Goal: Task Accomplishment & Management: Use online tool/utility

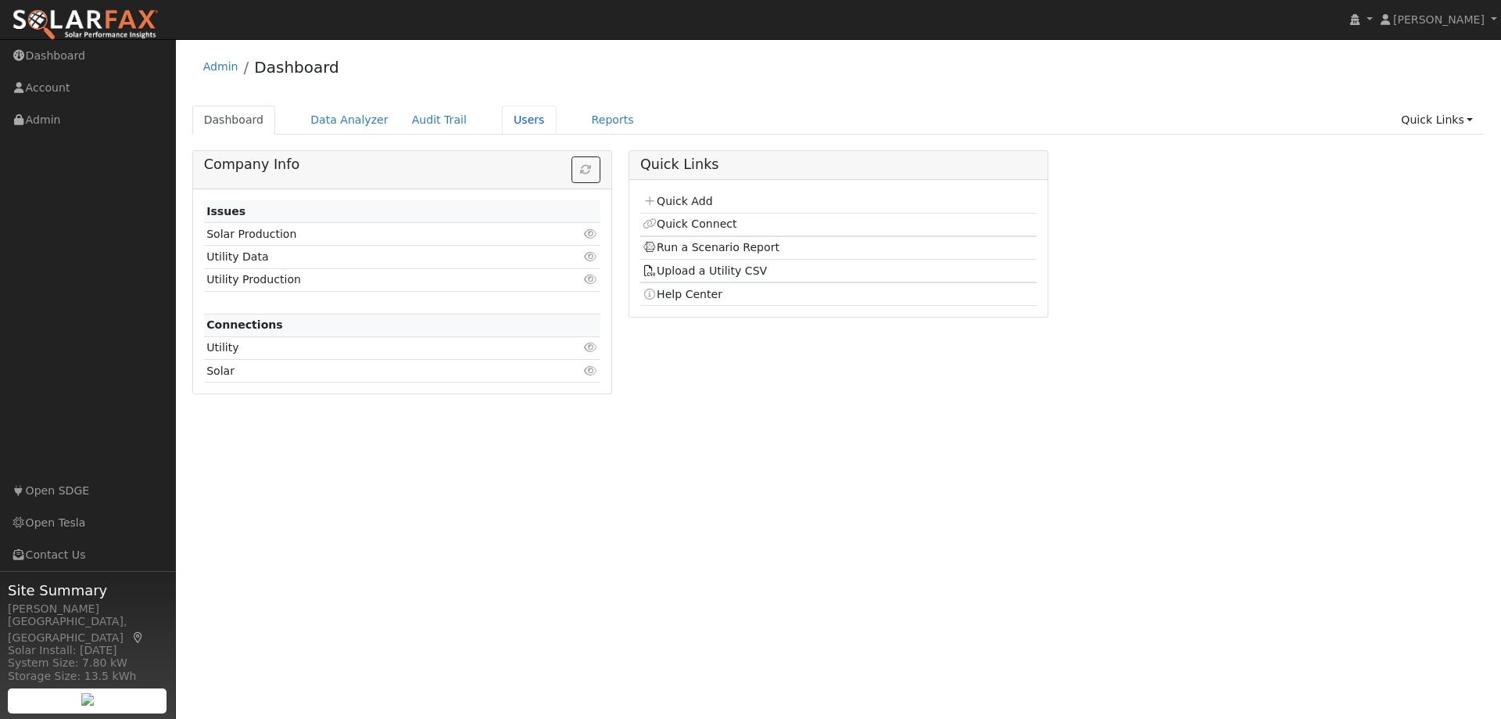
click at [514, 121] on link "Users" at bounding box center [529, 120] width 55 height 29
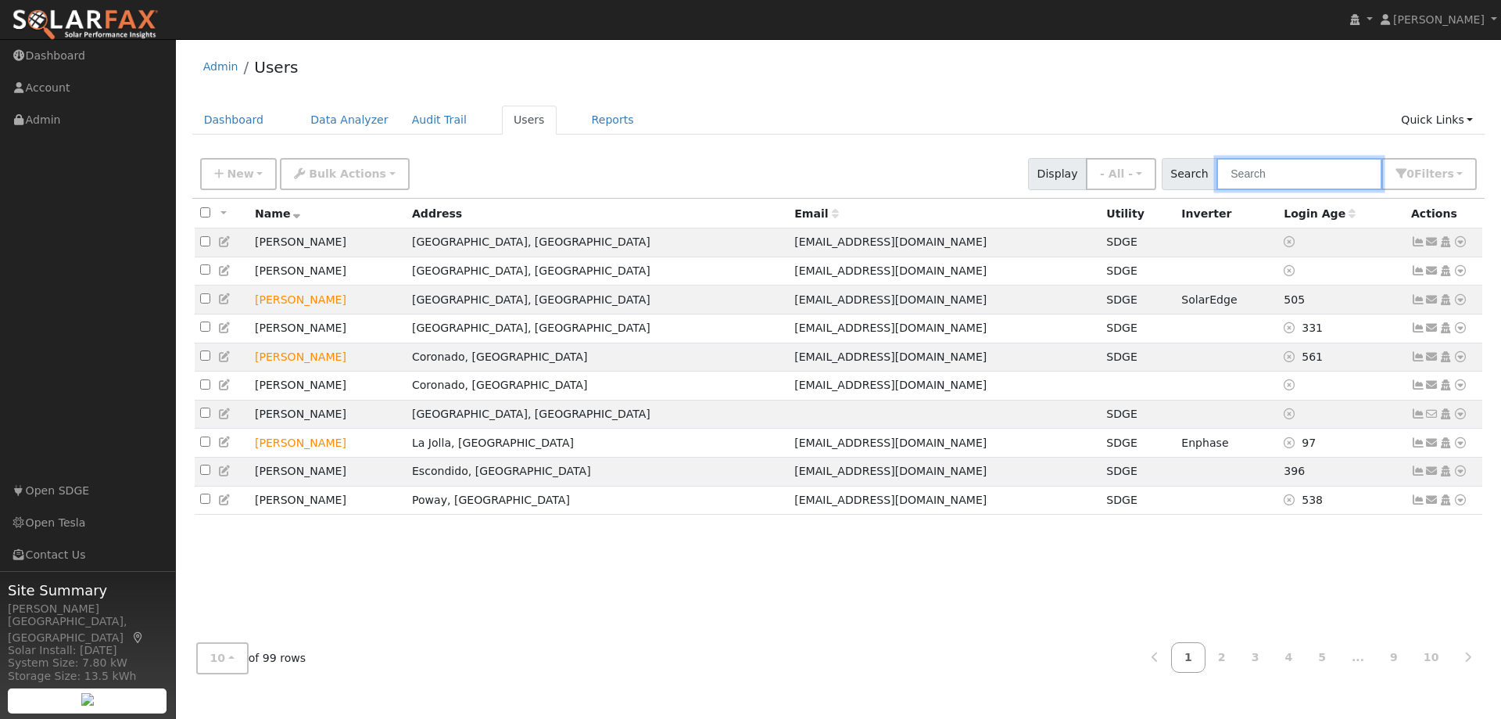
click at [1256, 180] on input "text" at bounding box center [1300, 174] width 166 height 32
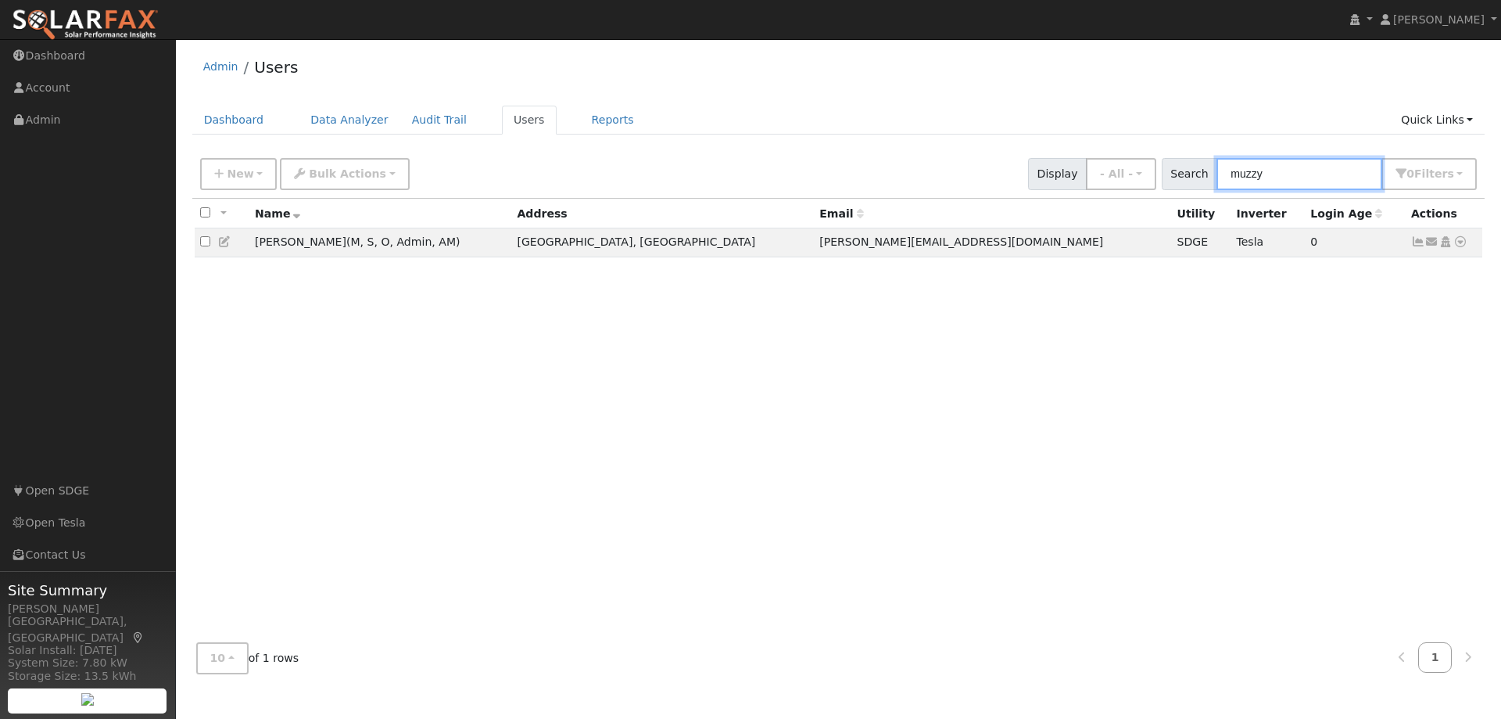
type input "muzzy"
click at [1462, 246] on icon at bounding box center [1461, 241] width 14 height 11
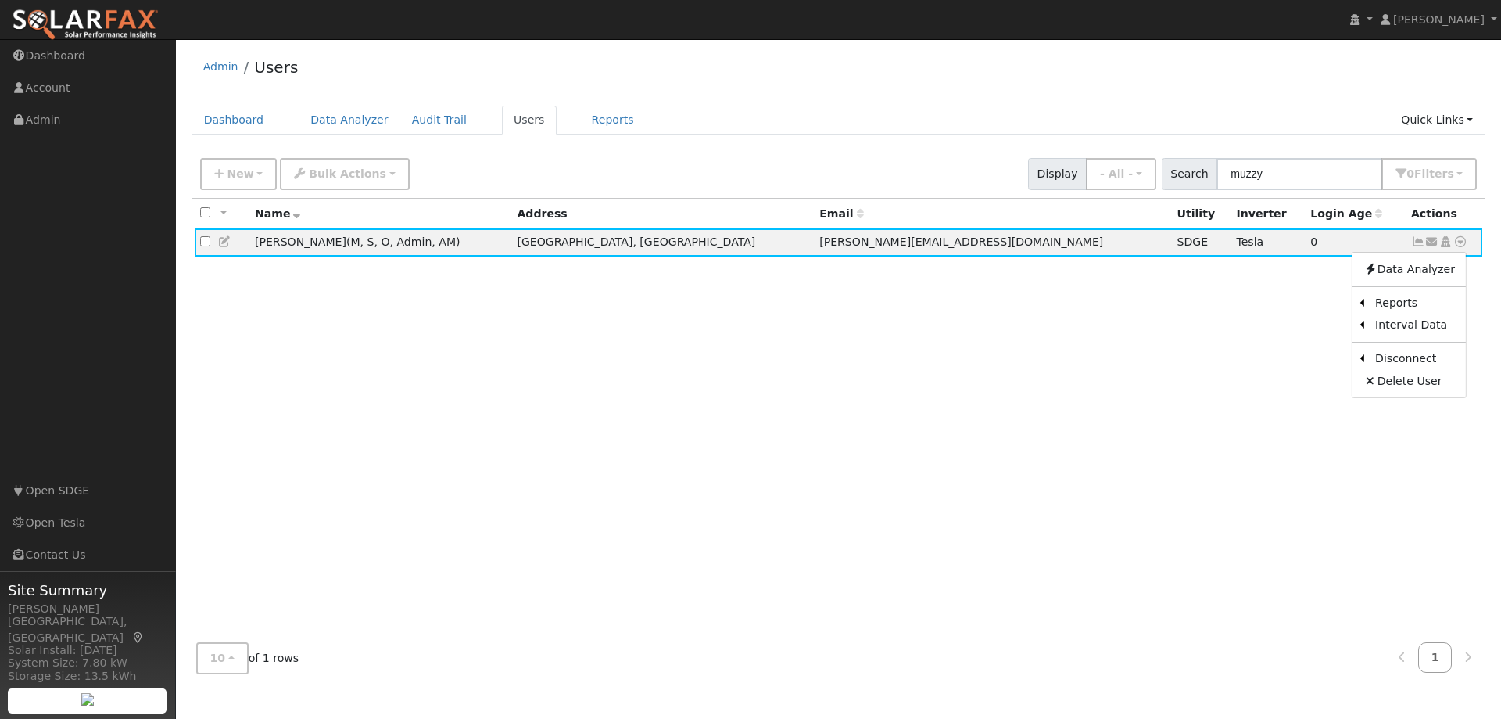
click at [0, 0] on link "Scenario" at bounding box center [0, 0] width 0 height 0
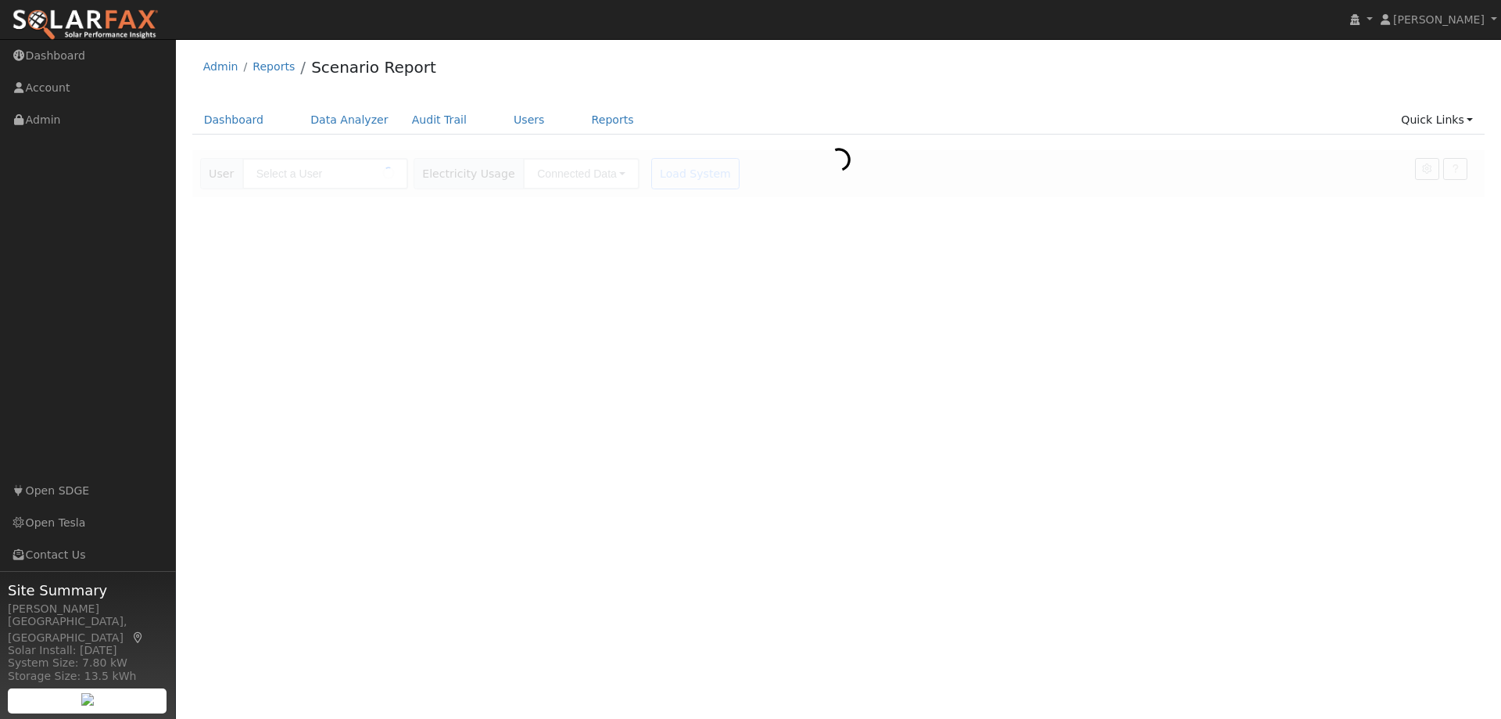
type input "[PERSON_NAME]"
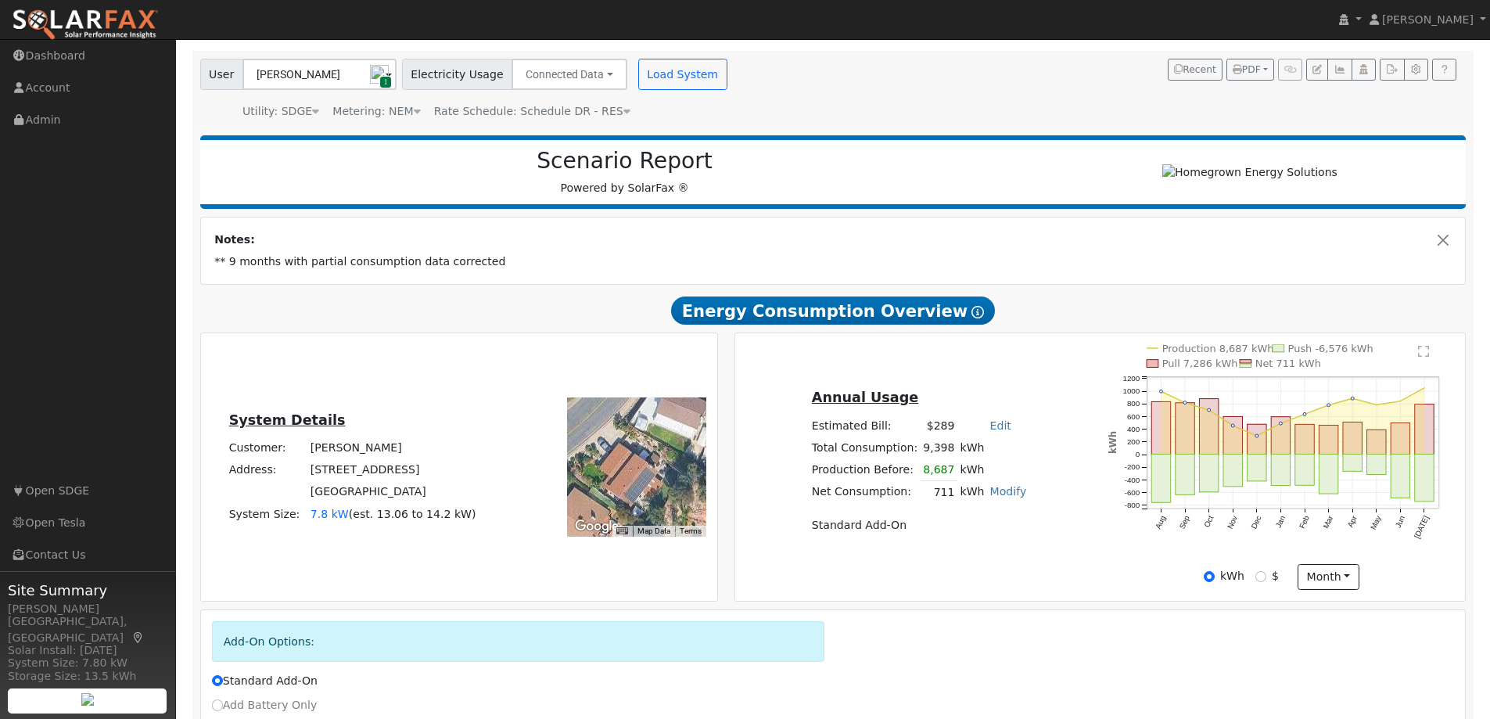
scroll to position [212, 0]
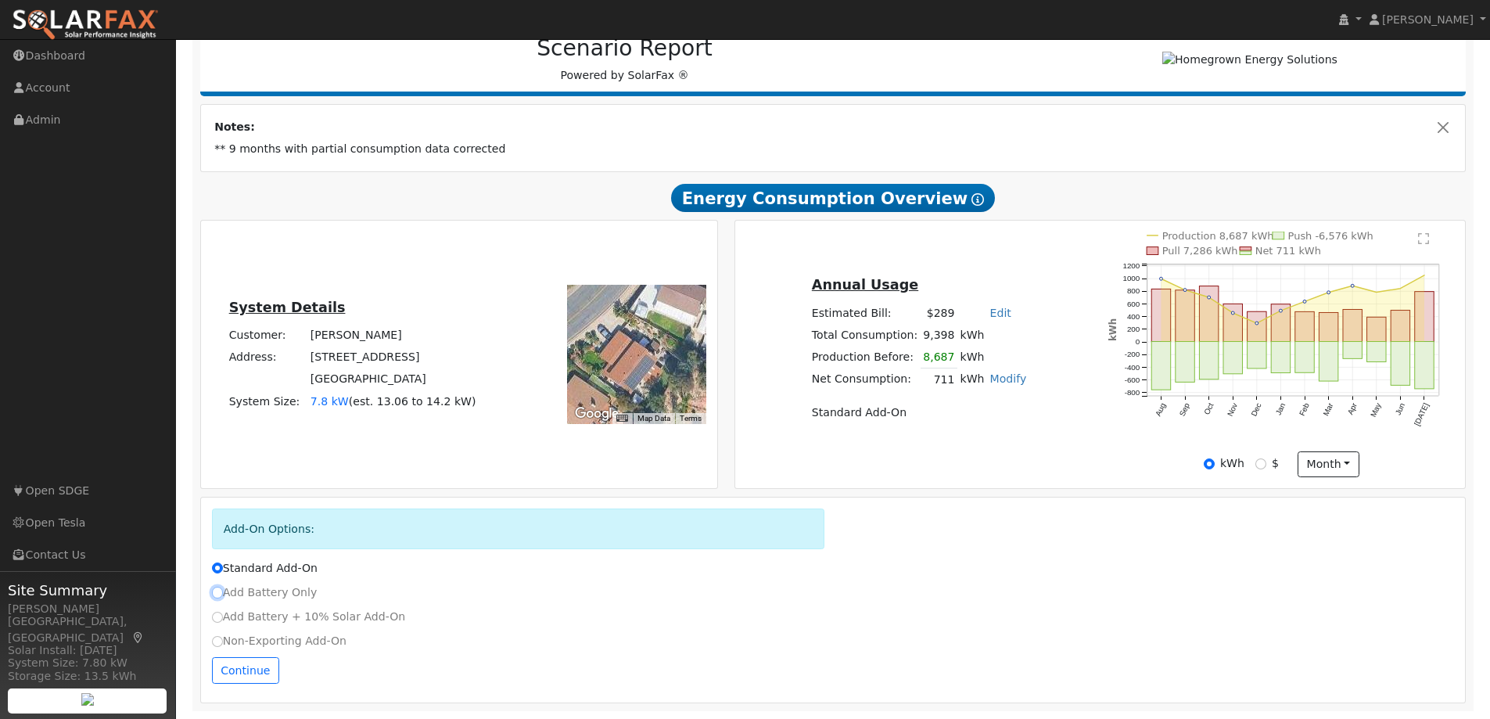
click at [213, 596] on input "Add Battery Only" at bounding box center [217, 591] width 11 height 11
radio input "true"
radio input "false"
click at [231, 677] on button "Continue" at bounding box center [245, 670] width 67 height 27
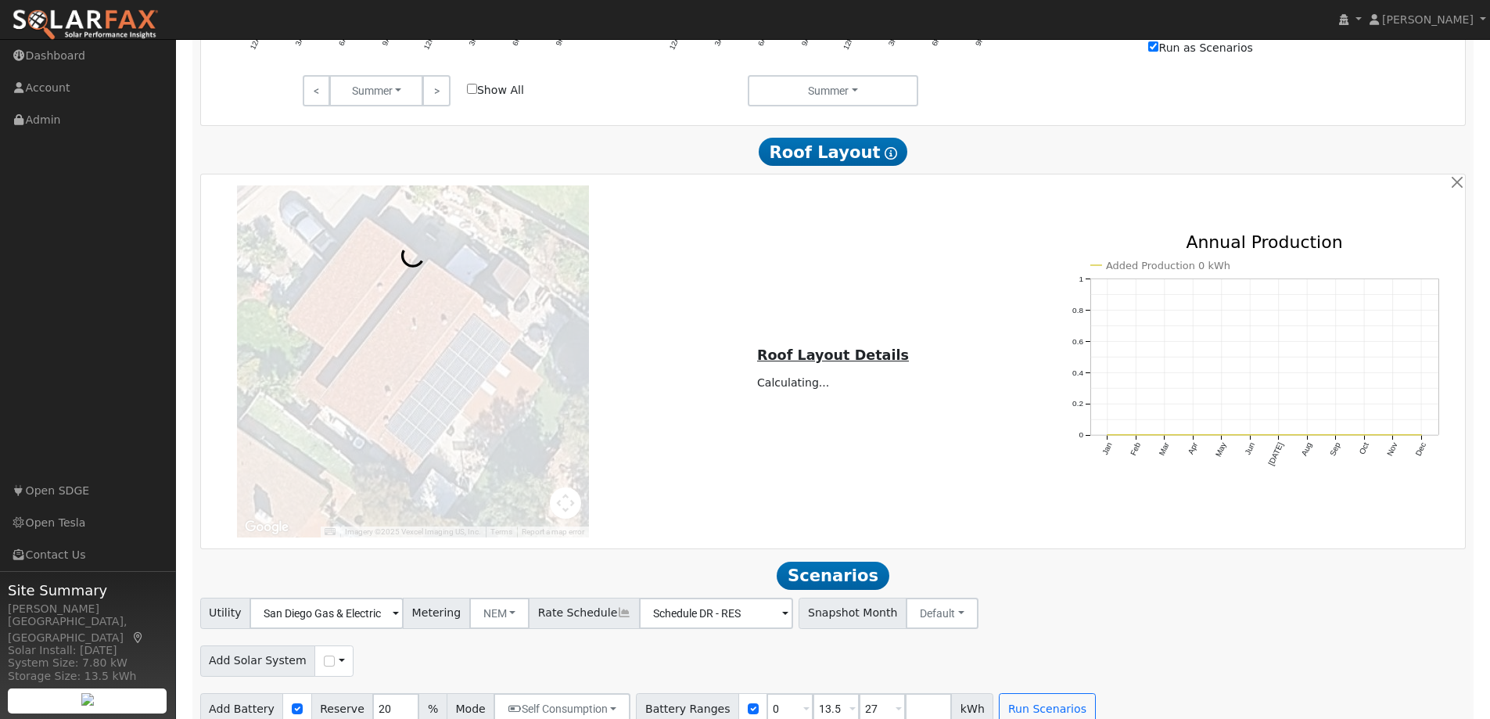
scroll to position [1143, 0]
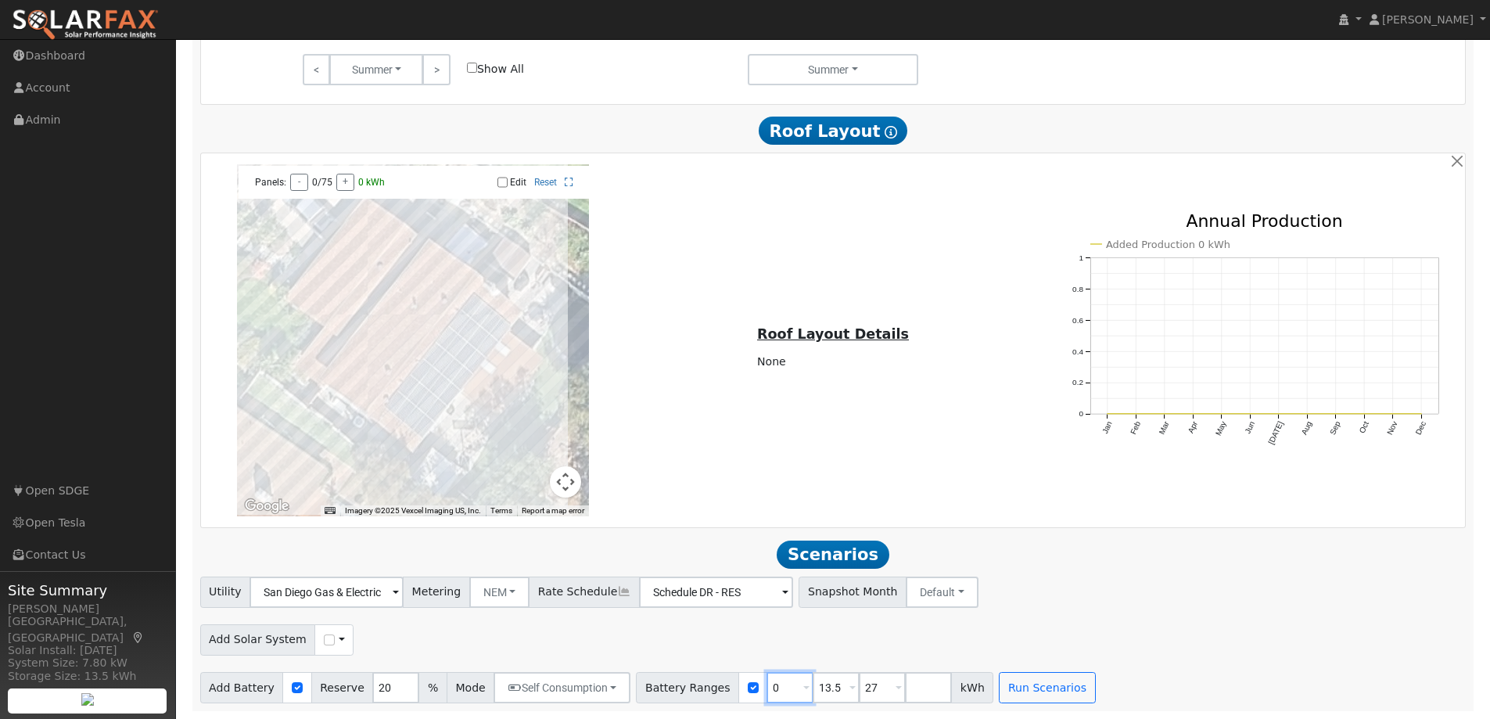
drag, startPoint x: 758, startPoint y: 683, endPoint x: 726, endPoint y: 685, distance: 32.1
click at [726, 685] on div "Battery Ranges 0 Overrides Reserve % Mode None None Self Consumption Peak Savin…" at bounding box center [814, 687] width 357 height 31
type input "13.5"
type input "0"
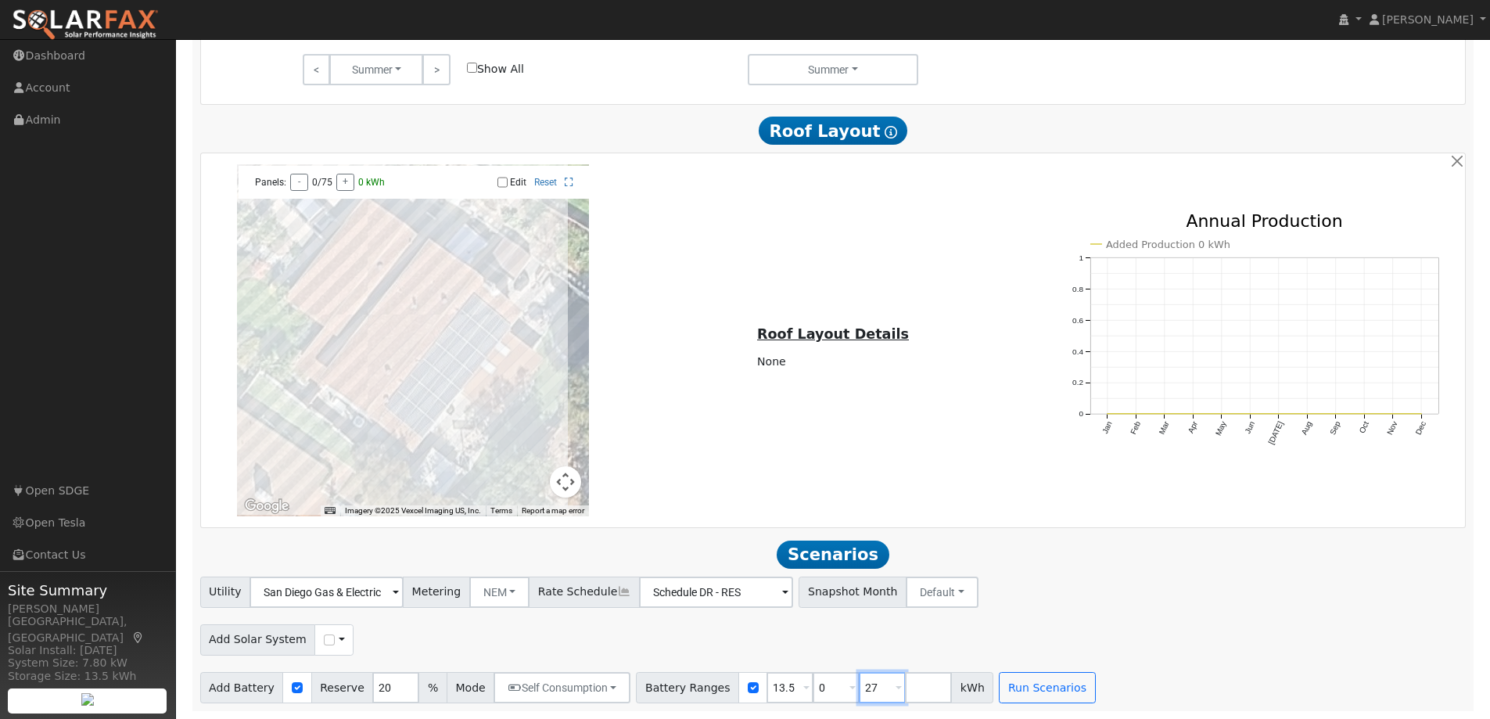
type input "13.5"
drag, startPoint x: 765, startPoint y: 683, endPoint x: 704, endPoint y: 688, distance: 60.5
click at [704, 688] on div "Battery Ranges 0 Overrides Reserve % Mode None None Self Consumption Peak Savin…" at bounding box center [814, 687] width 357 height 31
type input "13.5"
type input "27"
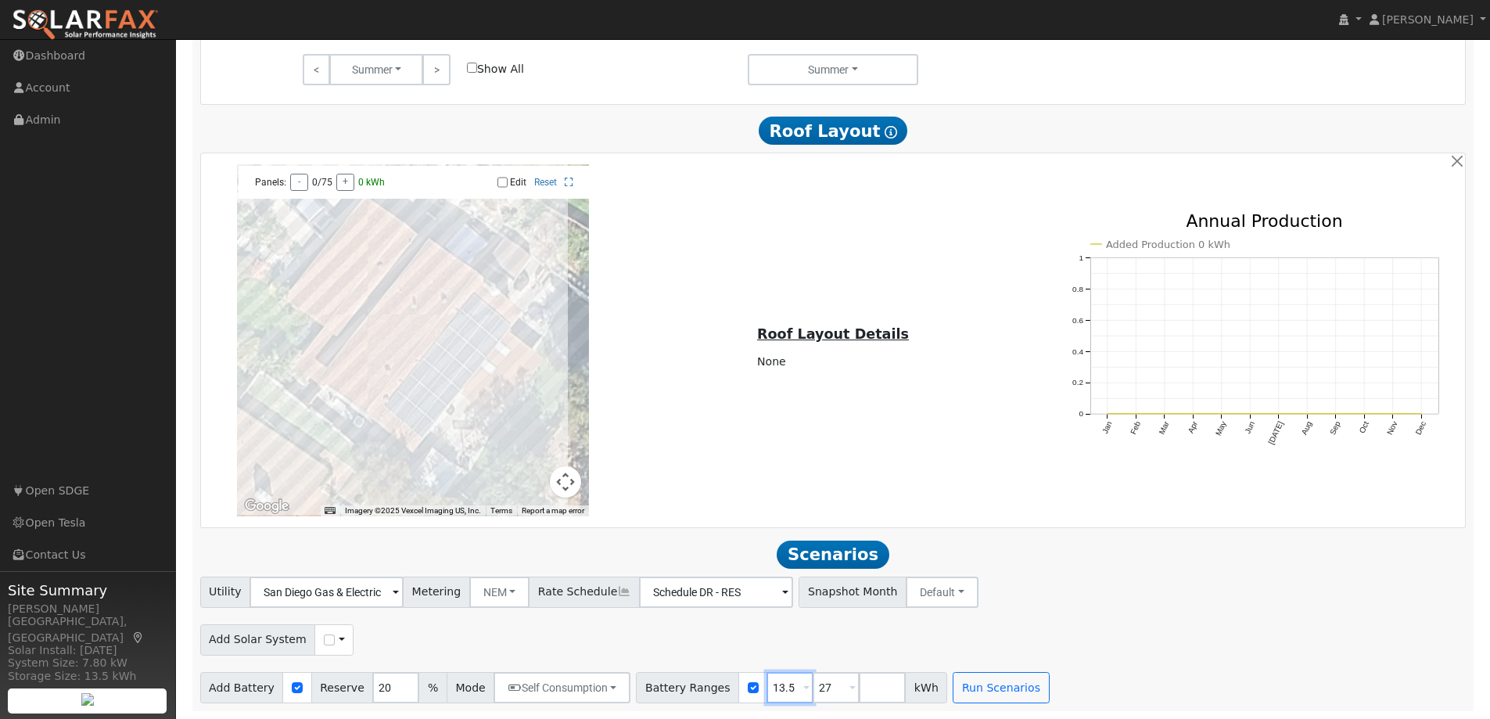
type input "13.5"
drag, startPoint x: 807, startPoint y: 680, endPoint x: 771, endPoint y: 681, distance: 36.0
click at [771, 681] on div "Battery Ranges 13.5 Overrides Reserve % Mode None None Self Consumption Peak Sa…" at bounding box center [791, 687] width 311 height 31
click at [1135, 656] on div "Utility San Diego Gas & Electric Metering NEM NEM NBT Rate Schedule Schedule DR…" at bounding box center [833, 639] width 1282 height 127
click at [919, 687] on button "Run Scenarios" at bounding box center [954, 687] width 96 height 31
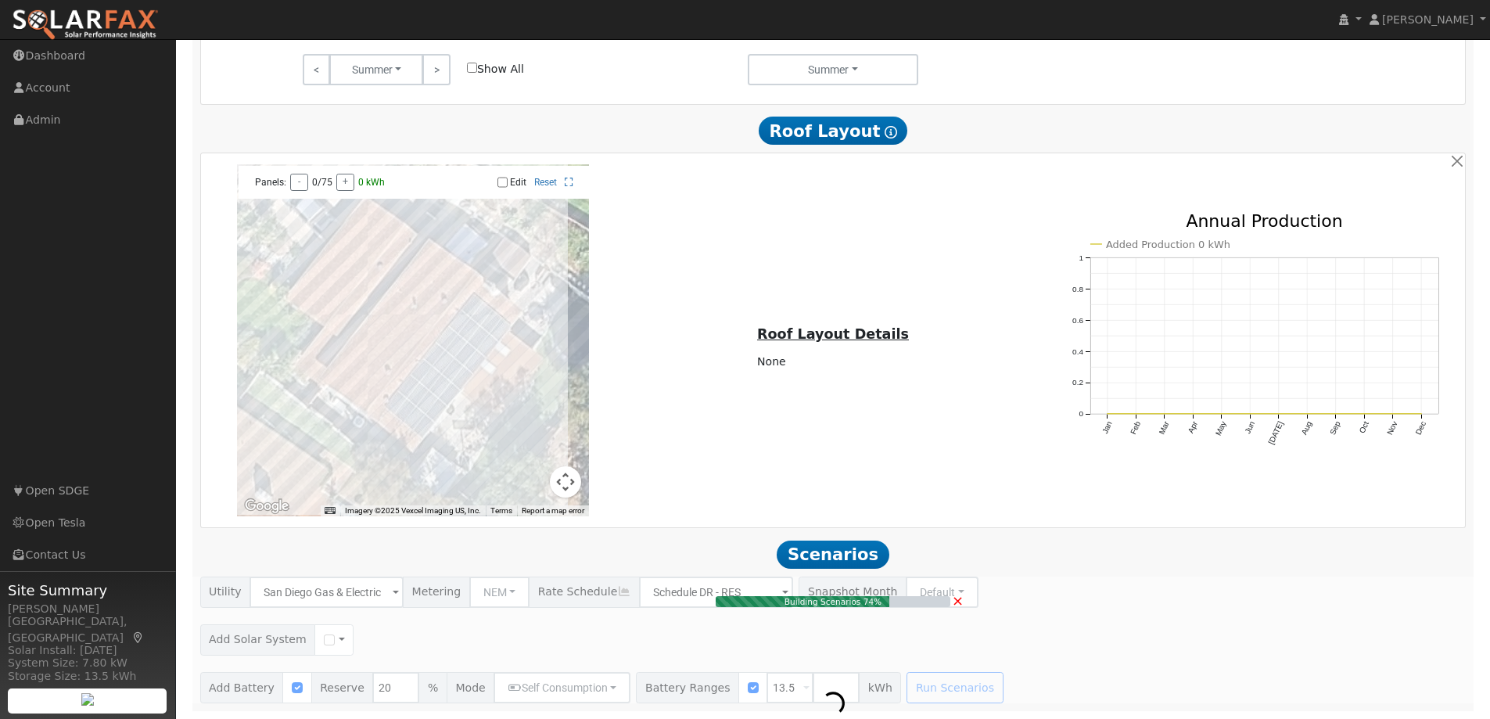
type input "0.0"
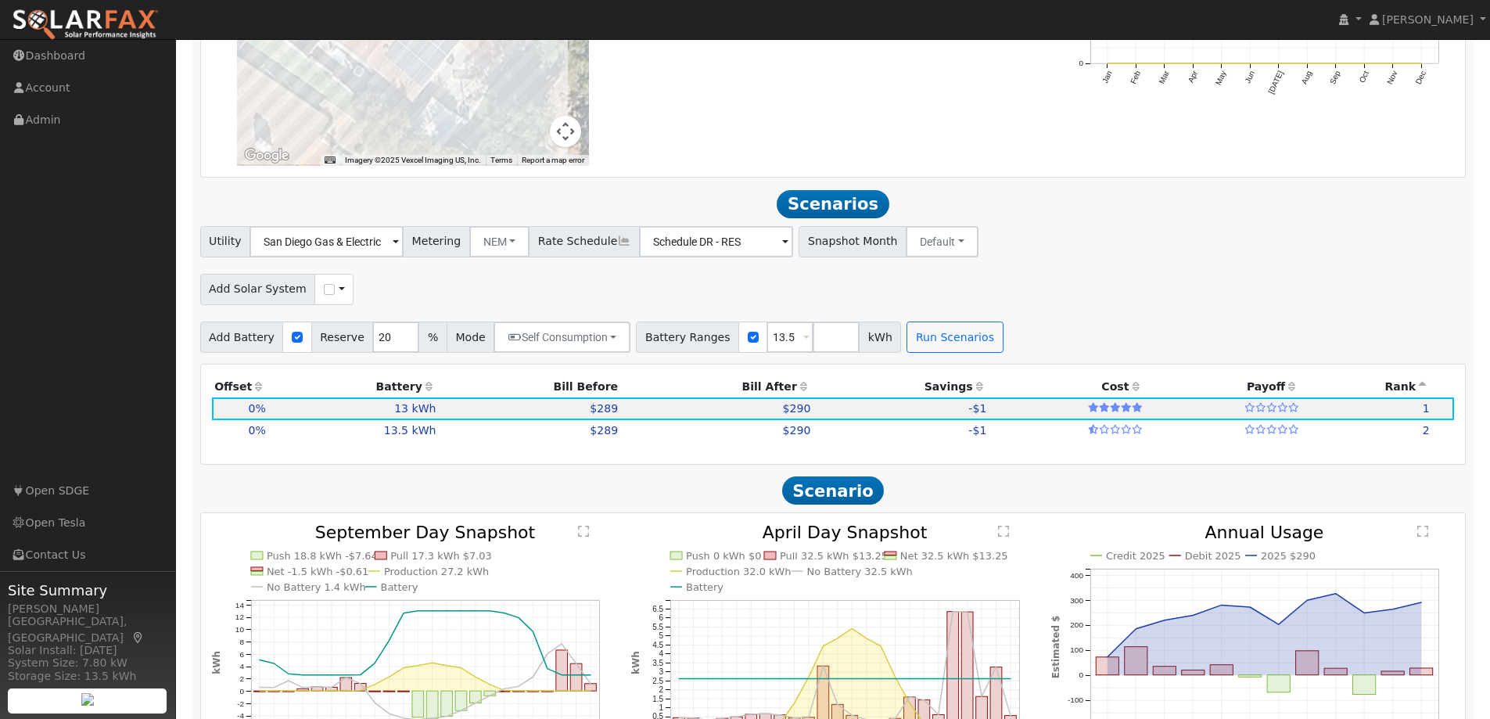
scroll to position [1479, 0]
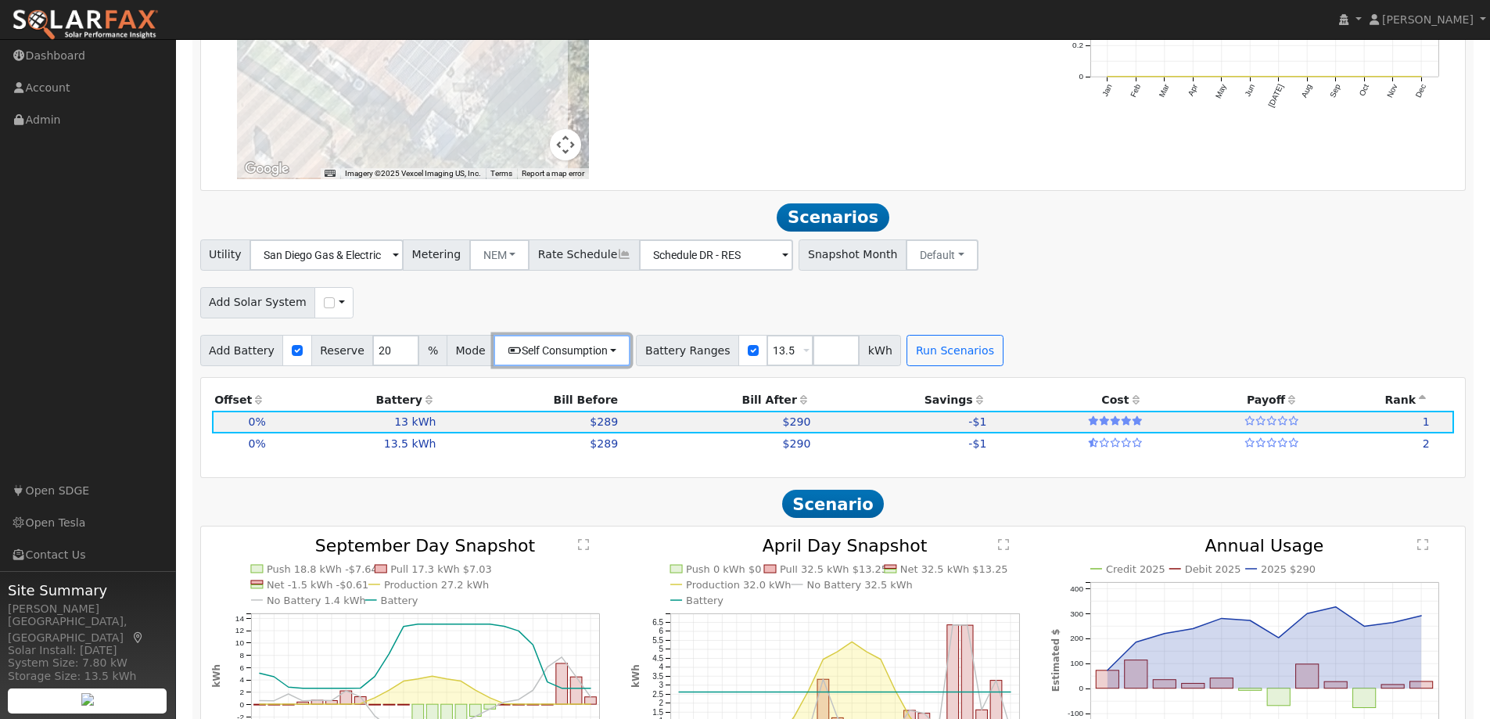
click at [599, 356] on button "Self Consumption" at bounding box center [561, 350] width 137 height 31
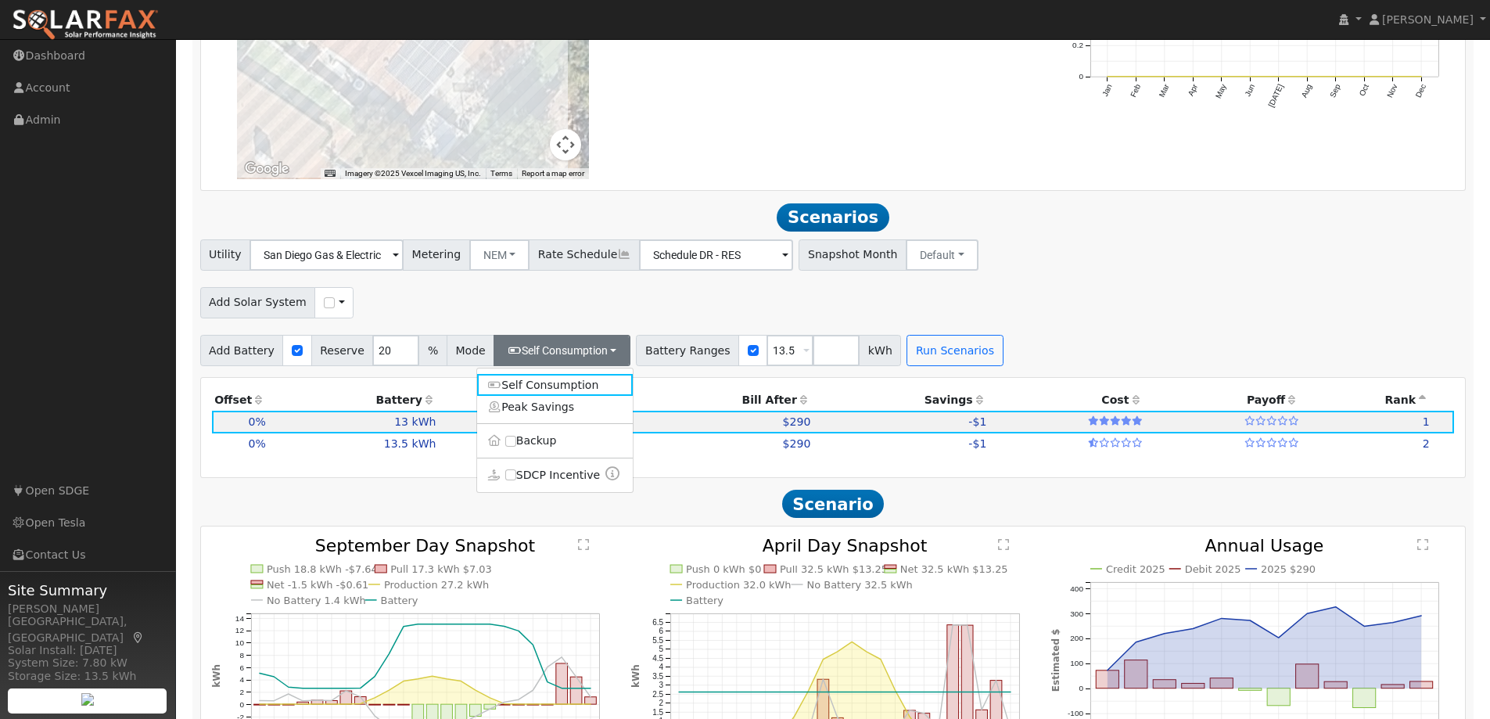
click at [548, 407] on link "Peak Savings" at bounding box center [555, 407] width 156 height 22
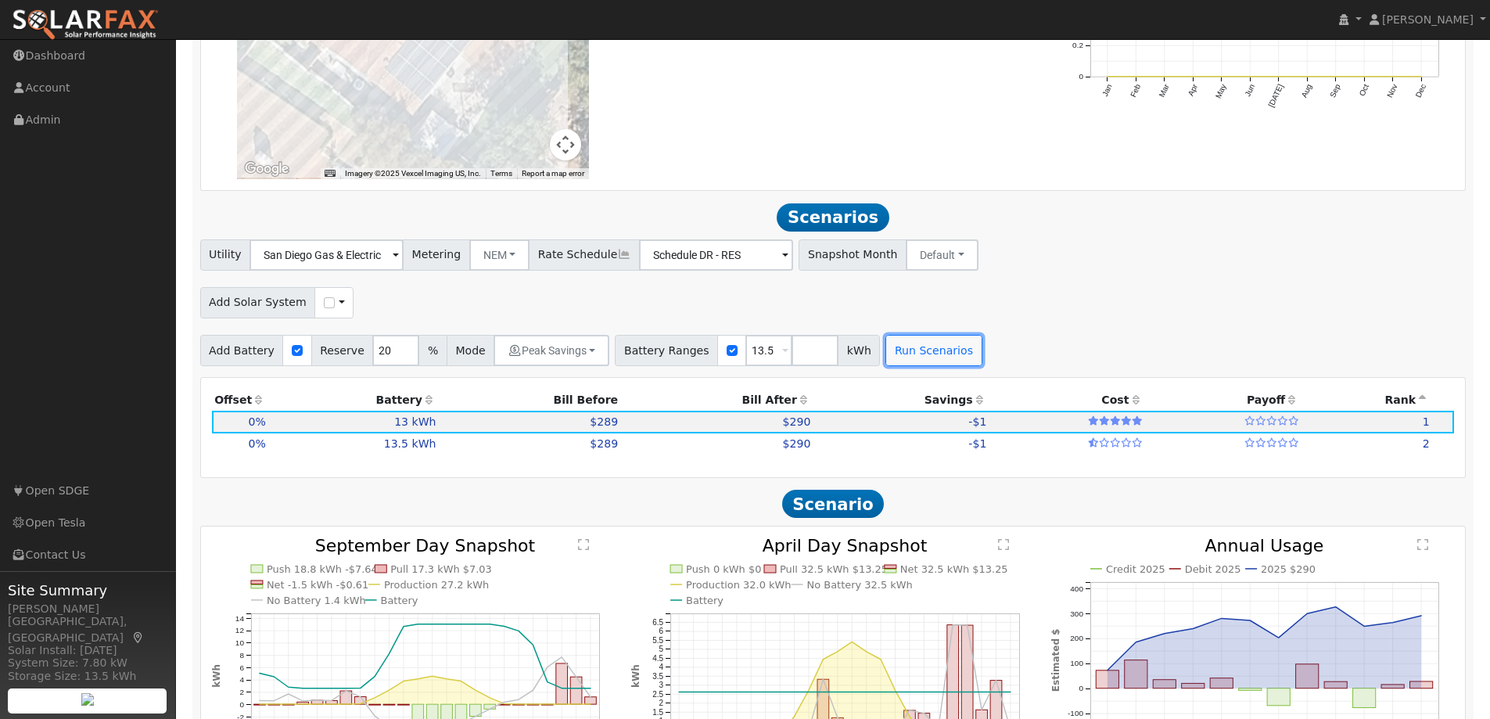
click at [894, 344] on button "Run Scenarios" at bounding box center [933, 350] width 96 height 31
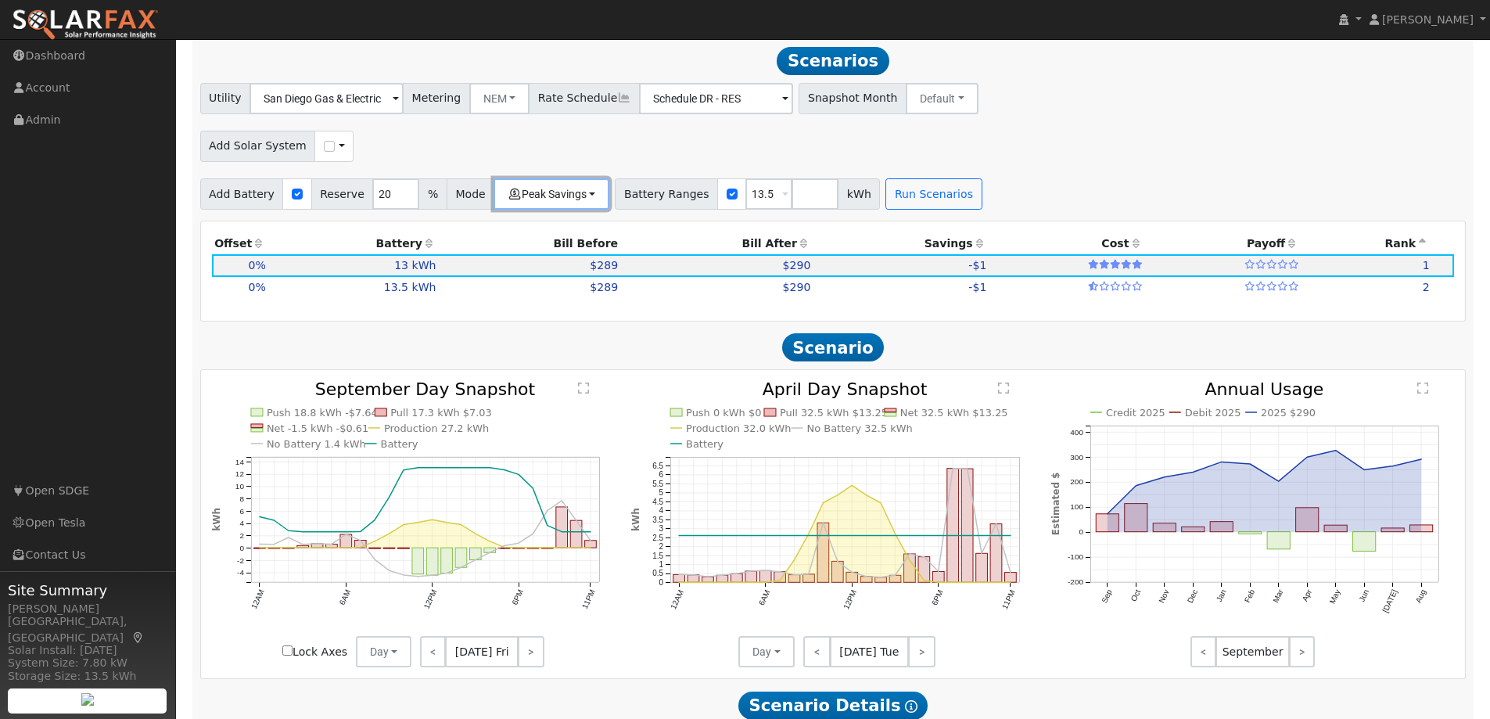
click at [573, 192] on button "Peak Savings" at bounding box center [551, 193] width 116 height 31
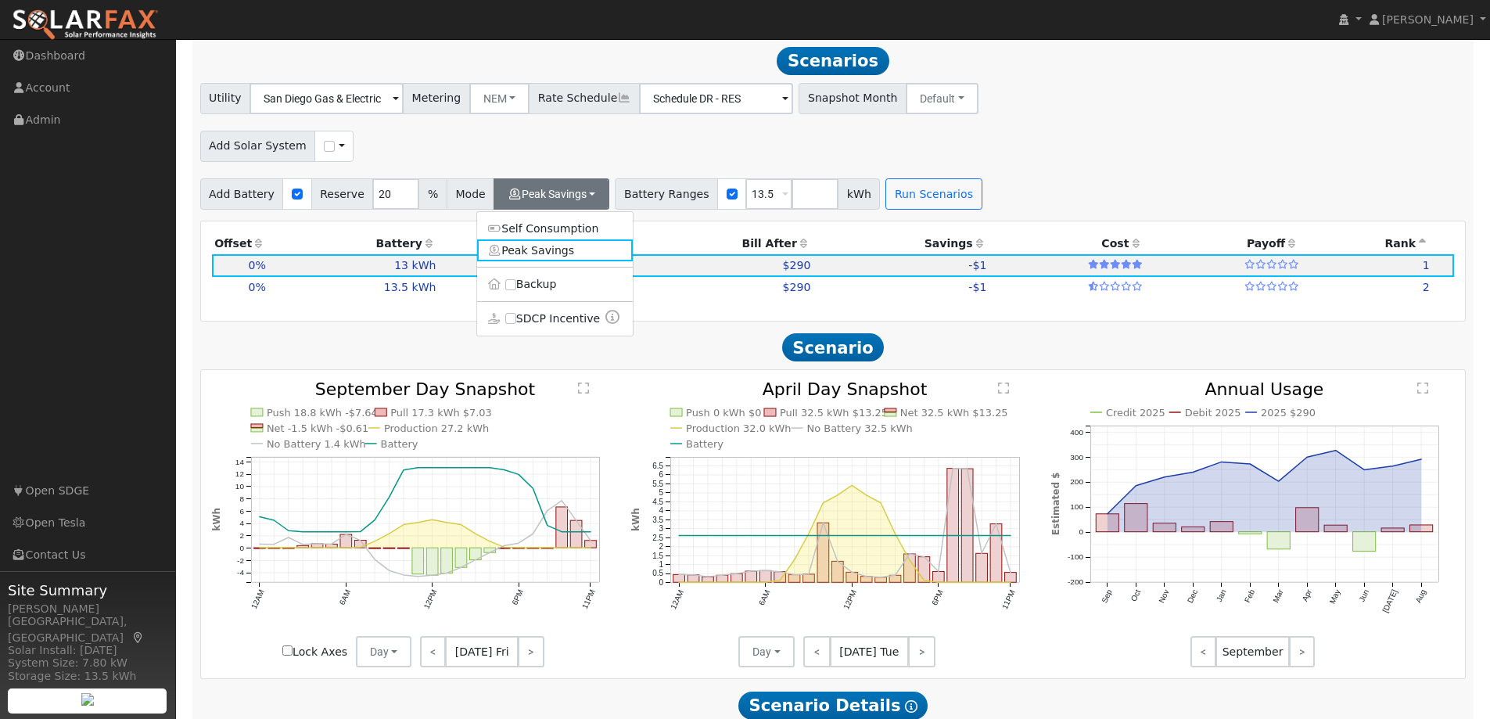
click at [518, 233] on link "Self Consumption" at bounding box center [555, 228] width 156 height 22
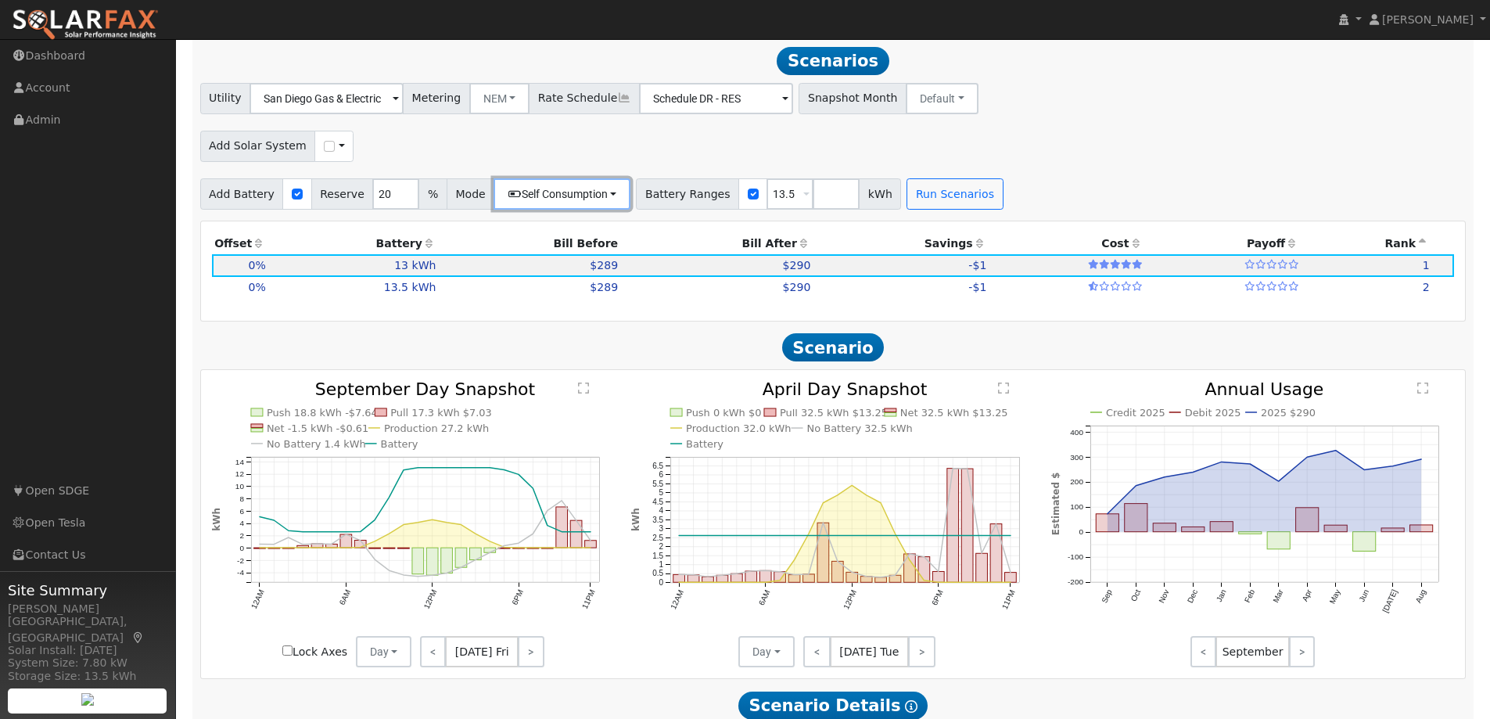
click at [598, 199] on button "Self Consumption" at bounding box center [561, 193] width 137 height 31
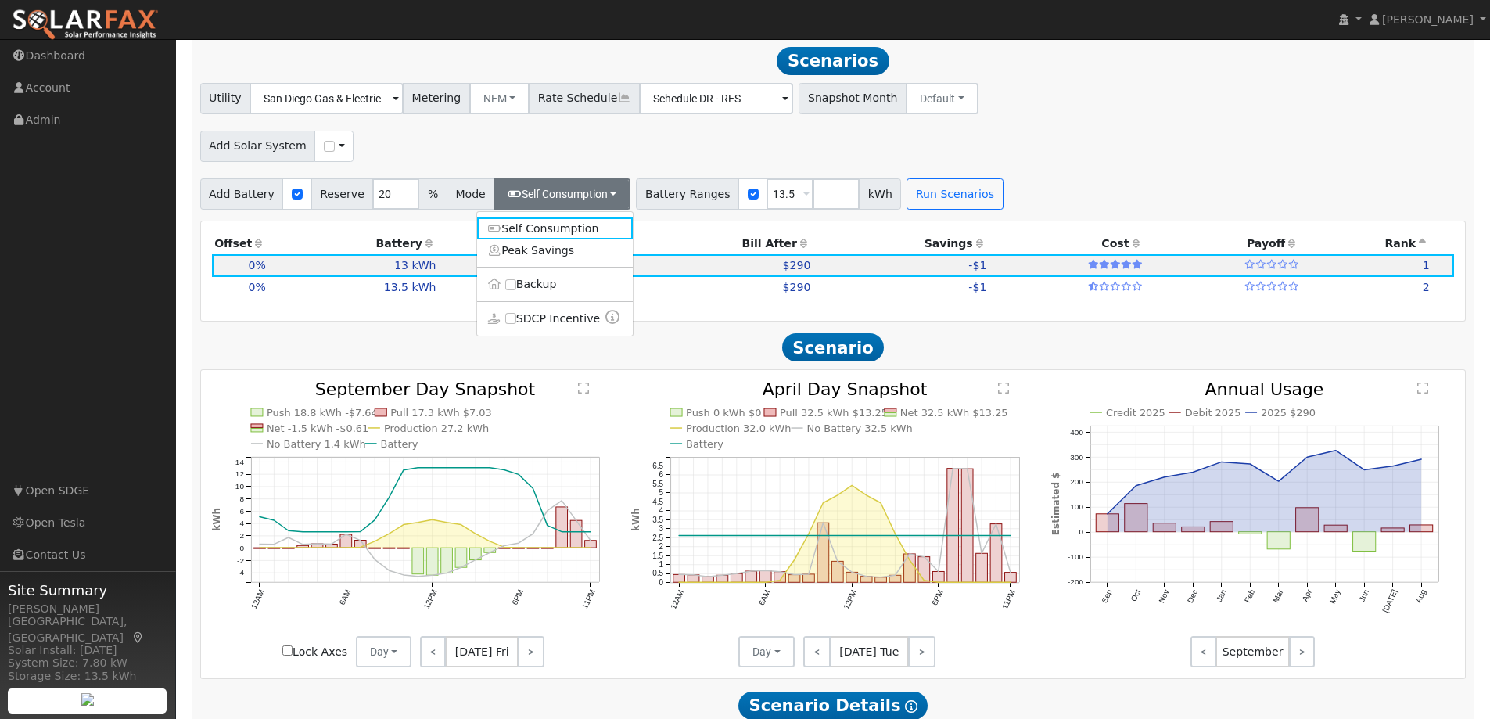
click at [553, 255] on link "Peak Savings" at bounding box center [555, 250] width 156 height 22
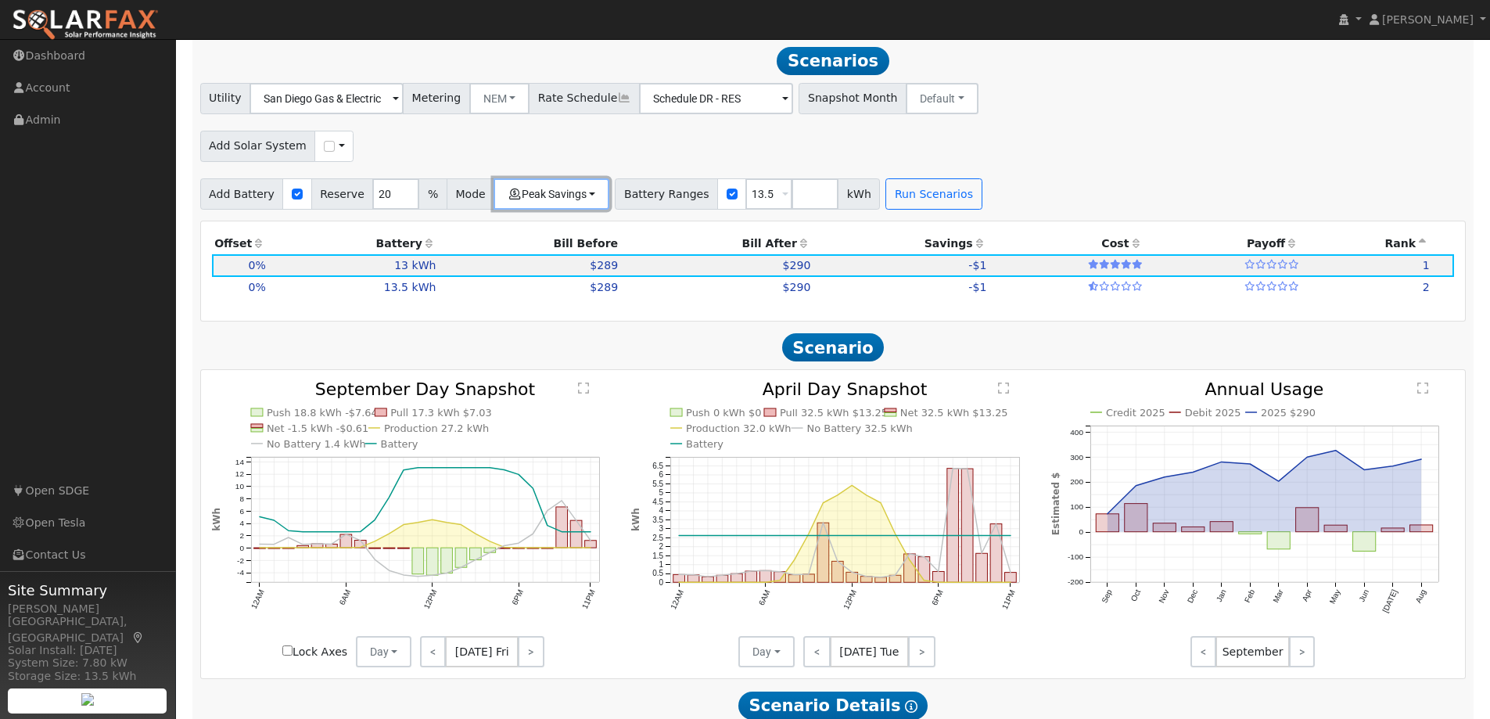
click at [572, 195] on button "Peak Savings" at bounding box center [551, 193] width 116 height 31
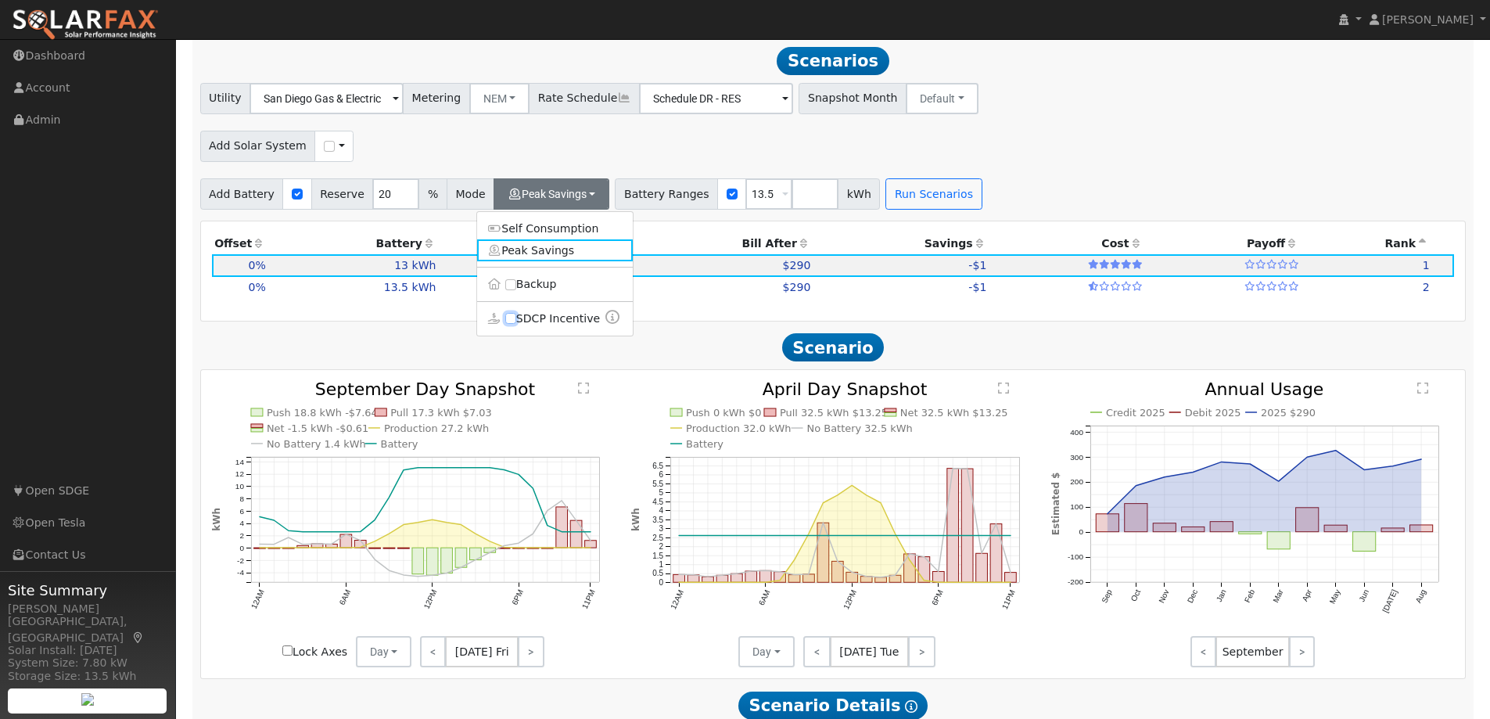
click at [509, 322] on input "SDCP Incentive" at bounding box center [510, 318] width 11 height 11
checkbox input "true"
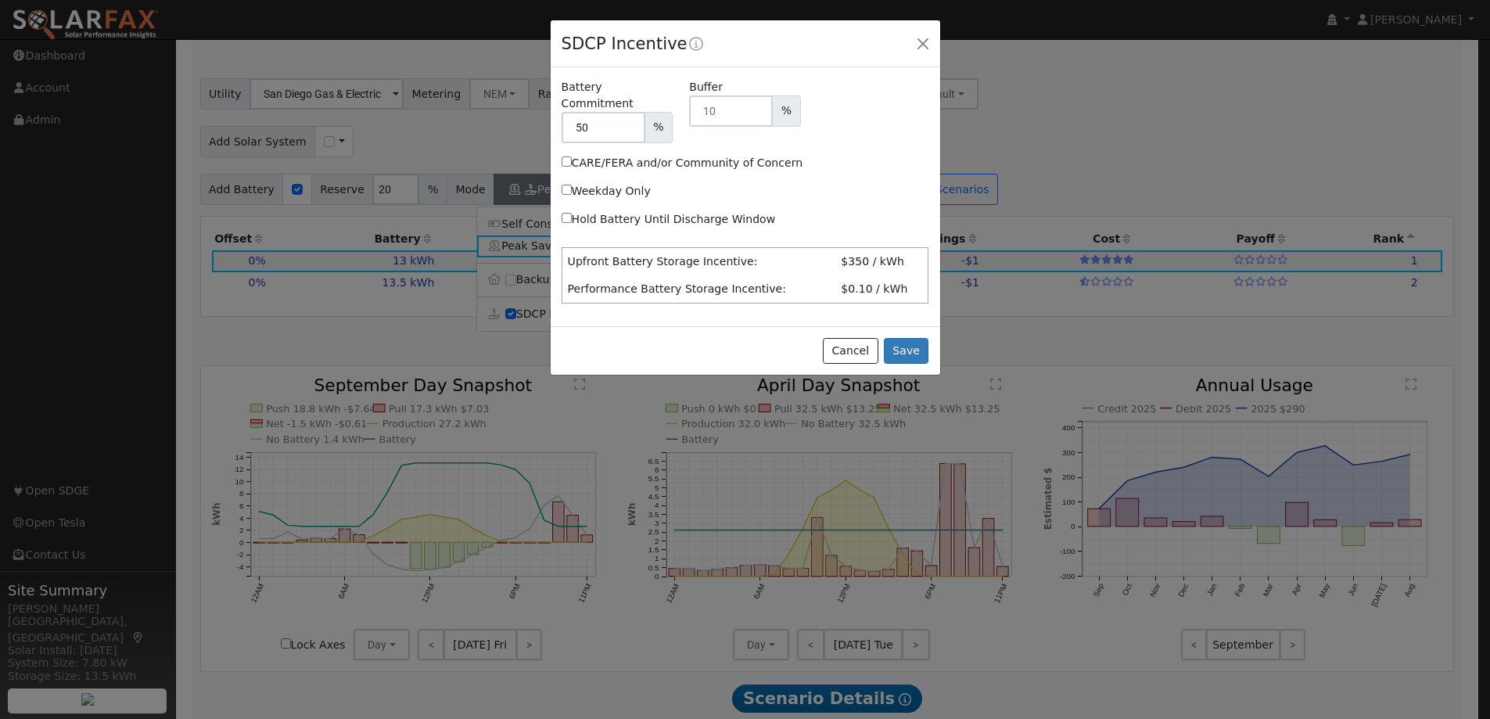
scroll to position [1640, 0]
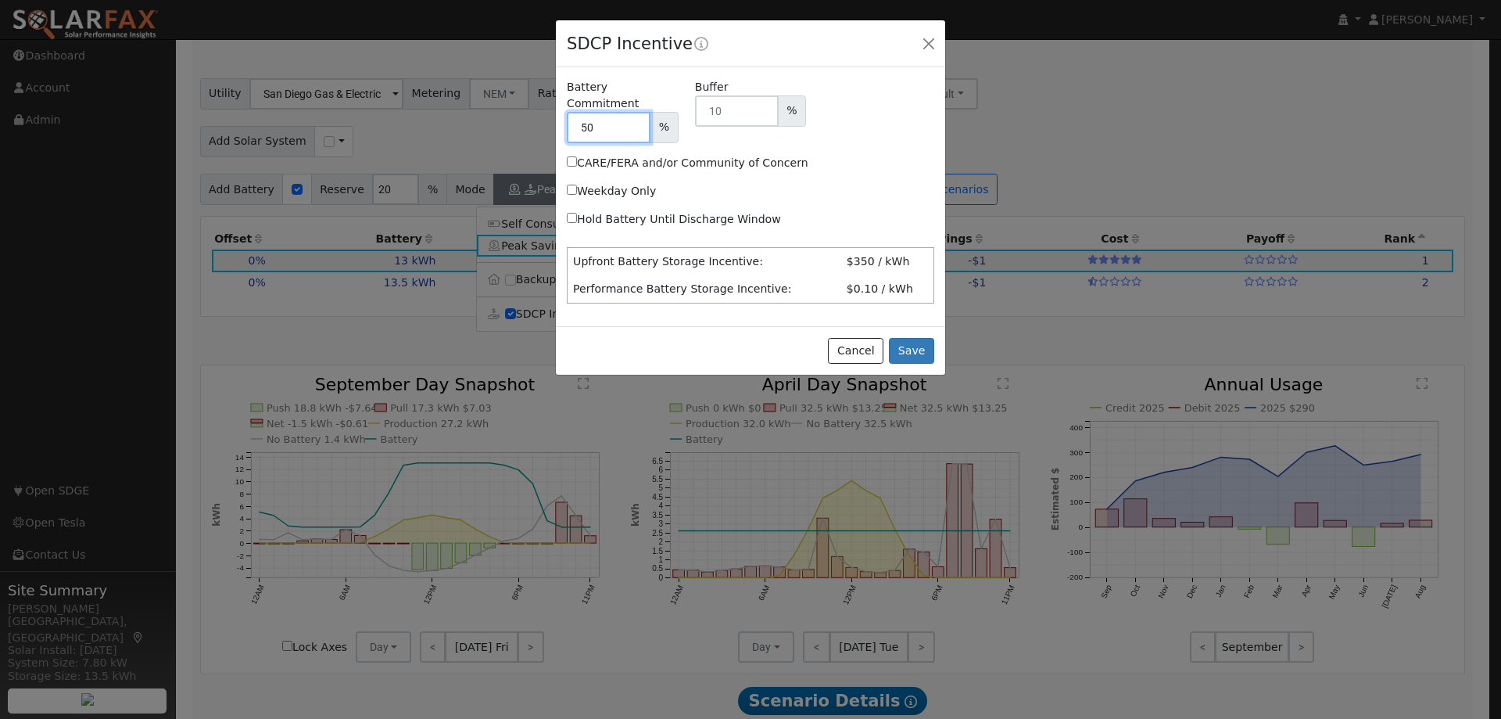
drag, startPoint x: 609, startPoint y: 110, endPoint x: 559, endPoint y: 110, distance: 50.0
click at [559, 110] on div "Battery Commitment 50 %" at bounding box center [623, 111] width 128 height 64
click at [573, 213] on input "Hold Battery Until Discharge Window" at bounding box center [572, 218] width 10 height 10
click at [572, 213] on input "Hold Battery Until Discharge Window" at bounding box center [572, 218] width 10 height 10
click at [571, 213] on input "Hold Battery Until Discharge Window" at bounding box center [572, 218] width 10 height 10
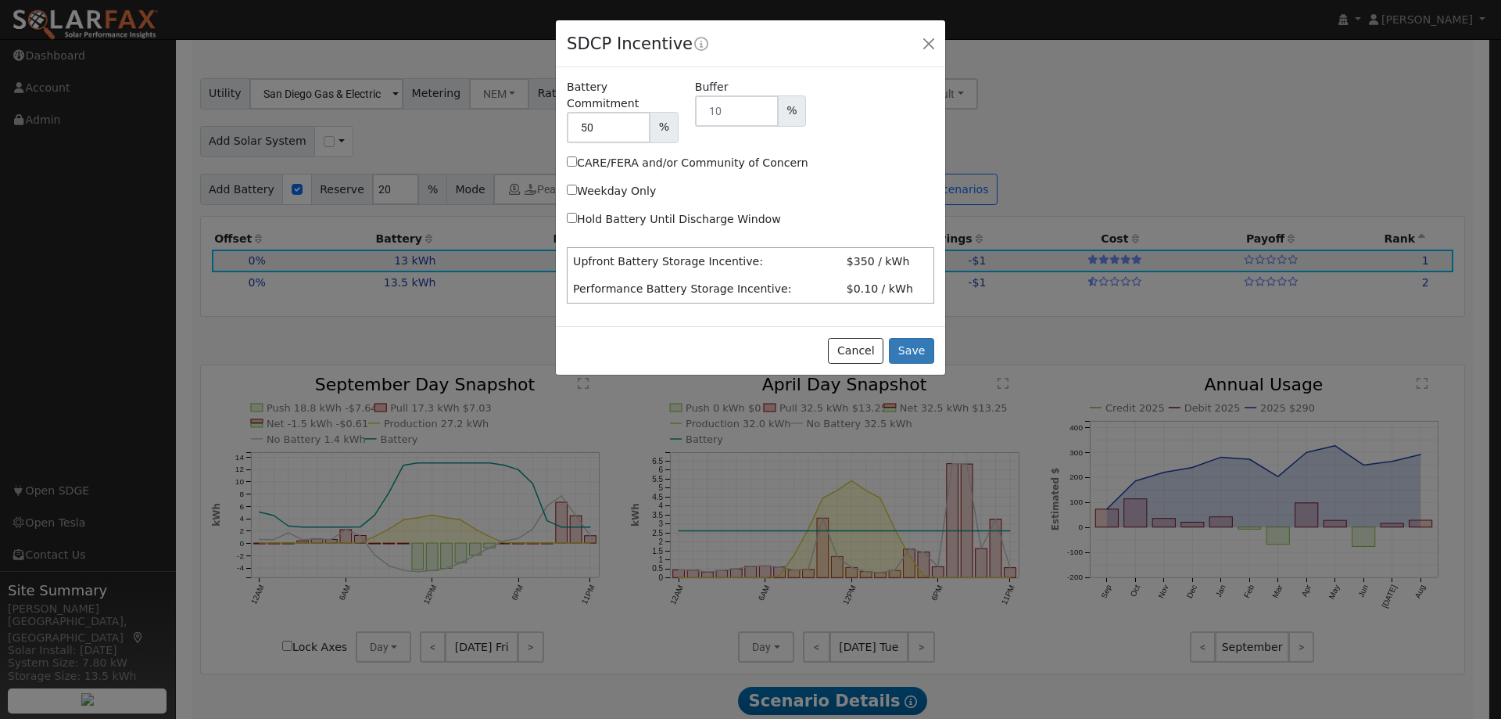
checkbox input "true"
click at [922, 338] on button "Save" at bounding box center [911, 351] width 45 height 27
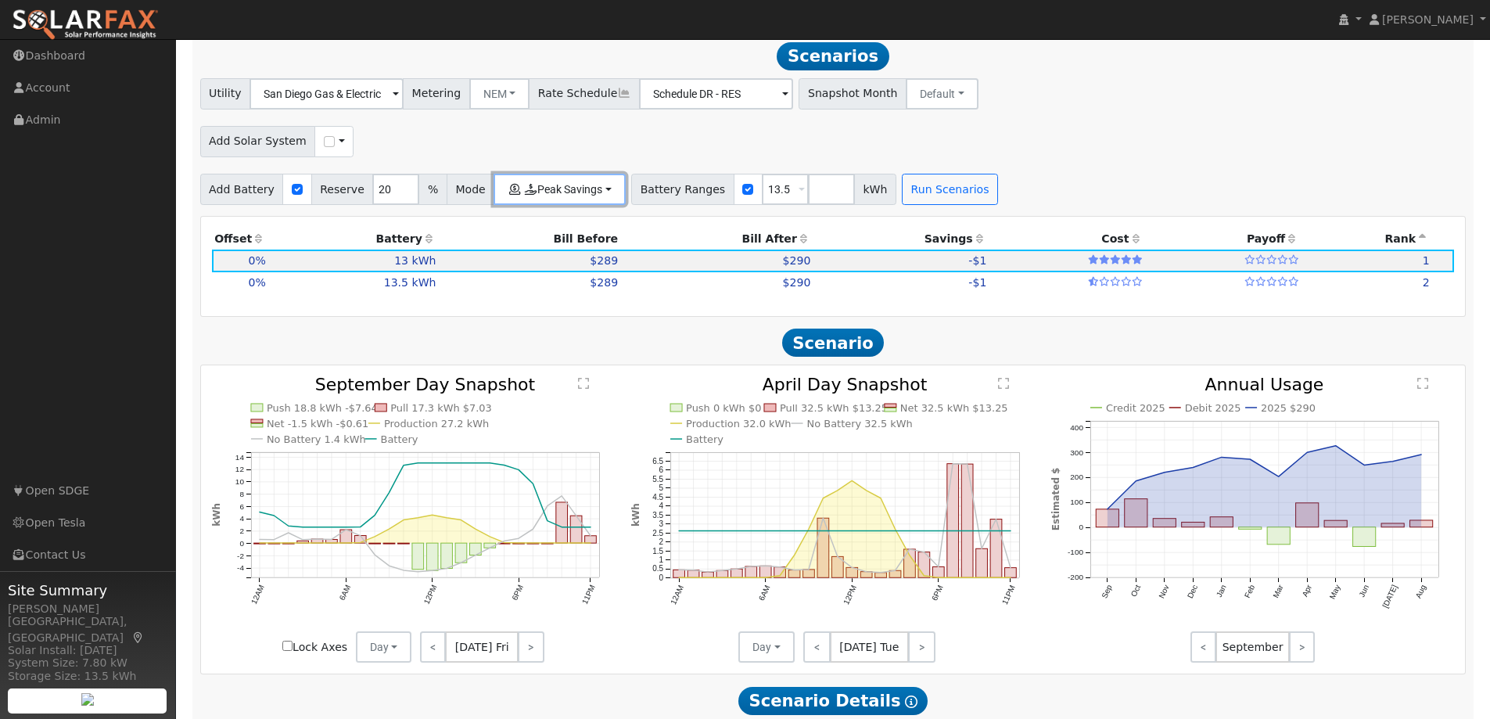
click at [594, 194] on button "Peak Savings" at bounding box center [559, 189] width 132 height 31
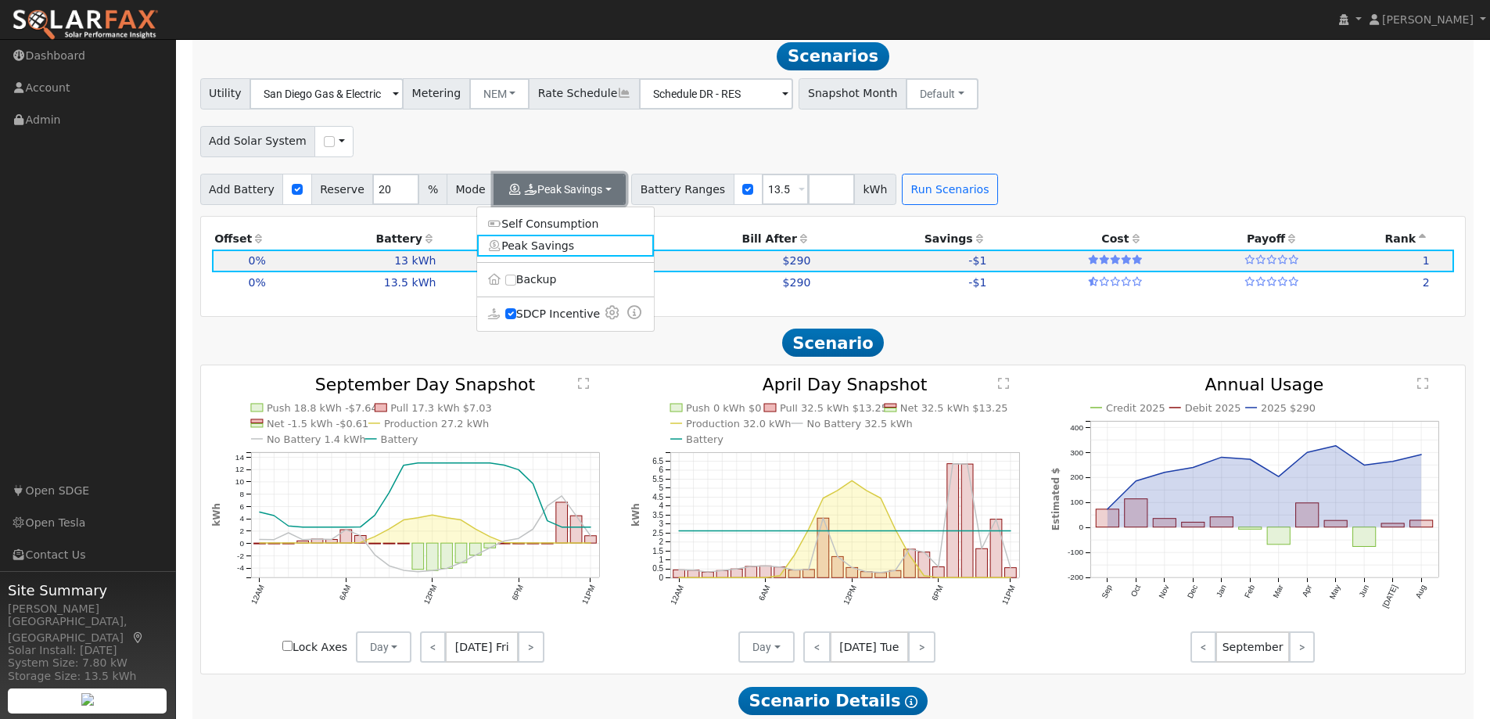
click at [594, 194] on button "Peak Savings" at bounding box center [559, 189] width 132 height 31
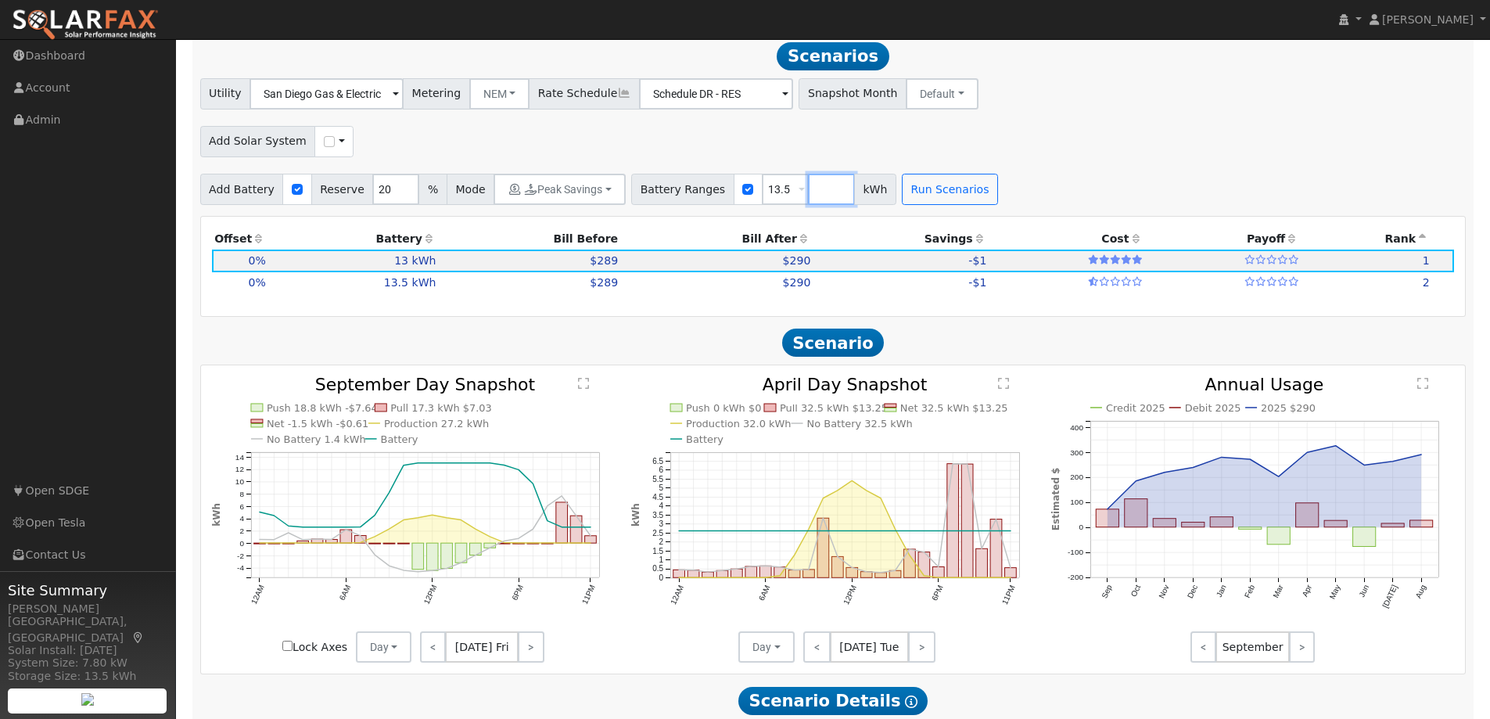
click at [808, 194] on input "number" at bounding box center [831, 189] width 47 height 31
type input "13.5"
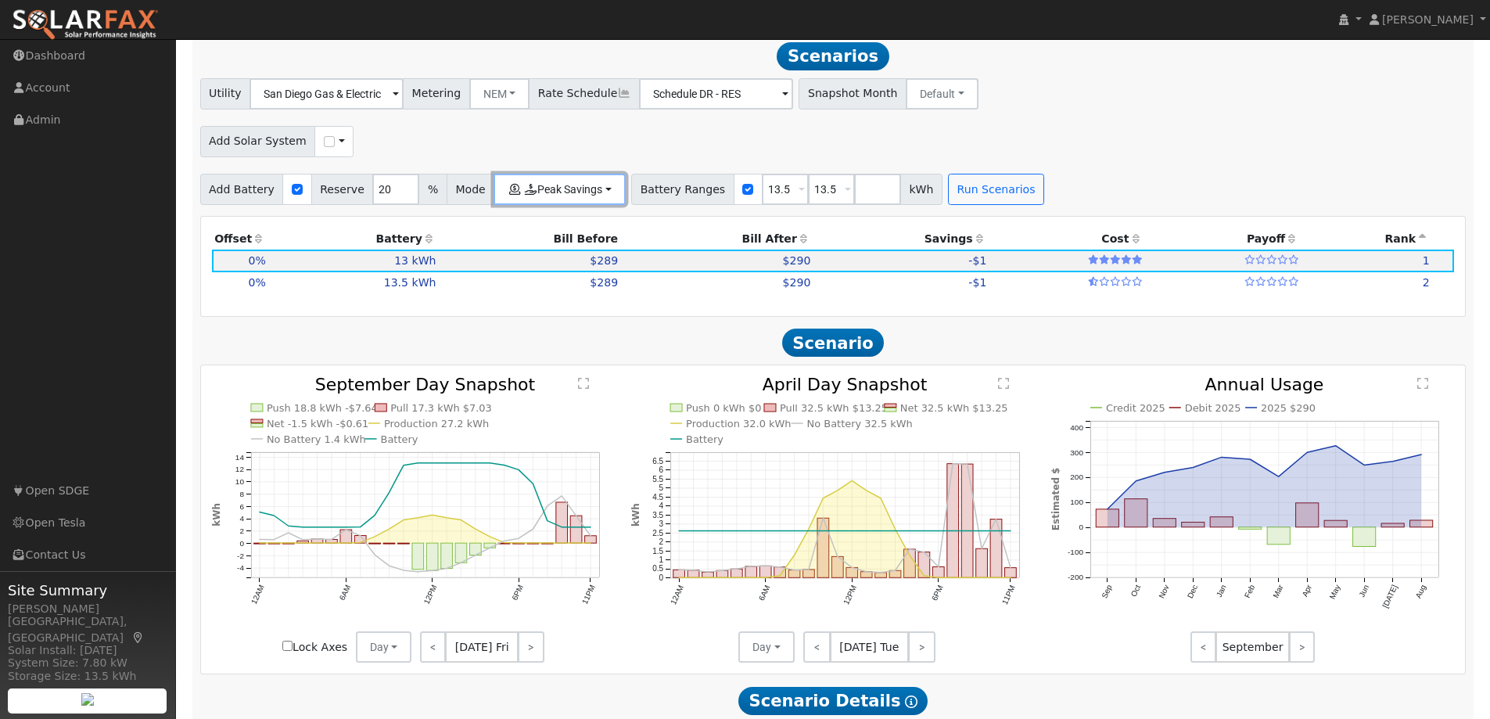
click at [595, 192] on button "Peak Savings" at bounding box center [559, 189] width 132 height 31
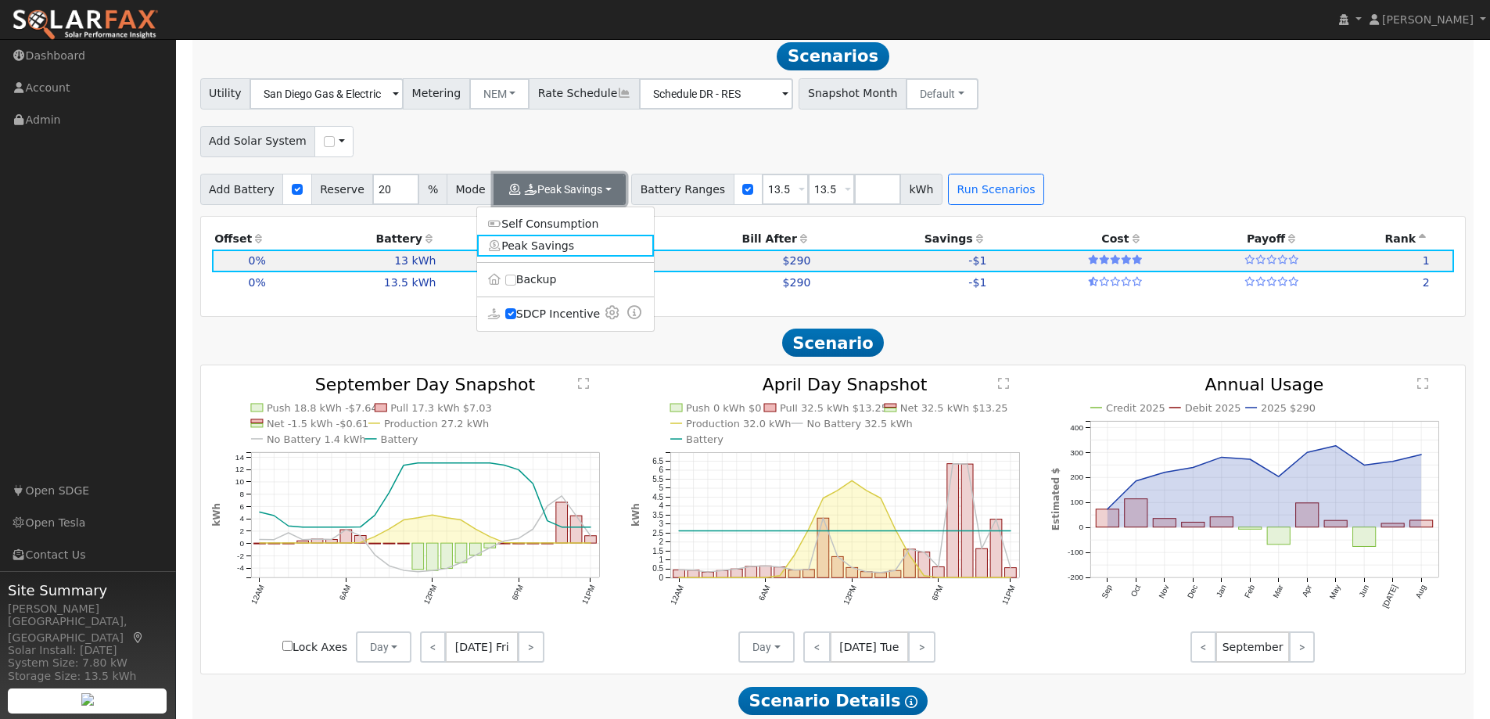
click at [595, 192] on button "Peak Savings" at bounding box center [559, 189] width 132 height 31
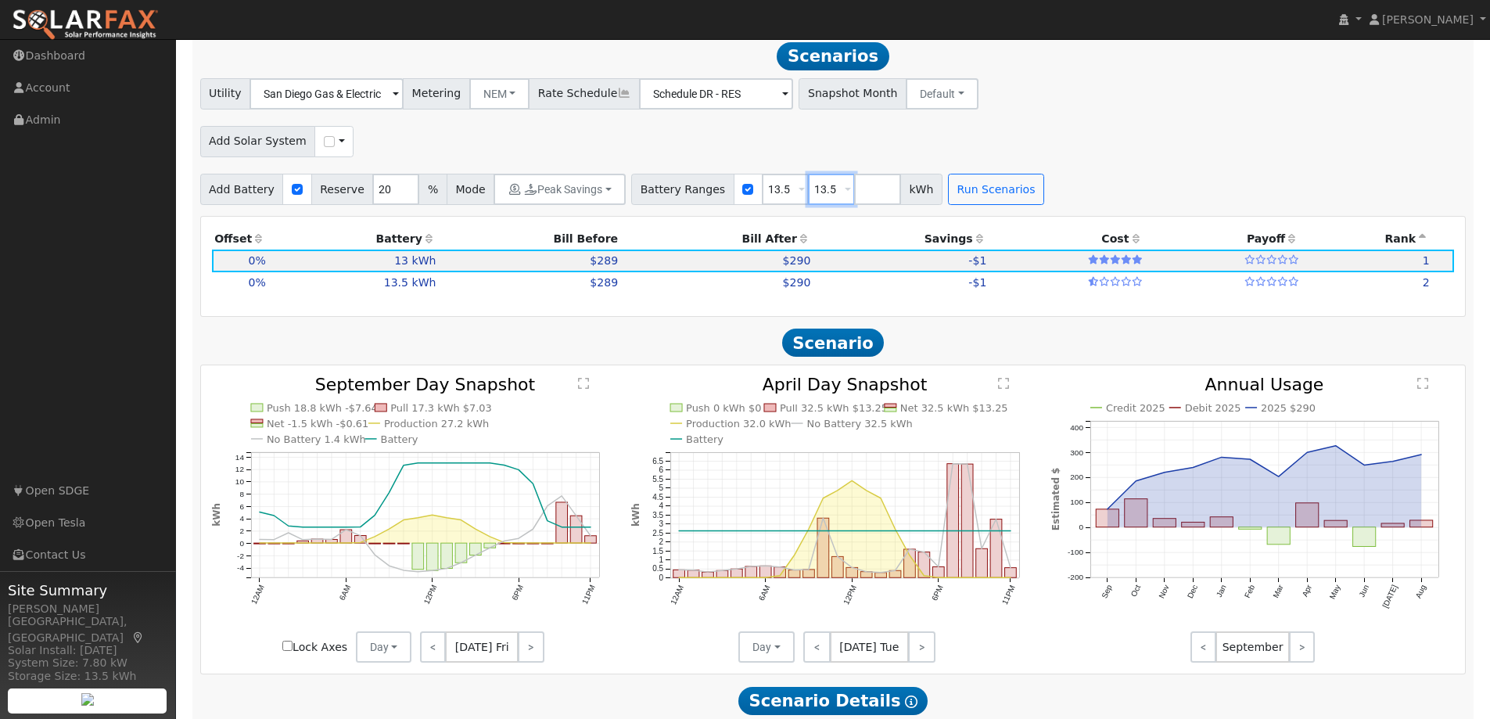
click at [816, 195] on input "13.5" at bounding box center [831, 189] width 47 height 31
click at [844, 192] on span at bounding box center [847, 190] width 6 height 18
type input "20"
click at [802, 270] on button "None" at bounding box center [805, 274] width 77 height 31
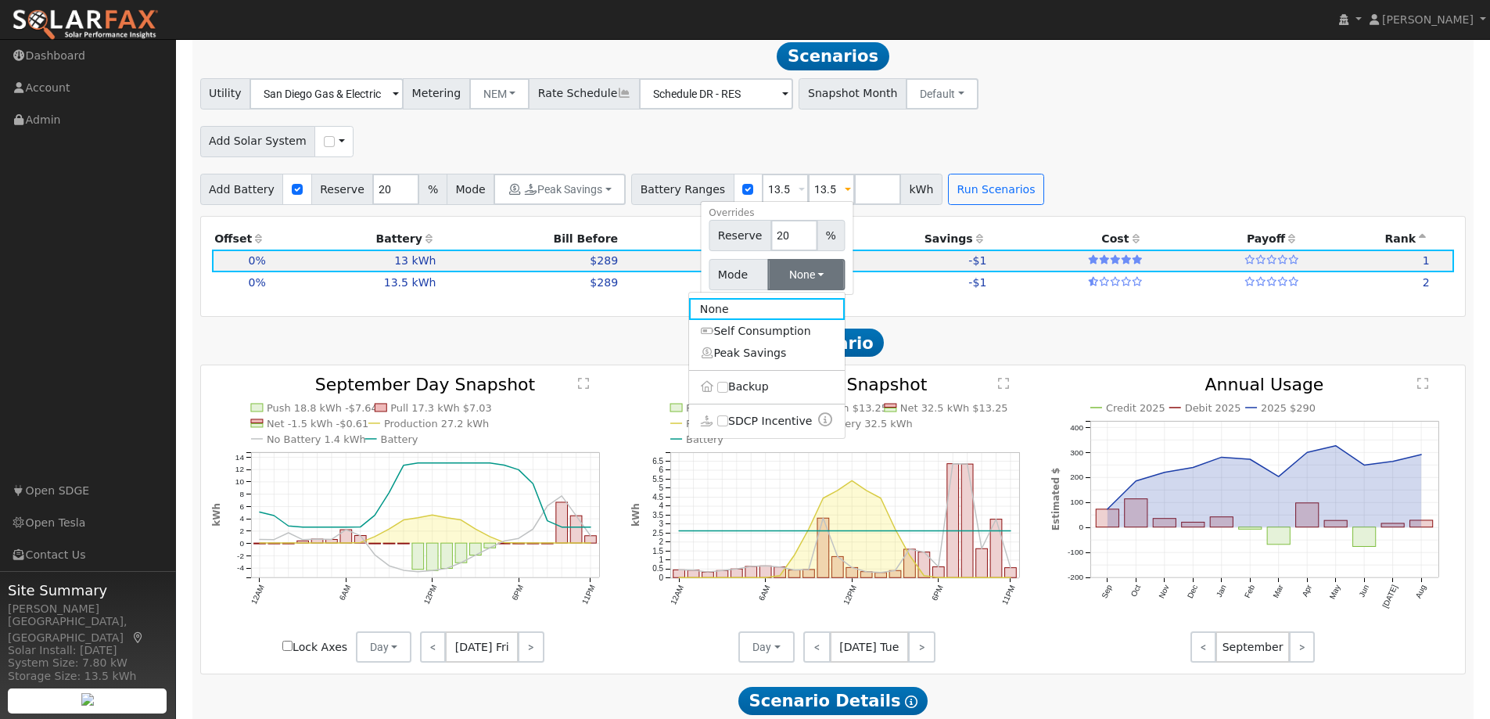
click at [738, 355] on link "Peak Savings" at bounding box center [767, 353] width 156 height 22
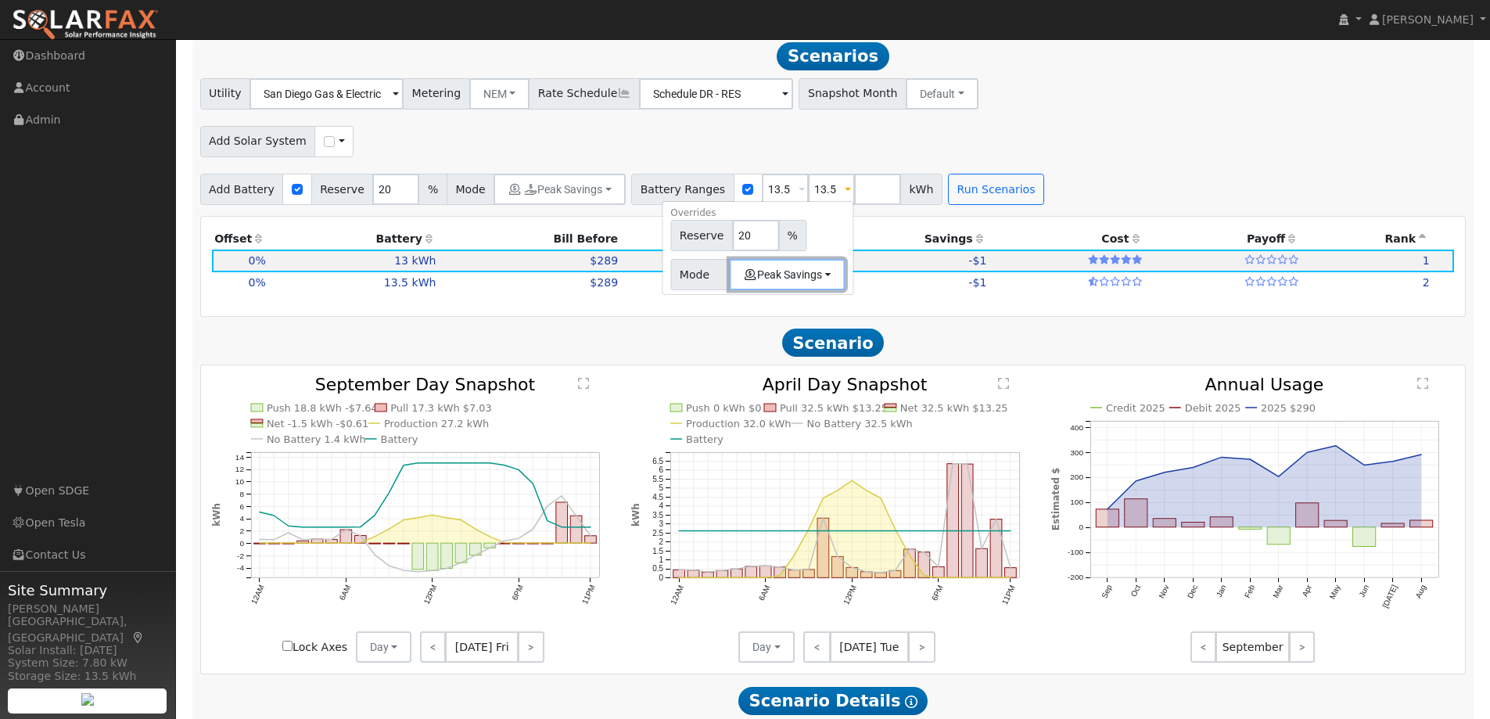
click at [796, 281] on button "Peak Savings" at bounding box center [787, 274] width 116 height 31
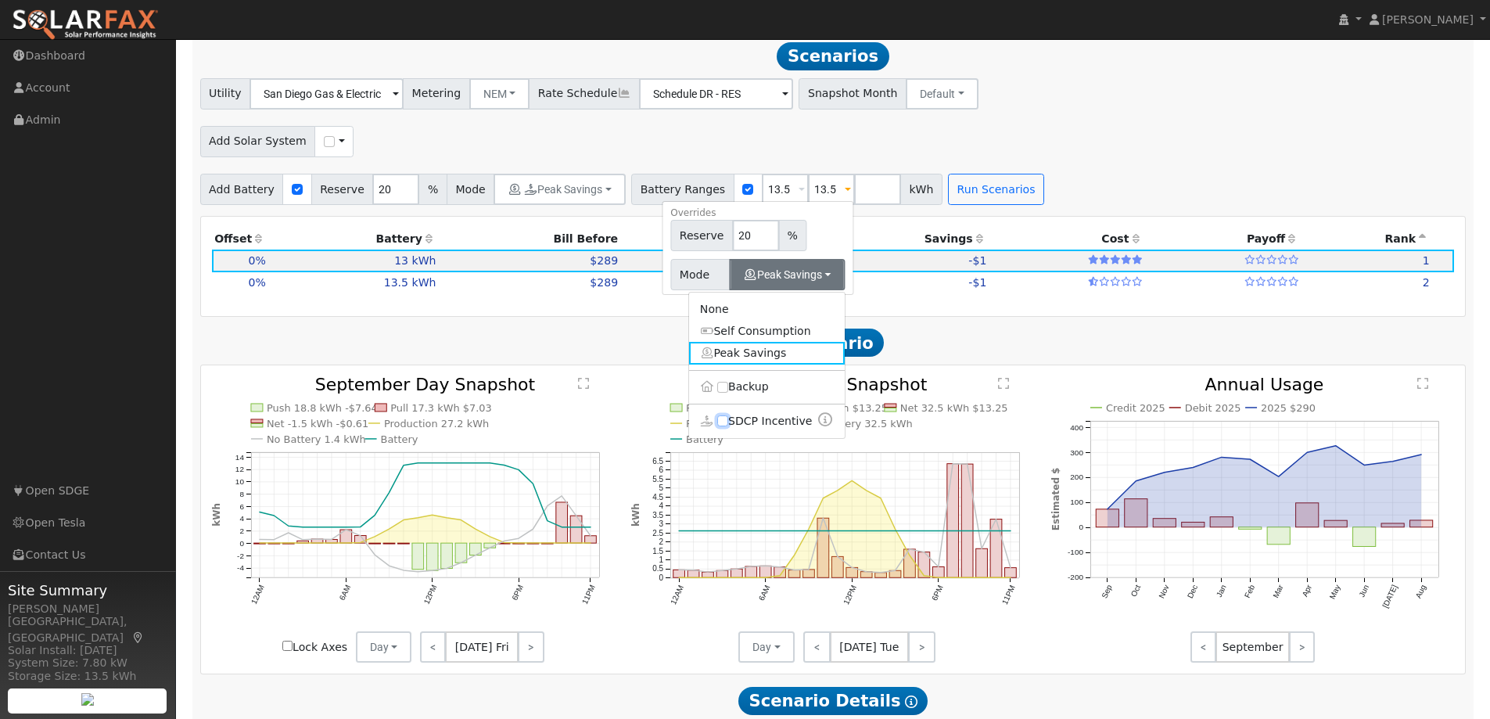
click at [717, 418] on input "SDCP Incentive" at bounding box center [722, 420] width 11 height 11
checkbox input "true"
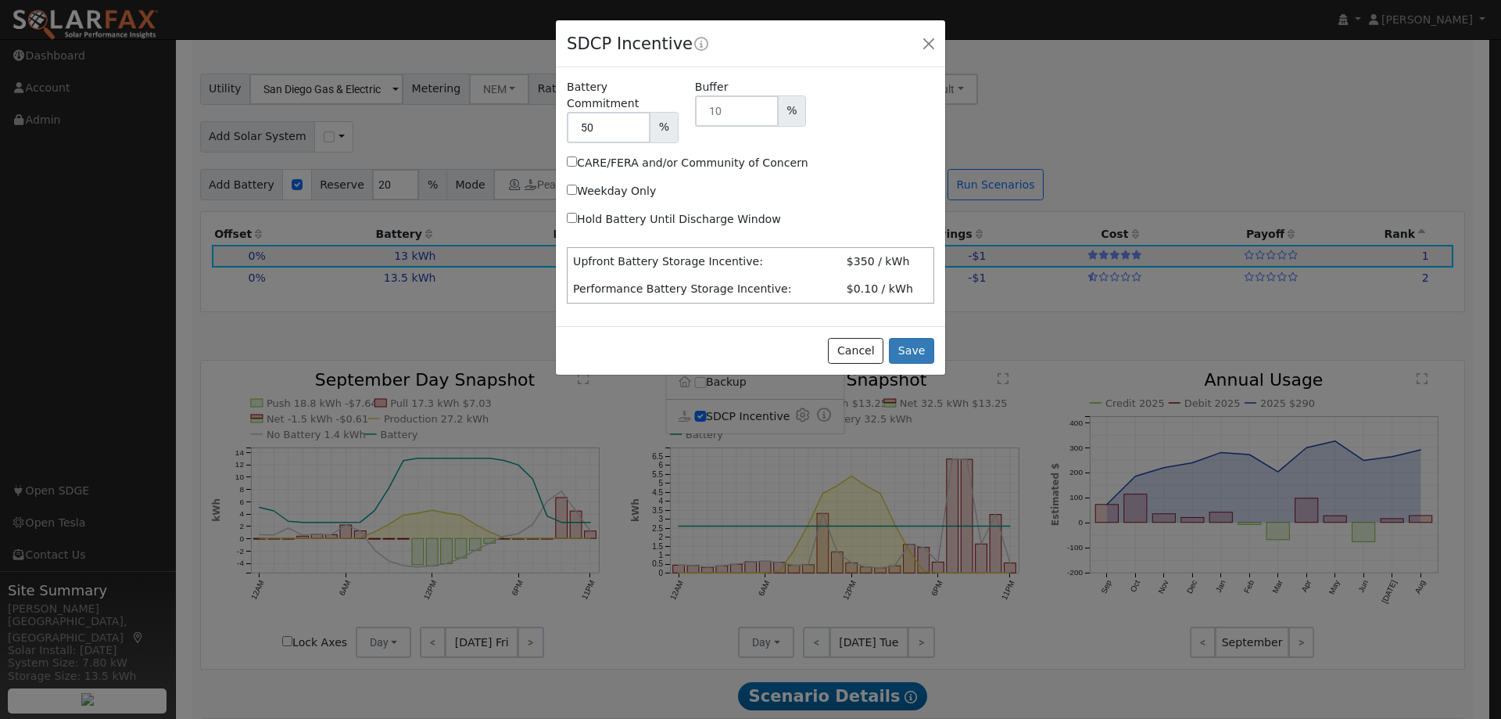
click at [571, 213] on input "Hold Battery Until Discharge Window" at bounding box center [572, 218] width 10 height 10
checkbox input "true"
click at [910, 338] on button "Save" at bounding box center [911, 351] width 45 height 27
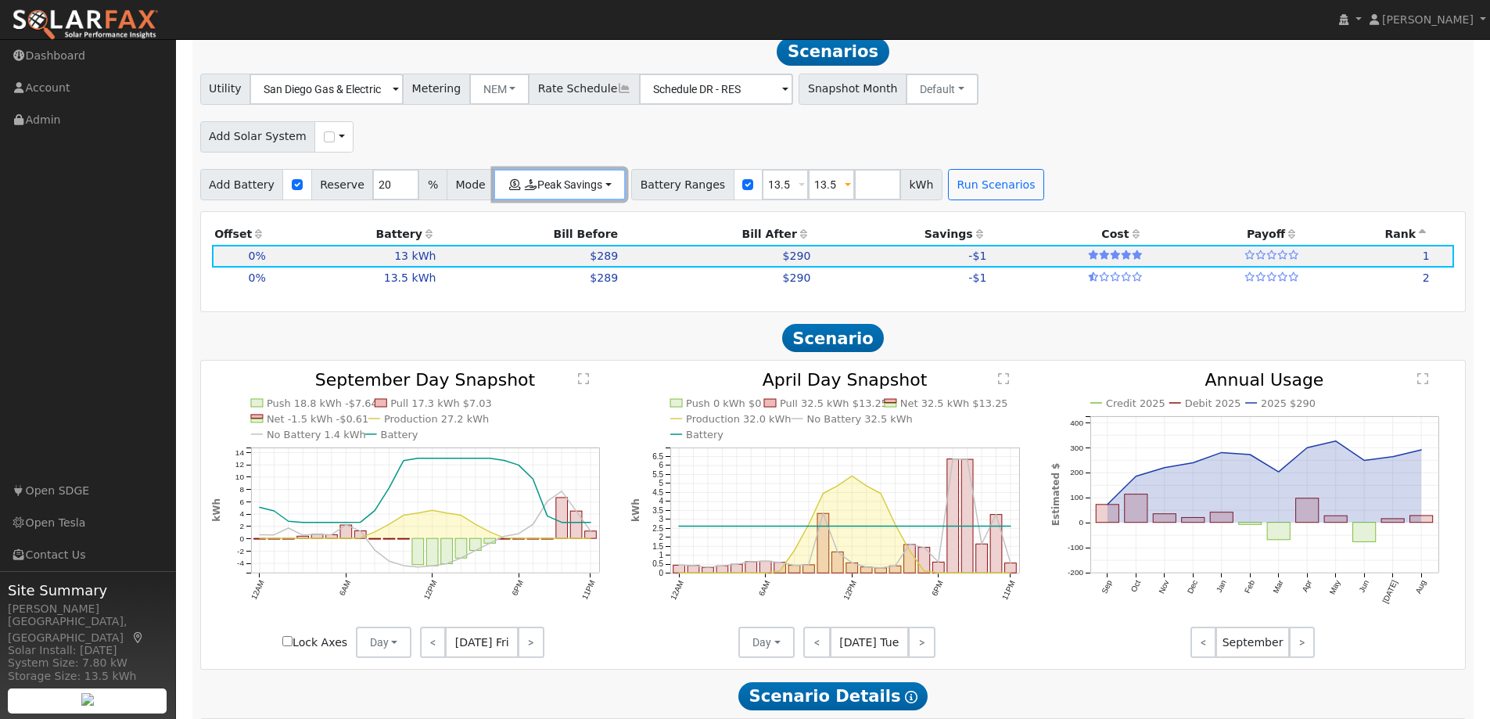
click at [591, 187] on button "Peak Savings" at bounding box center [559, 184] width 132 height 31
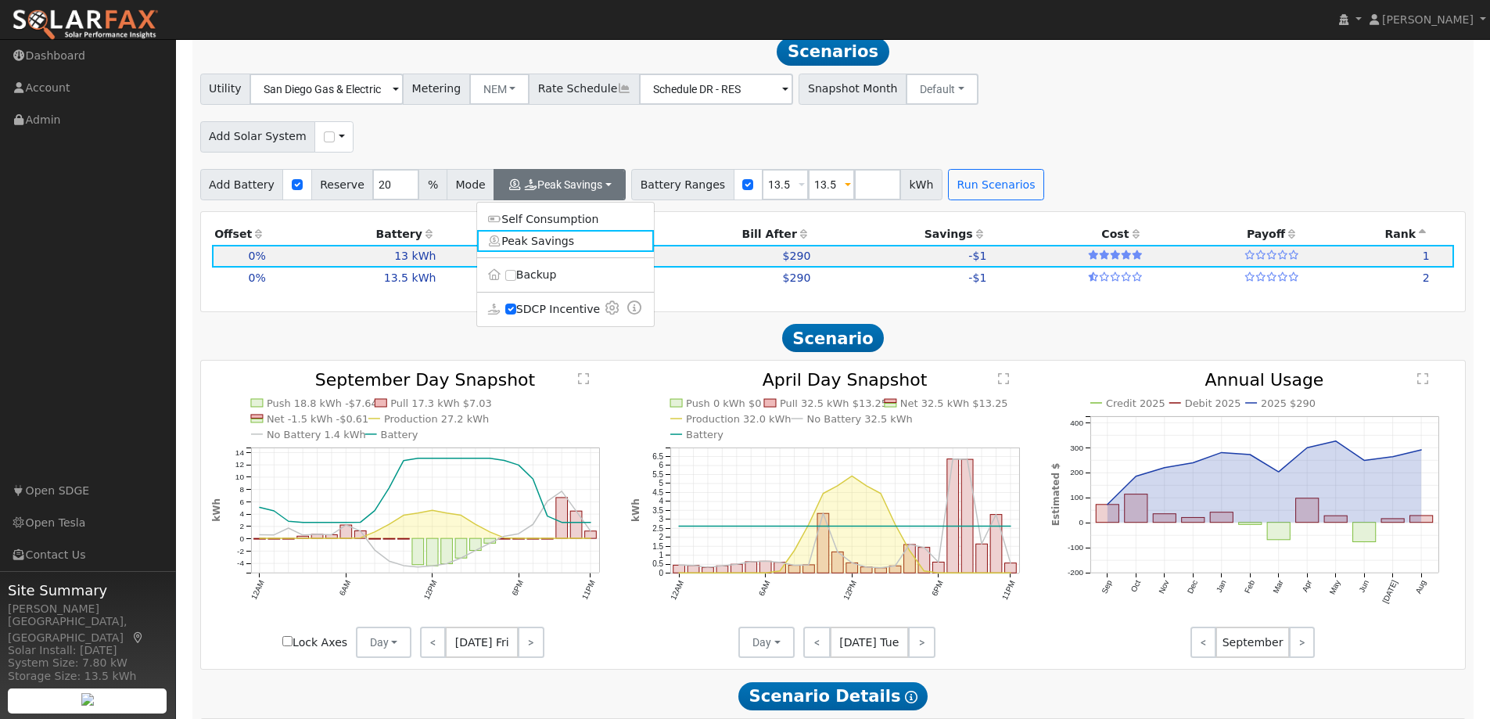
click at [543, 310] on label "SDCP Incentive" at bounding box center [565, 309] width 177 height 23
click at [516, 310] on input "SDCP Incentive" at bounding box center [510, 308] width 11 height 11
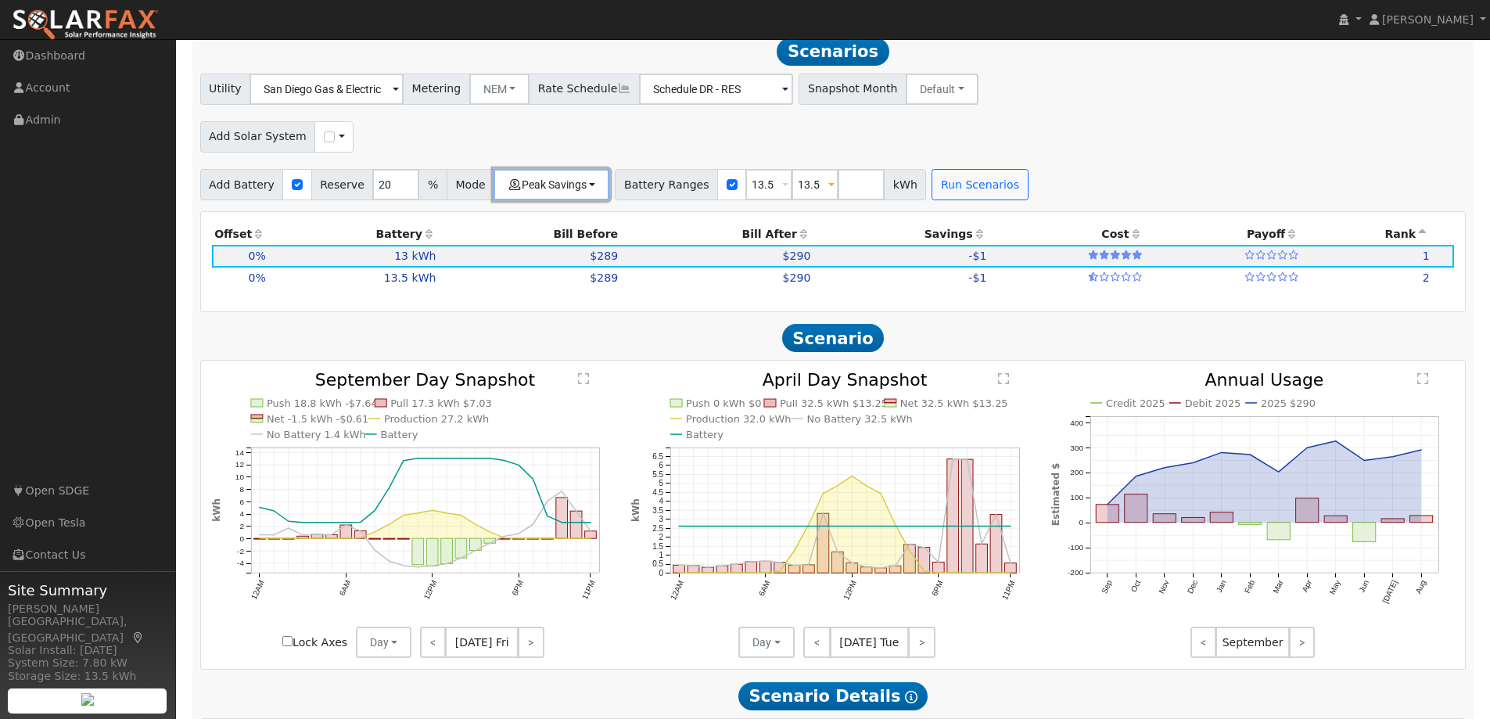
click at [578, 191] on button "Peak Savings" at bounding box center [551, 184] width 116 height 31
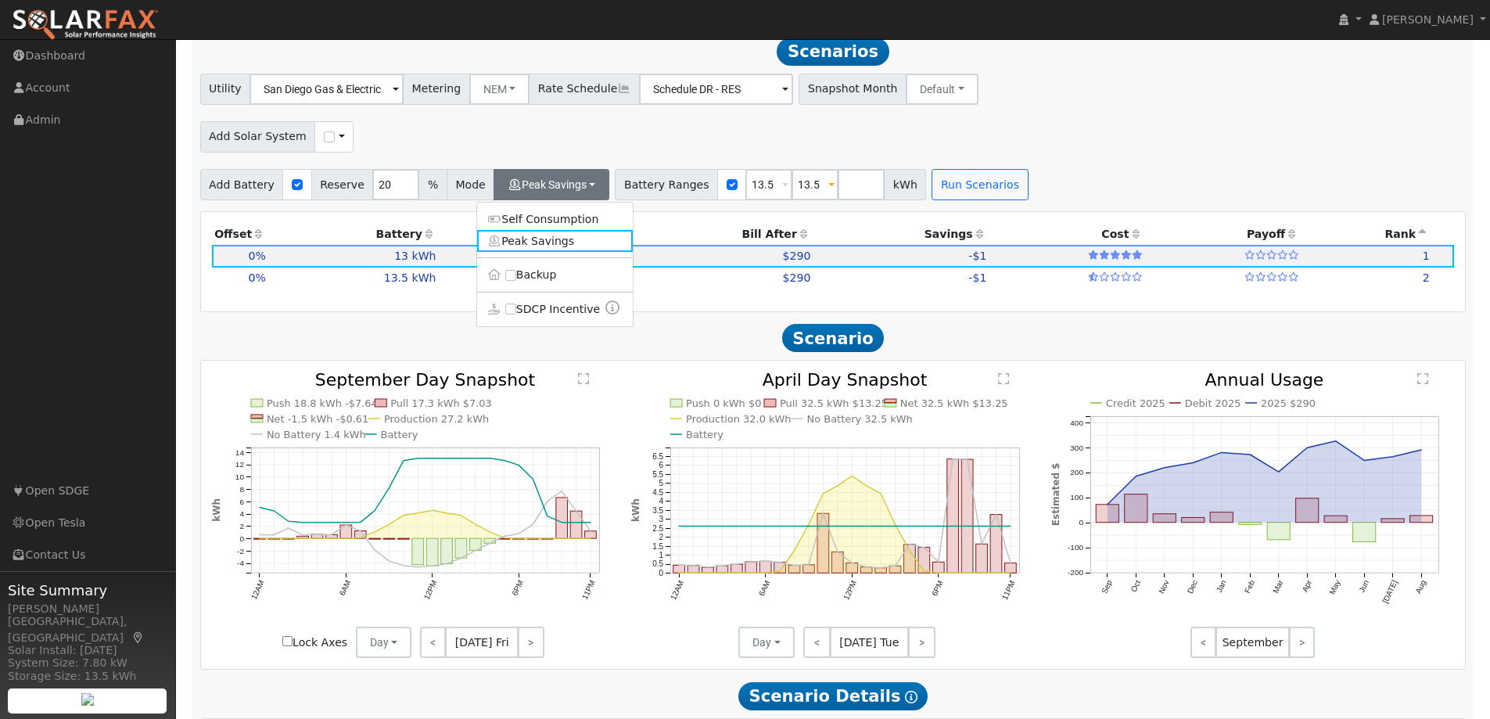
click at [516, 309] on label "SDCP Incentive" at bounding box center [555, 309] width 156 height 23
click at [516, 309] on input "SDCP Incentive" at bounding box center [510, 308] width 11 height 11
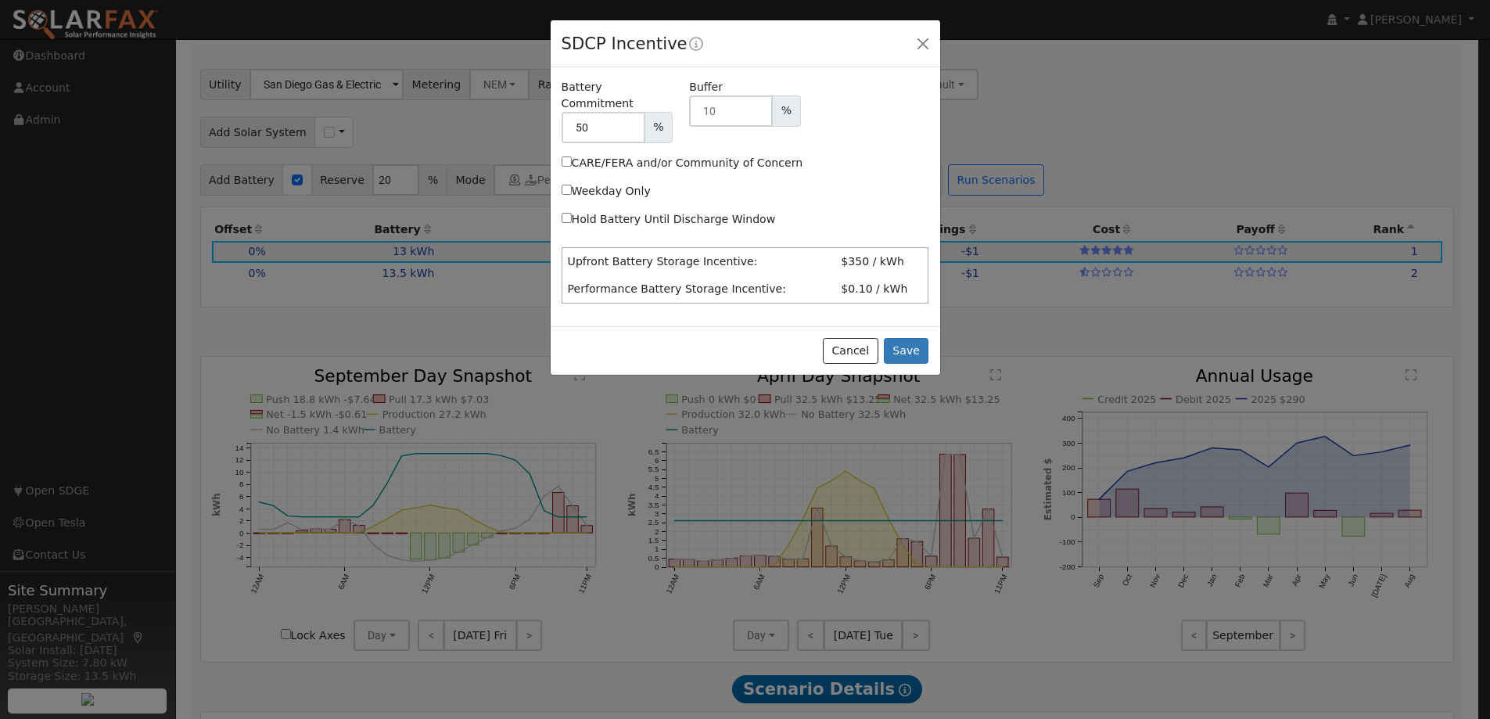
scroll to position [1649, 0]
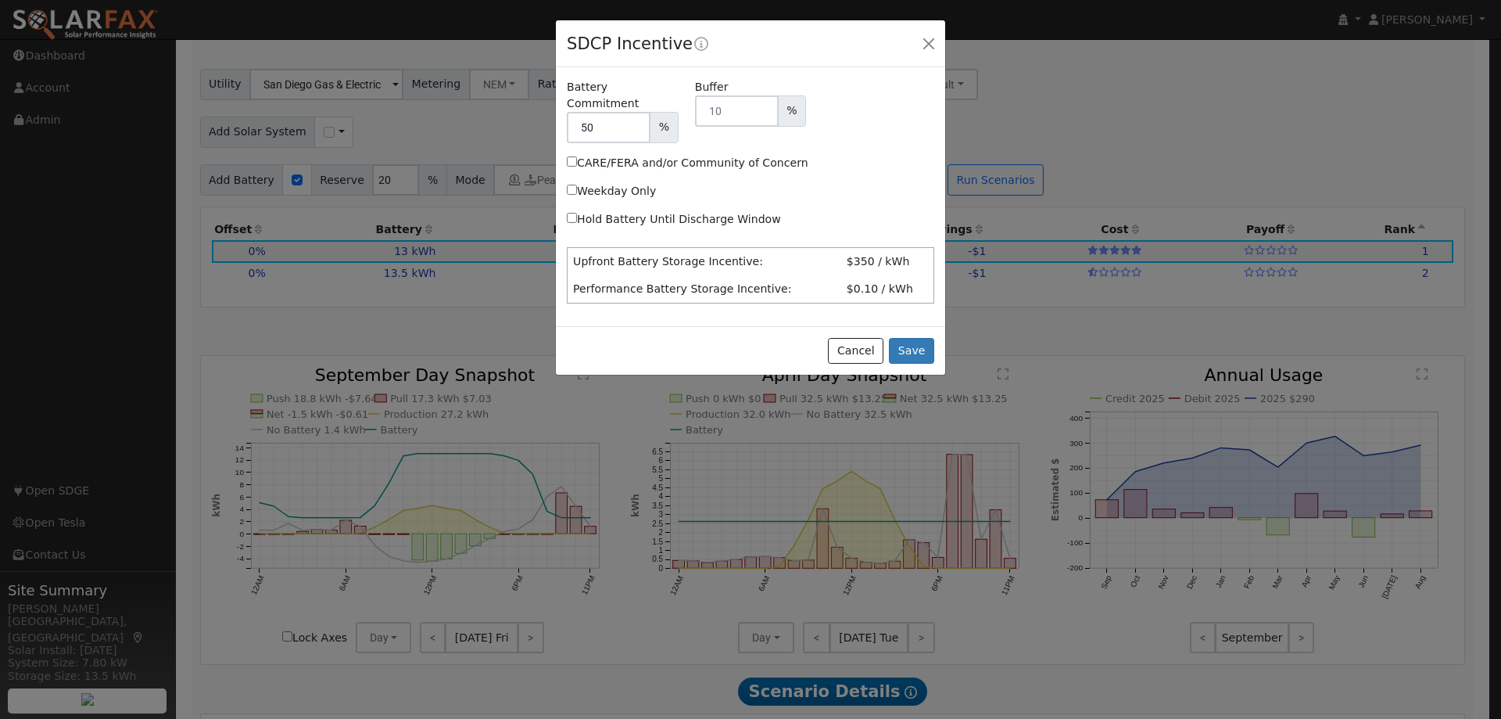
click at [569, 213] on input "Hold Battery Until Discharge Window" at bounding box center [572, 218] width 10 height 10
checkbox input "true"
click at [907, 338] on button "Save" at bounding box center [911, 351] width 45 height 27
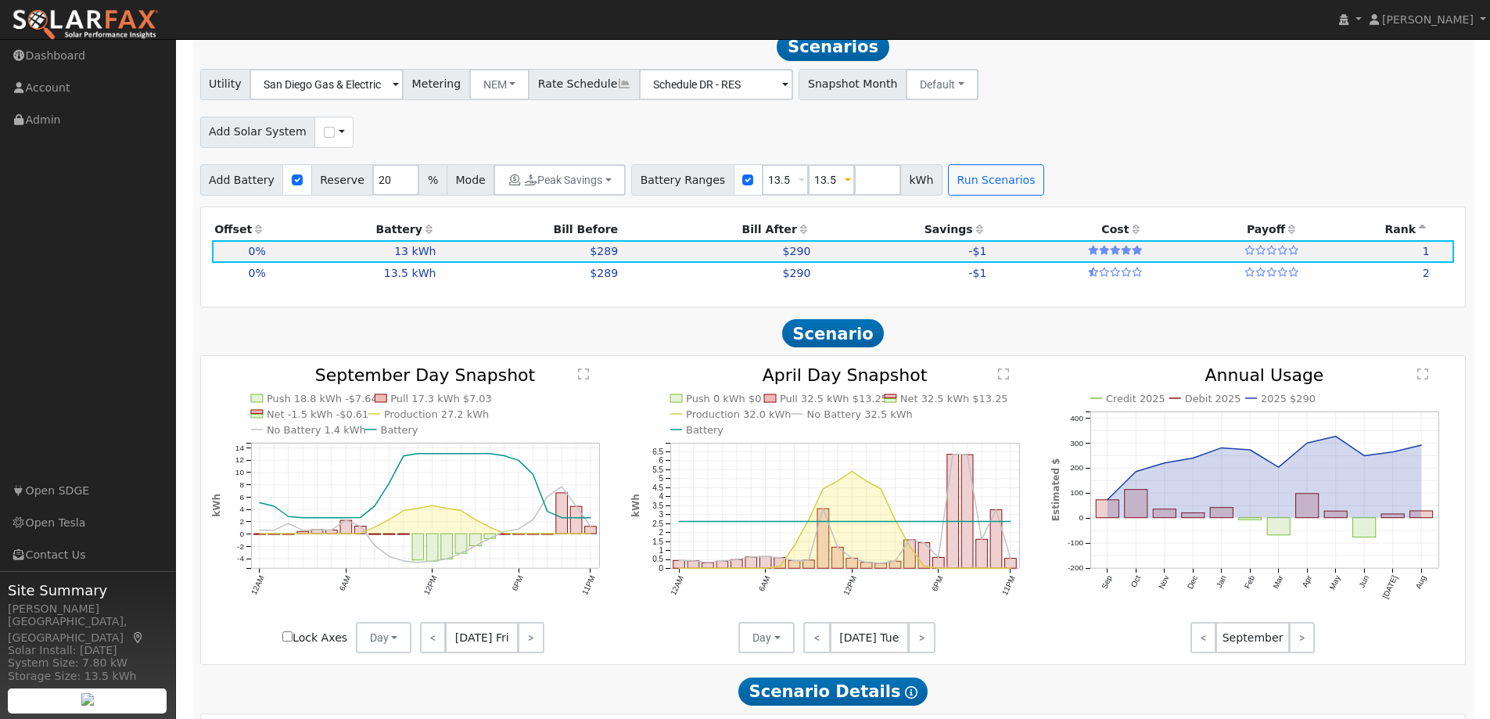
click at [798, 182] on span at bounding box center [801, 181] width 6 height 18
type input "20"
click at [751, 271] on button "None" at bounding box center [759, 264] width 77 height 31
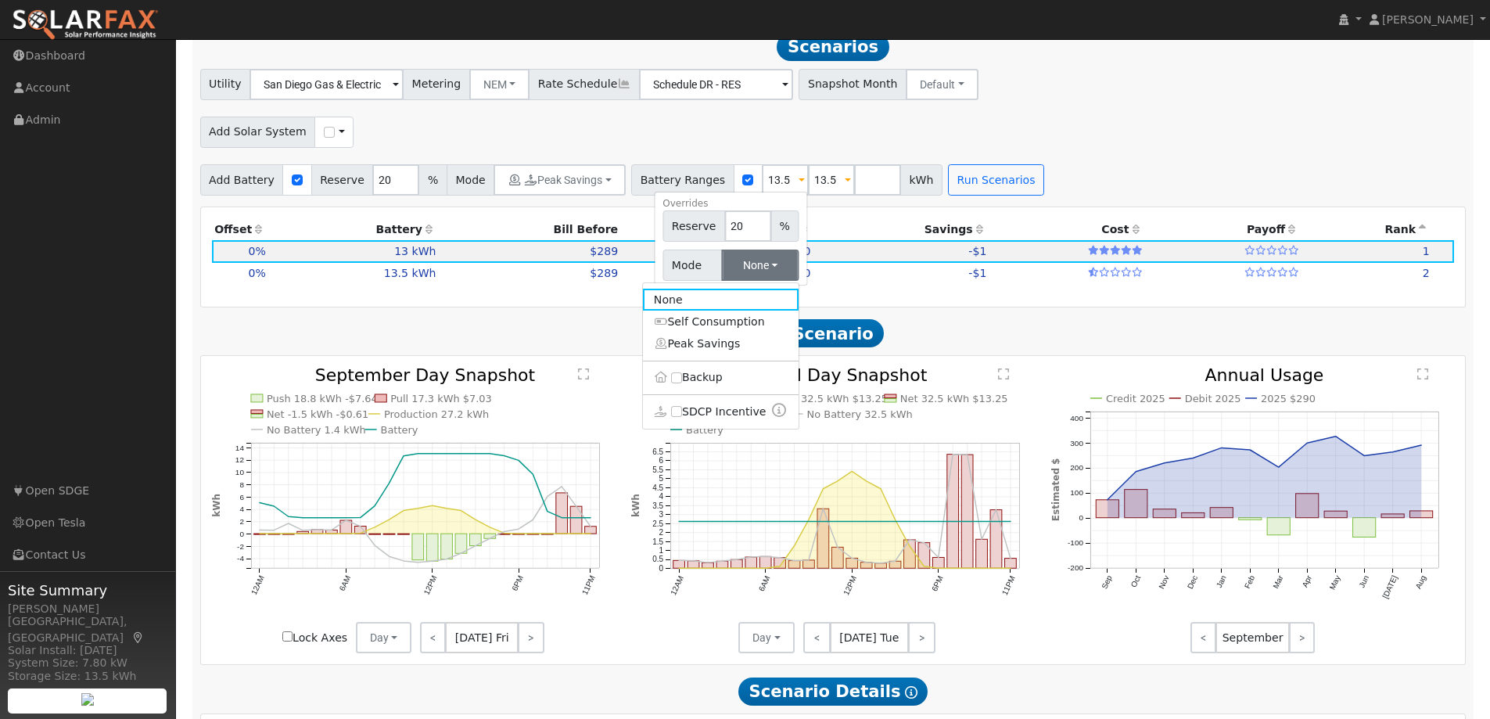
click at [712, 339] on link "Peak Savings" at bounding box center [721, 343] width 156 height 22
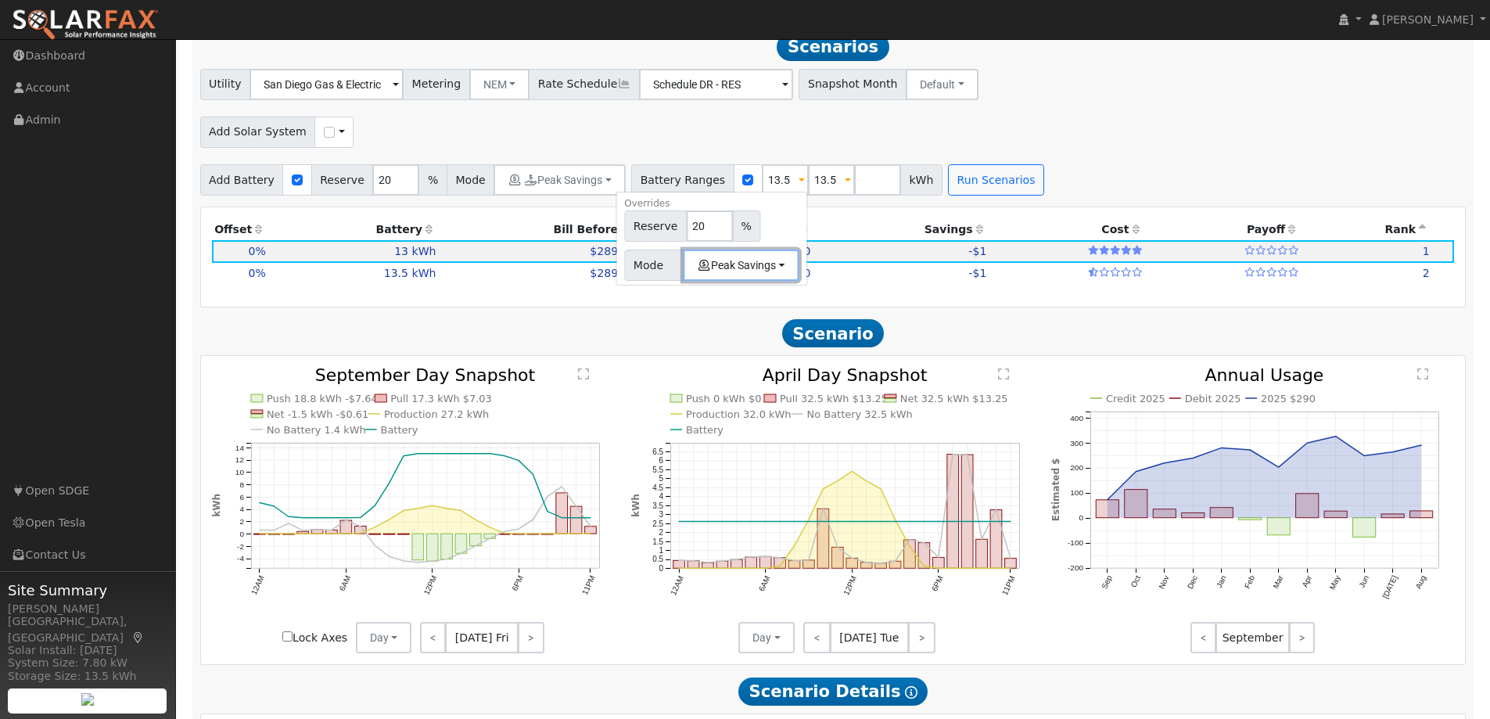
click at [744, 274] on button "Peak Savings" at bounding box center [741, 264] width 116 height 31
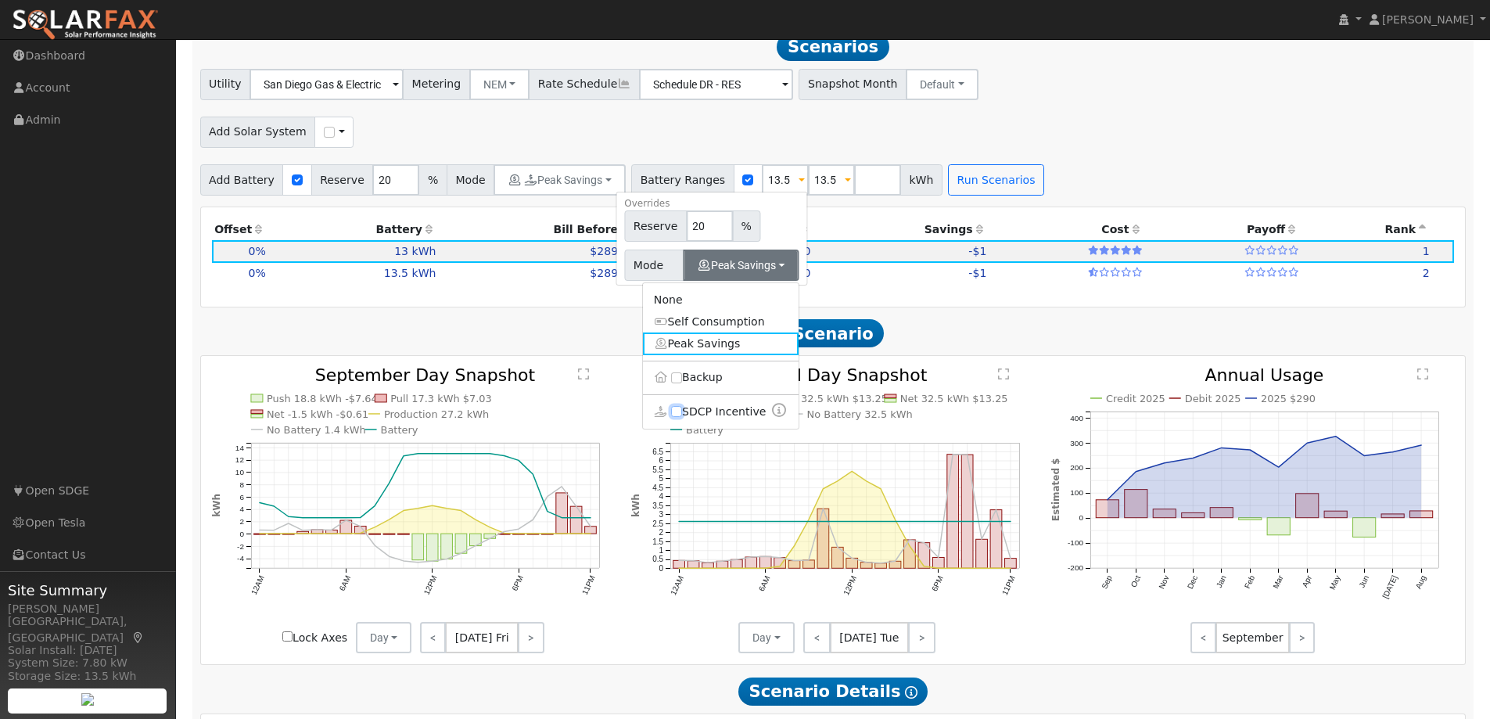
click at [671, 415] on input "SDCP Incentive" at bounding box center [676, 411] width 11 height 11
checkbox input "true"
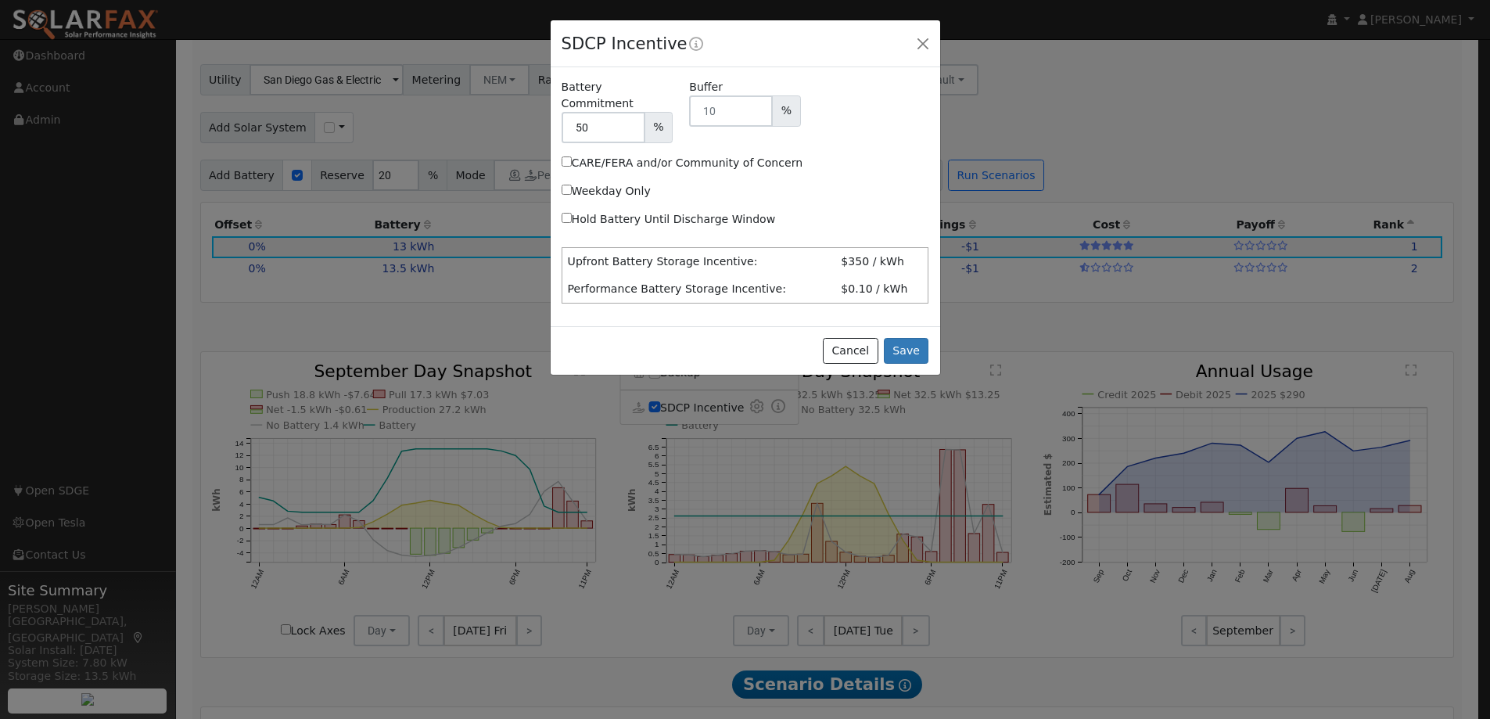
scroll to position [1654, 0]
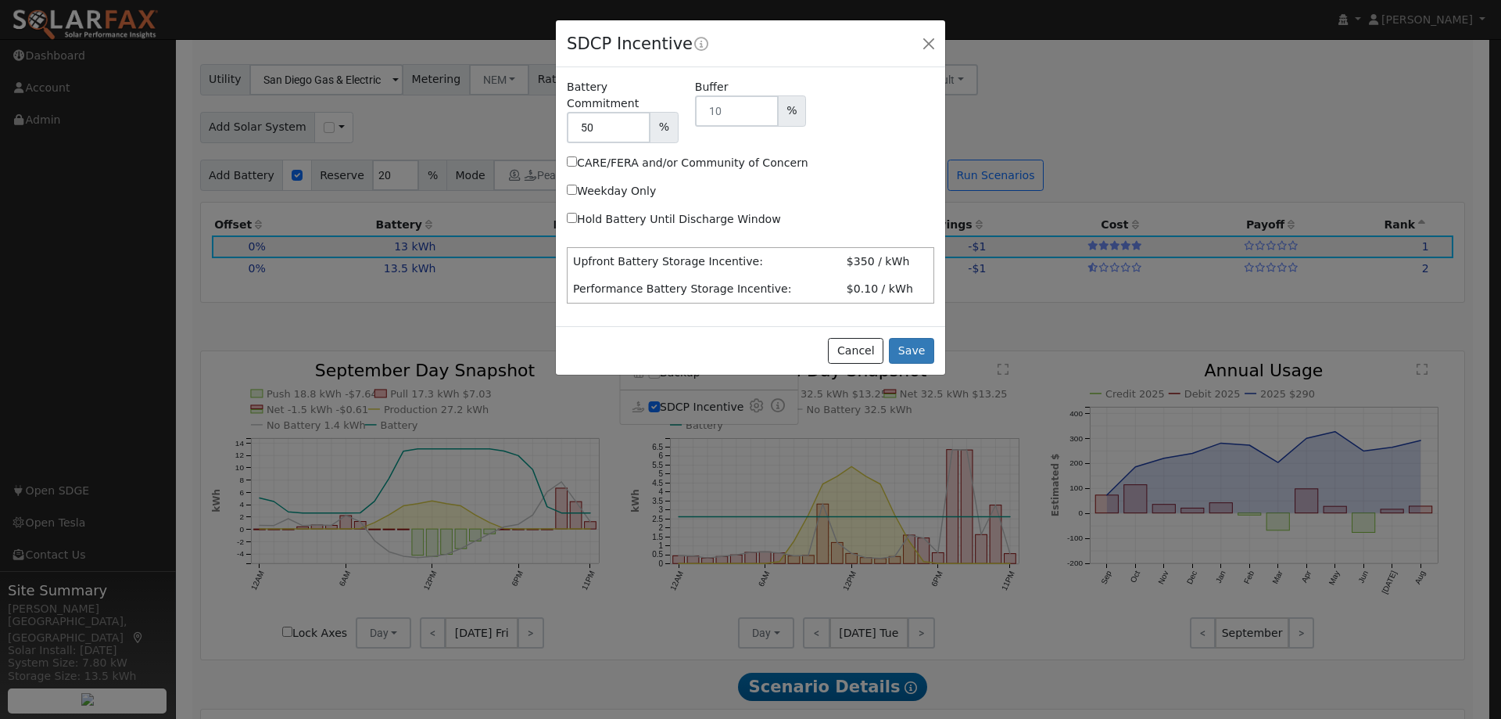
click at [569, 213] on input "Hold Battery Until Discharge Window" at bounding box center [572, 218] width 10 height 10
checkbox input "true"
click at [907, 338] on button "Save" at bounding box center [911, 351] width 45 height 27
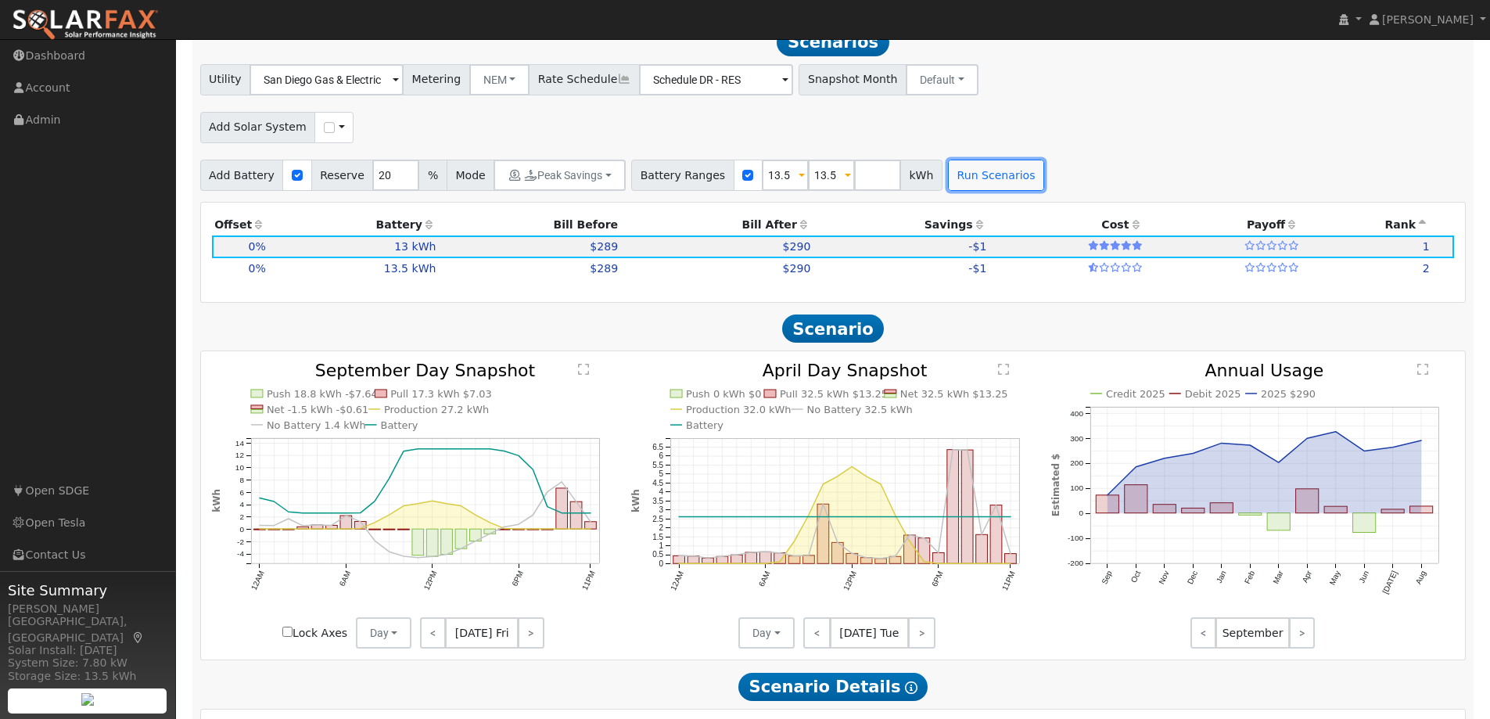
click at [956, 167] on button "Run Scenarios" at bounding box center [996, 175] width 96 height 31
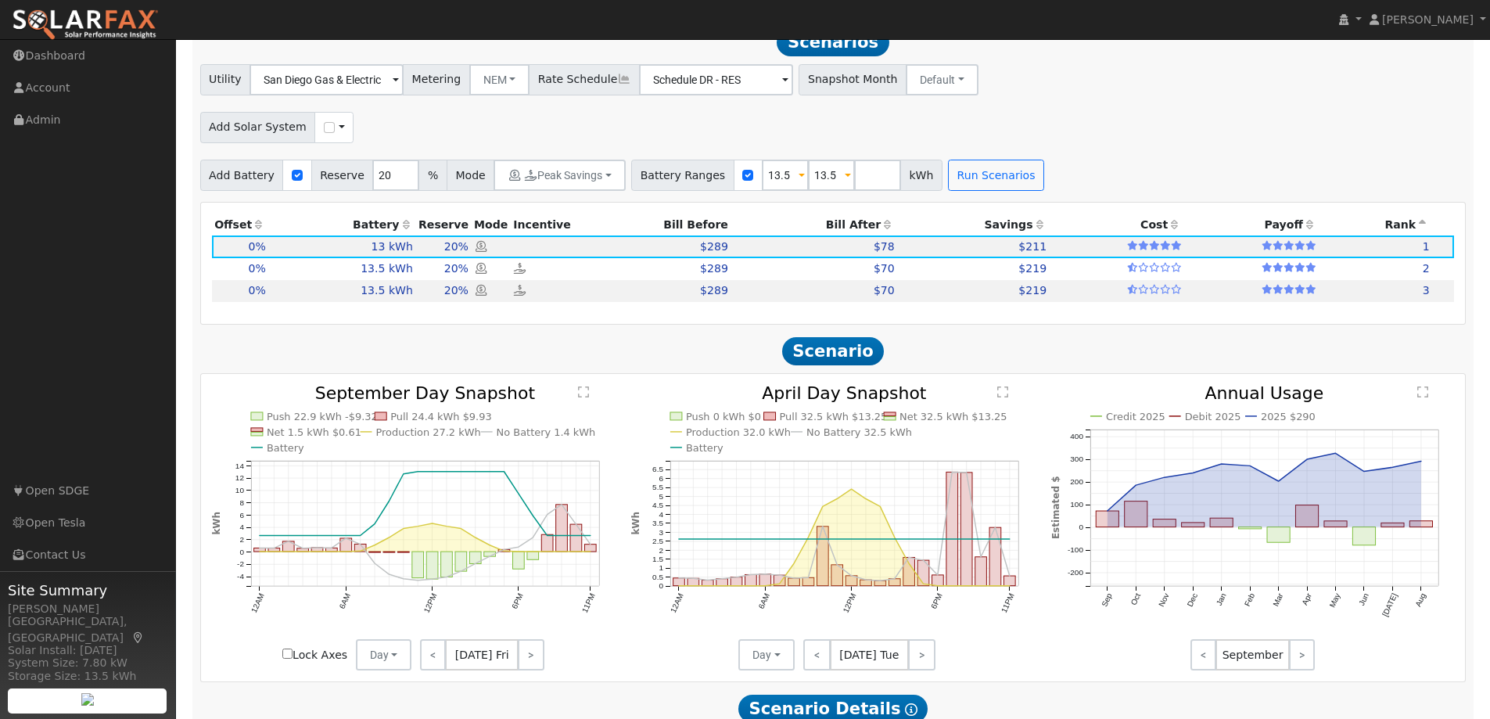
scroll to position [1635, 0]
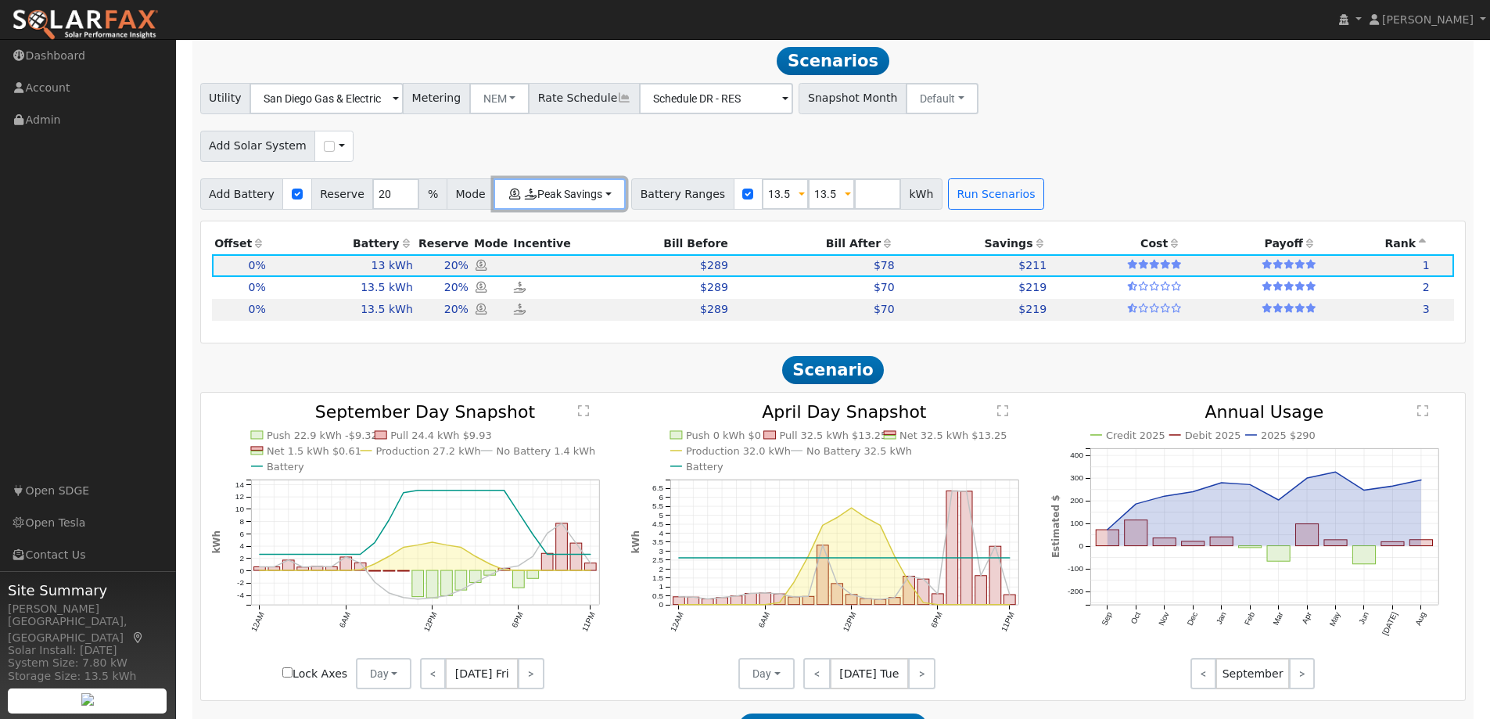
click at [593, 203] on button "Peak Savings" at bounding box center [559, 193] width 132 height 31
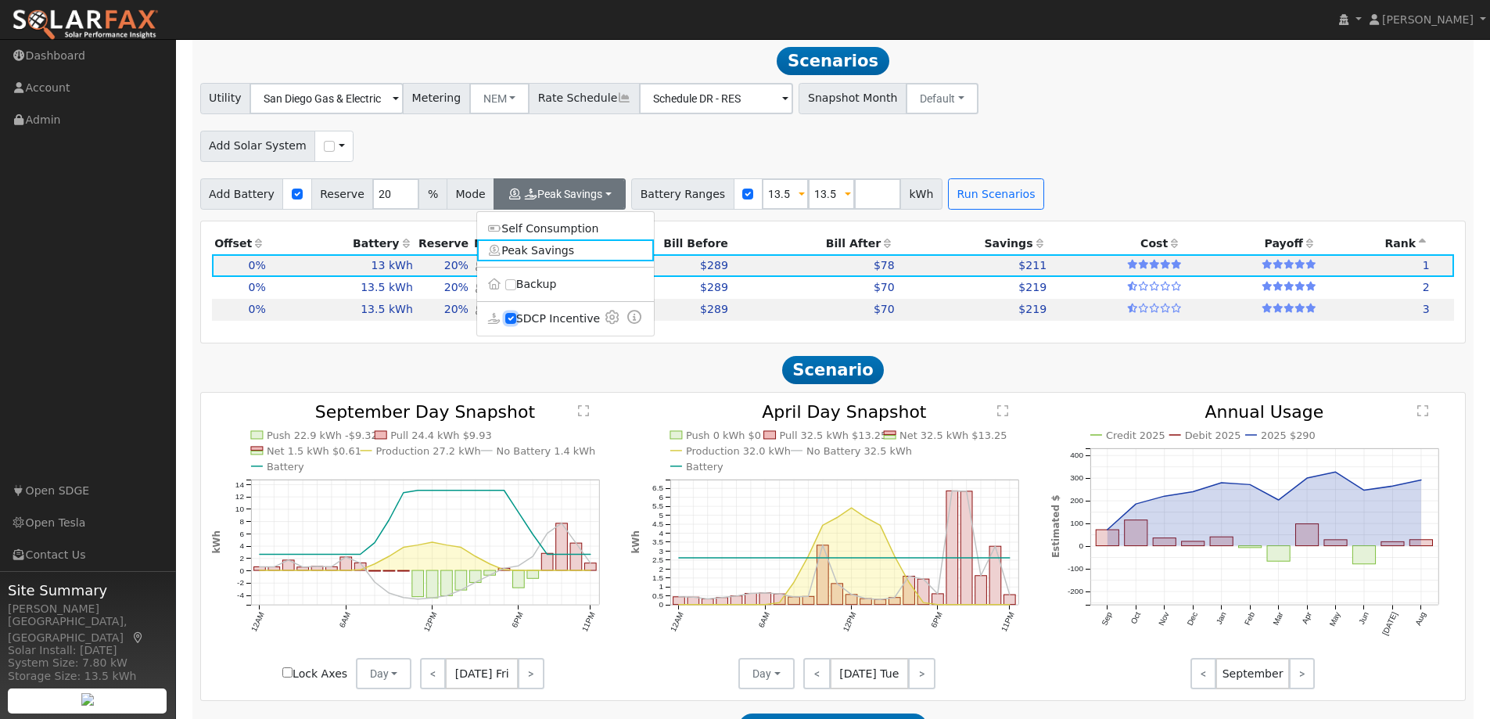
click at [510, 318] on input "SDCP Incentive" at bounding box center [510, 318] width 11 height 11
checkbox input "false"
click at [1080, 152] on div "Add Solar System Use CSV Data" at bounding box center [832, 143] width 1271 height 37
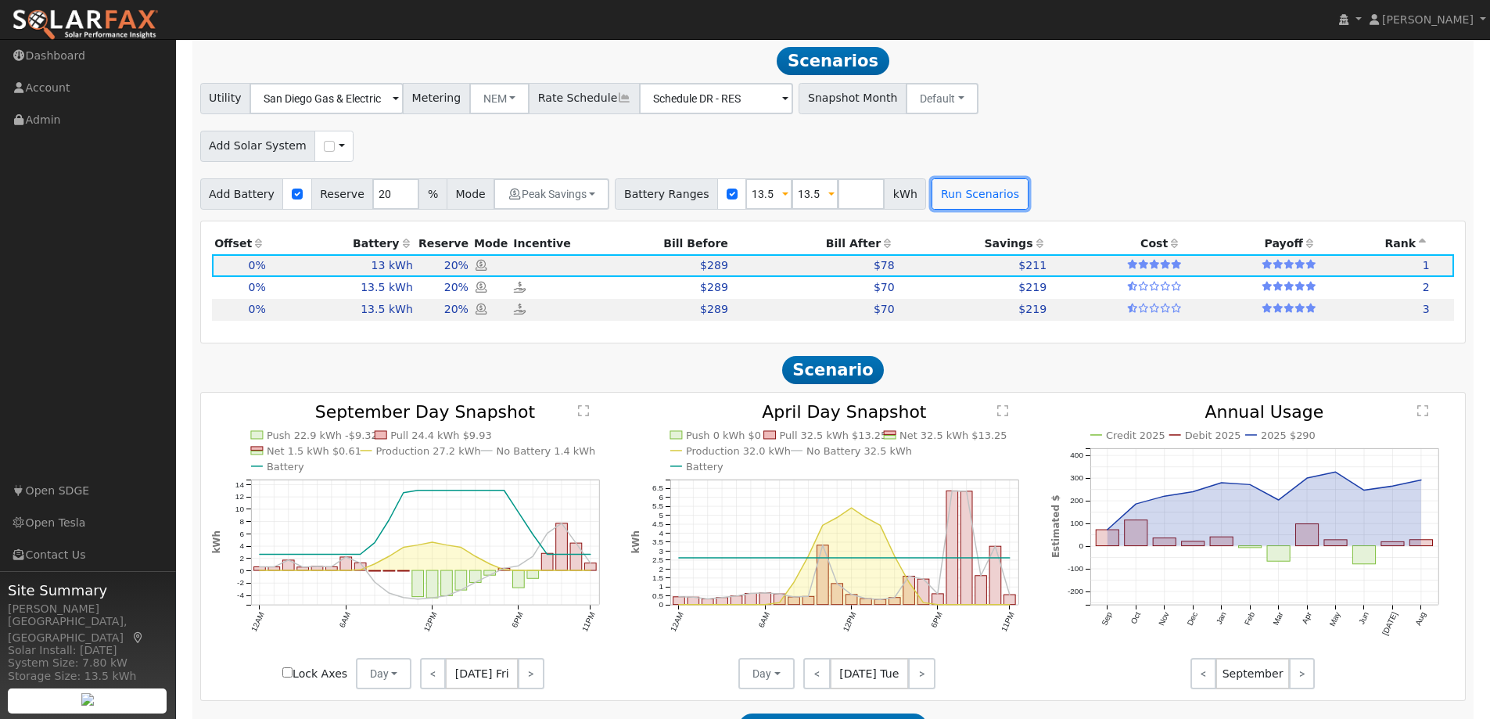
click at [948, 195] on button "Run Scenarios" at bounding box center [979, 193] width 96 height 31
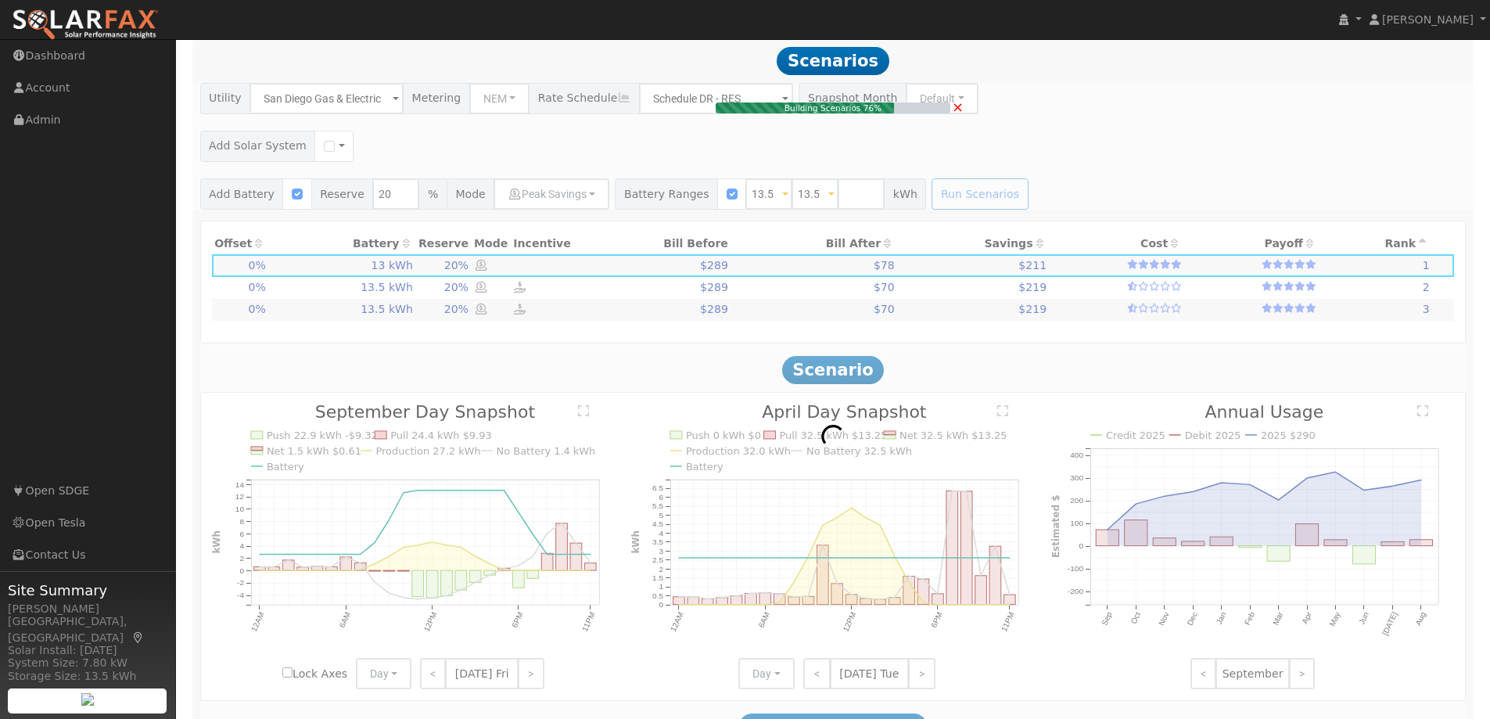
type input "$16,200"
type input "$4,860"
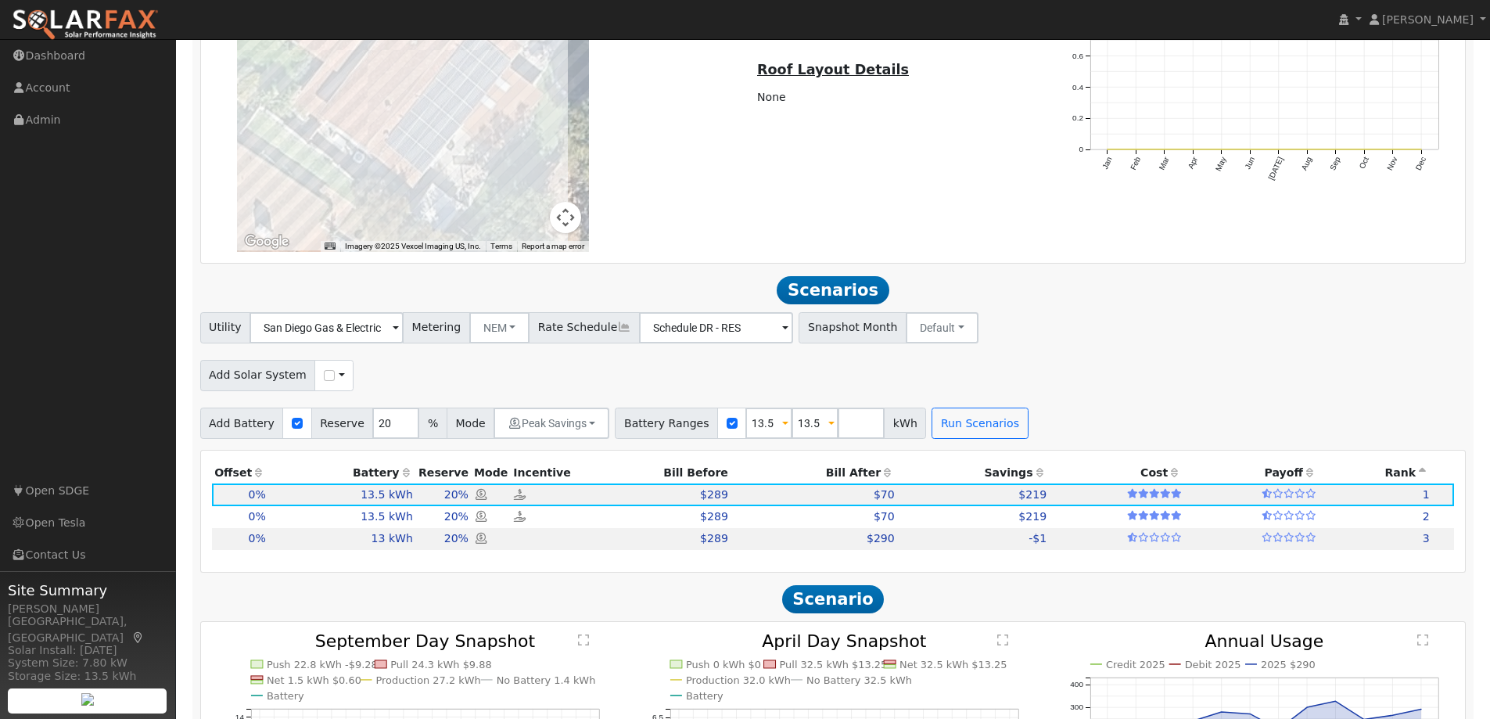
scroll to position [1557, 0]
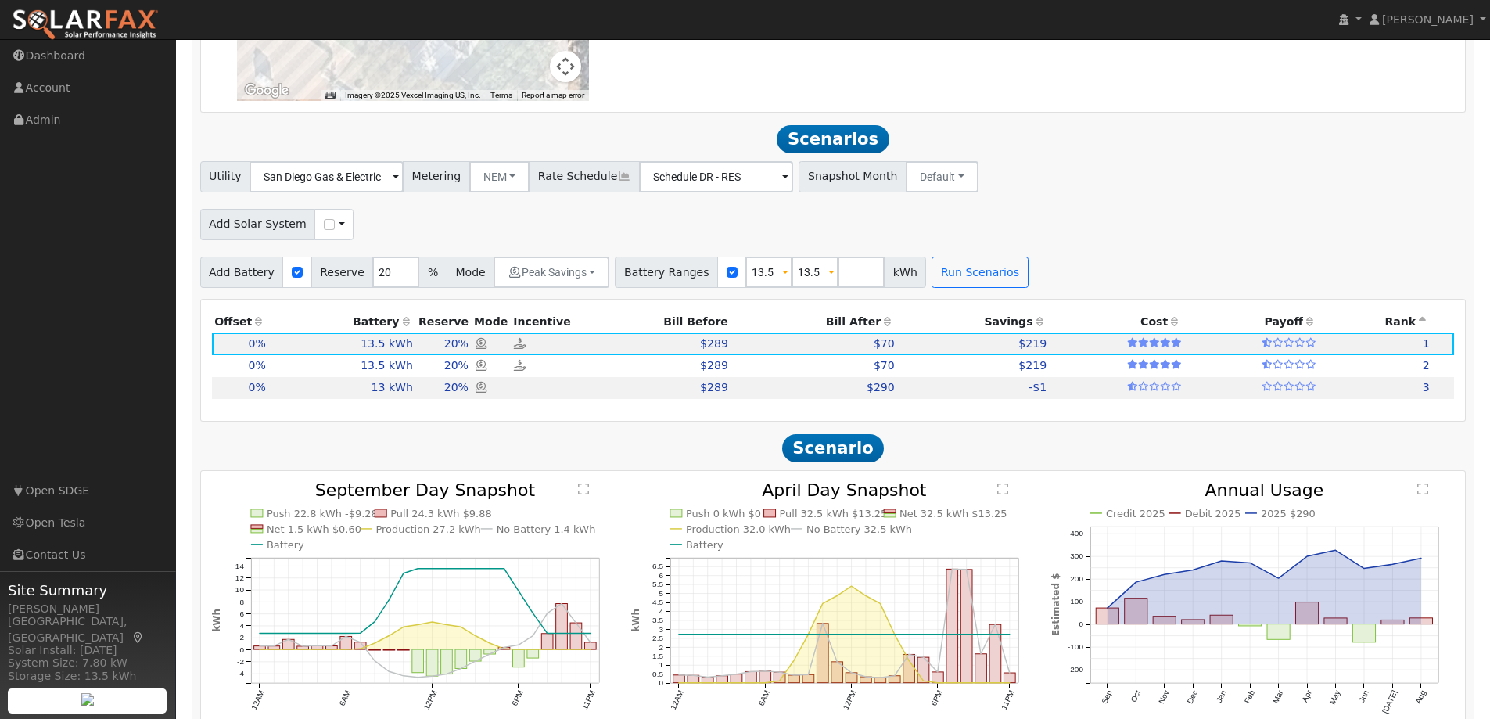
click at [782, 274] on span at bounding box center [785, 273] width 6 height 18
type input "50"
click at [828, 275] on span at bounding box center [831, 273] width 6 height 18
type input "50"
click at [1086, 269] on div "Add Battery Reserve 20 % Mode Peak Savings Self Consumption Peak Savings Backup…" at bounding box center [832, 269] width 1271 height 37
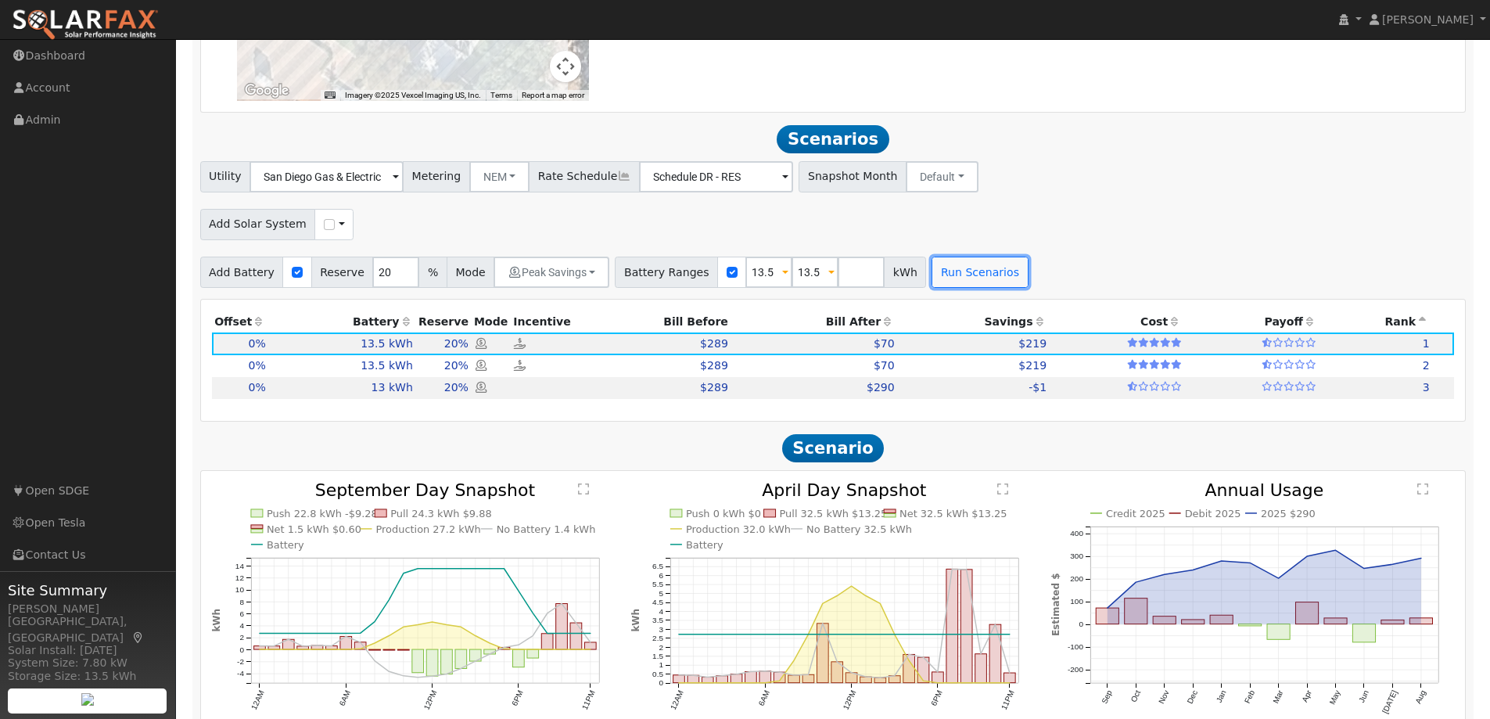
click at [940, 271] on button "Run Scenarios" at bounding box center [979, 271] width 96 height 31
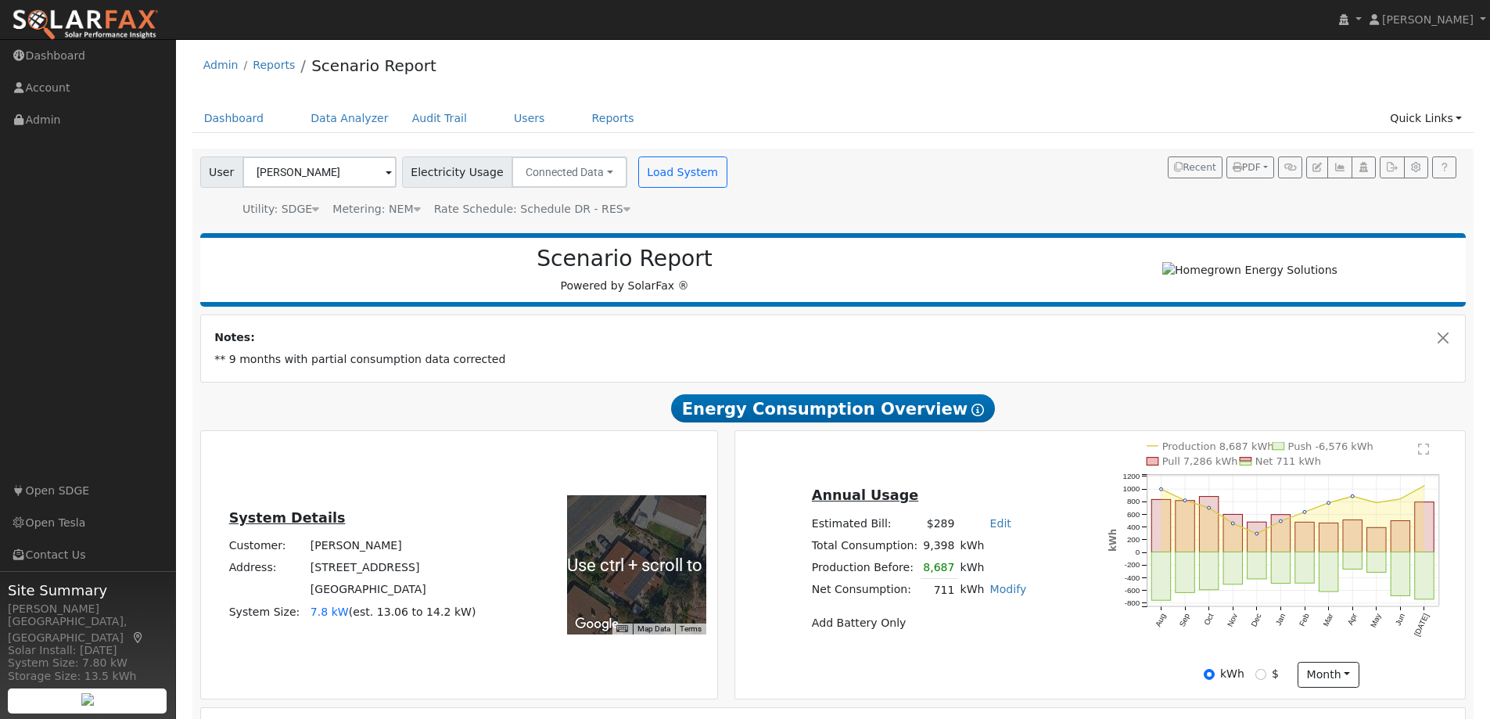
scroll to position [0, 0]
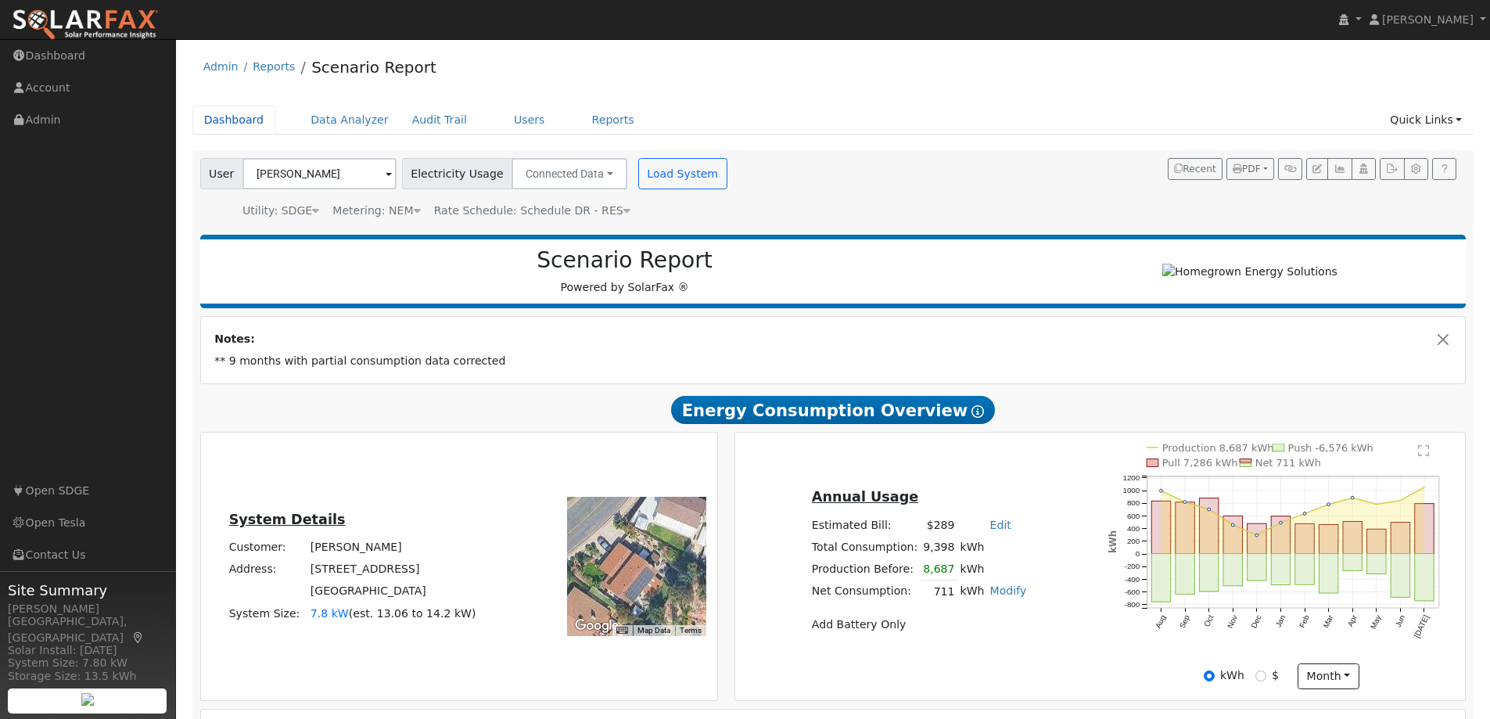
click at [219, 118] on link "Dashboard" at bounding box center [234, 120] width 84 height 29
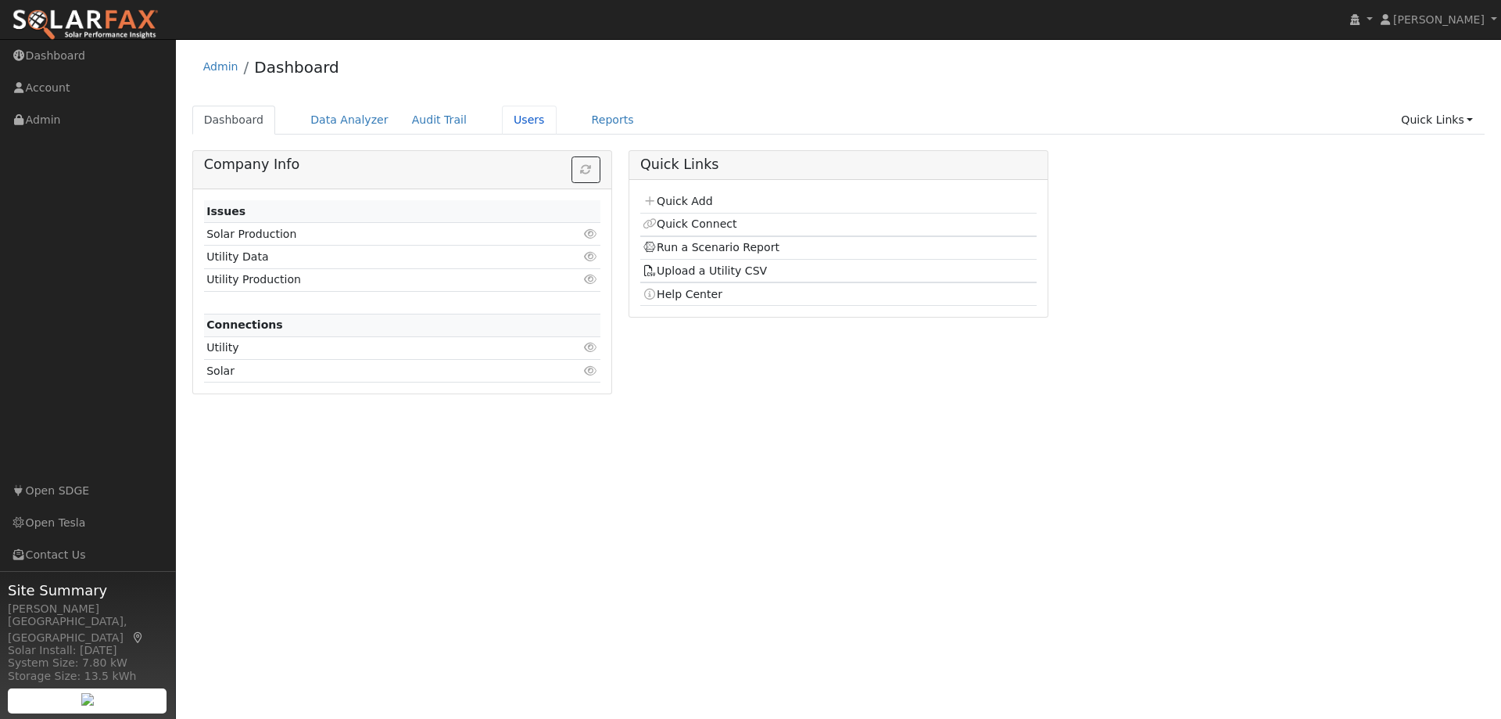
click at [503, 120] on link "Users" at bounding box center [529, 120] width 55 height 29
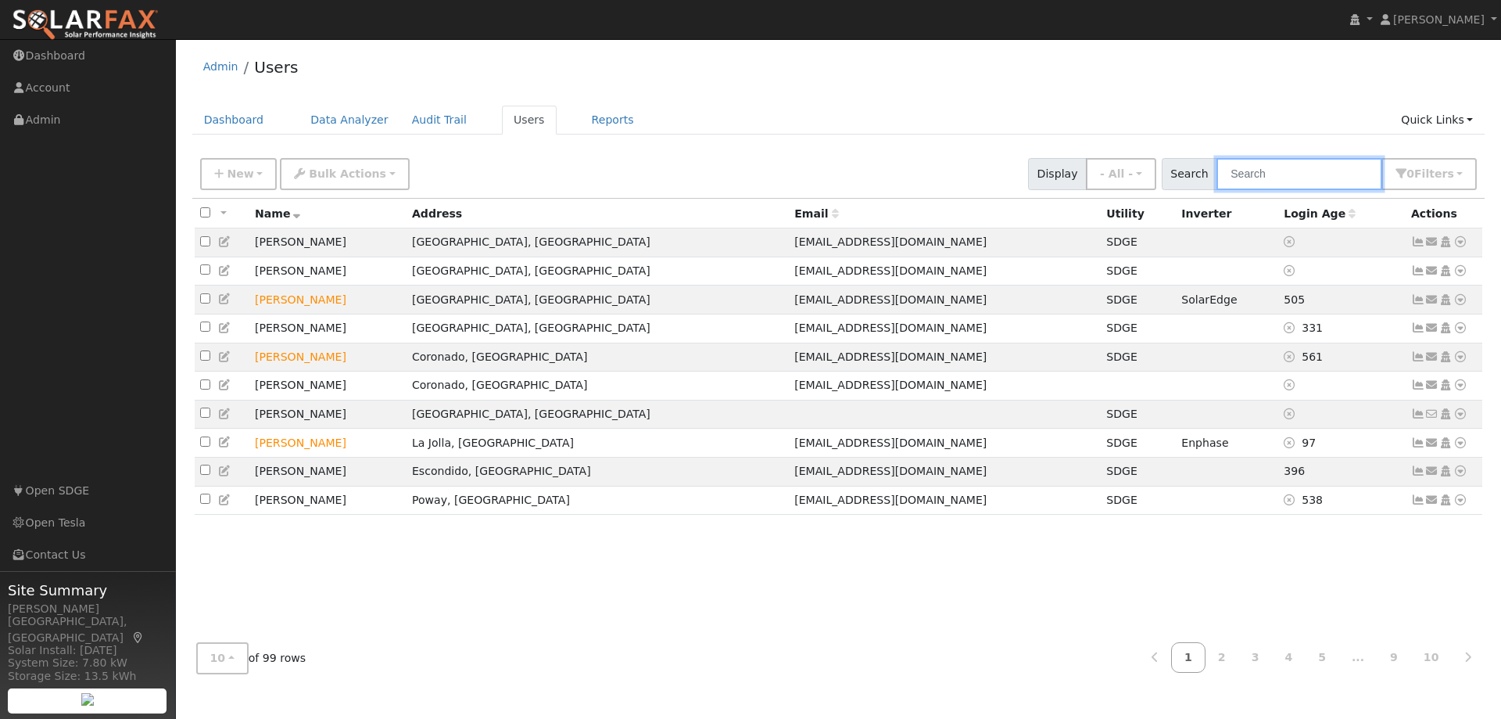
click at [1271, 174] on input "text" at bounding box center [1300, 174] width 166 height 32
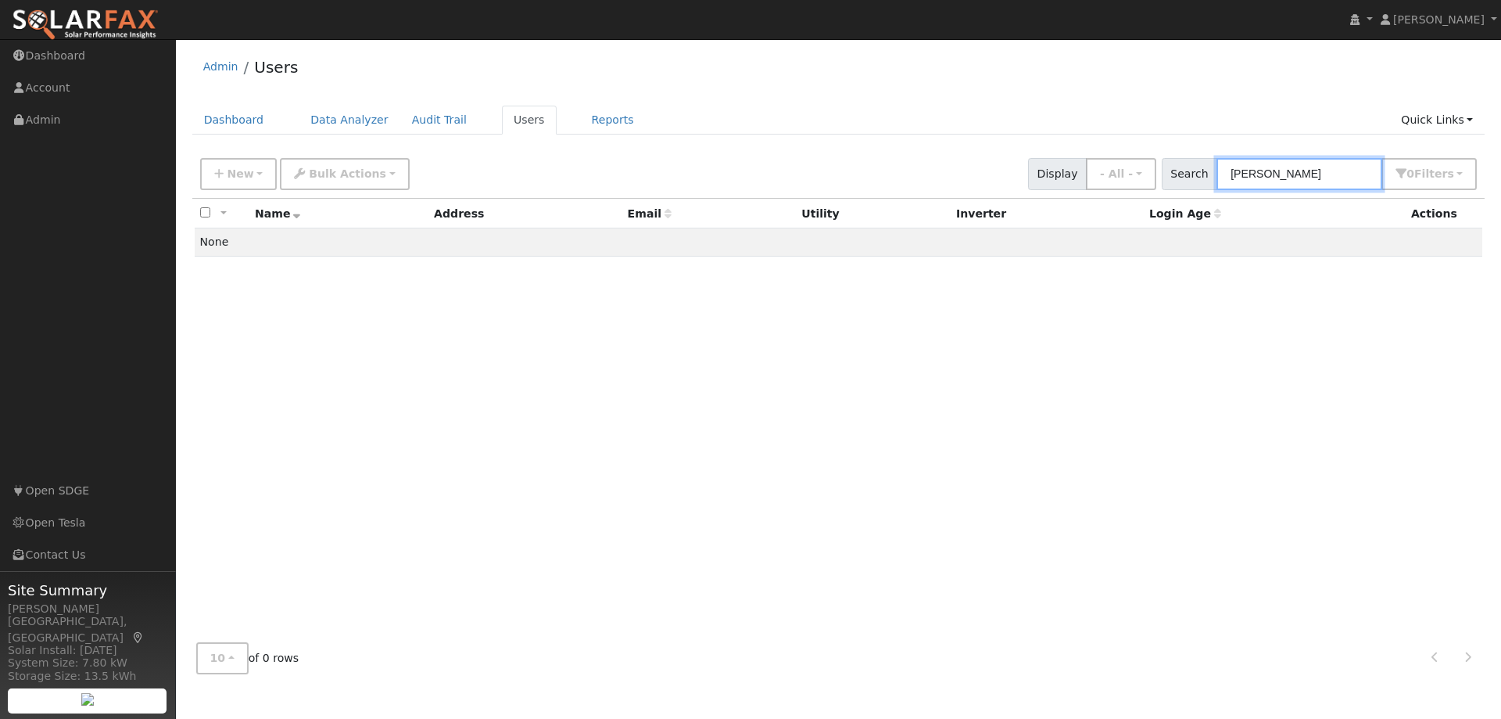
click at [1253, 170] on input "[PERSON_NAME]" at bounding box center [1300, 174] width 166 height 32
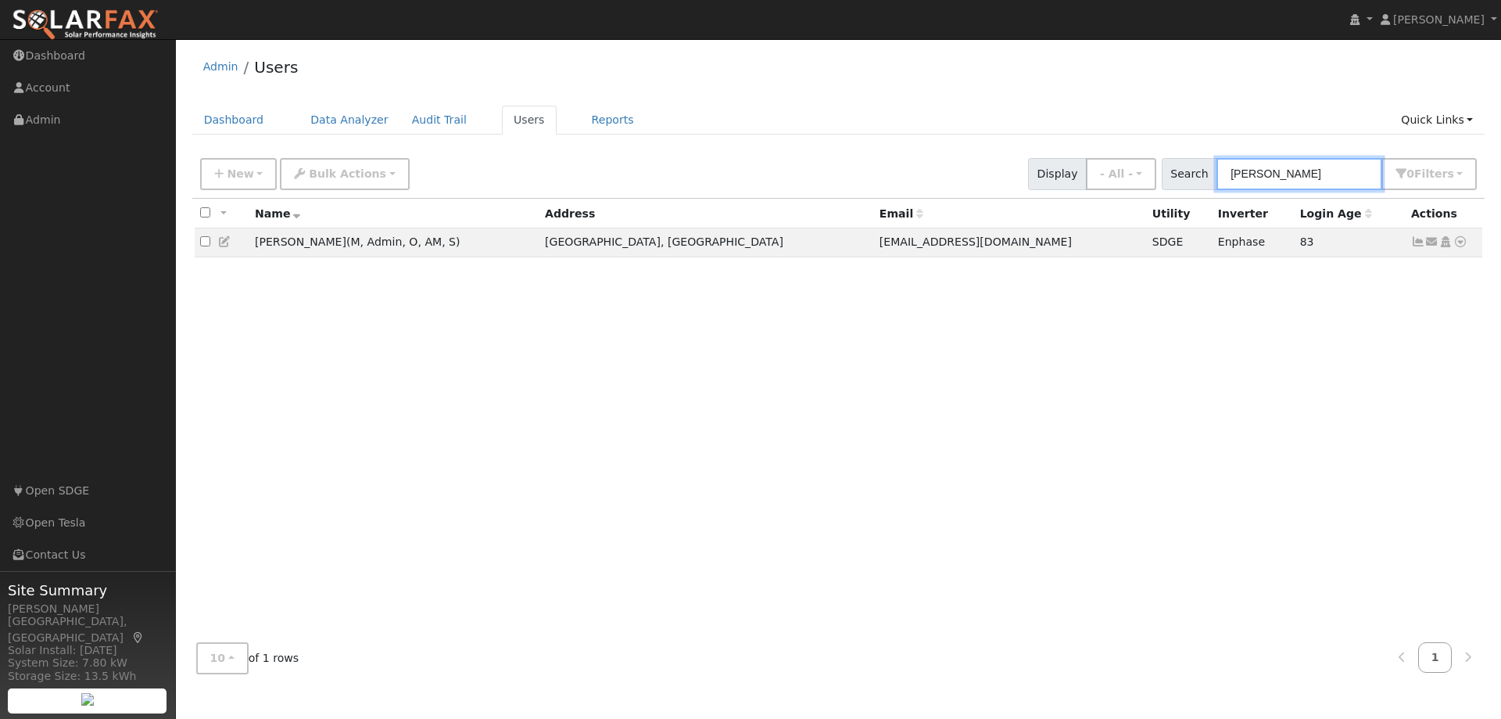
click at [1290, 179] on input "[PERSON_NAME]" at bounding box center [1300, 174] width 166 height 32
type input "[PERSON_NAME]"
click at [1460, 246] on icon at bounding box center [1461, 241] width 14 height 11
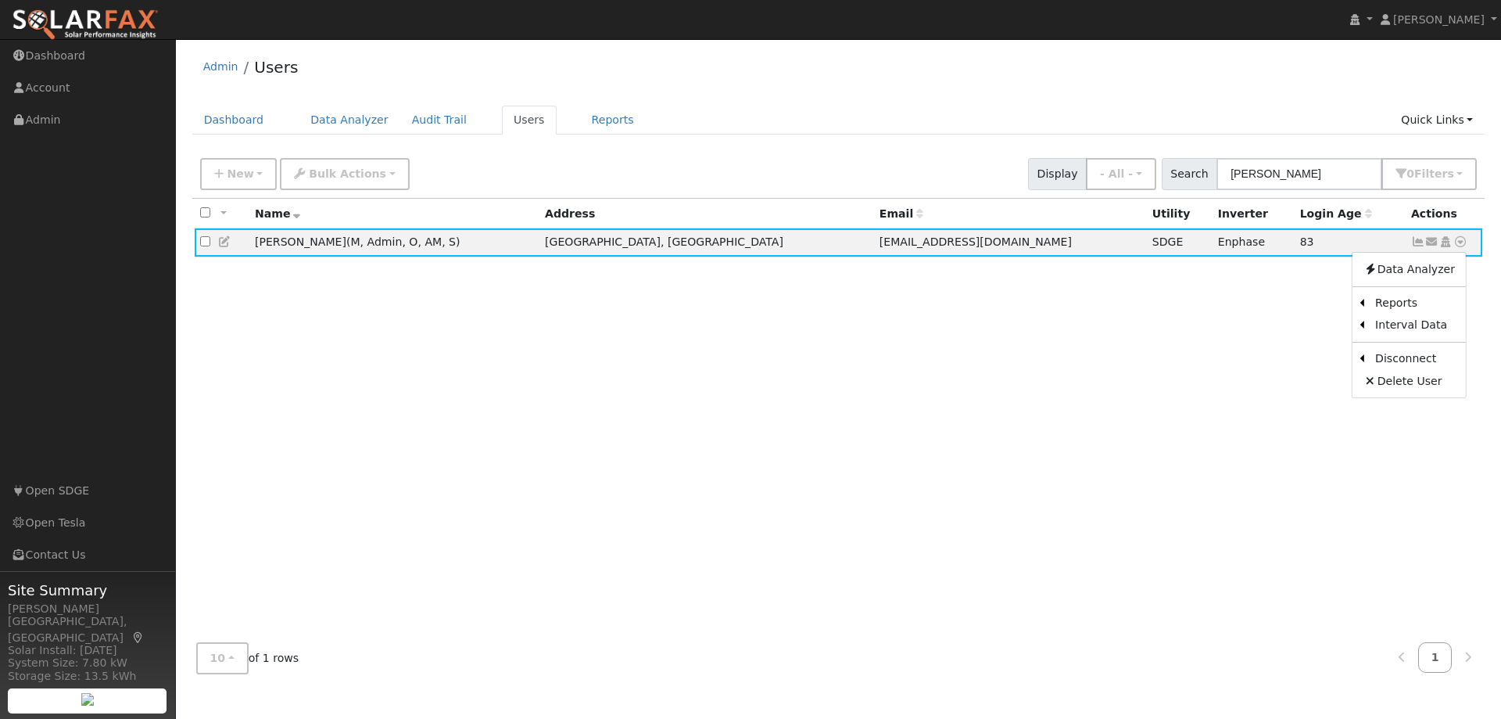
click at [0, 0] on link "Scenario" at bounding box center [0, 0] width 0 height 0
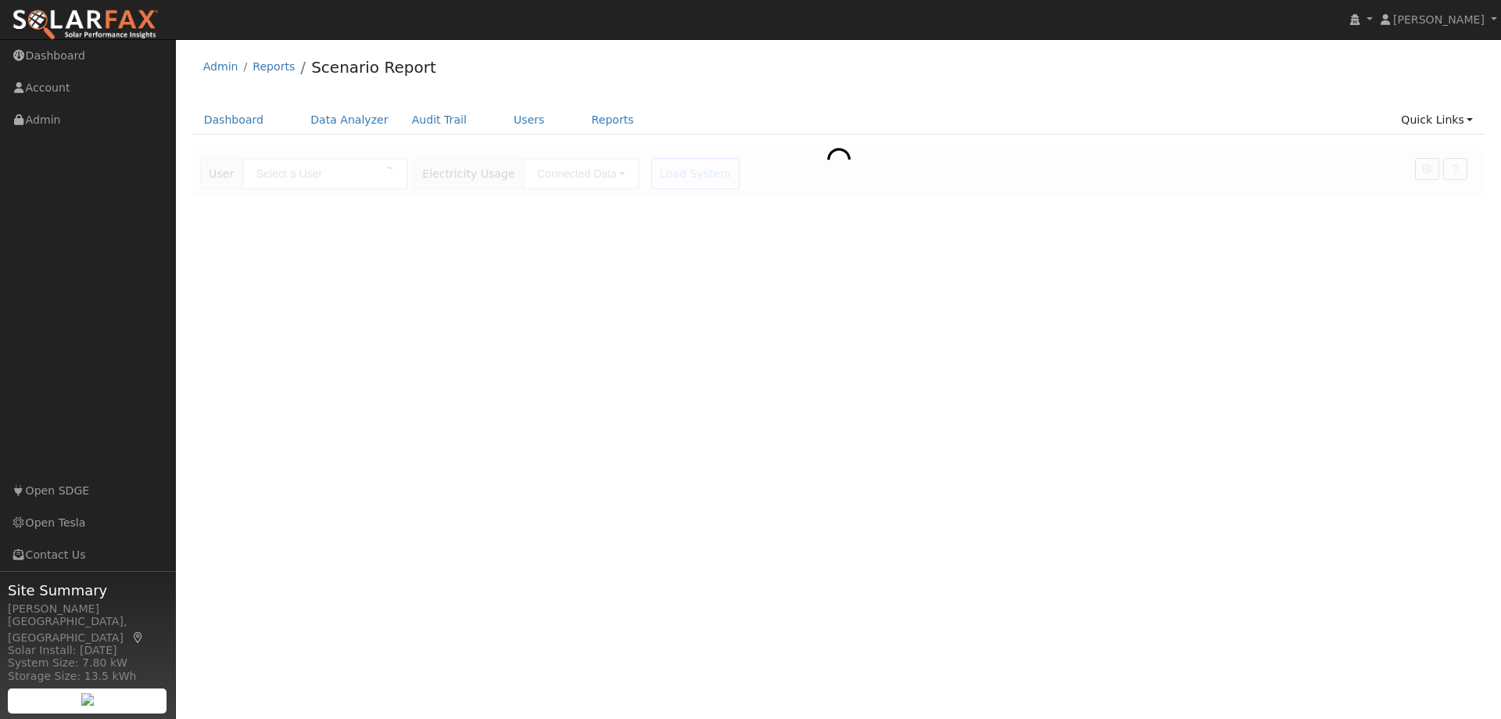
type input "Ben Neuman"
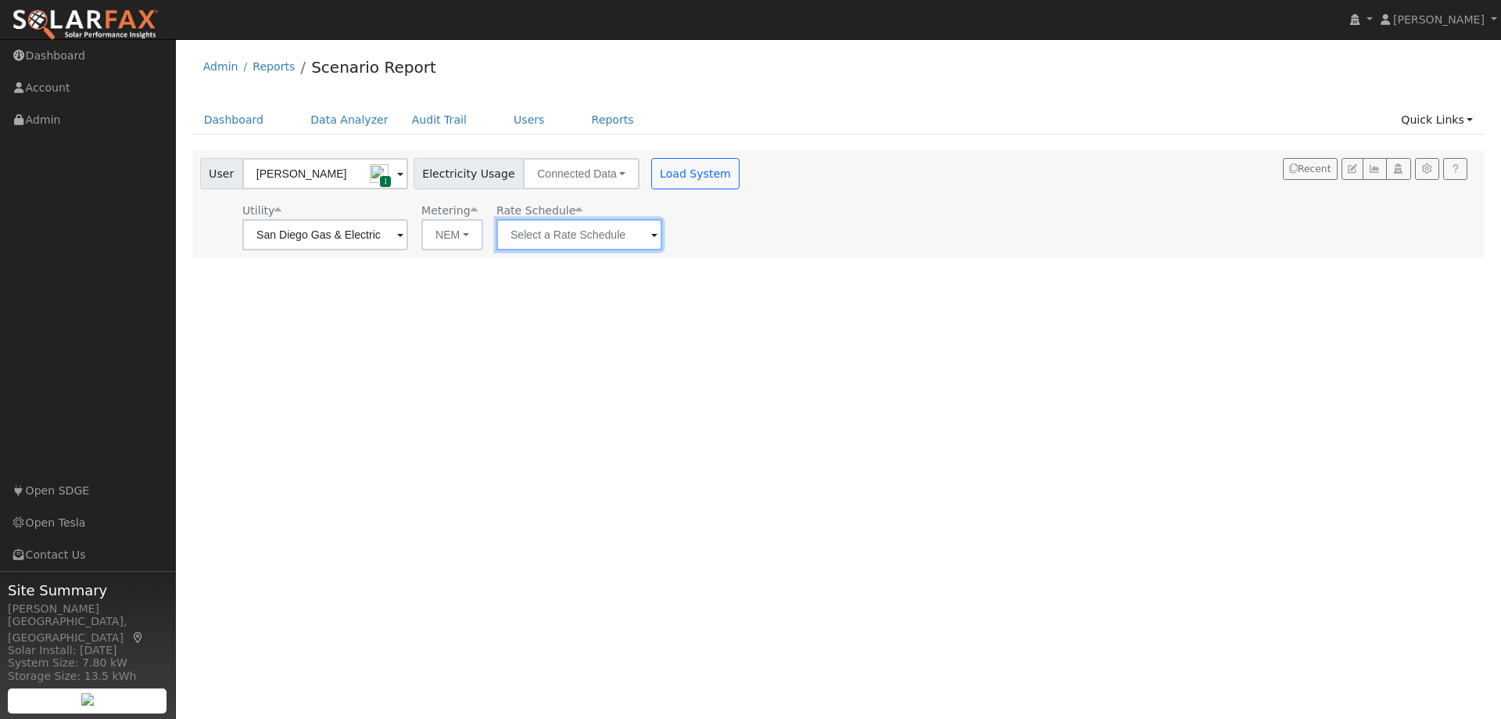
click at [408, 245] on input "text" at bounding box center [325, 234] width 166 height 31
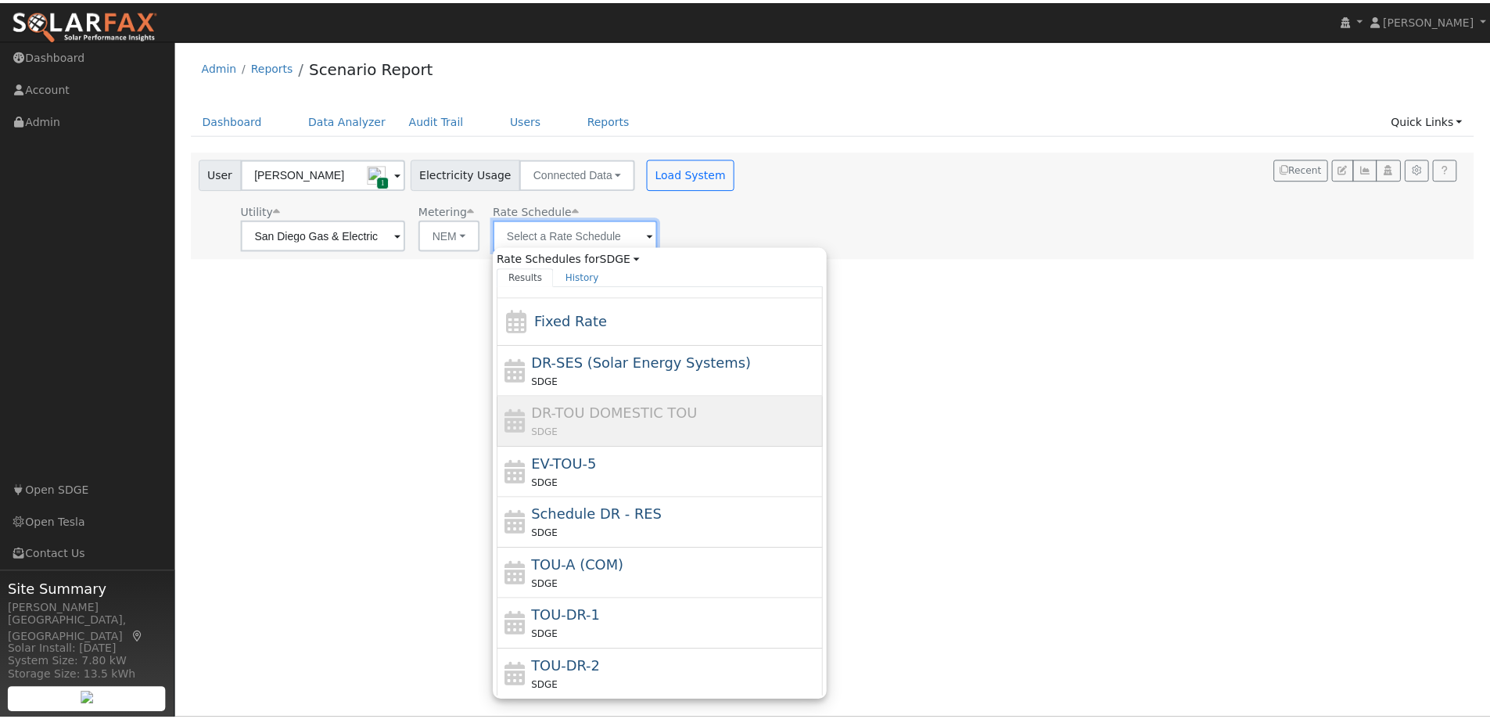
scroll to position [70, 0]
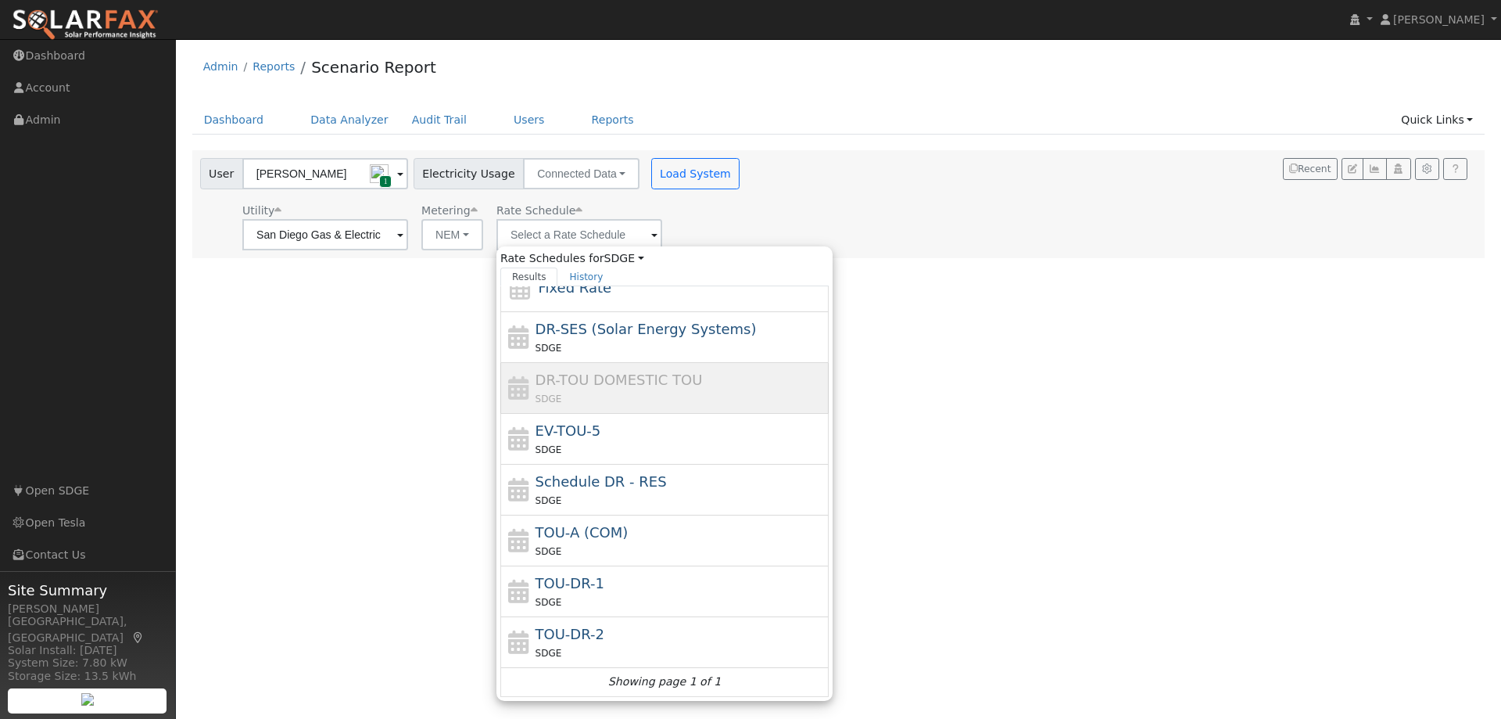
click at [600, 599] on div "SDGE" at bounding box center [681, 601] width 290 height 16
type input "TOU-DR-1"
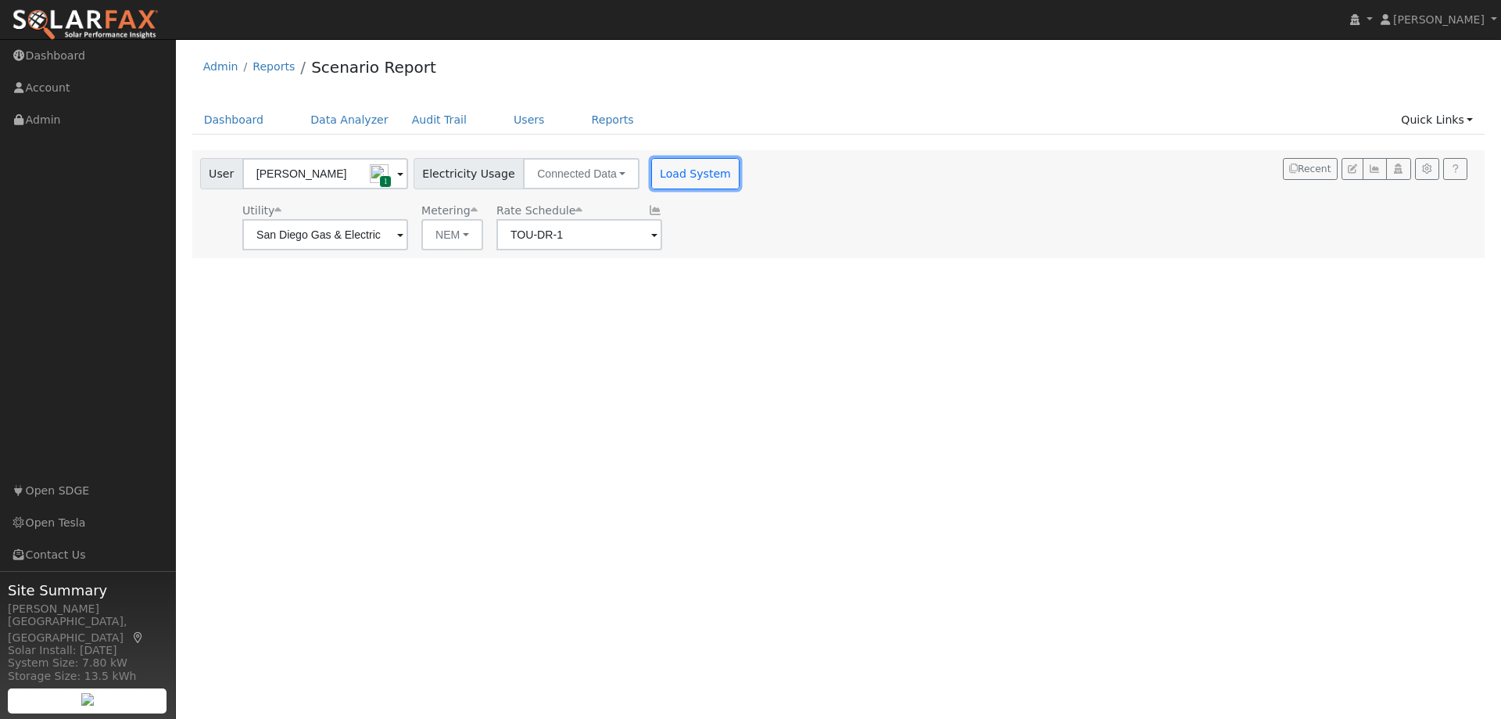
click at [675, 174] on button "Load System" at bounding box center [695, 173] width 89 height 31
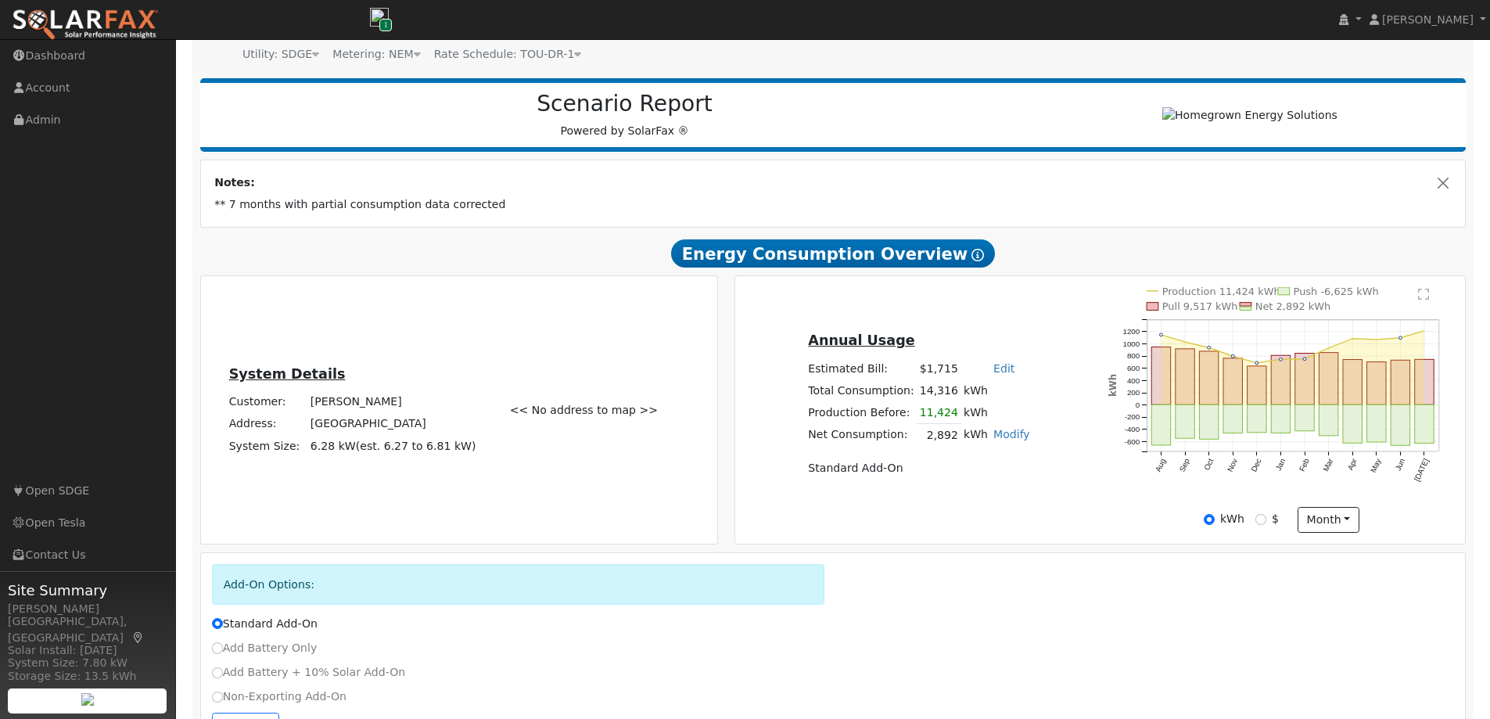
scroll to position [212, 0]
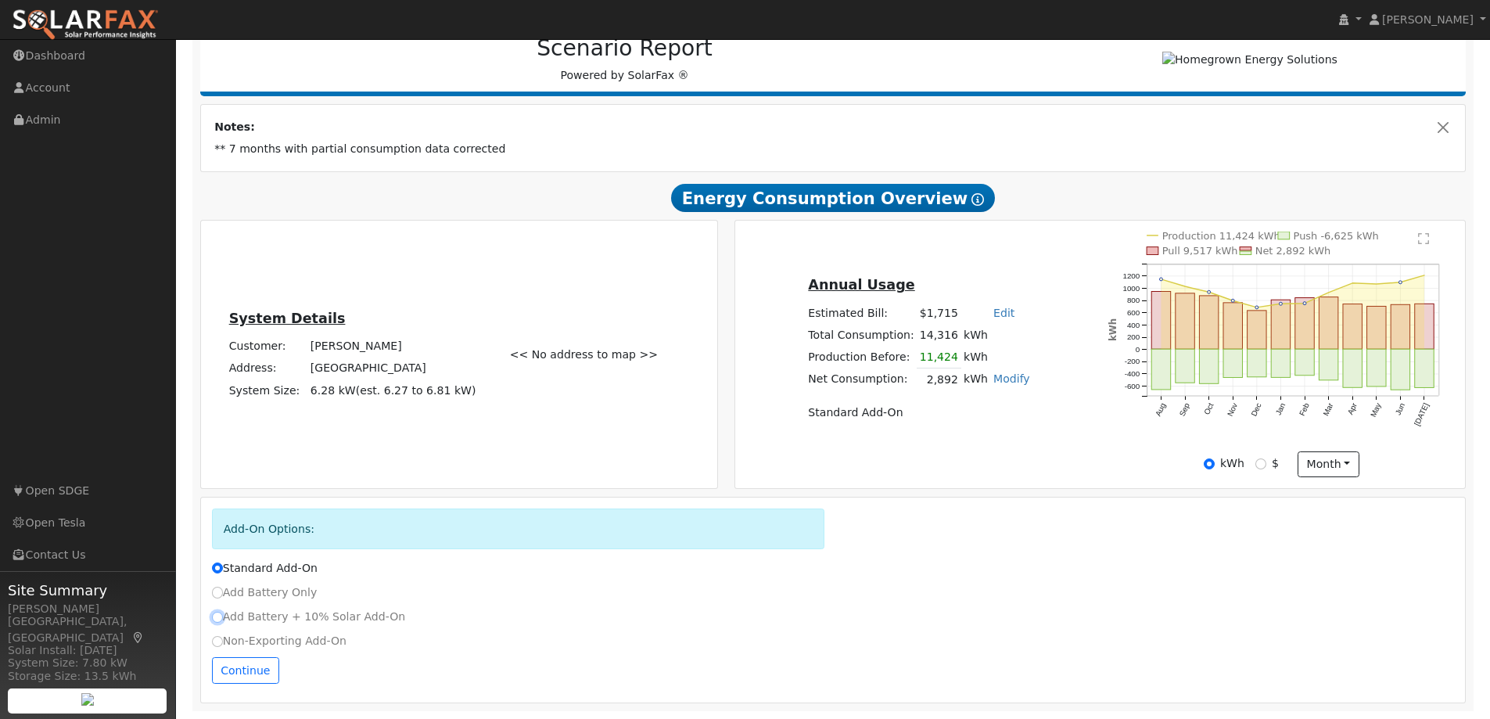
click at [214, 616] on input "Add Battery + 10% Solar Add-On" at bounding box center [217, 616] width 11 height 11
radio input "true"
click at [218, 568] on input "Standard Add-On" at bounding box center [217, 567] width 11 height 11
radio input "true"
radio input "false"
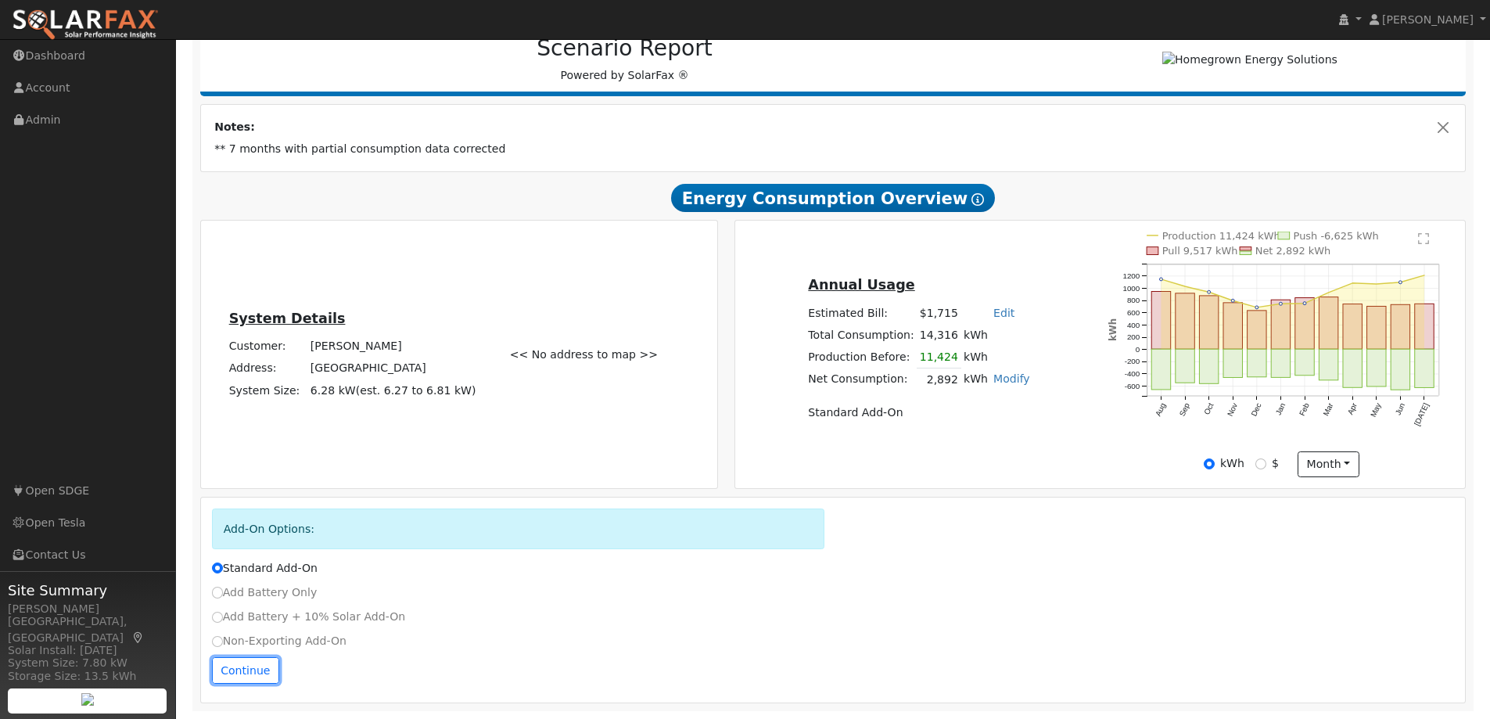
click at [233, 669] on button "Continue" at bounding box center [245, 670] width 67 height 27
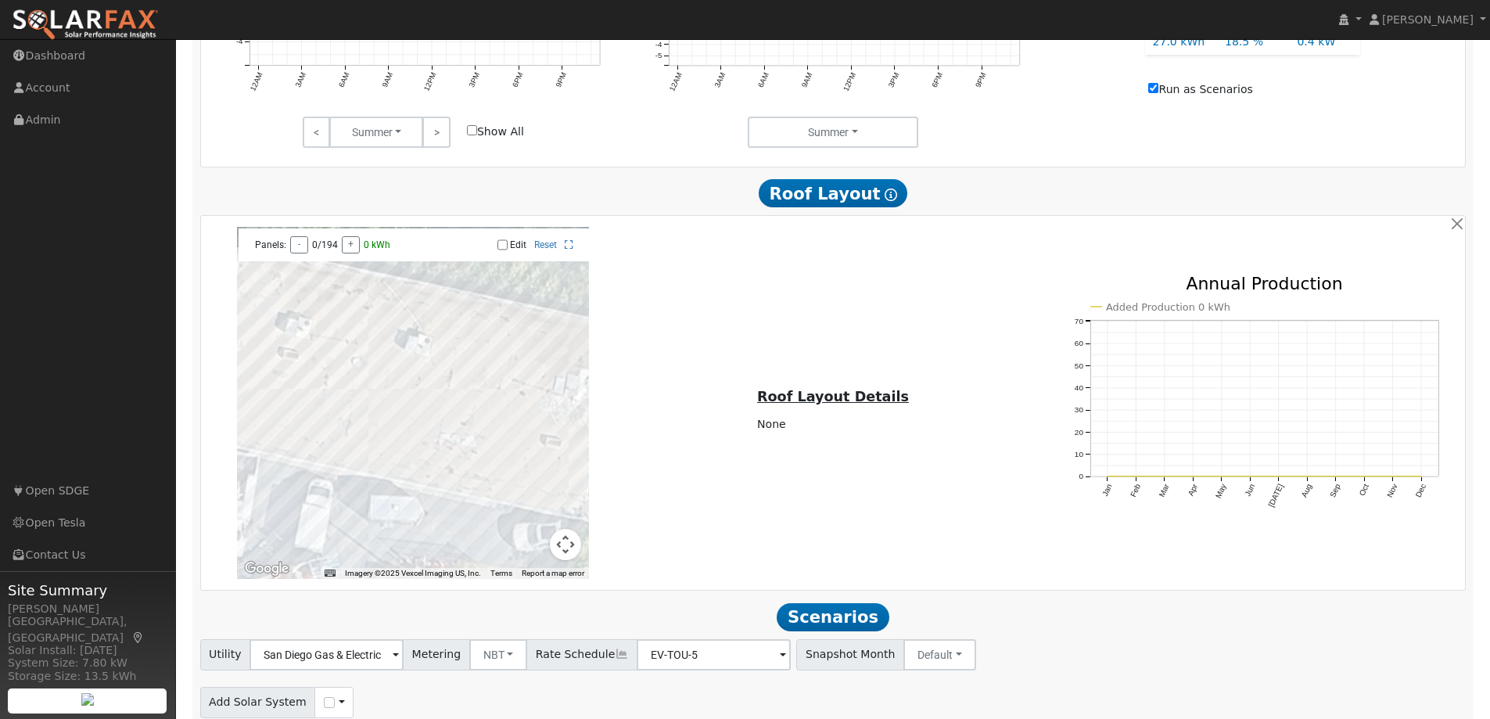
scroll to position [1143, 0]
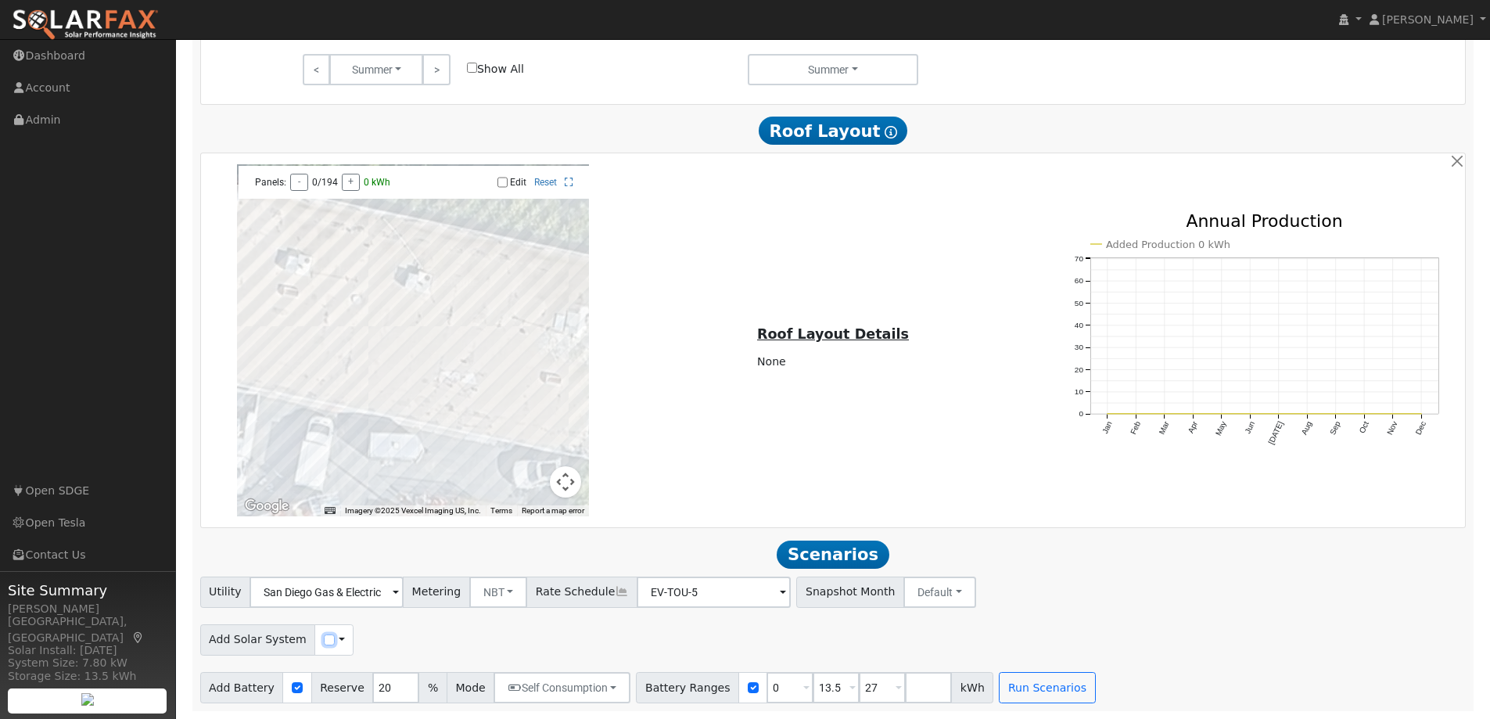
click at [324, 640] on input "checkbox" at bounding box center [329, 639] width 11 height 11
checkbox input "true"
drag, startPoint x: 445, startPoint y: 638, endPoint x: 399, endPoint y: 637, distance: 46.1
click at [399, 637] on div "Add Solar System Use CSV Data Production 2892 kWh" at bounding box center [364, 639] width 329 height 31
type input "1575"
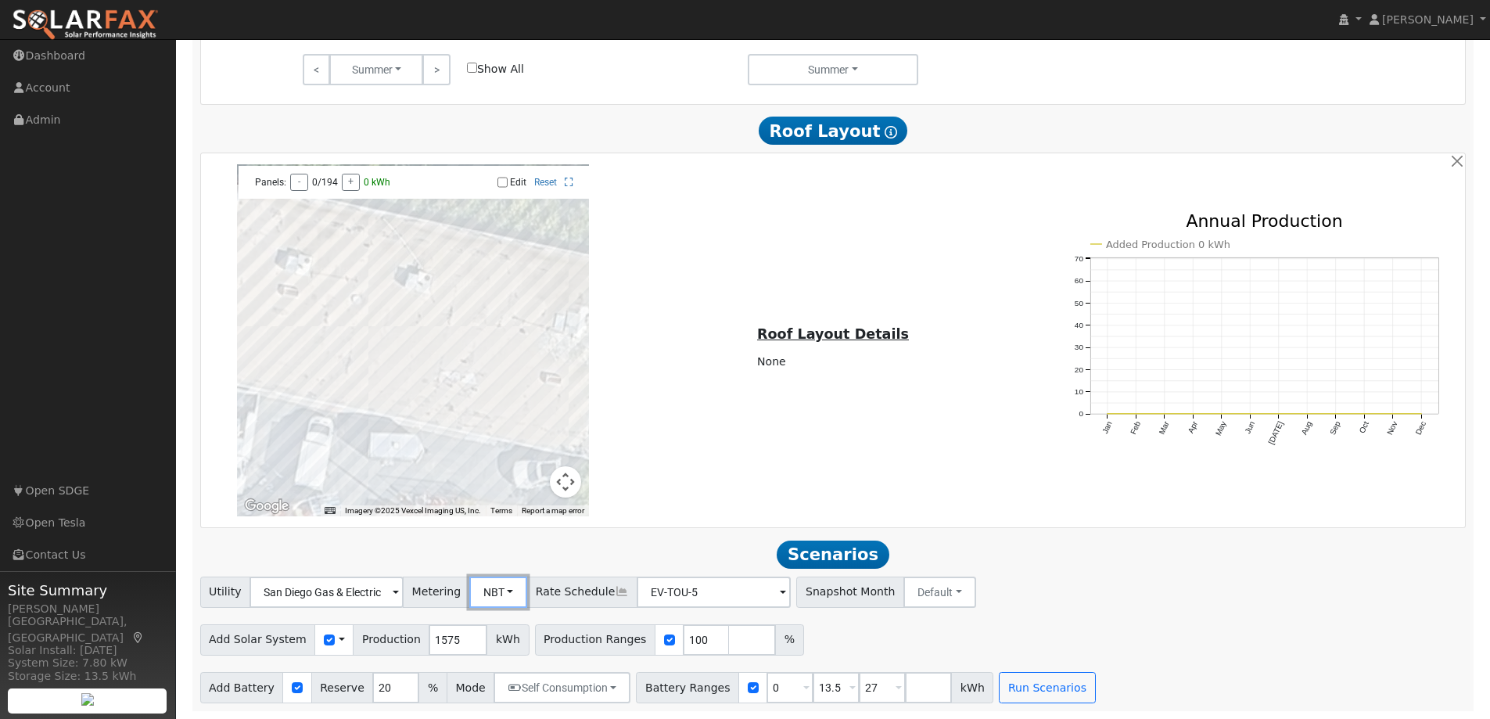
click at [495, 599] on button "NBT" at bounding box center [498, 591] width 59 height 31
click at [483, 628] on link "NEM" at bounding box center [509, 626] width 109 height 22
click at [403, 591] on input "EV-TOU-5" at bounding box center [326, 591] width 154 height 31
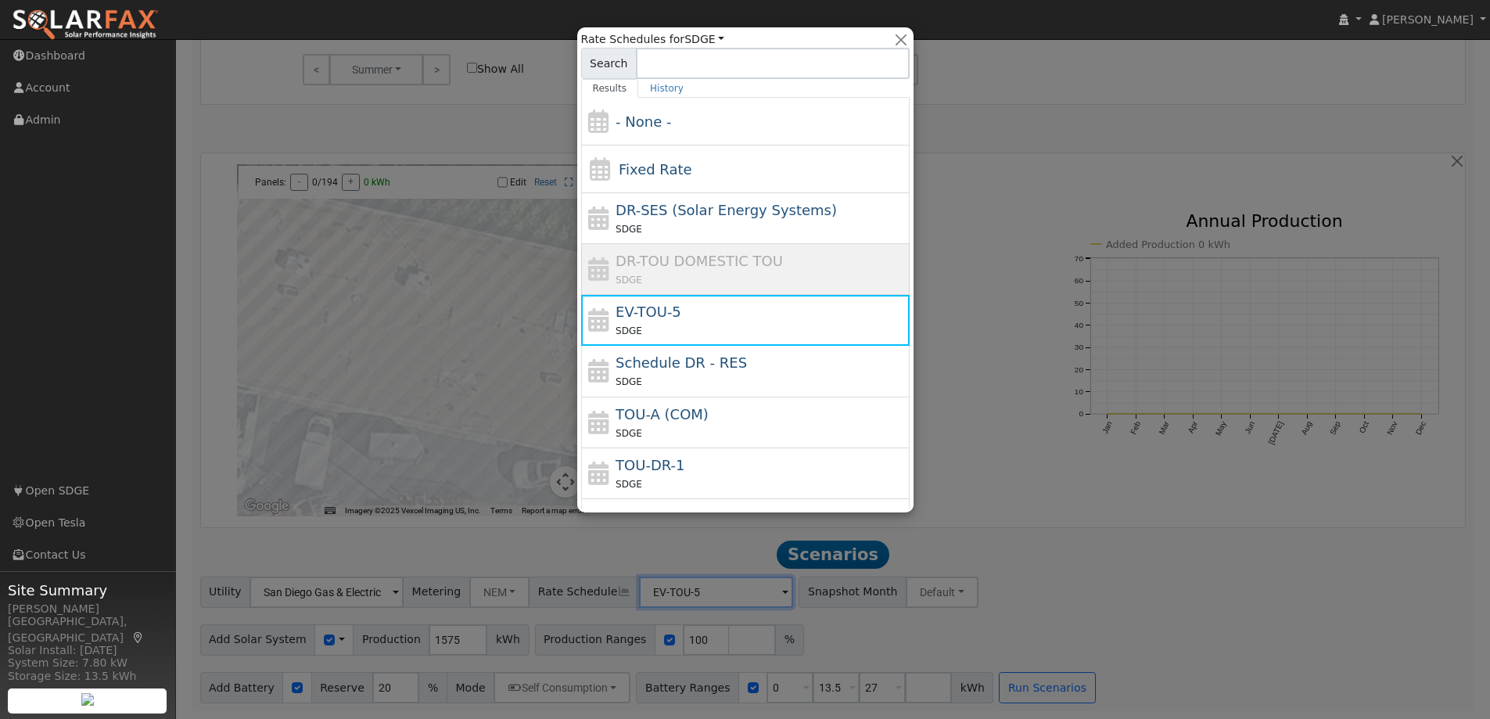
click at [674, 459] on span "TOU-DR-1" at bounding box center [649, 465] width 69 height 16
type input "TOU-DR-1"
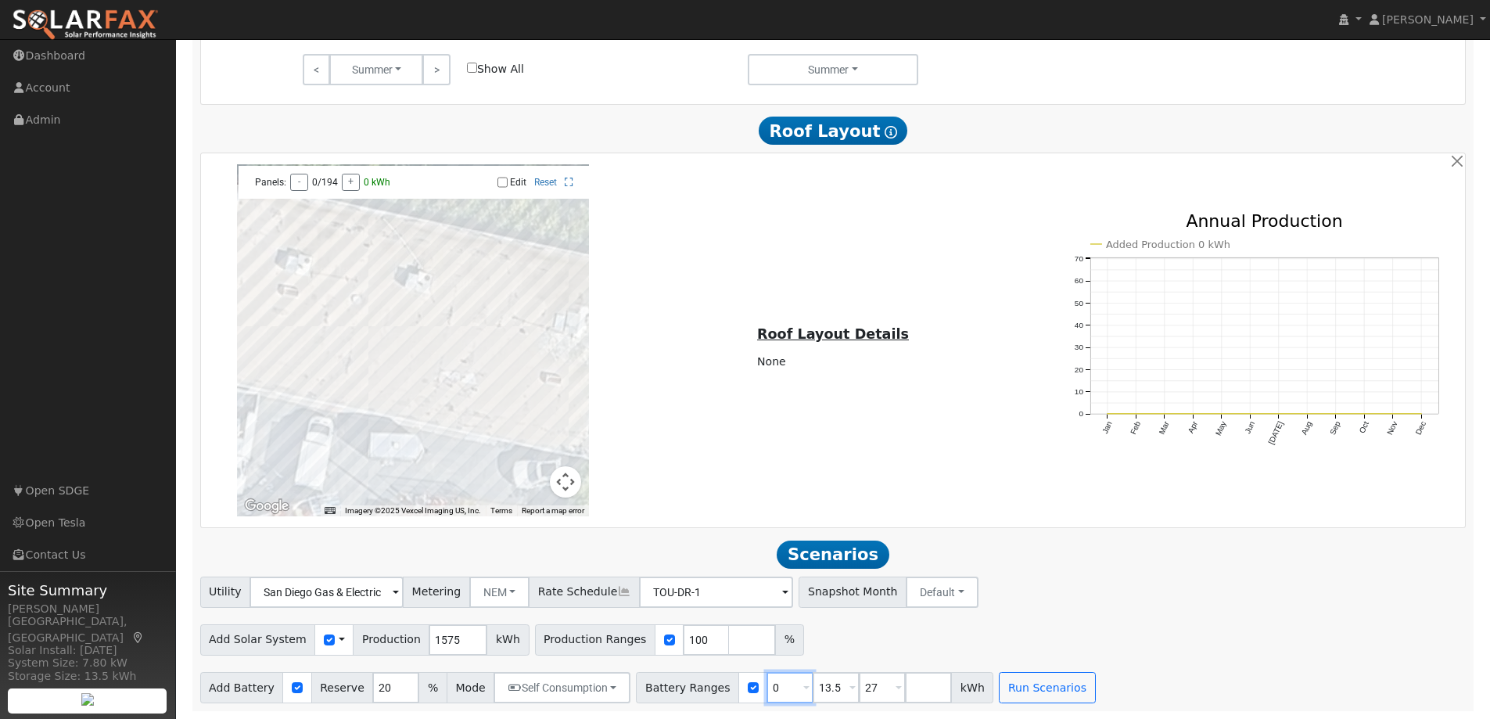
drag, startPoint x: 762, startPoint y: 683, endPoint x: 729, endPoint y: 682, distance: 32.8
click at [729, 682] on div "Battery Ranges 0 Overrides Reserve % Mode None None Self Consumption Peak Savin…" at bounding box center [814, 687] width 357 height 31
type input "13.5"
type input "27"
type input "13.5"
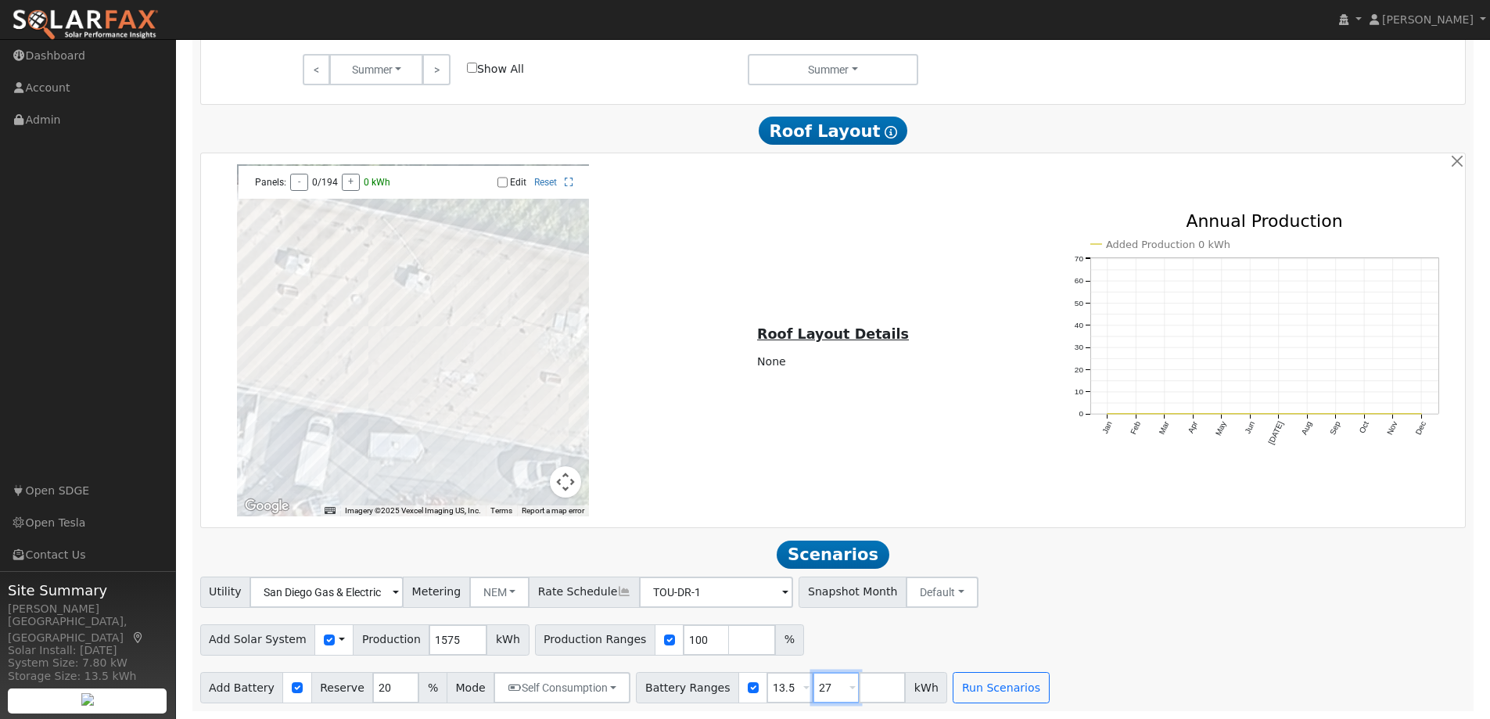
drag, startPoint x: 816, startPoint y: 692, endPoint x: 775, endPoint y: 691, distance: 40.7
click at [775, 691] on div "Battery Ranges 13.5 Overrides Reserve % Mode None None Self Consumption Peak Sa…" at bounding box center [791, 687] width 311 height 31
click at [1006, 625] on div "Add Solar System Use CSV Data Production 1575 kWh Production Ranges 100 %" at bounding box center [832, 636] width 1271 height 37
click at [906, 689] on button "Run Scenarios" at bounding box center [954, 687] width 96 height 31
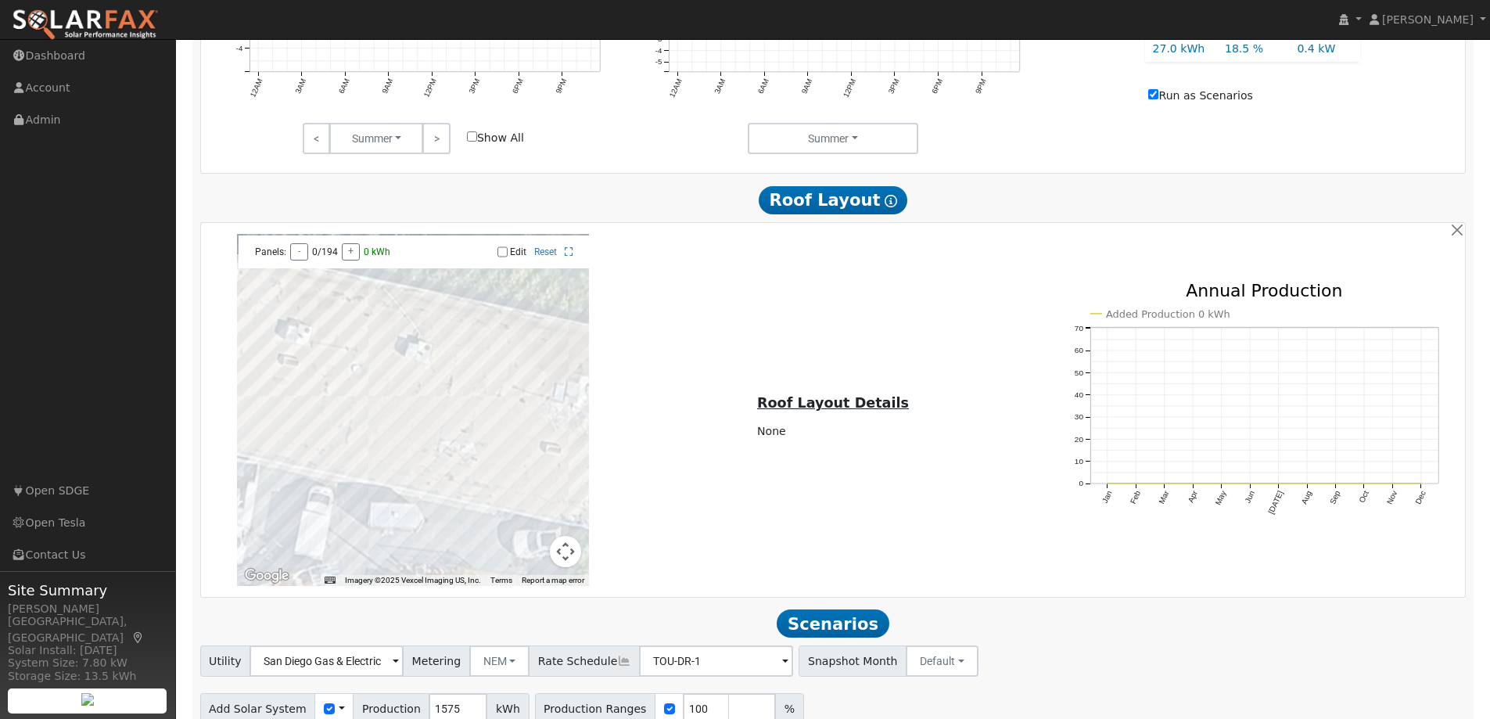
scroll to position [1195, 0]
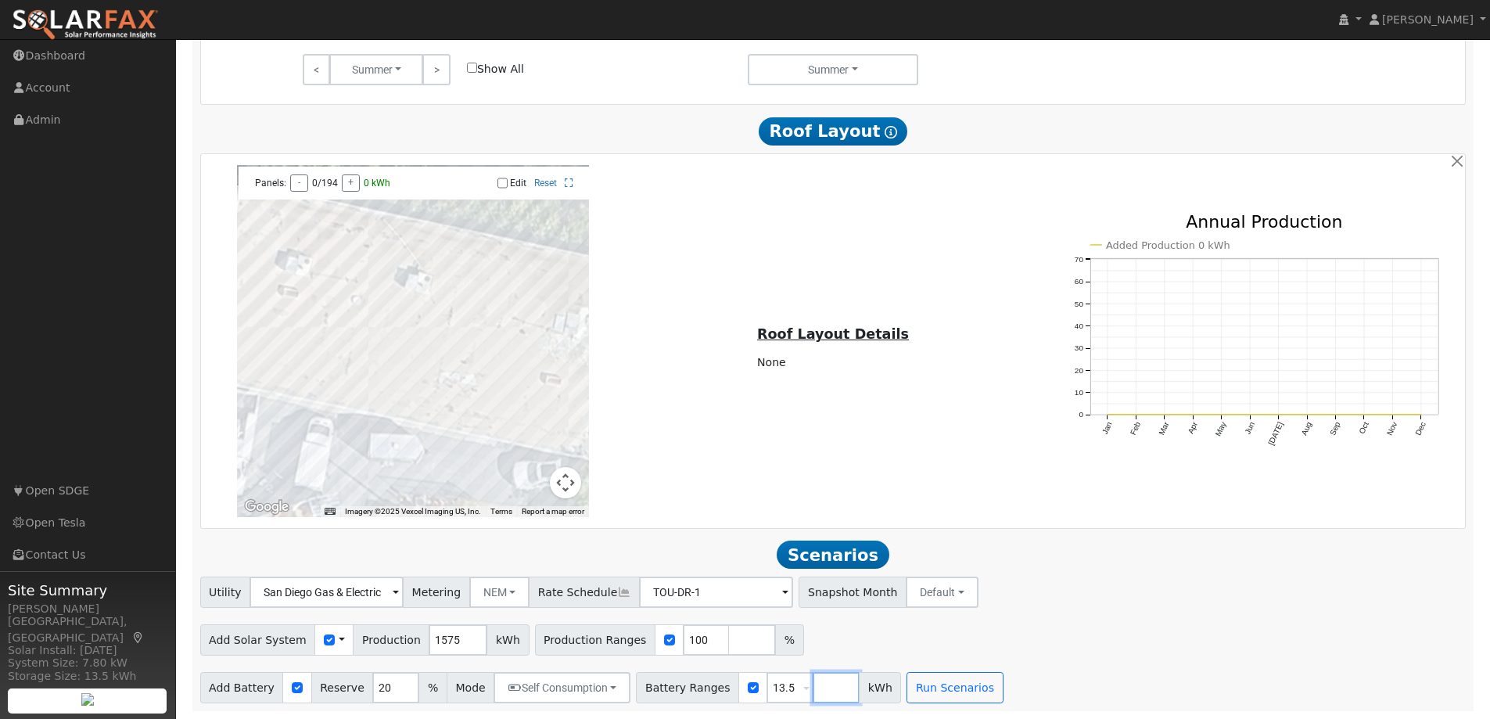
click at [812, 683] on input "number" at bounding box center [835, 687] width 47 height 31
type input "13.5"
click at [1055, 614] on div "Utility San Diego Gas & Electric Metering NEM NEM NBT Rate Schedule TOU-DR-1 - …" at bounding box center [833, 639] width 1282 height 127
click at [822, 690] on input "13.5" at bounding box center [835, 687] width 47 height 31
click at [849, 689] on span at bounding box center [852, 688] width 6 height 18
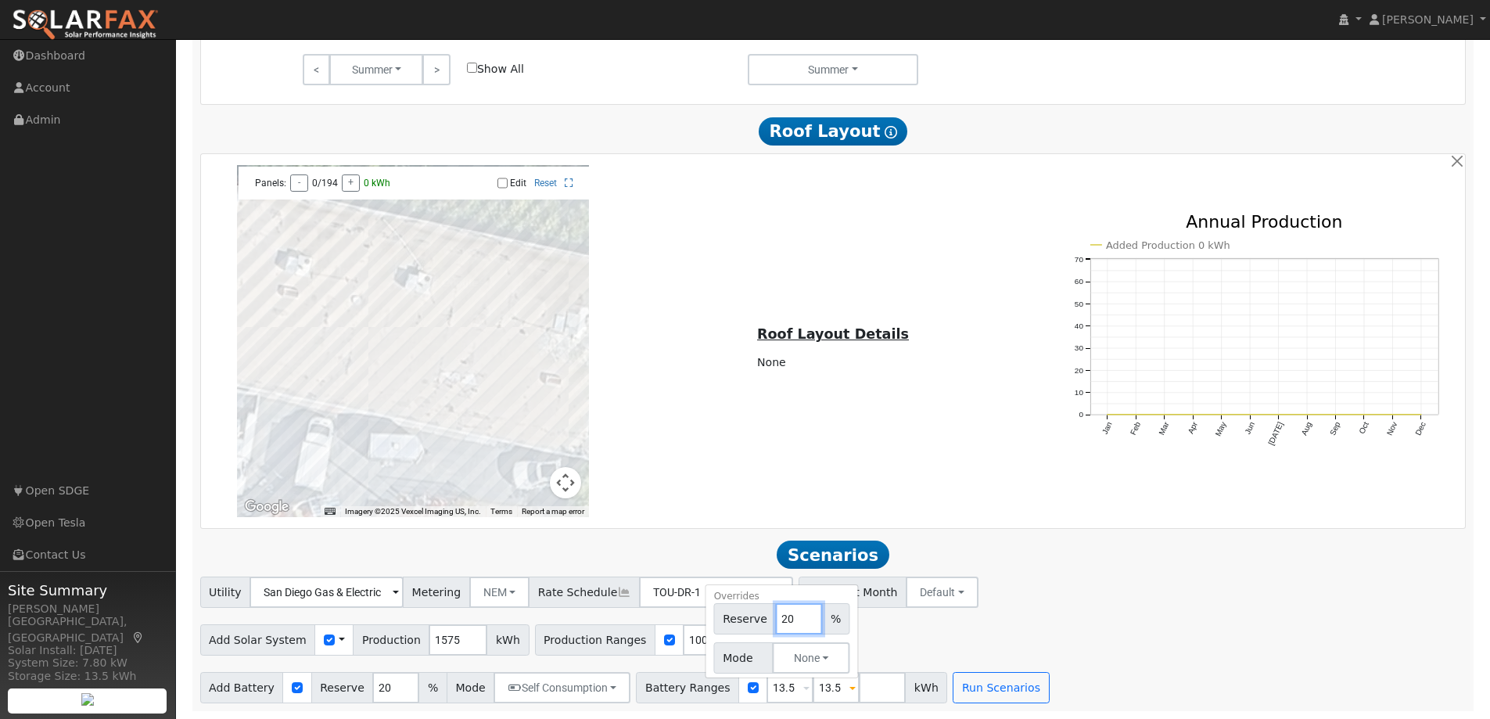
type input "20"
click at [796, 662] on button "None" at bounding box center [811, 657] width 77 height 31
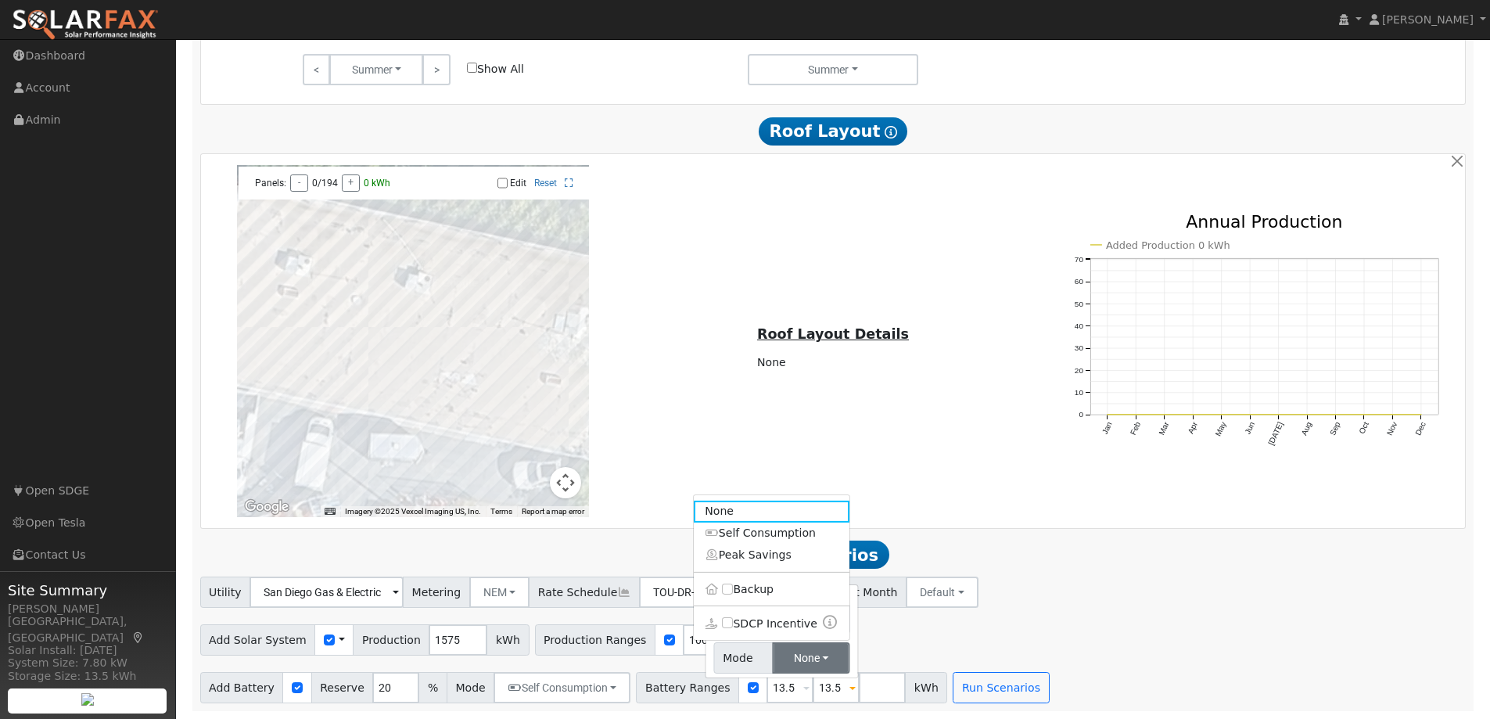
click at [716, 533] on link "Self Consumption" at bounding box center [772, 533] width 156 height 22
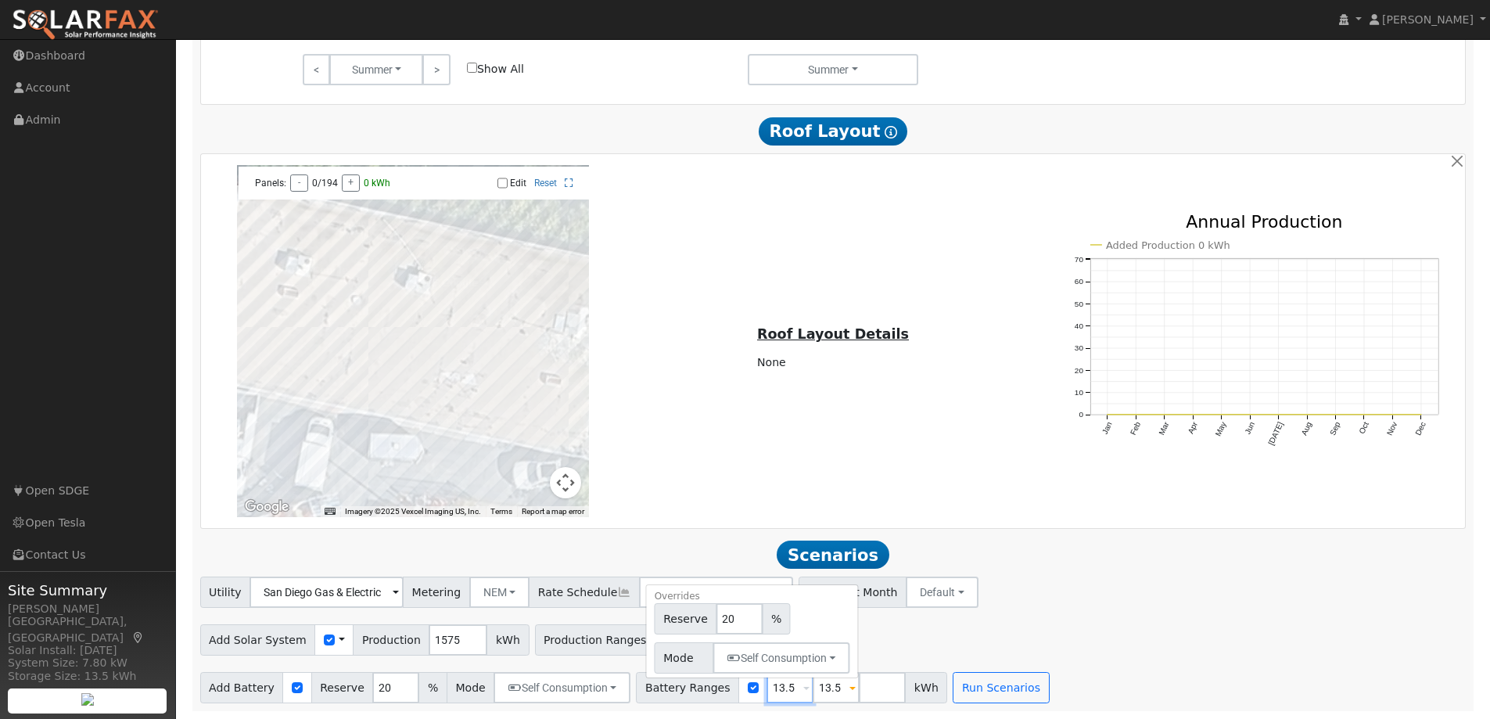
click at [776, 690] on input "13.5" at bounding box center [789, 687] width 47 height 31
click at [803, 688] on span at bounding box center [806, 688] width 6 height 18
type input "20"
click at [757, 661] on button "None" at bounding box center [764, 657] width 77 height 31
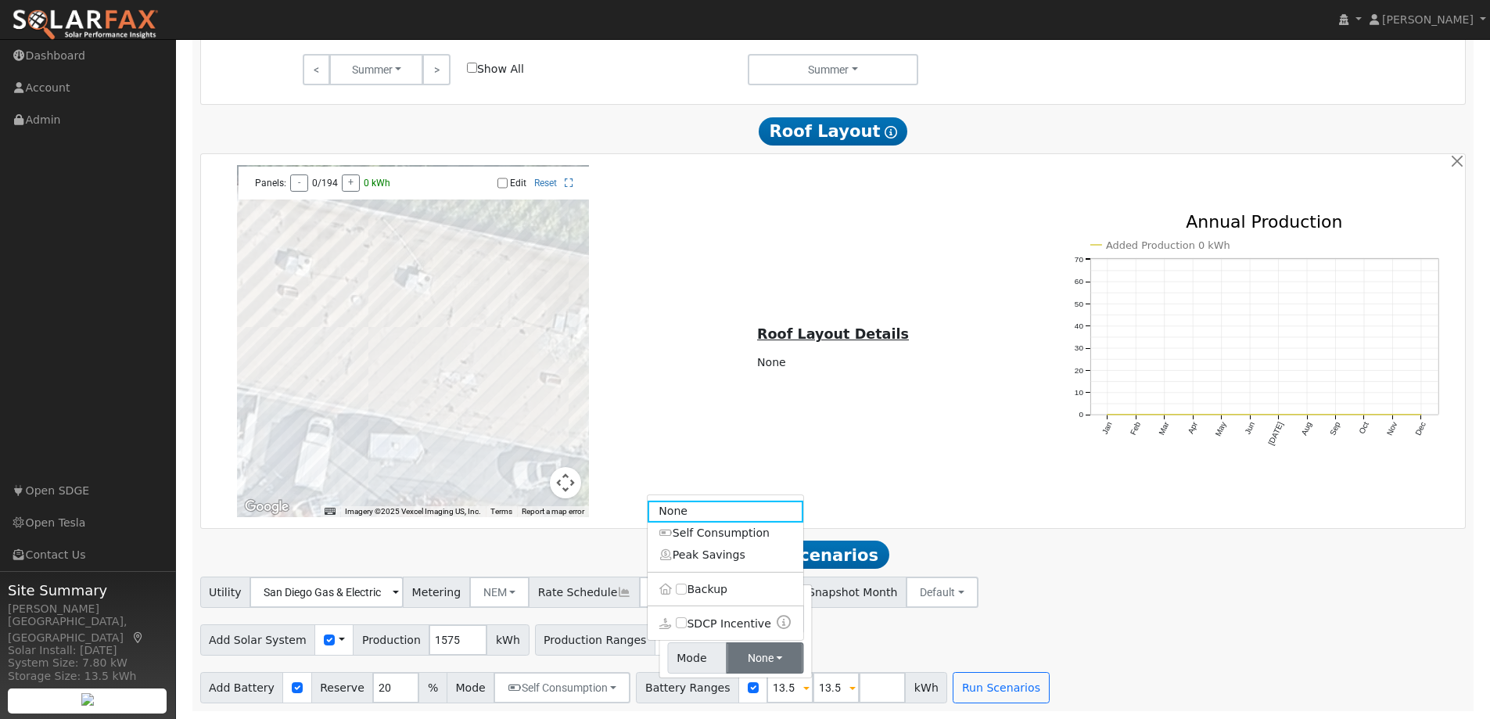
click at [687, 536] on link "Self Consumption" at bounding box center [725, 533] width 156 height 22
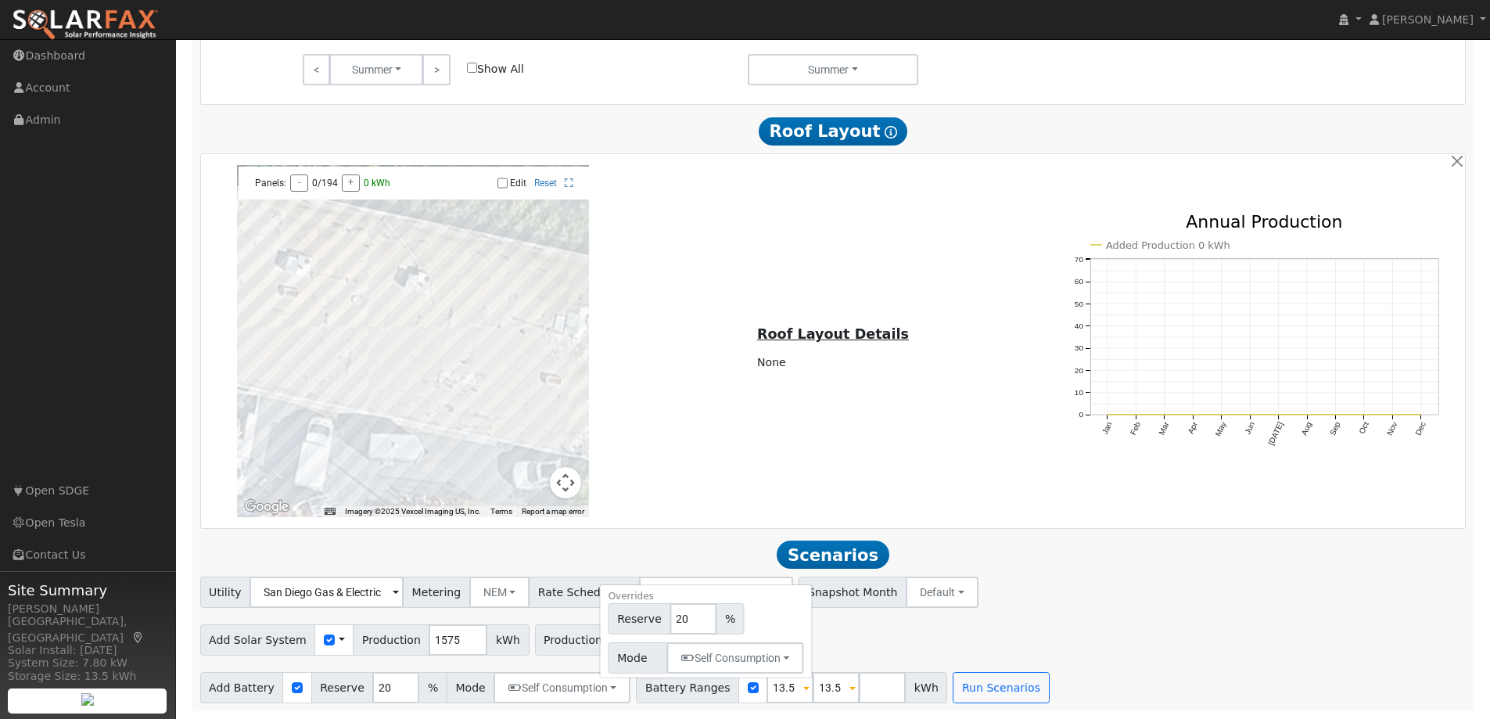
click at [983, 557] on h2 "Scenarios Scenario" at bounding box center [833, 554] width 1266 height 29
click at [849, 690] on span at bounding box center [852, 688] width 6 height 18
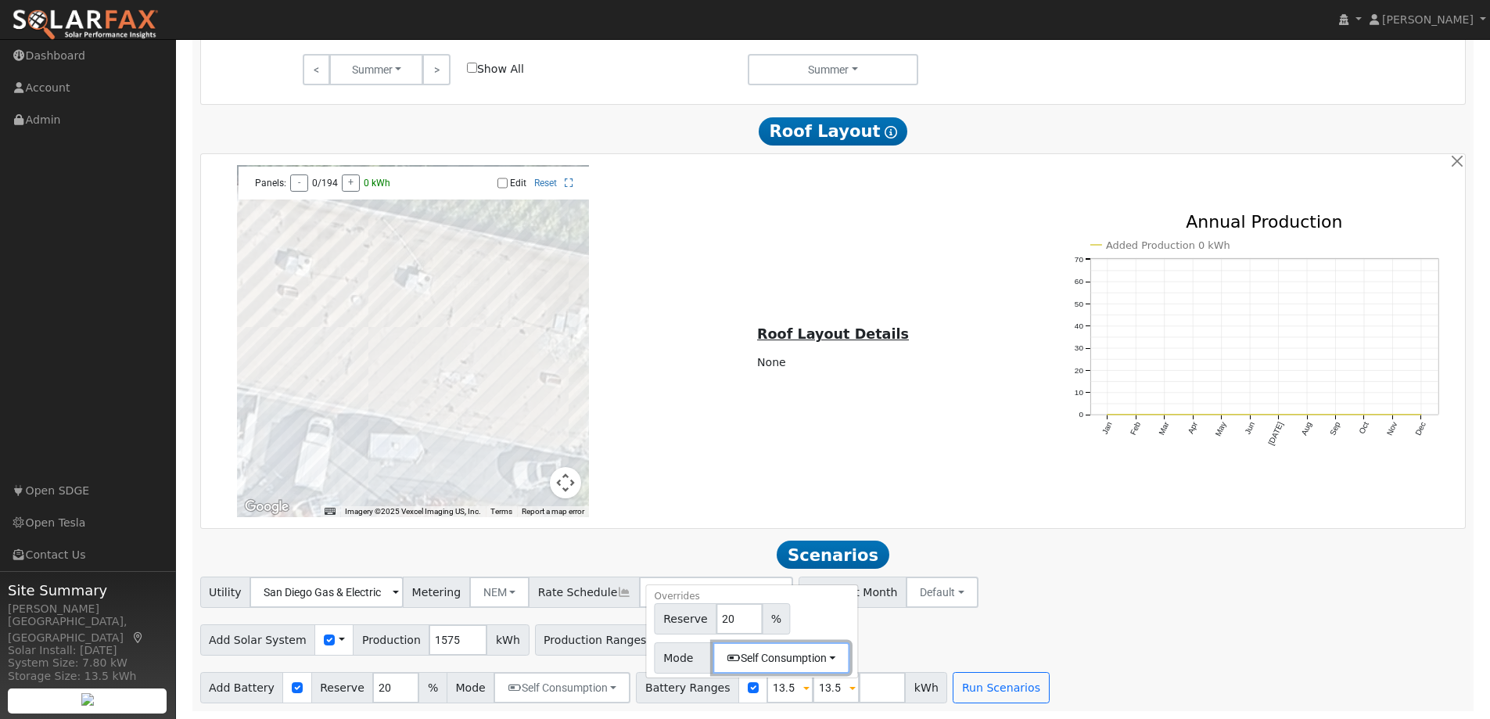
click at [808, 654] on button "Self Consumption" at bounding box center [781, 657] width 137 height 31
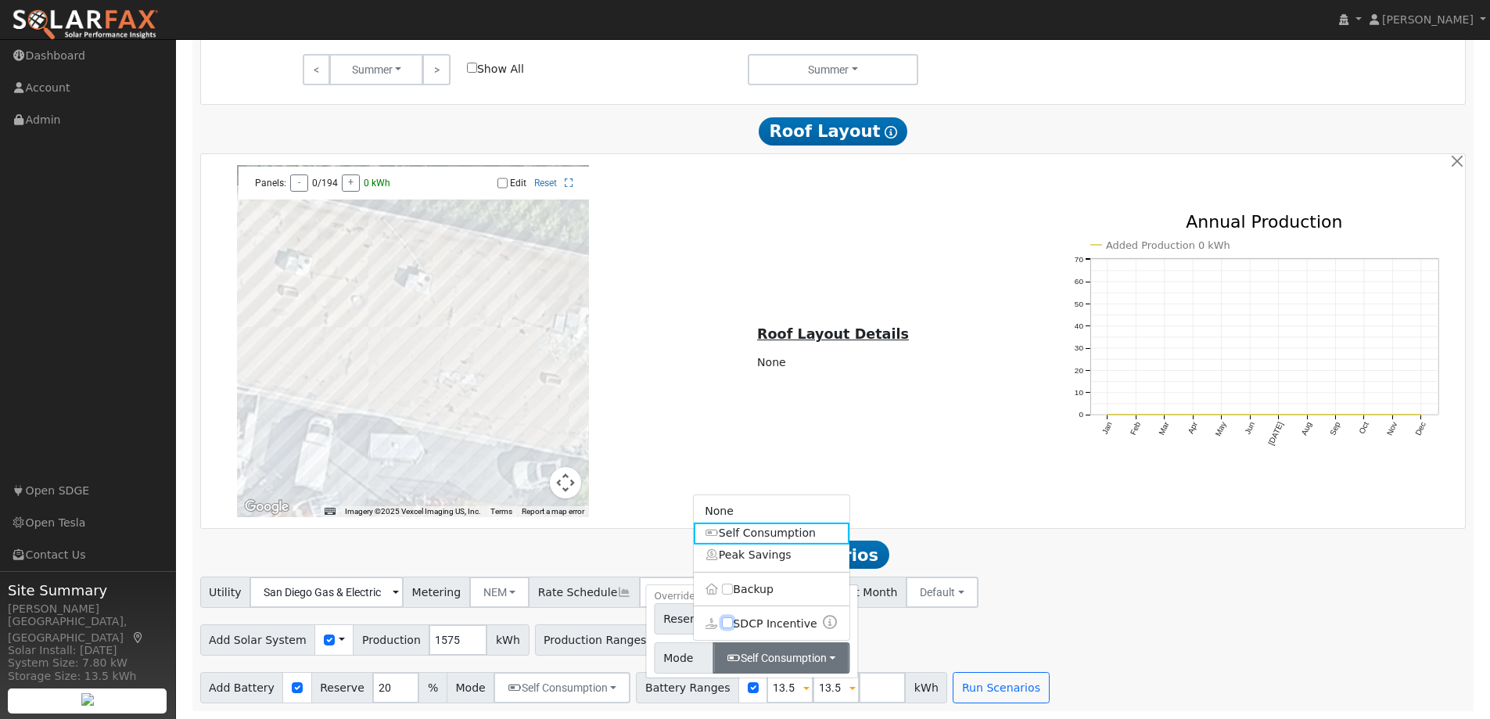
click at [722, 625] on input "SDCP Incentive" at bounding box center [727, 622] width 11 height 11
checkbox input "true"
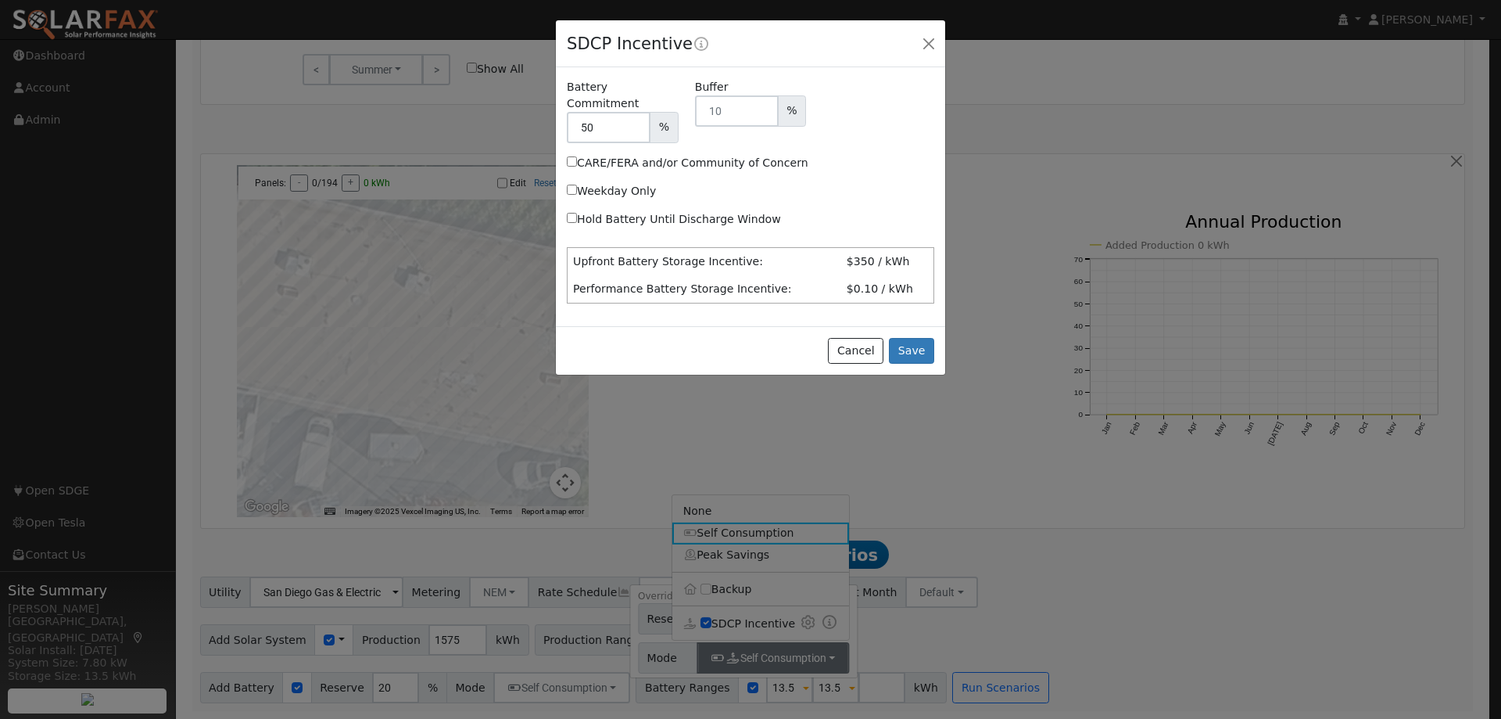
click at [575, 213] on input "Hold Battery Until Discharge Window" at bounding box center [572, 218] width 10 height 10
checkbox input "true"
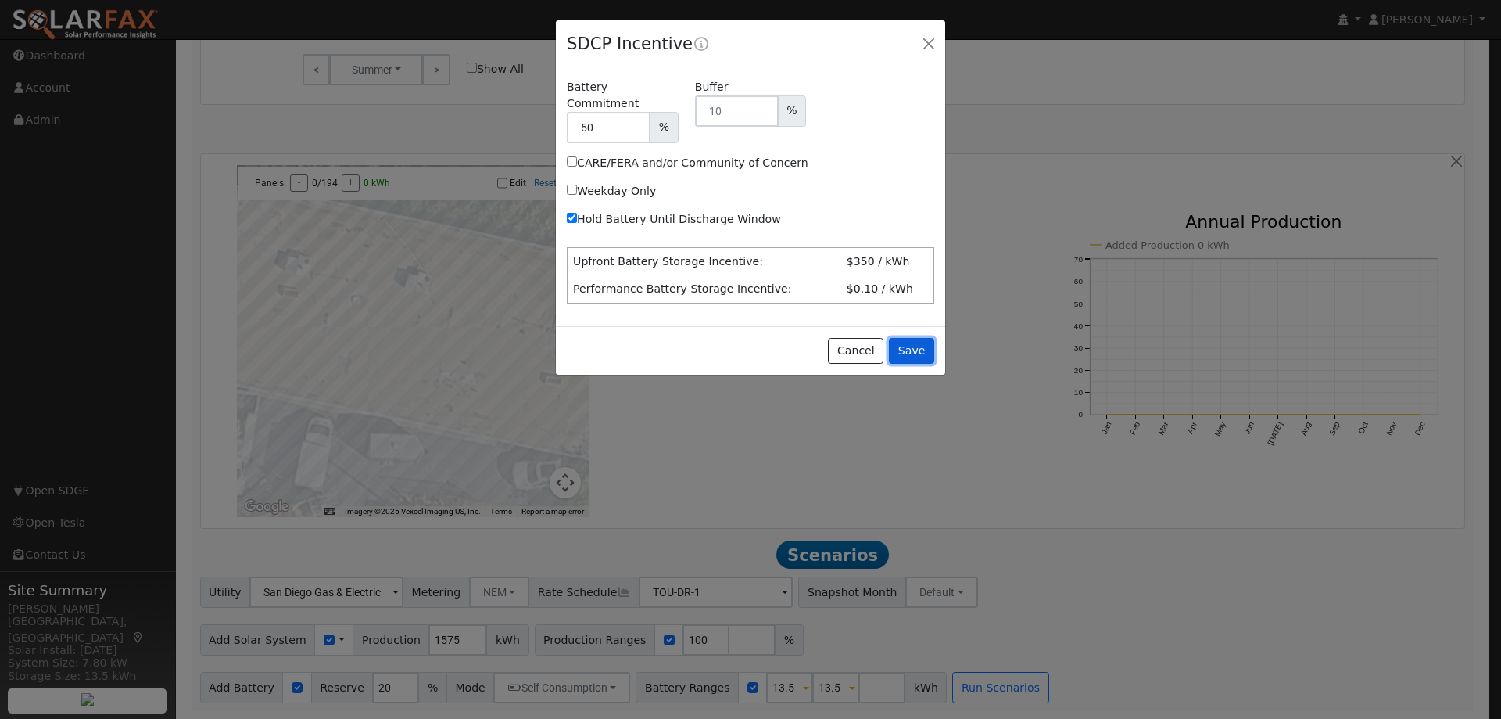
click at [913, 338] on button "Save" at bounding box center [911, 351] width 45 height 27
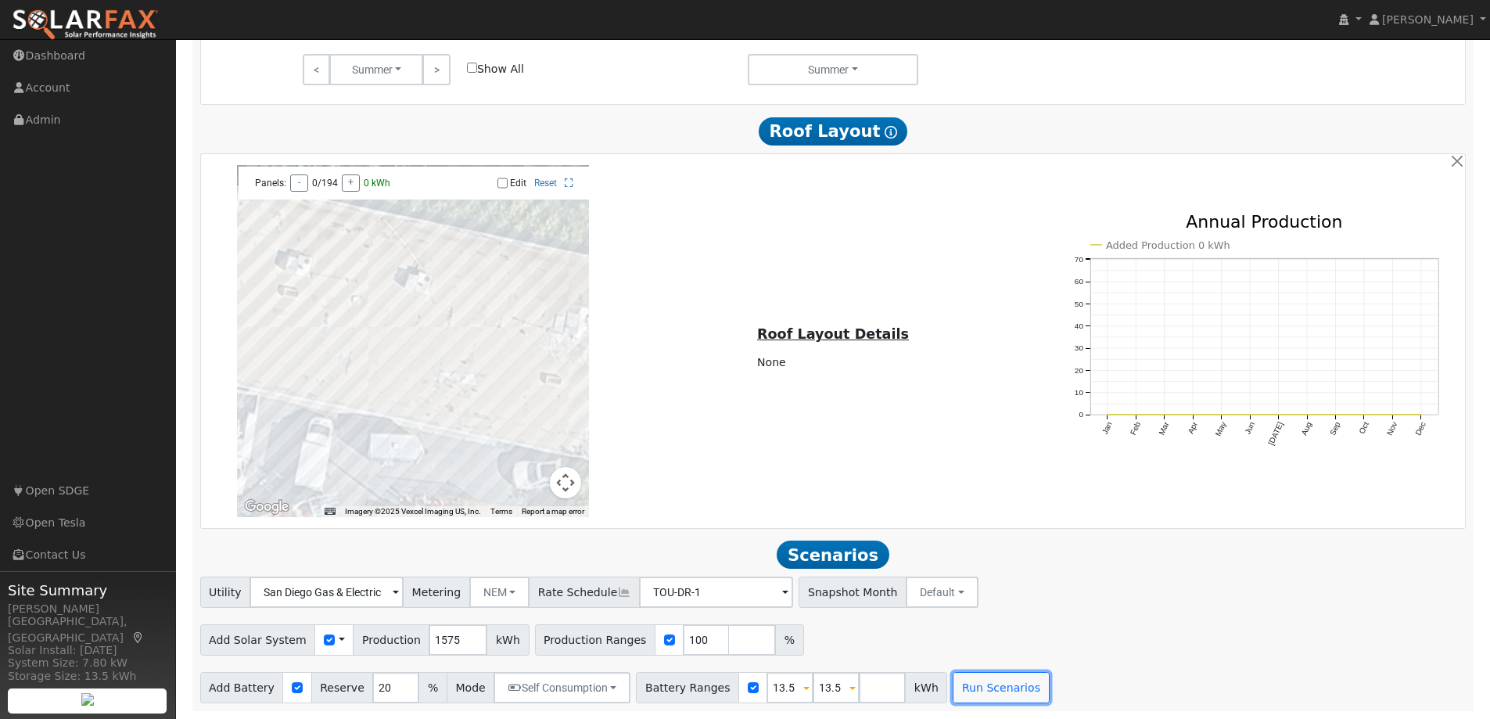
click at [968, 680] on button "Run Scenarios" at bounding box center [1000, 687] width 96 height 31
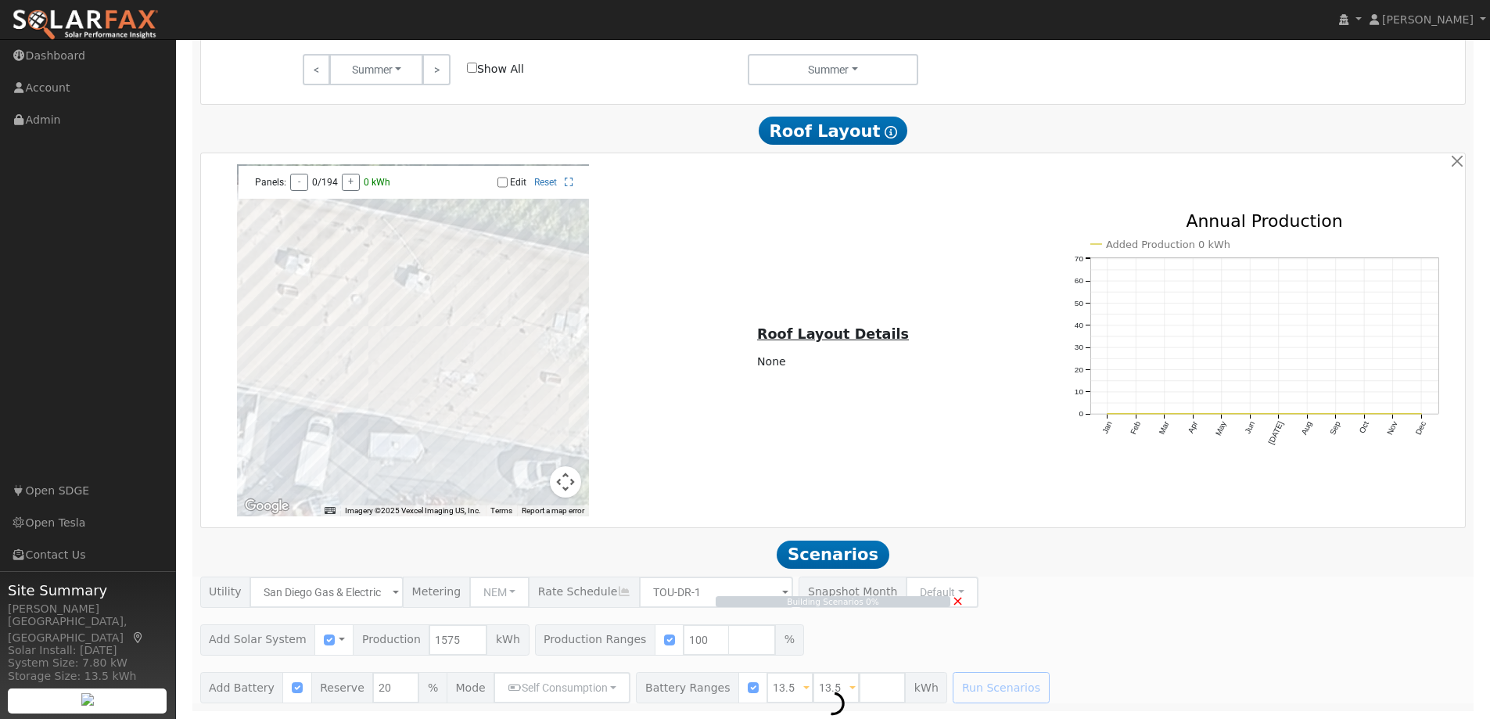
scroll to position [1143, 0]
type input "1.1"
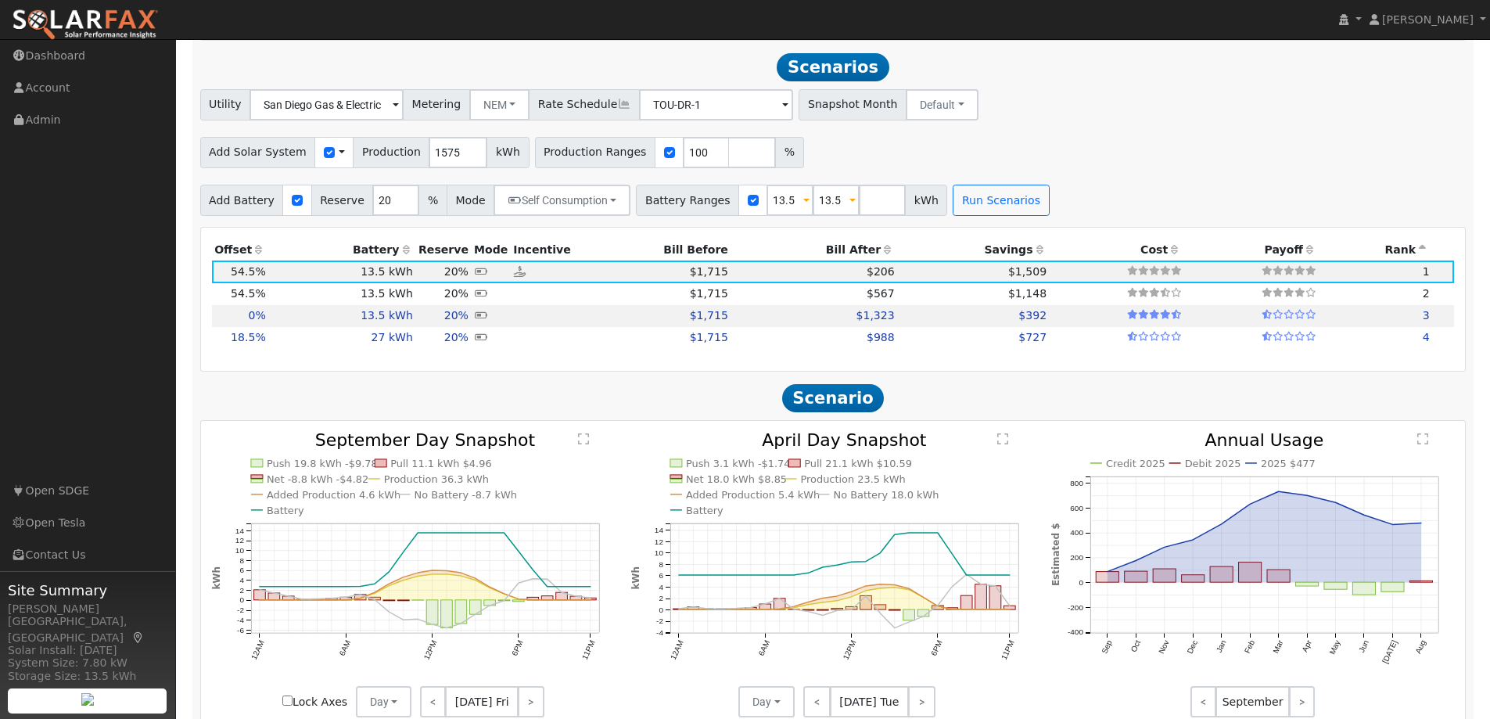
scroll to position [1635, 0]
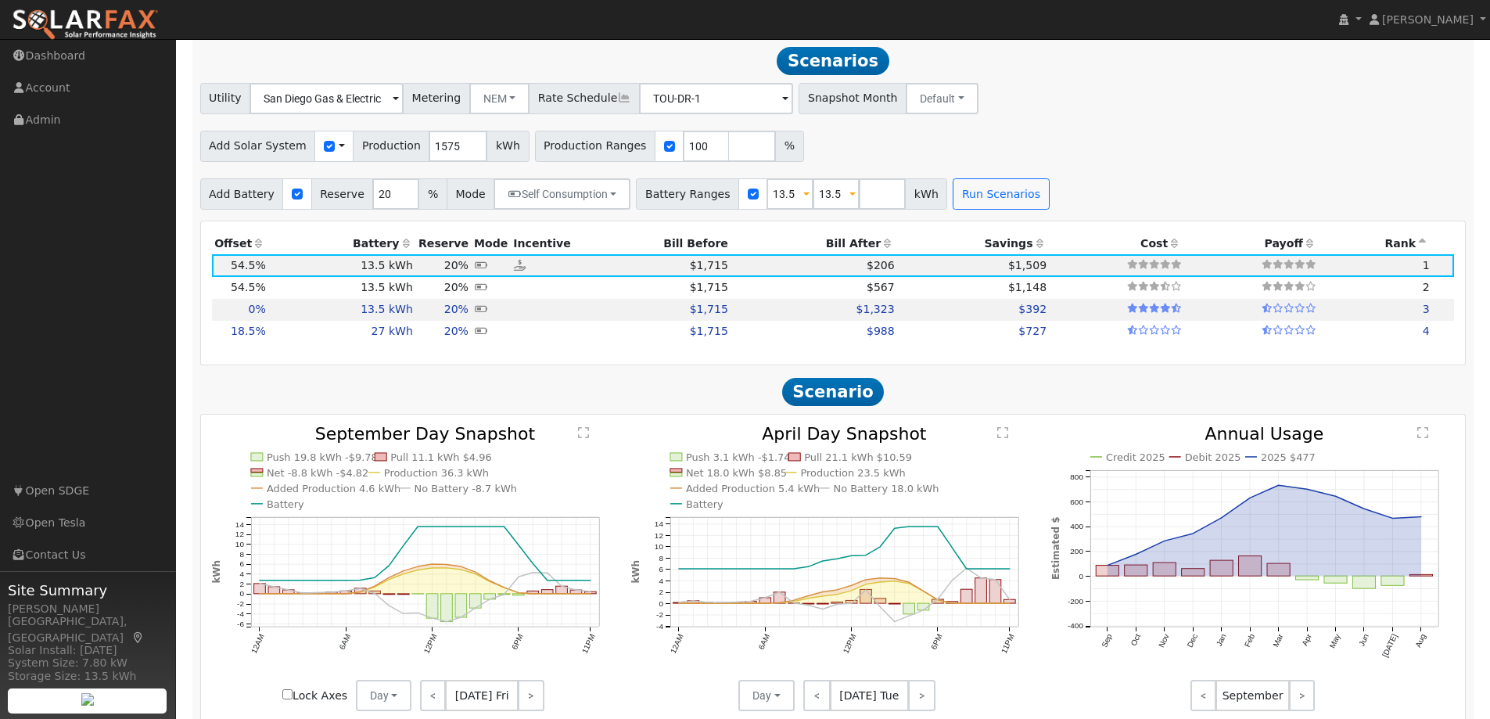
click at [377, 246] on th "Battery" at bounding box center [341, 243] width 147 height 22
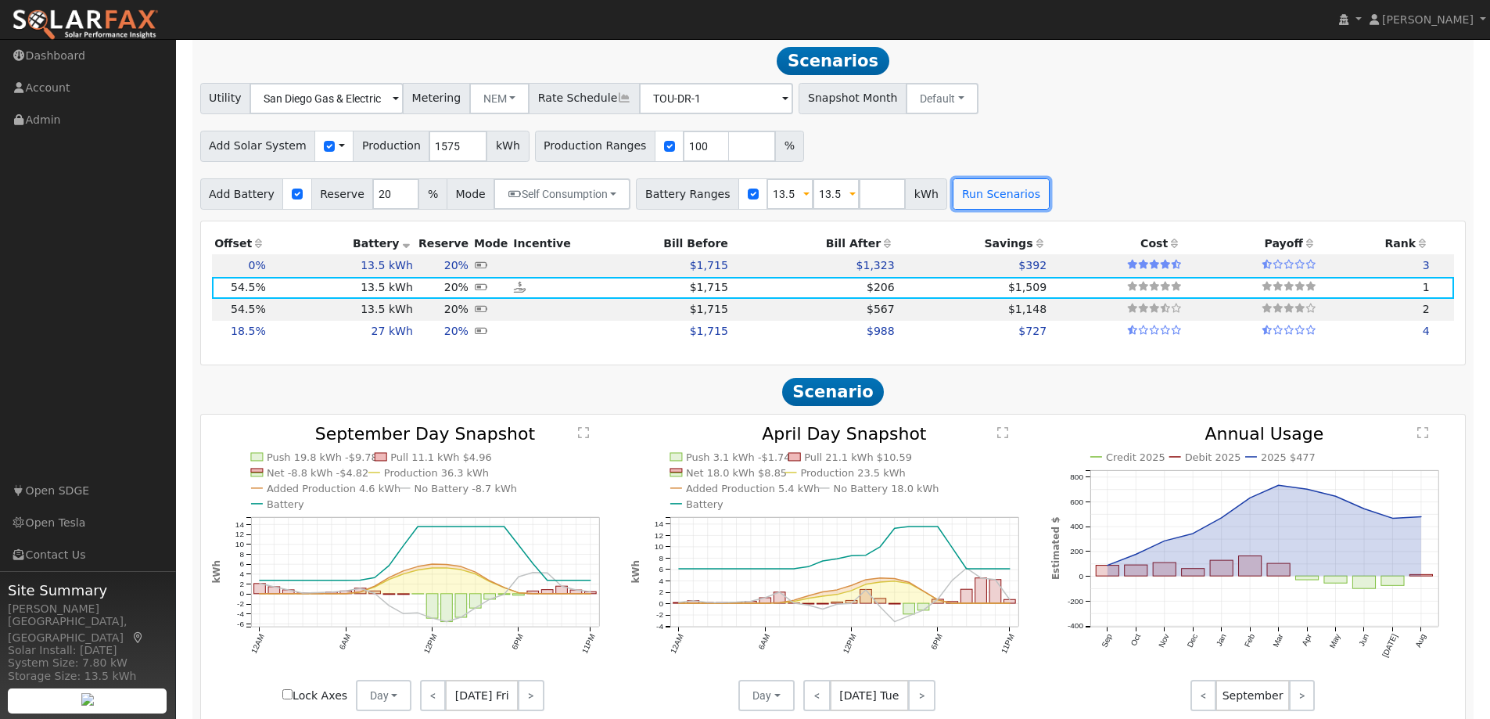
click at [960, 195] on button "Run Scenarios" at bounding box center [1000, 193] width 96 height 31
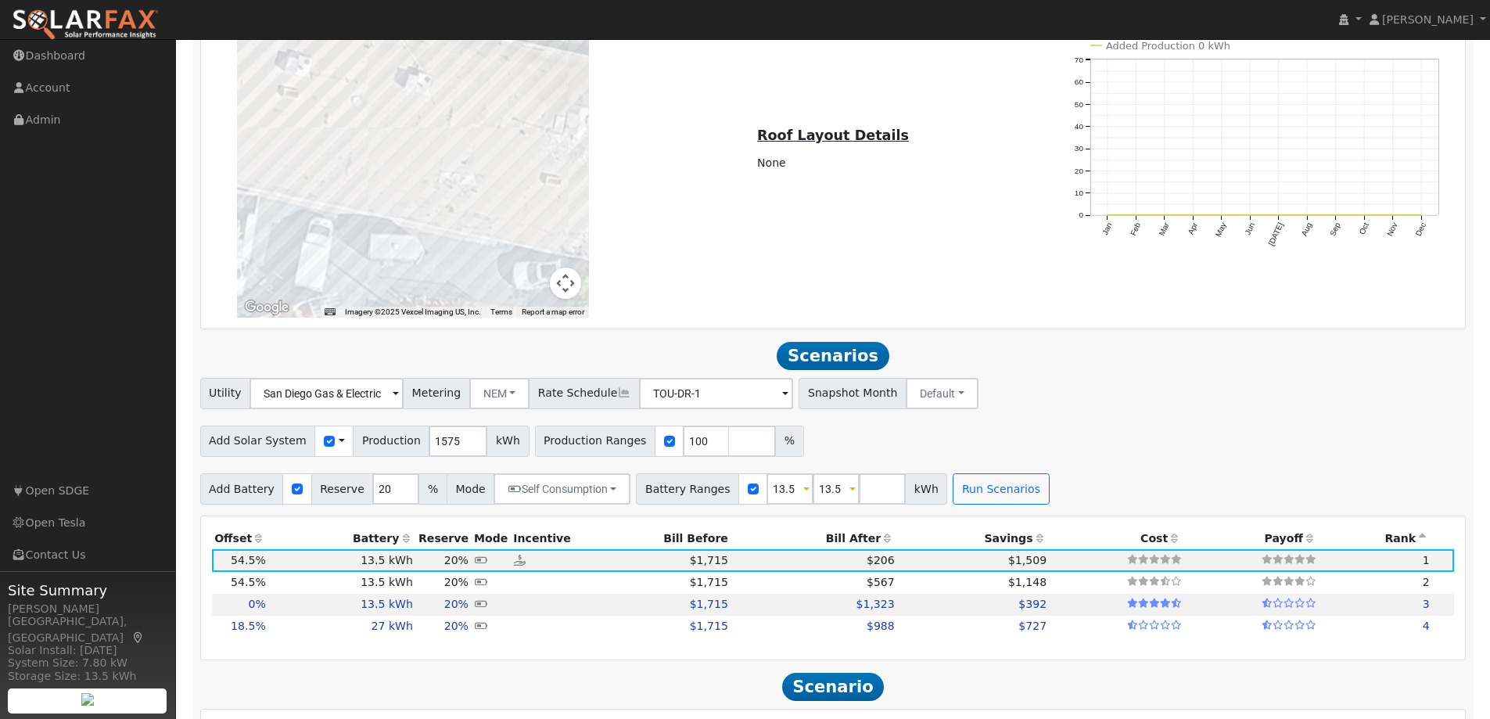
scroll to position [1479, 0]
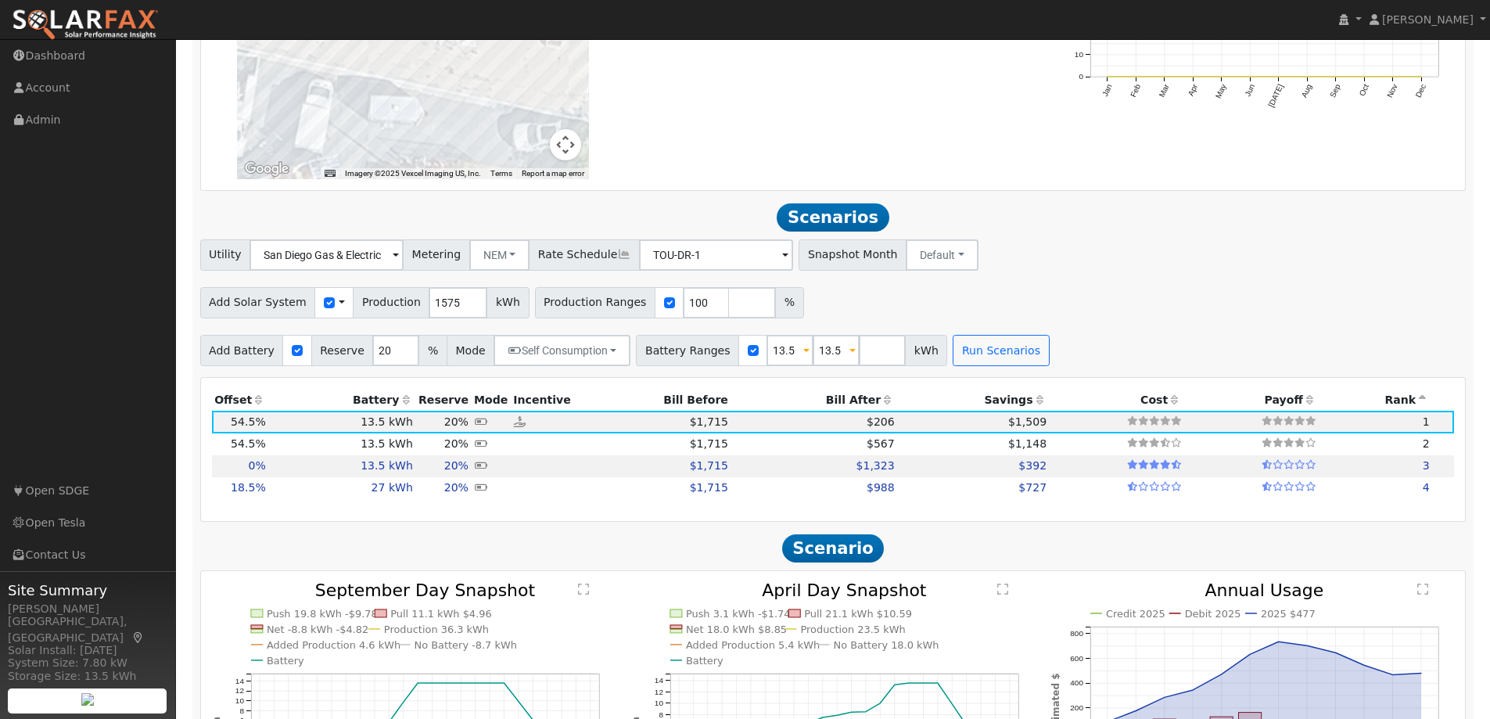
click at [371, 403] on th "Battery" at bounding box center [341, 400] width 147 height 22
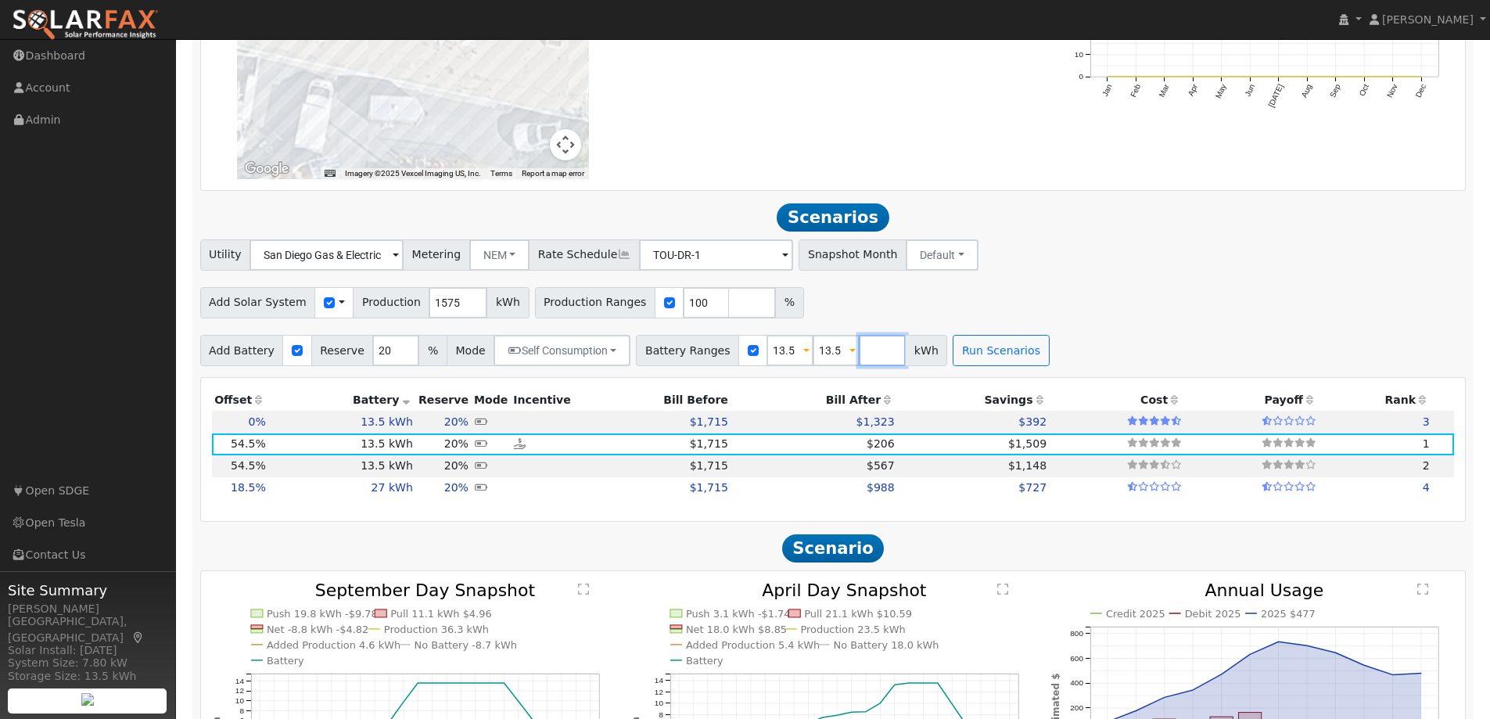
click at [859, 358] on input "number" at bounding box center [882, 350] width 47 height 31
click at [1110, 305] on div "Add Solar System Use CSV Data Production 1575 kWh Production Ranges 100 %" at bounding box center [832, 299] width 1271 height 37
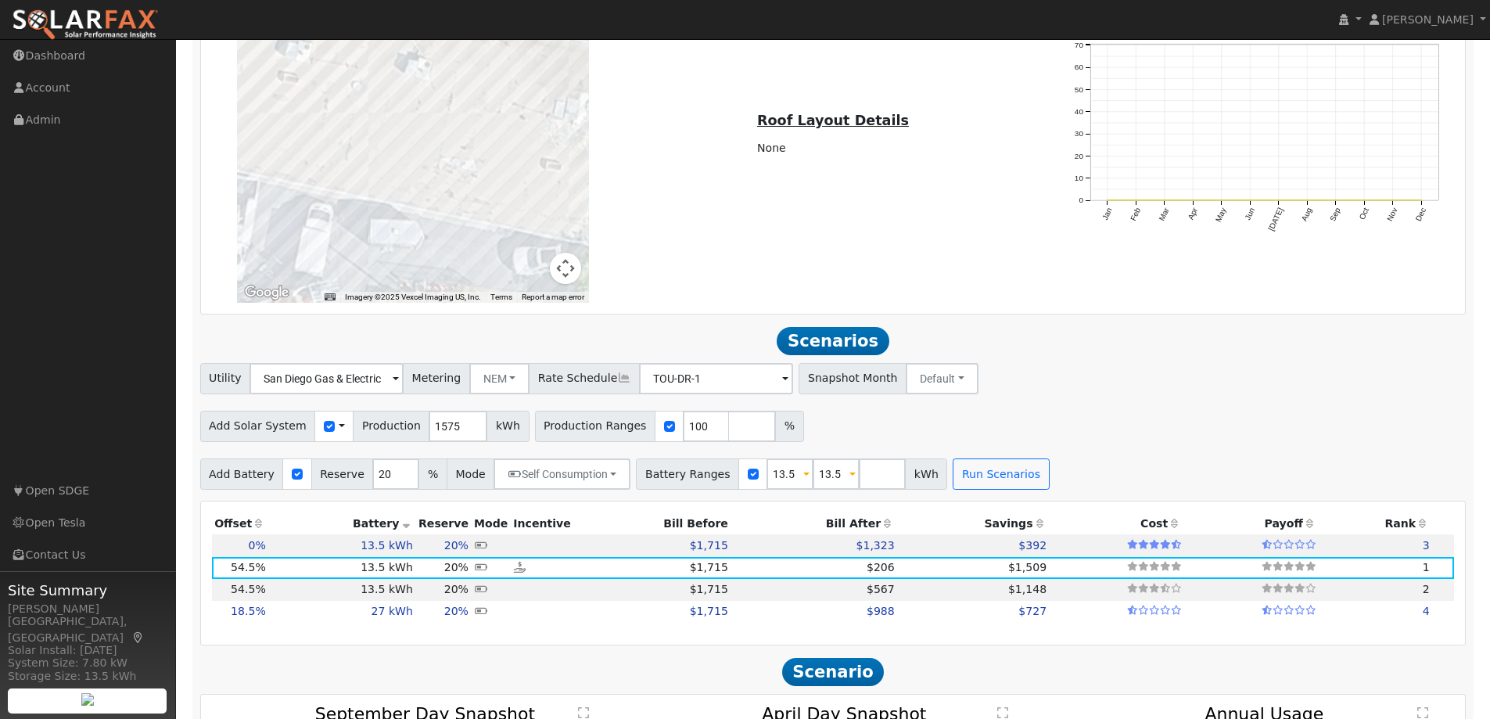
scroll to position [1557, 0]
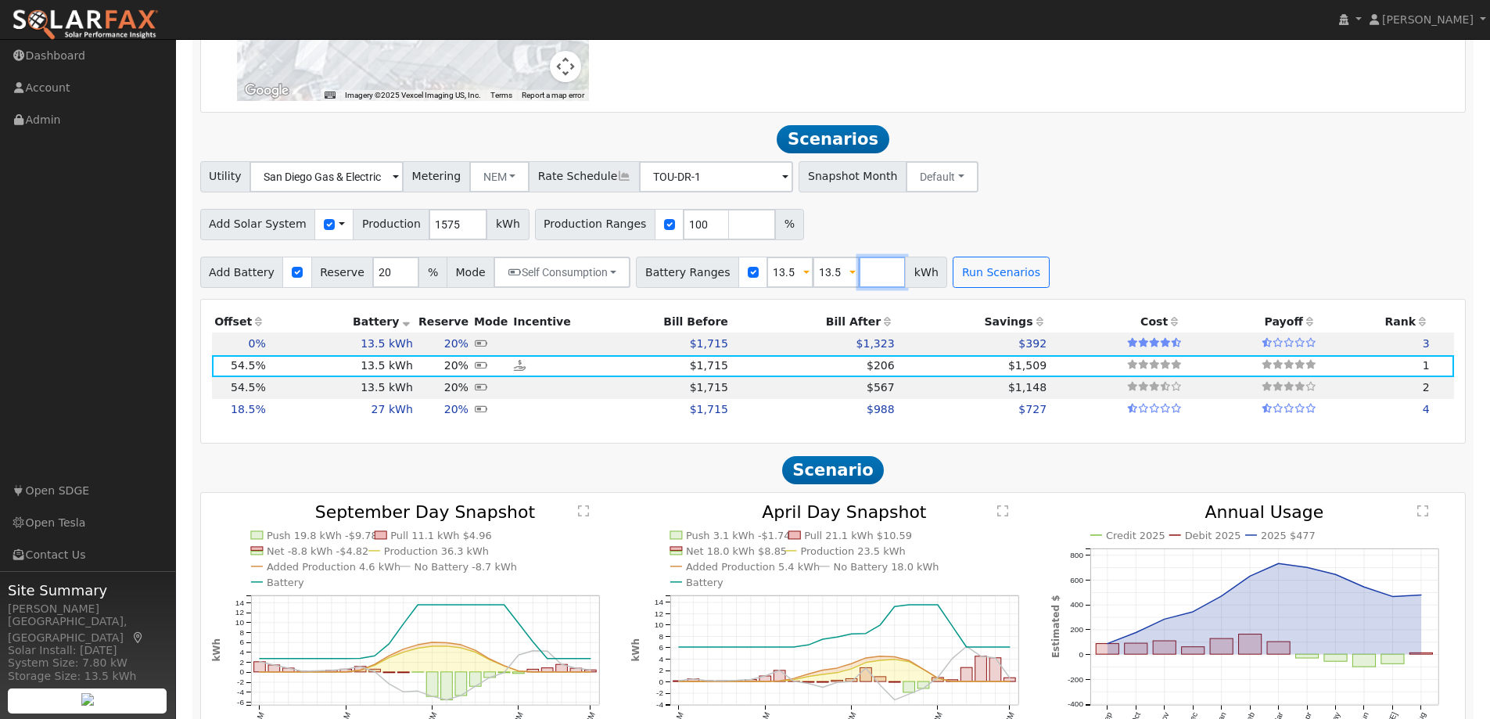
click at [859, 280] on input "number" at bounding box center [882, 271] width 47 height 31
click at [1099, 249] on div "Utility San Diego Gas & Electric Metering NEM NEM NBT Rate Schedule TOU-DR-1 - …" at bounding box center [833, 224] width 1282 height 127
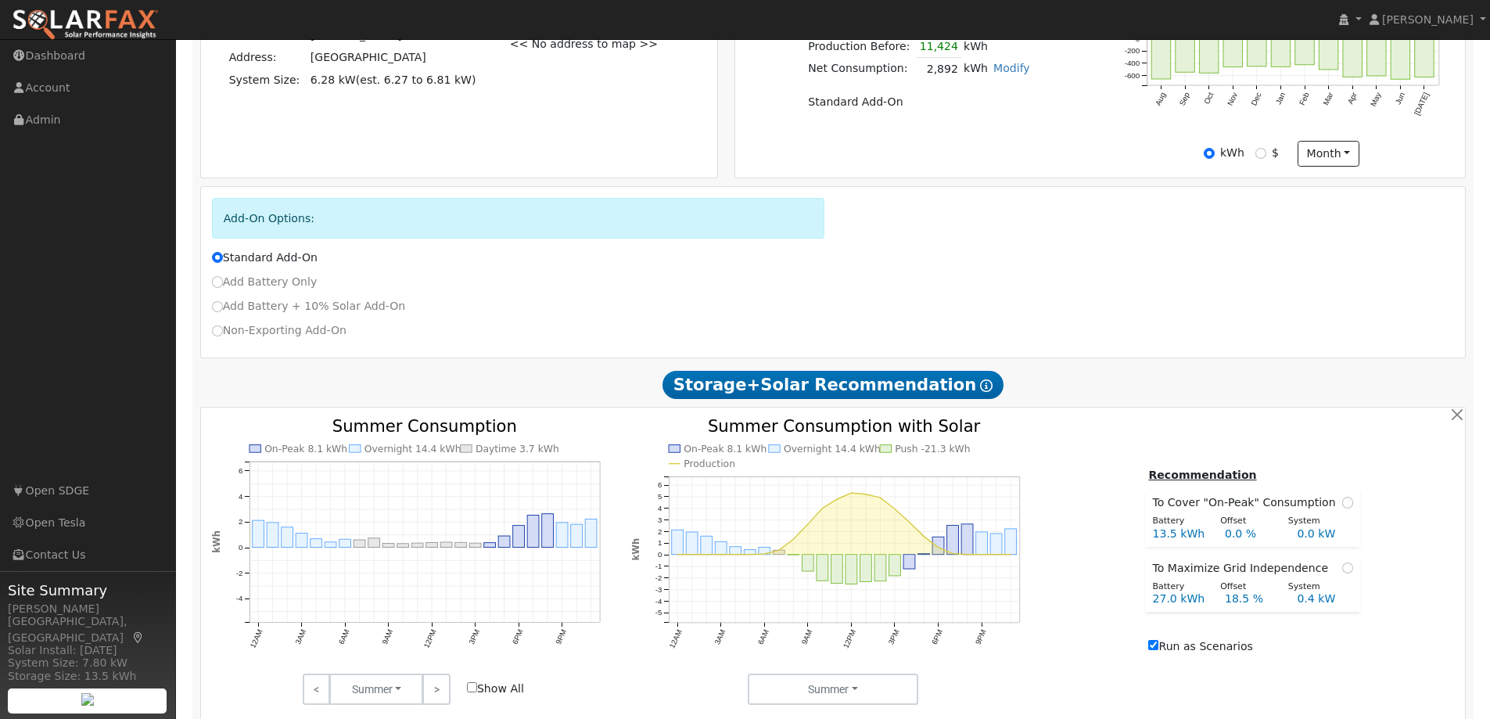
scroll to position [547, 0]
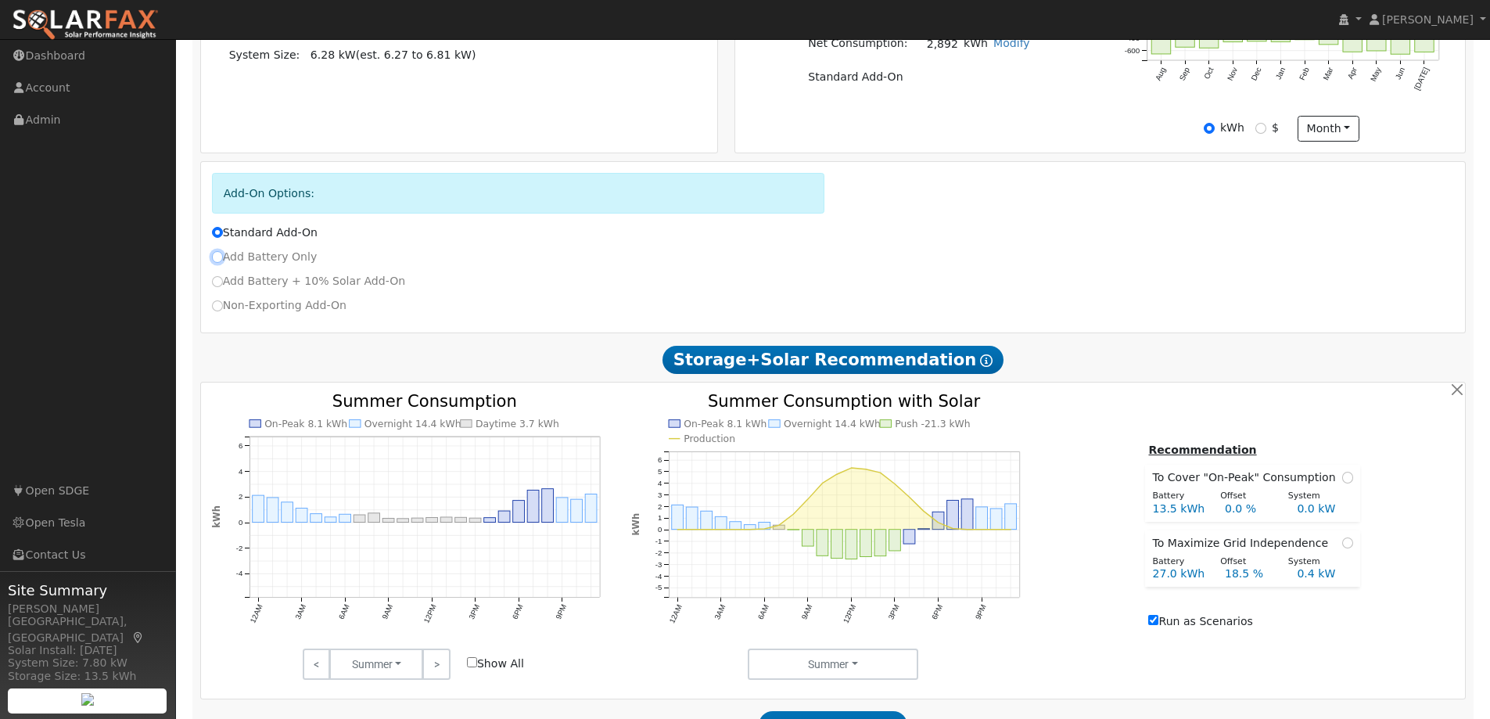
click at [216, 258] on input "Add Battery Only" at bounding box center [217, 256] width 11 height 11
radio input "true"
radio input "false"
checkbox input "false"
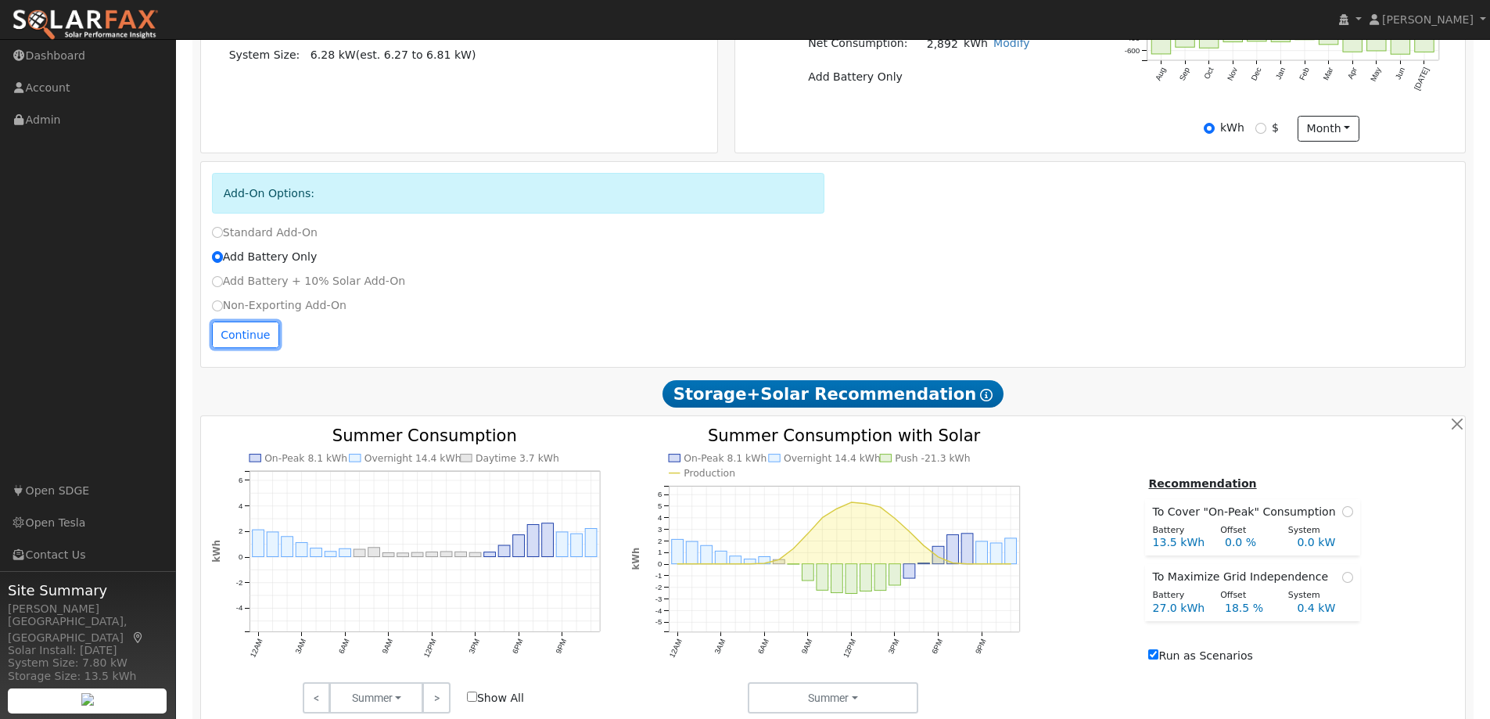
click at [231, 339] on button "Continue" at bounding box center [245, 334] width 67 height 27
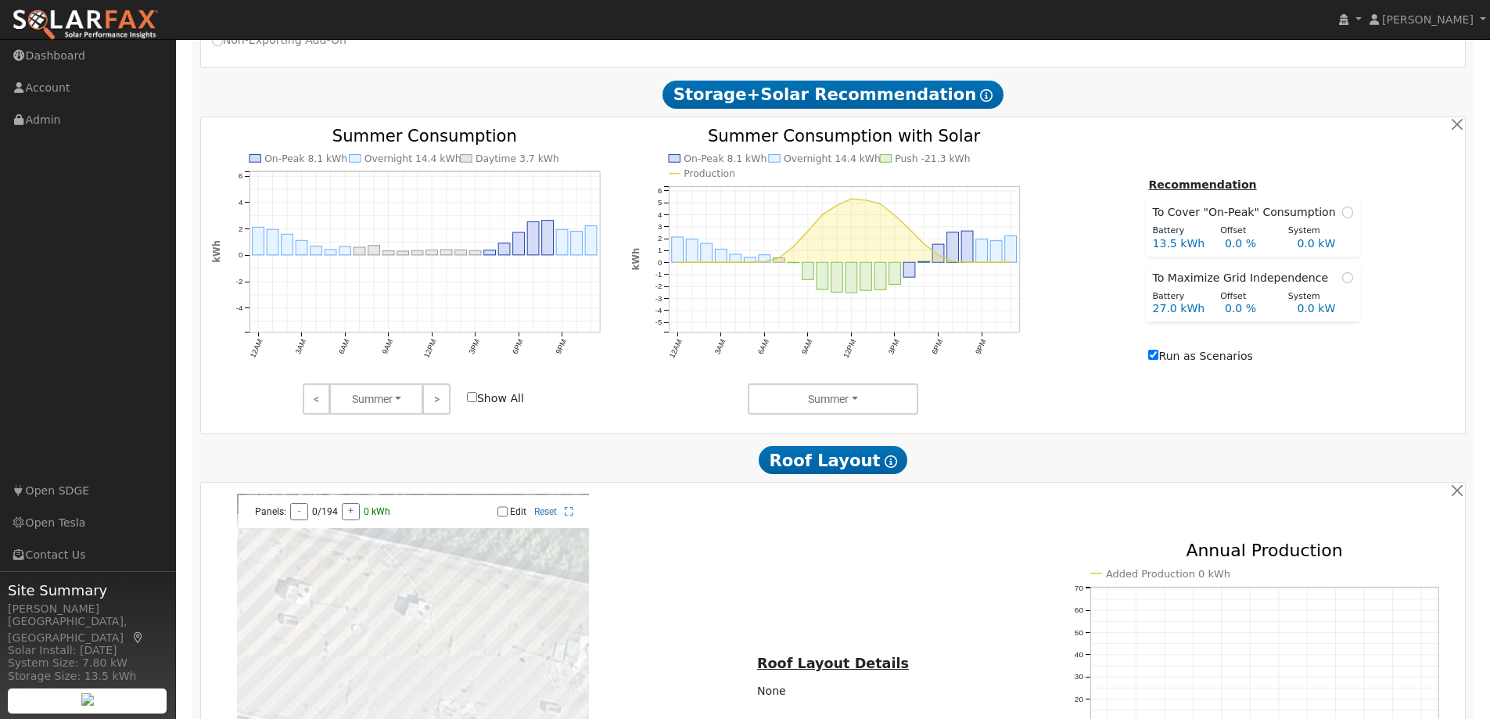
scroll to position [845, 0]
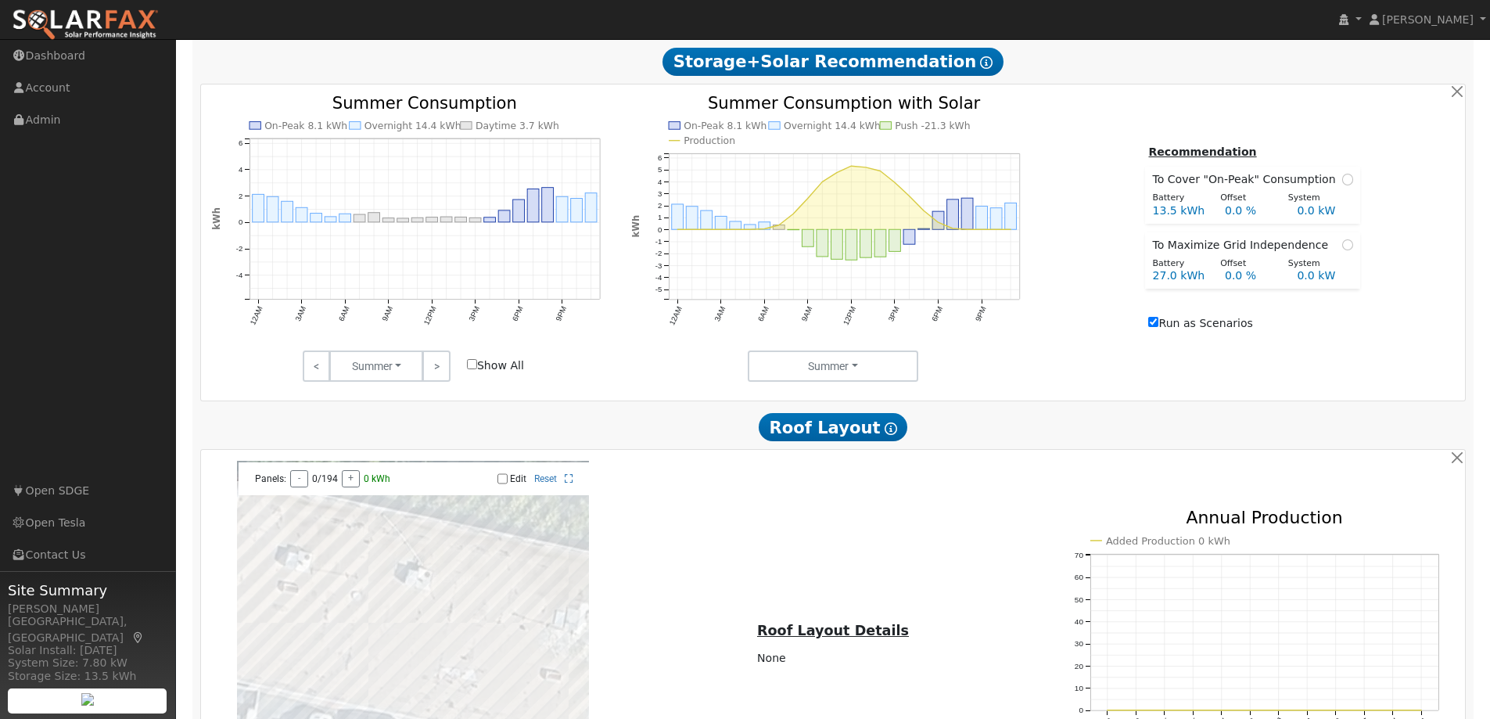
click at [1157, 323] on input "Run as Scenarios" at bounding box center [1153, 322] width 10 height 10
checkbox input "false"
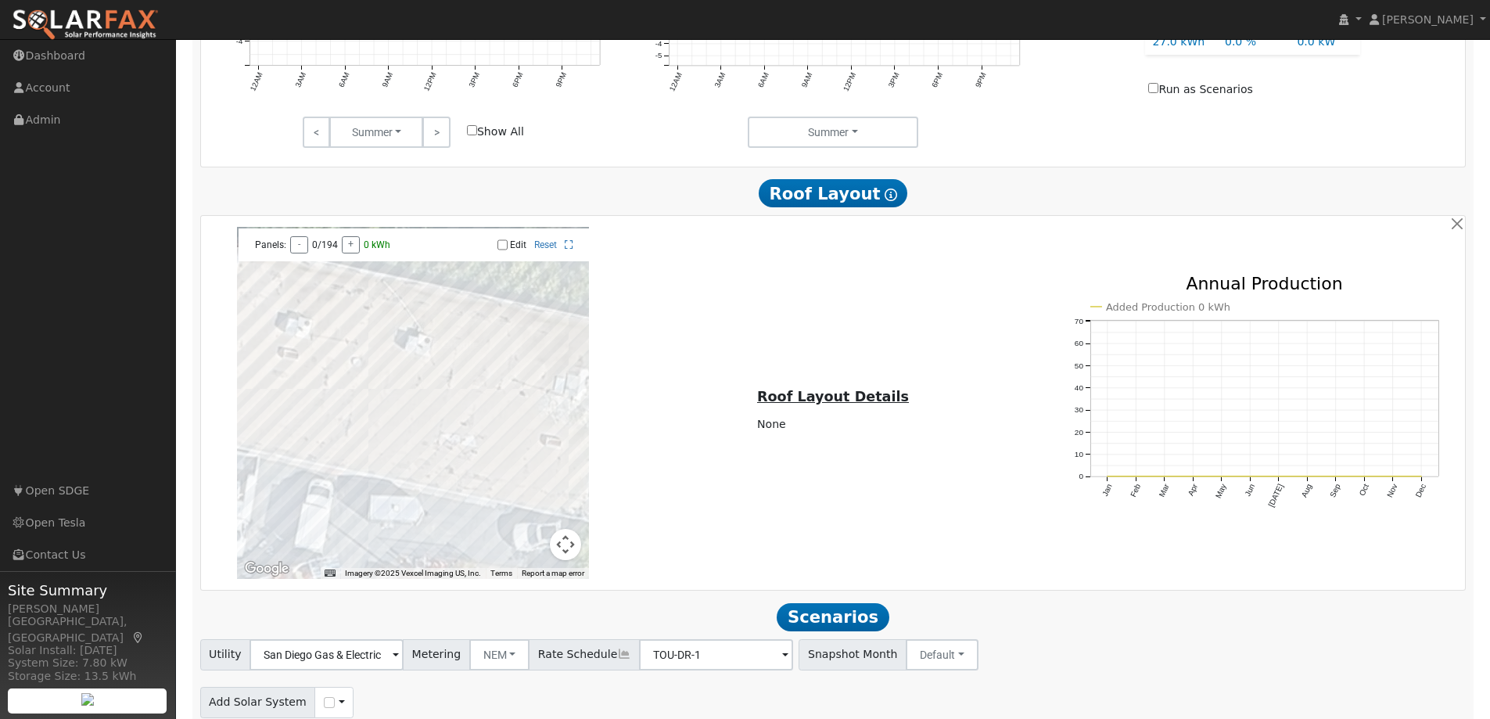
scroll to position [1143, 0]
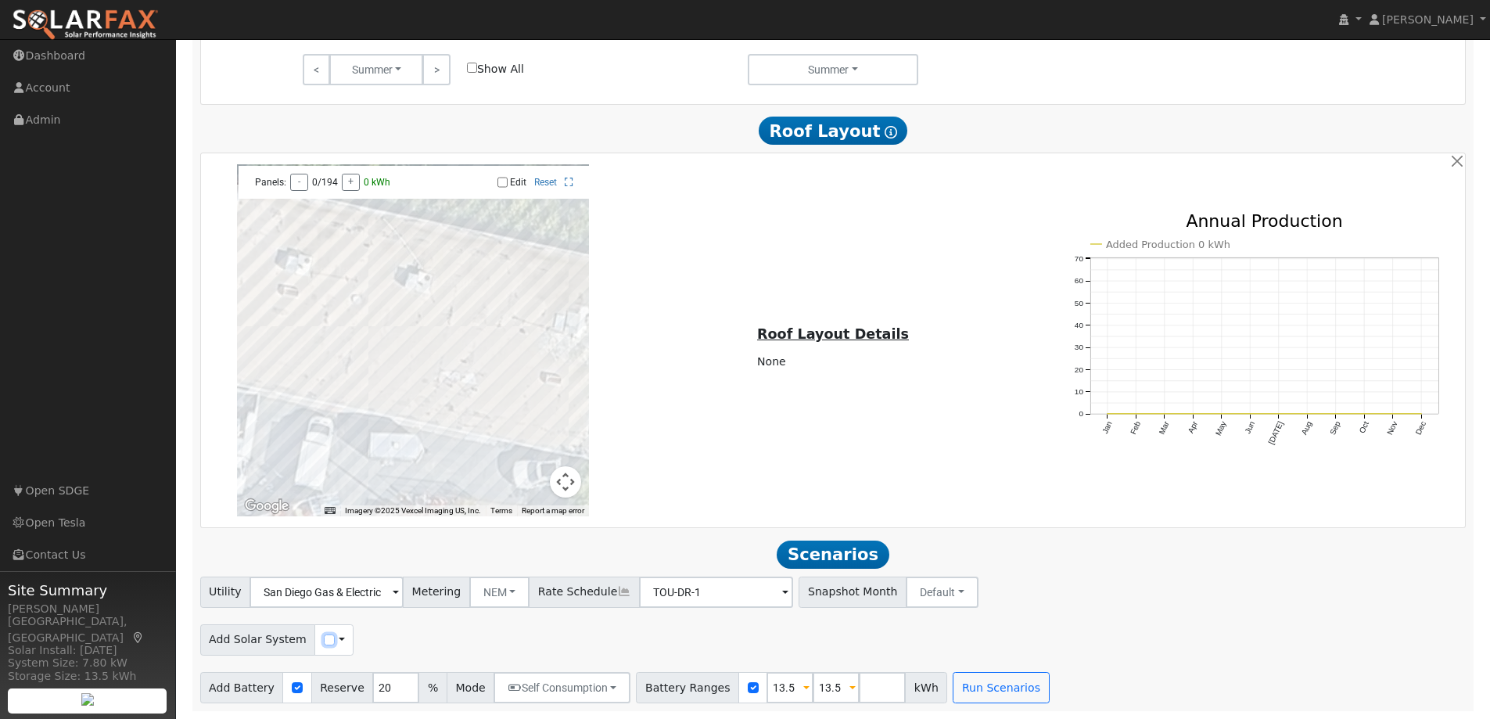
click at [324, 641] on input "checkbox" at bounding box center [329, 639] width 11 height 11
checkbox input "true"
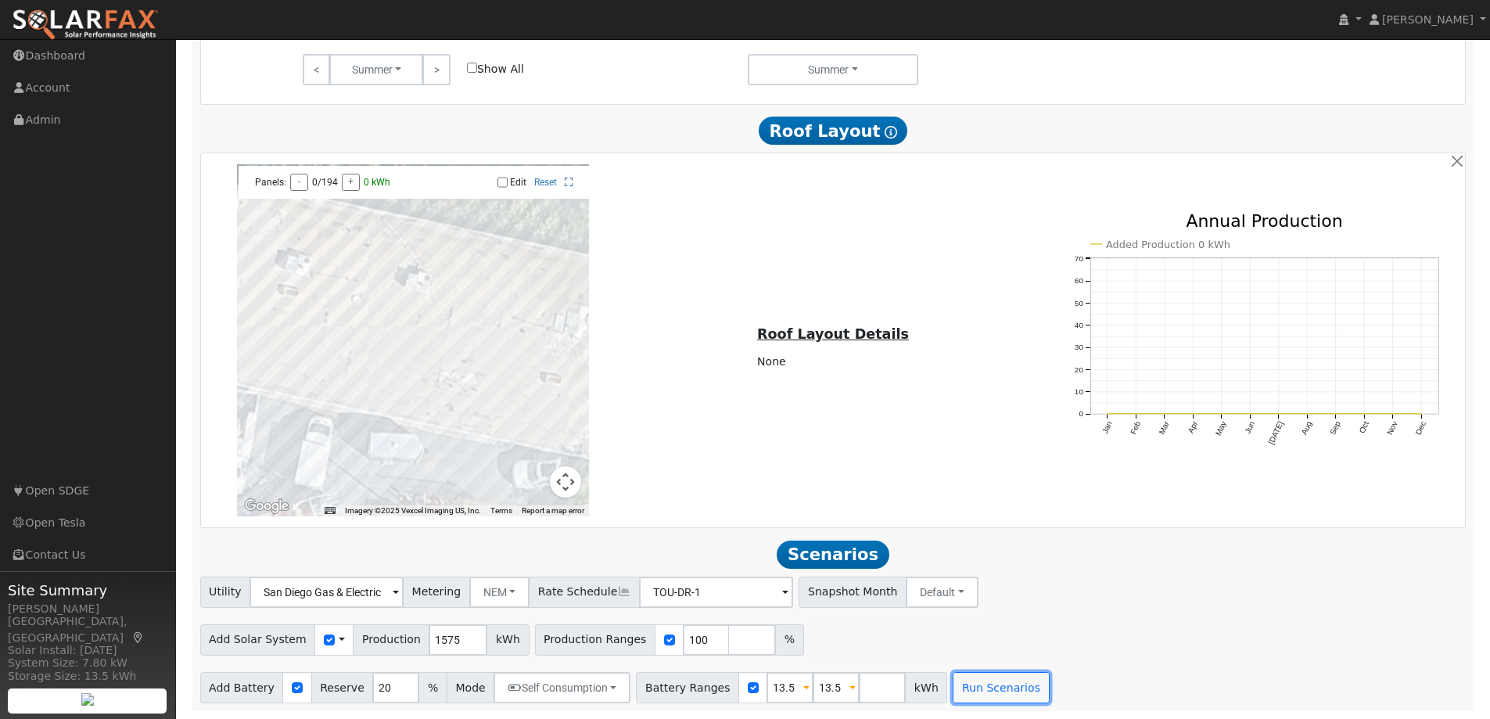
click at [952, 679] on button "Run Scenarios" at bounding box center [1000, 687] width 96 height 31
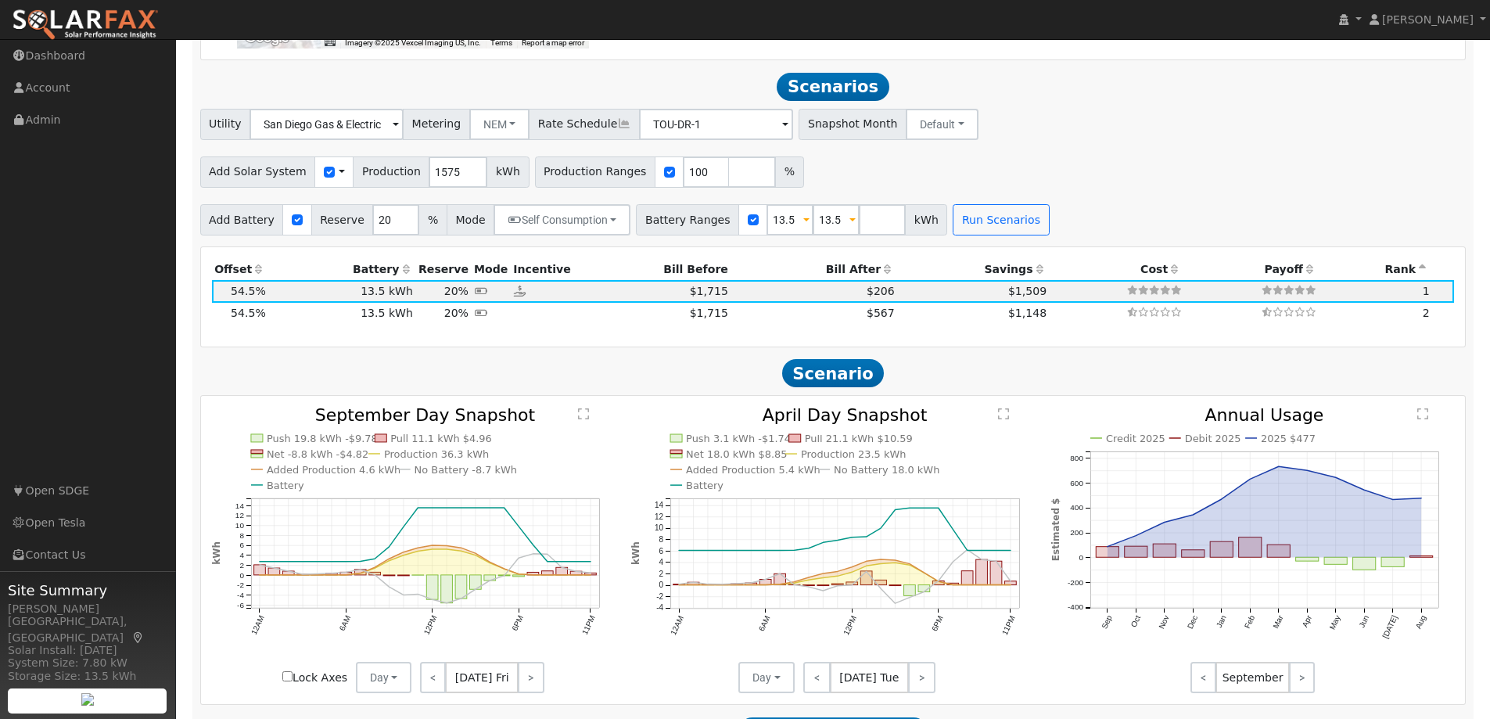
scroll to position [1635, 0]
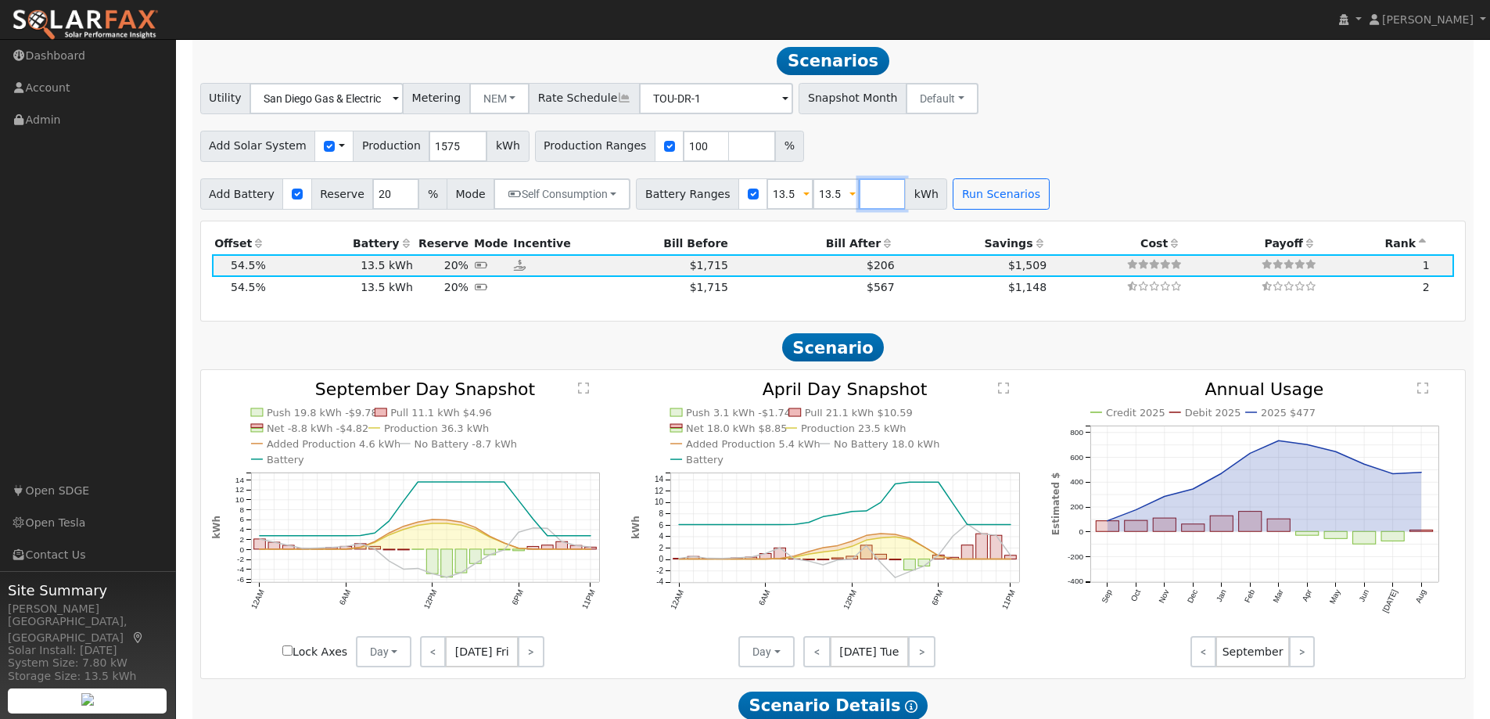
click at [859, 197] on input "number" at bounding box center [882, 193] width 47 height 31
click at [867, 193] on input "27" at bounding box center [882, 193] width 47 height 31
click at [867, 202] on input "27" at bounding box center [882, 193] width 47 height 31
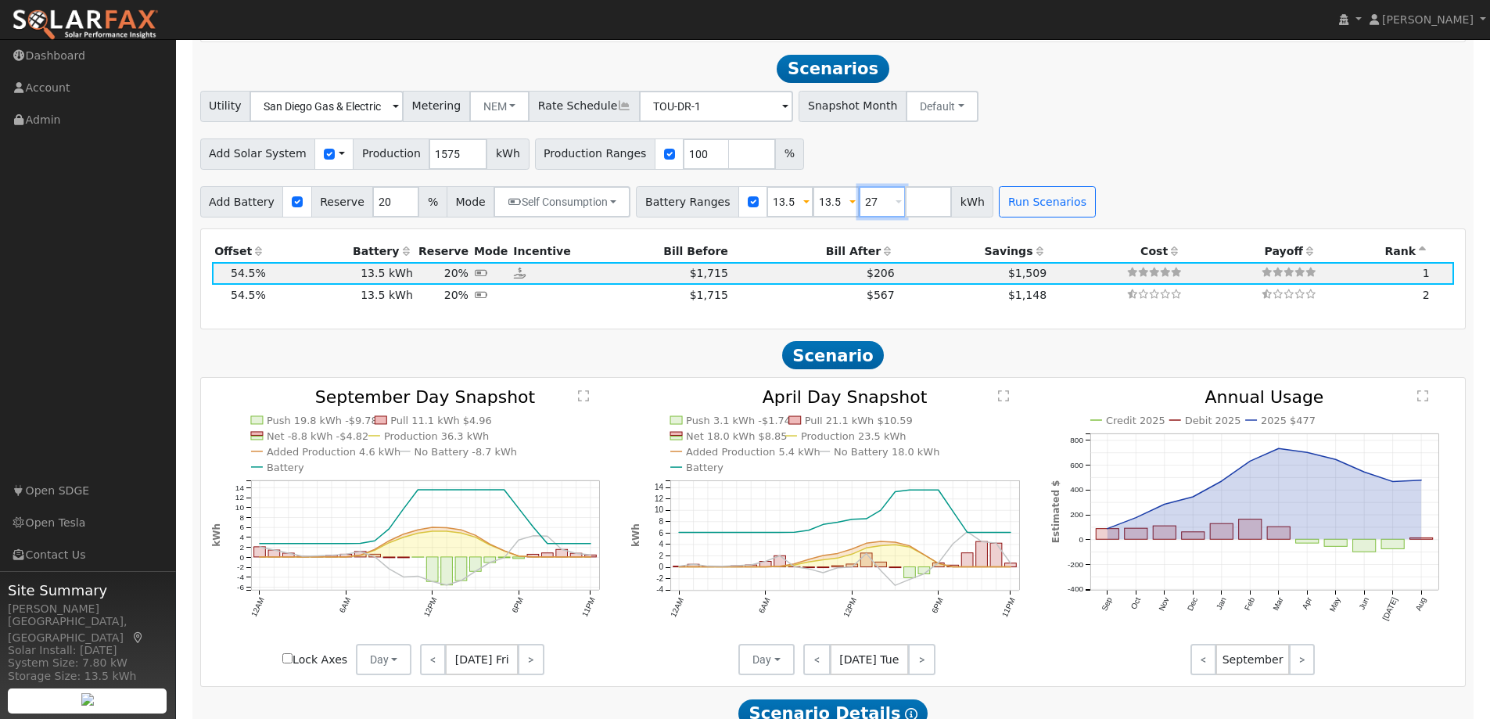
scroll to position [1713, 0]
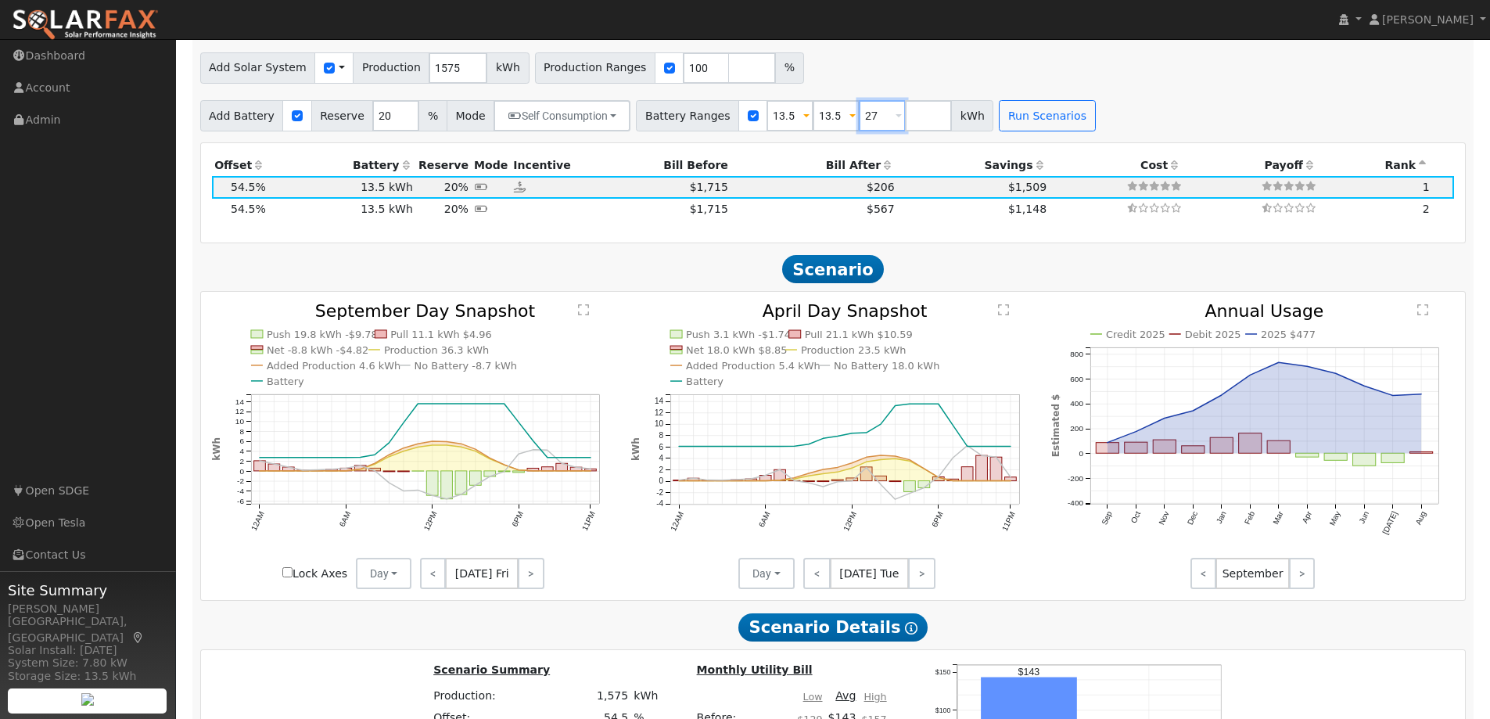
type input "27"
click at [1001, 117] on button "Run Scenarios" at bounding box center [1046, 115] width 96 height 31
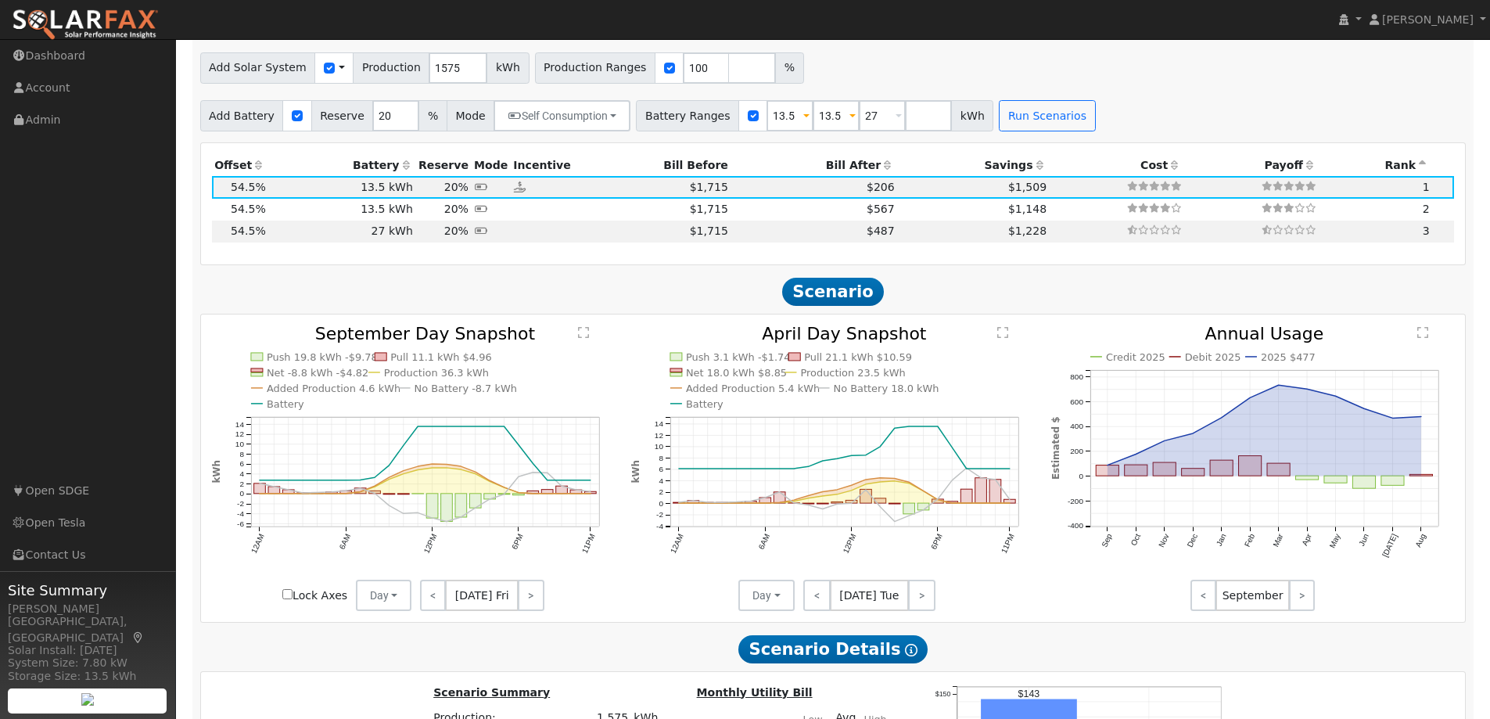
click at [402, 238] on td "27 kWh" at bounding box center [341, 231] width 147 height 22
type input "$32,400"
type input "$10,823"
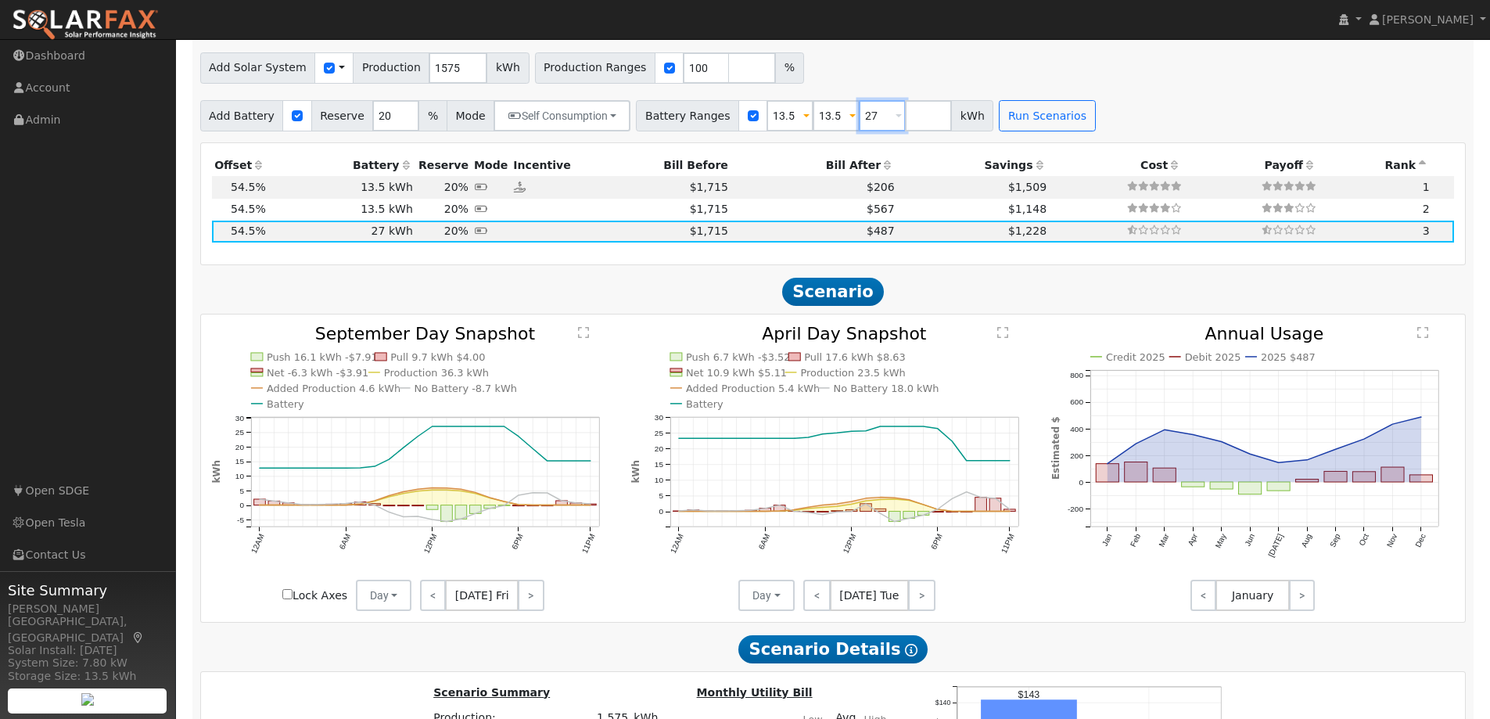
drag, startPoint x: 855, startPoint y: 118, endPoint x: 818, endPoint y: 113, distance: 37.9
click at [818, 113] on div "Battery Ranges 13.5 Overrides Reserve 20 % Mode Self Consumption None Self Cons…" at bounding box center [814, 115] width 357 height 31
click at [803, 124] on span at bounding box center [806, 117] width 6 height 18
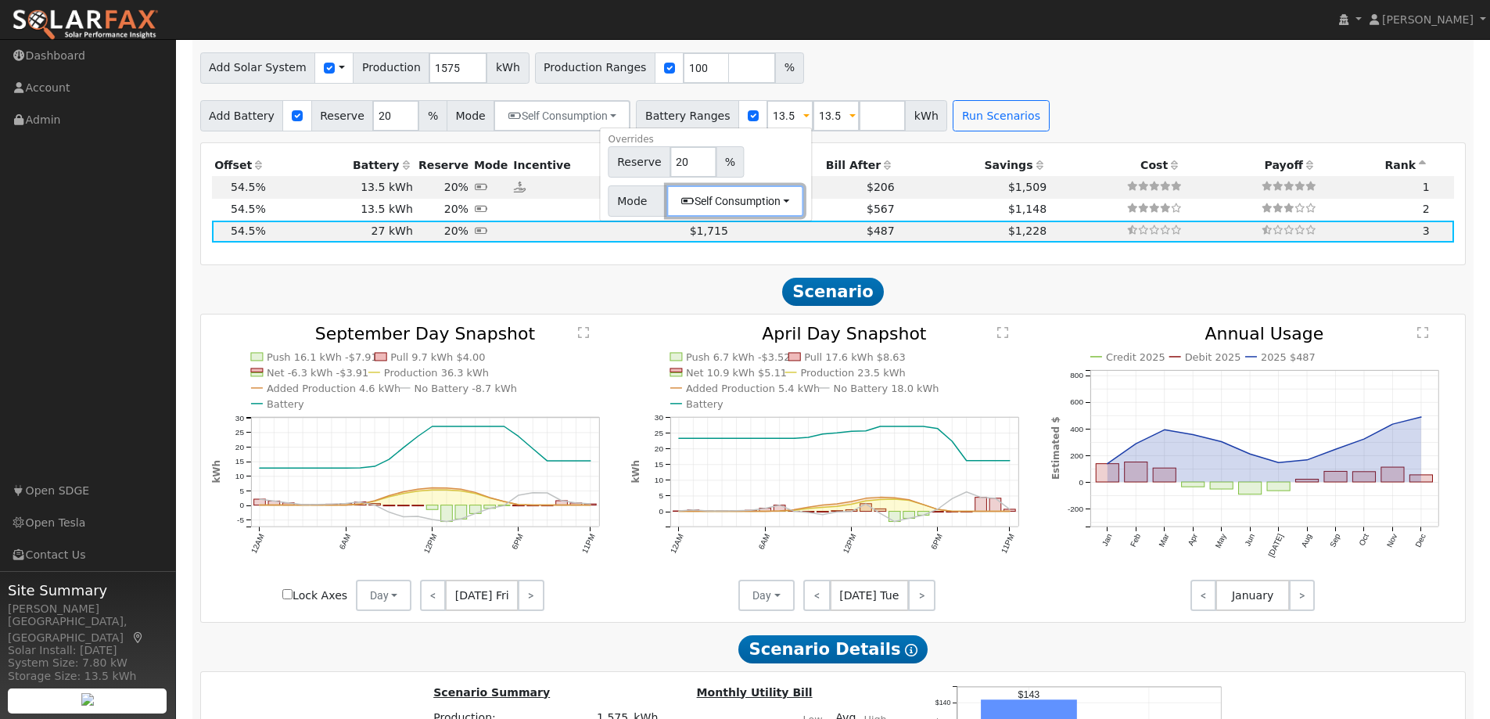
click at [761, 207] on button "Self Consumption" at bounding box center [735, 200] width 137 height 31
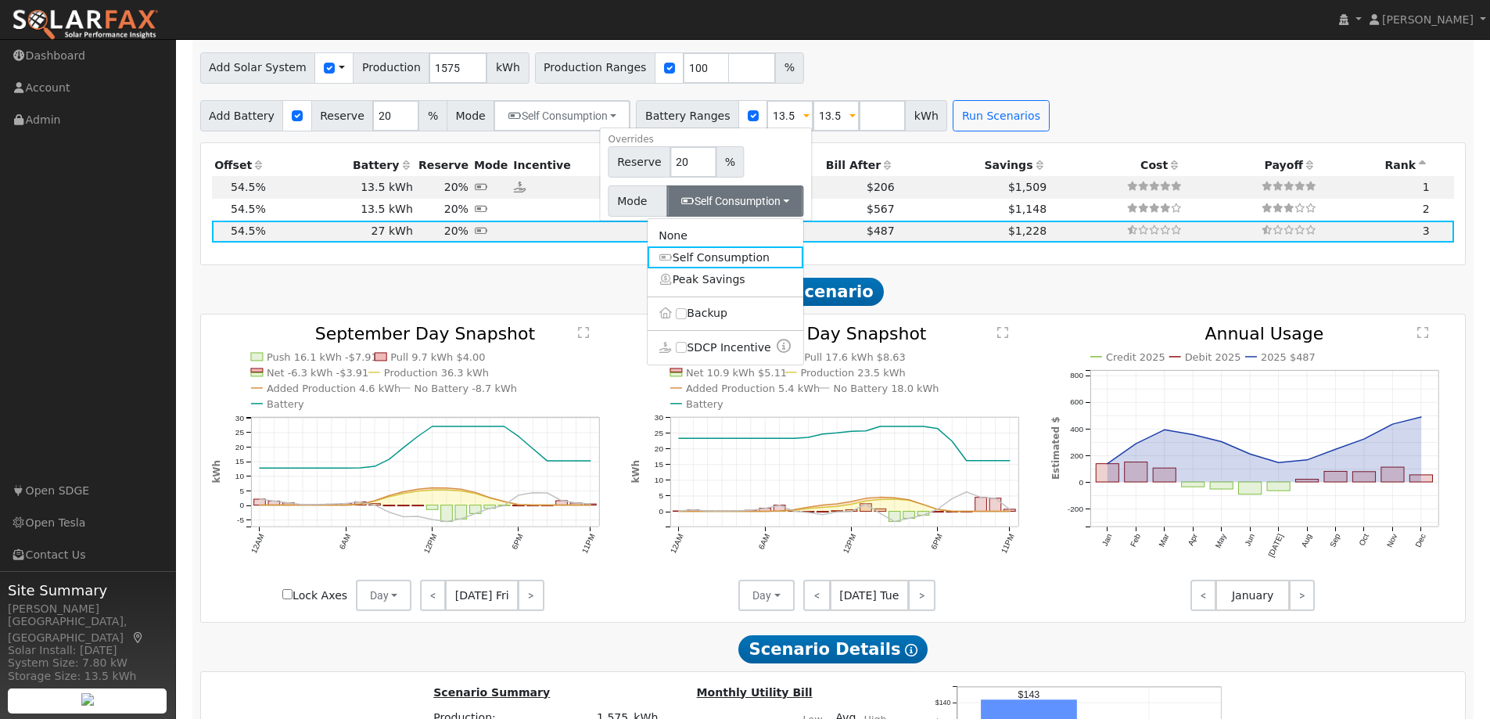
click at [1131, 119] on div "Add Battery Reserve 20 % Mode Self Consumption Self Consumption Peak Savings Ba…" at bounding box center [832, 113] width 1271 height 37
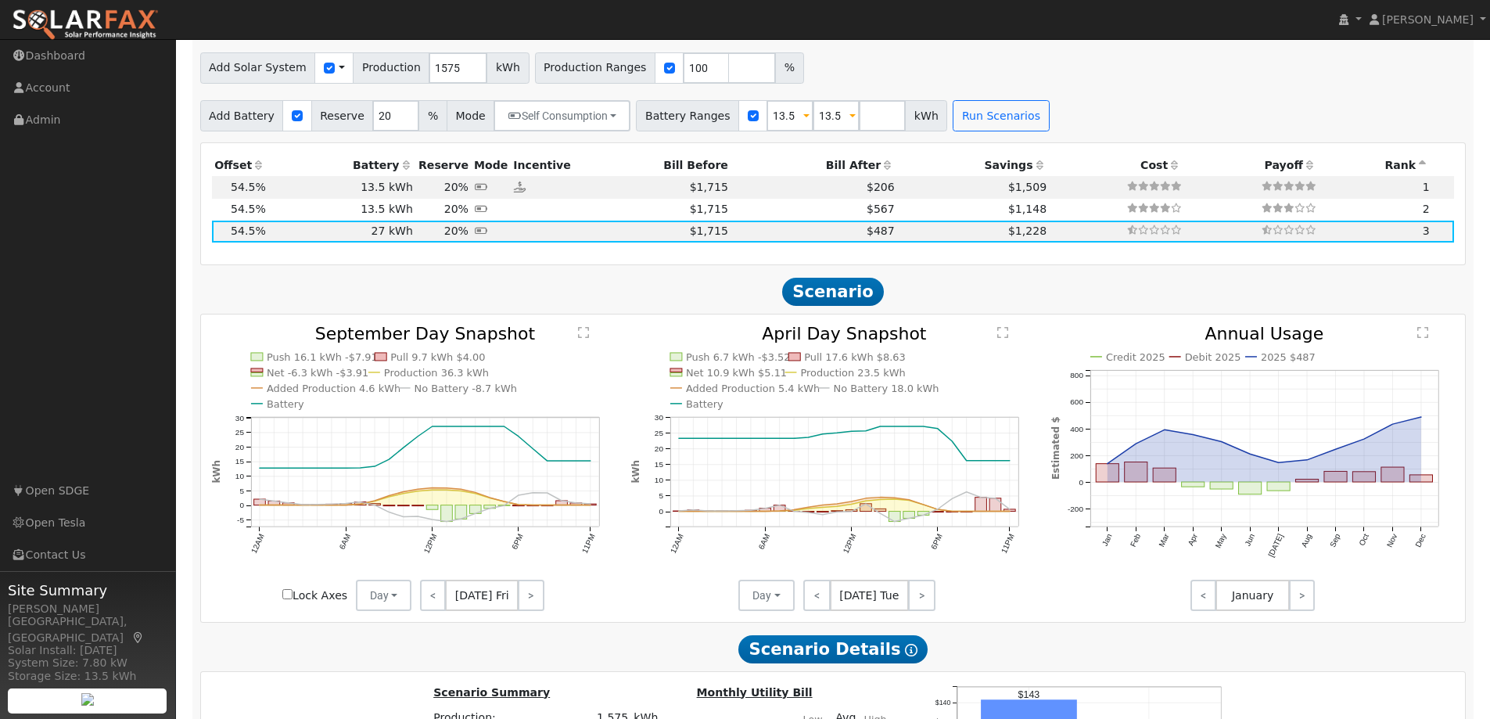
click at [849, 120] on span at bounding box center [852, 117] width 6 height 18
click at [803, 204] on button "Self Consumption" at bounding box center [773, 200] width 153 height 31
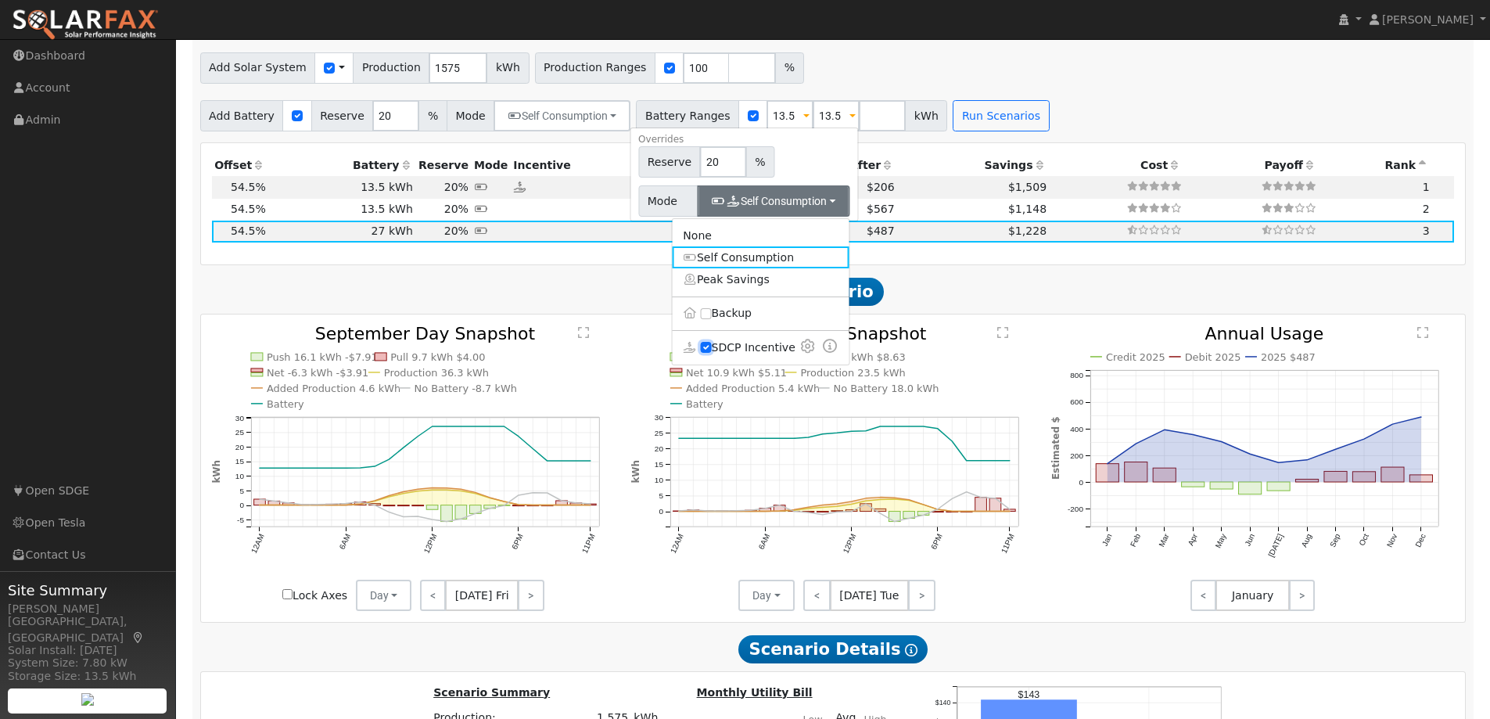
click at [700, 350] on input "SDCP Incentive" at bounding box center [705, 347] width 11 height 11
click at [722, 350] on input "SDCP Incentive" at bounding box center [727, 347] width 11 height 11
checkbox input "true"
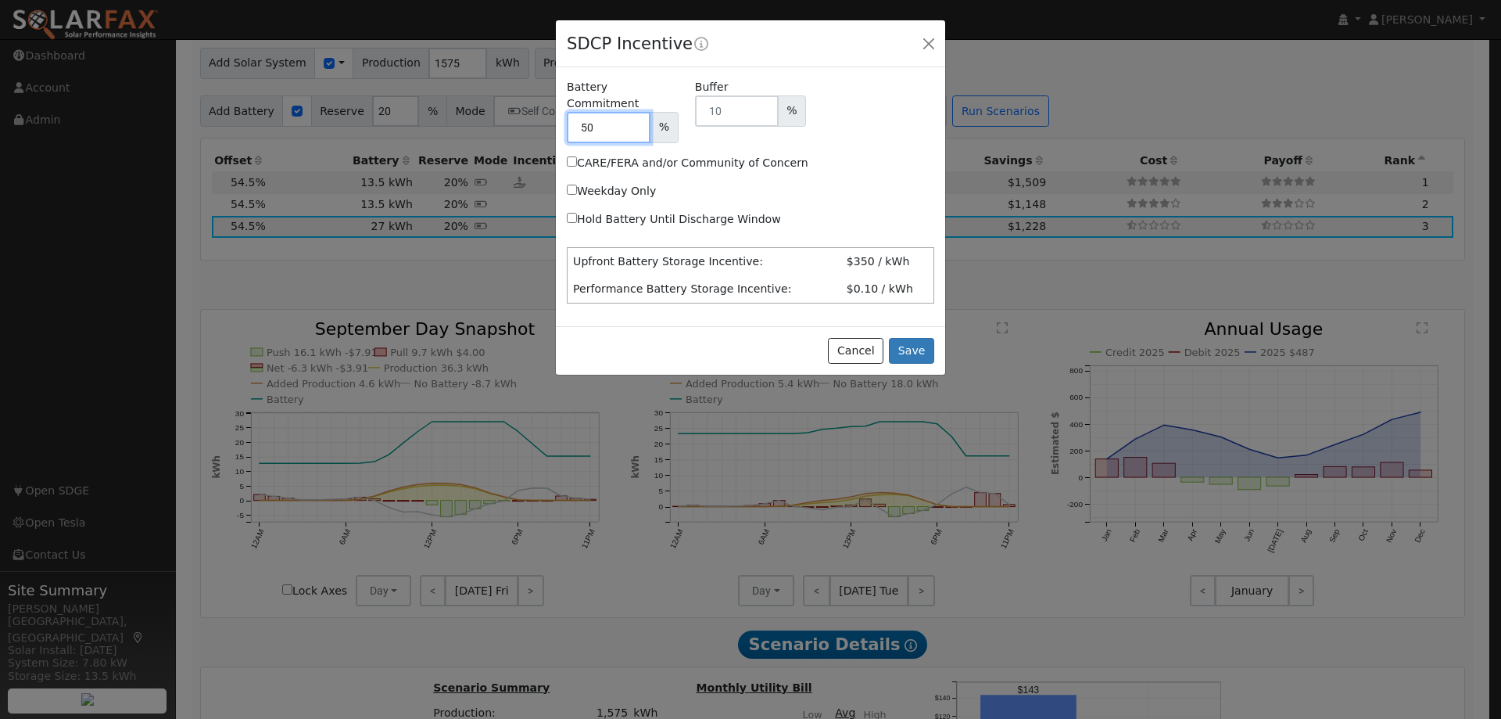
drag, startPoint x: 608, startPoint y: 113, endPoint x: 566, endPoint y: 109, distance: 42.3
click at [566, 109] on div "Battery Commitment 50 %" at bounding box center [623, 111] width 128 height 64
type input "75"
click at [572, 213] on input "Hold Battery Until Discharge Window" at bounding box center [572, 218] width 10 height 10
checkbox input "true"
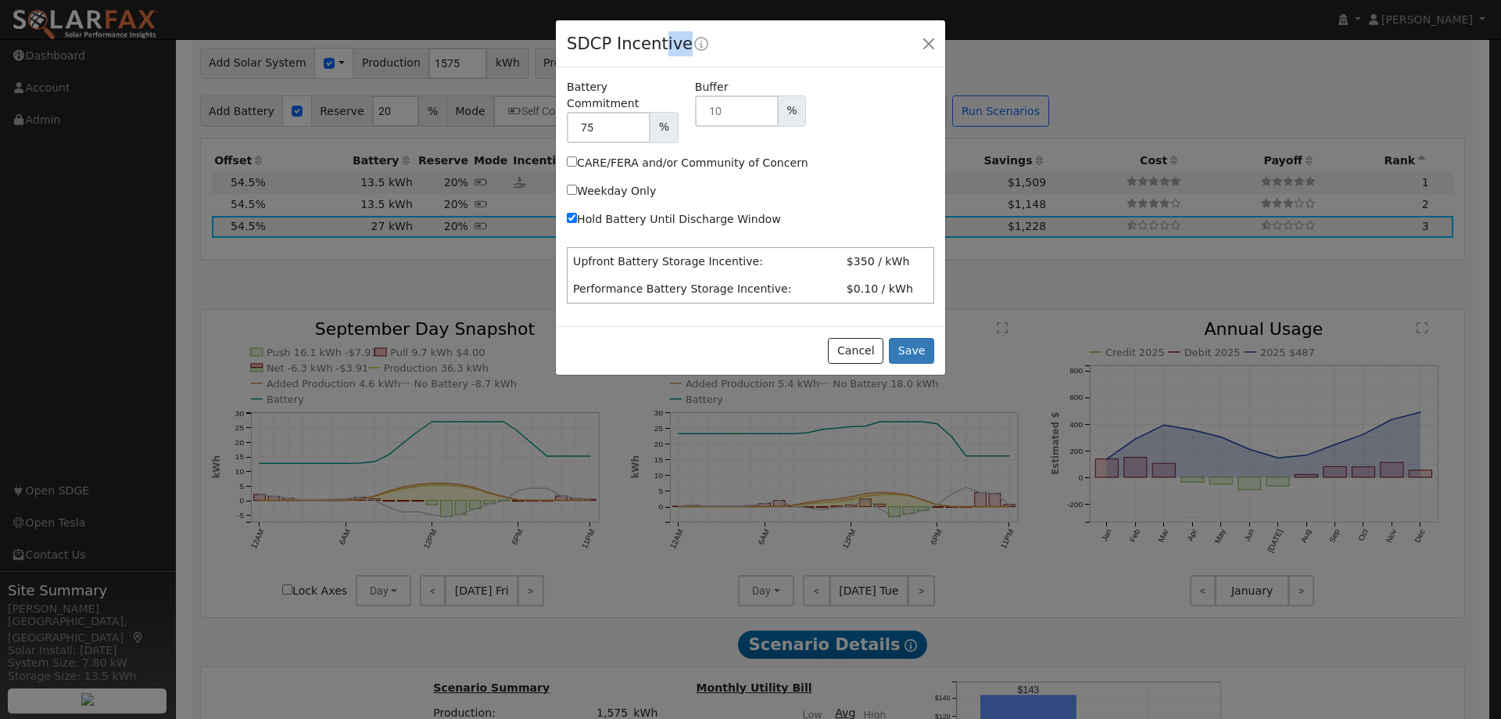
drag, startPoint x: 808, startPoint y: 42, endPoint x: 656, endPoint y: 59, distance: 153.4
click at [656, 59] on div "SDCP Incentive" at bounding box center [750, 44] width 389 height 48
click at [912, 339] on button "Save" at bounding box center [911, 351] width 45 height 27
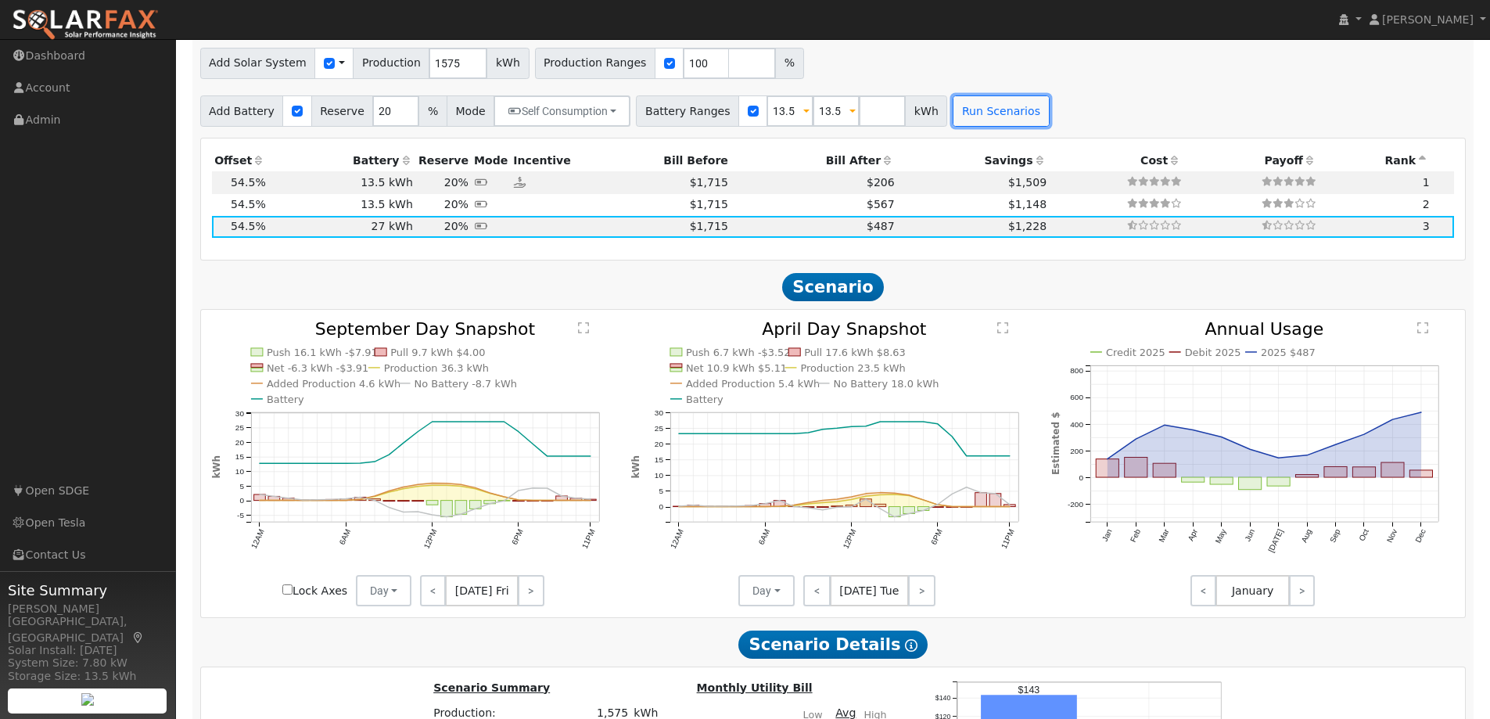
click at [963, 117] on button "Run Scenarios" at bounding box center [1000, 110] width 96 height 31
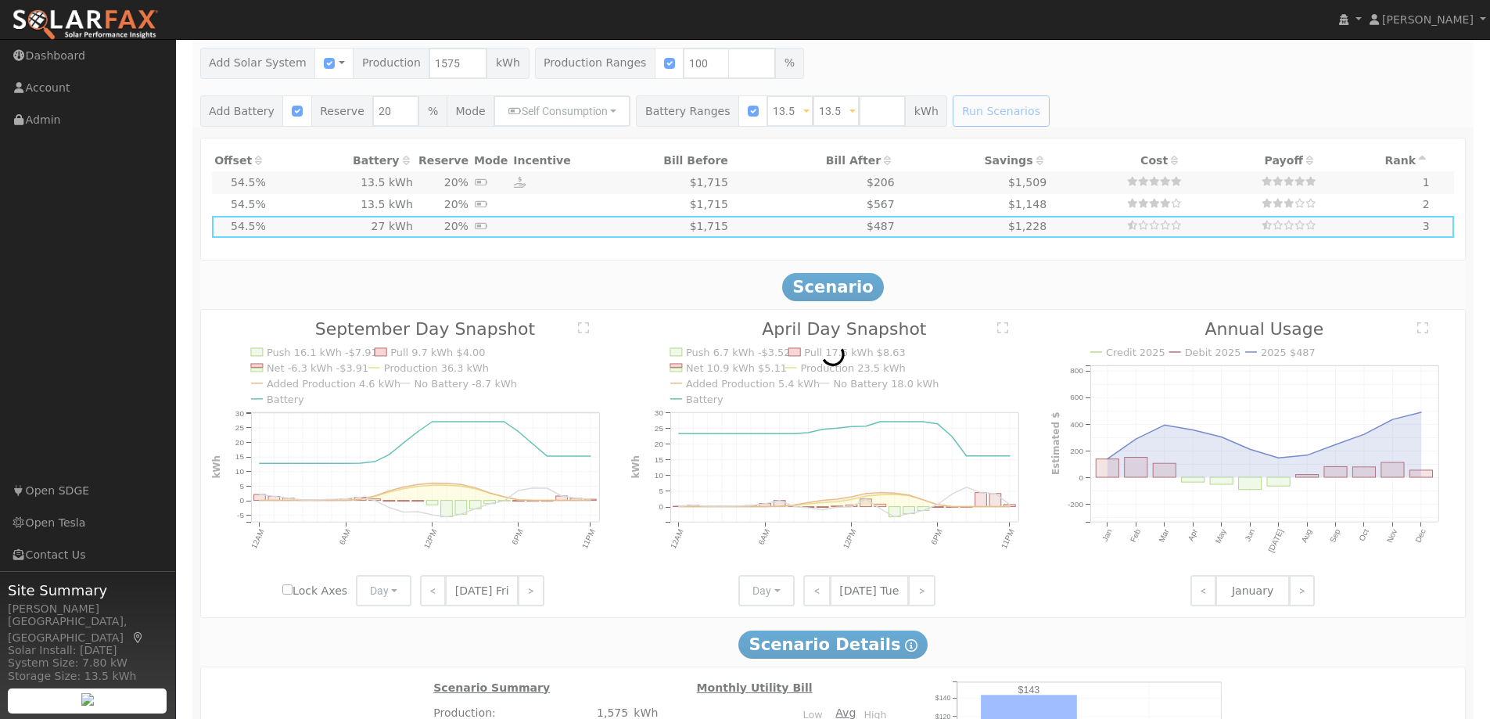
type input "$16,200"
type input "$5,963"
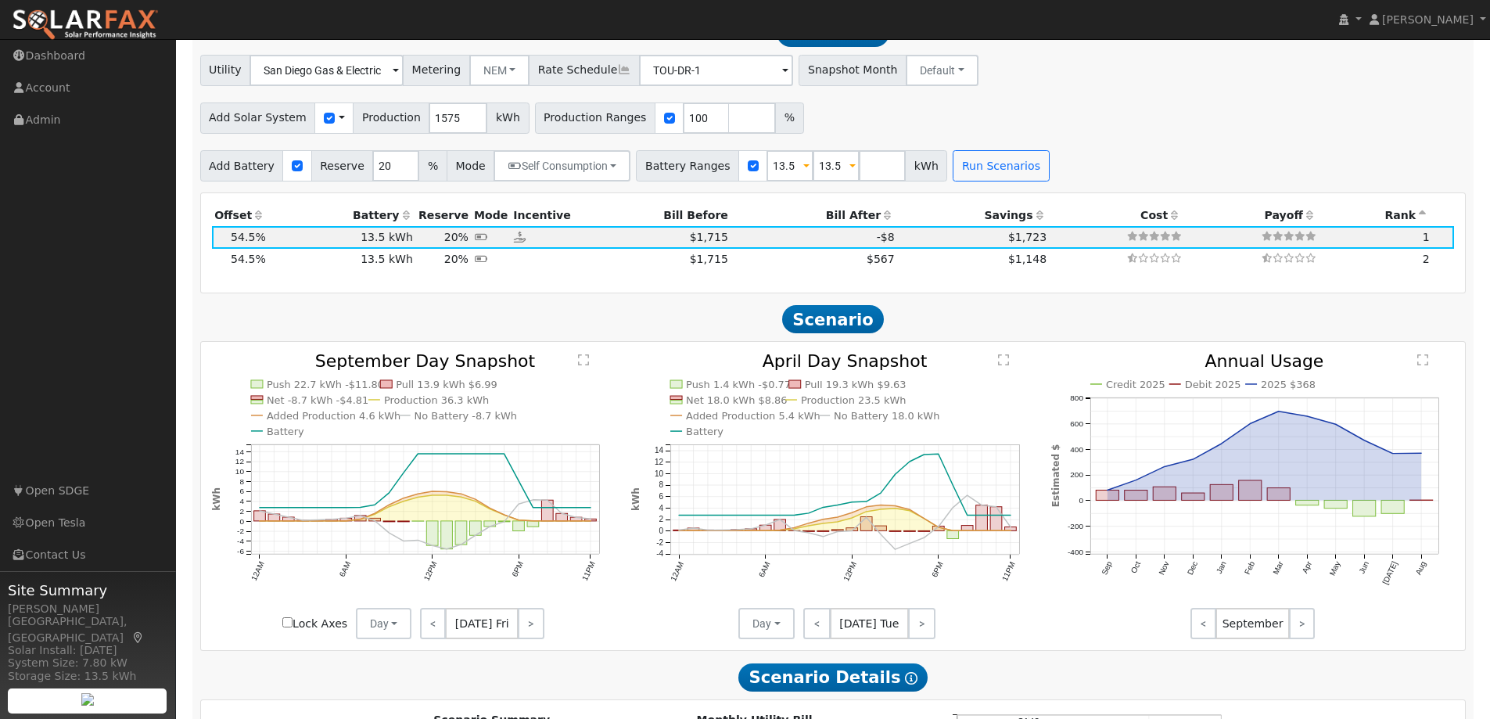
scroll to position [1479, 0]
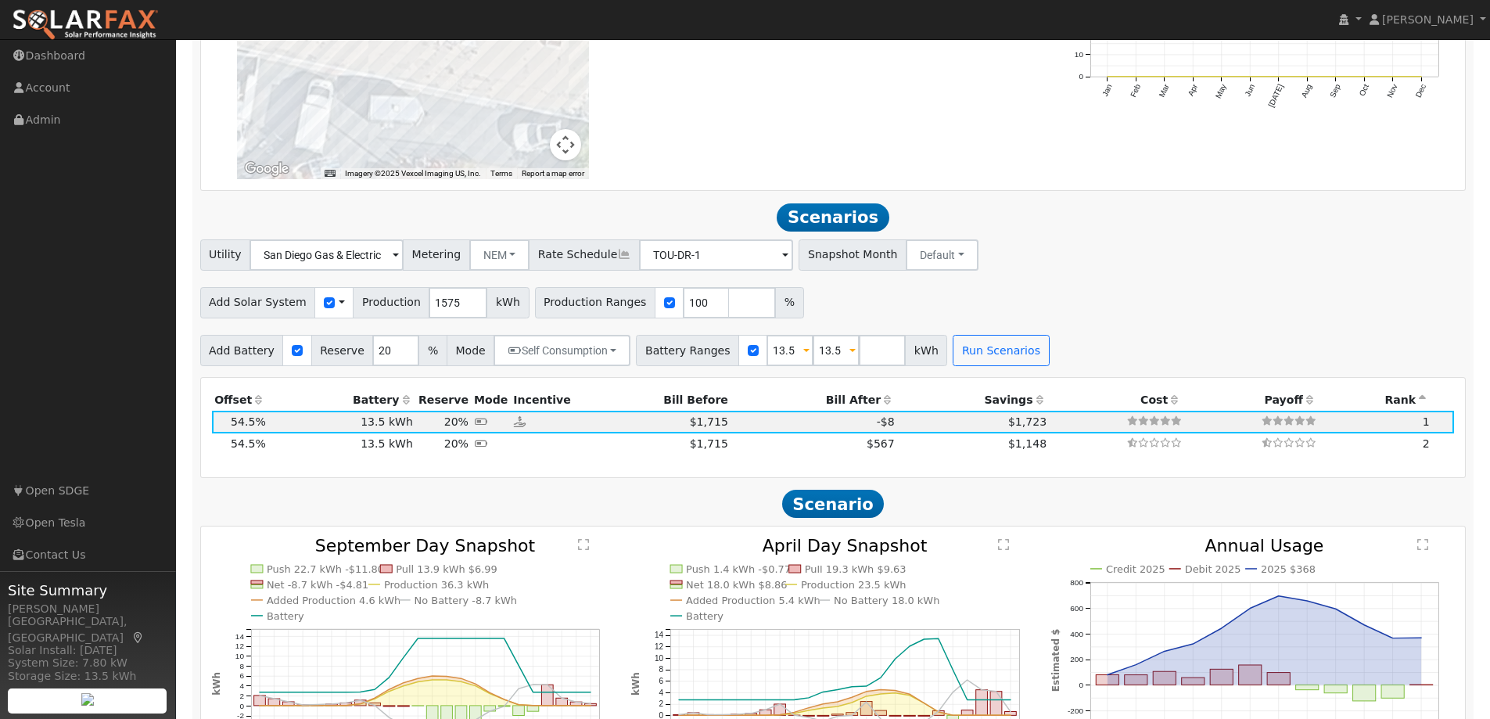
click at [849, 352] on span at bounding box center [852, 351] width 6 height 18
click at [810, 440] on button "Self Consumption" at bounding box center [773, 435] width 153 height 31
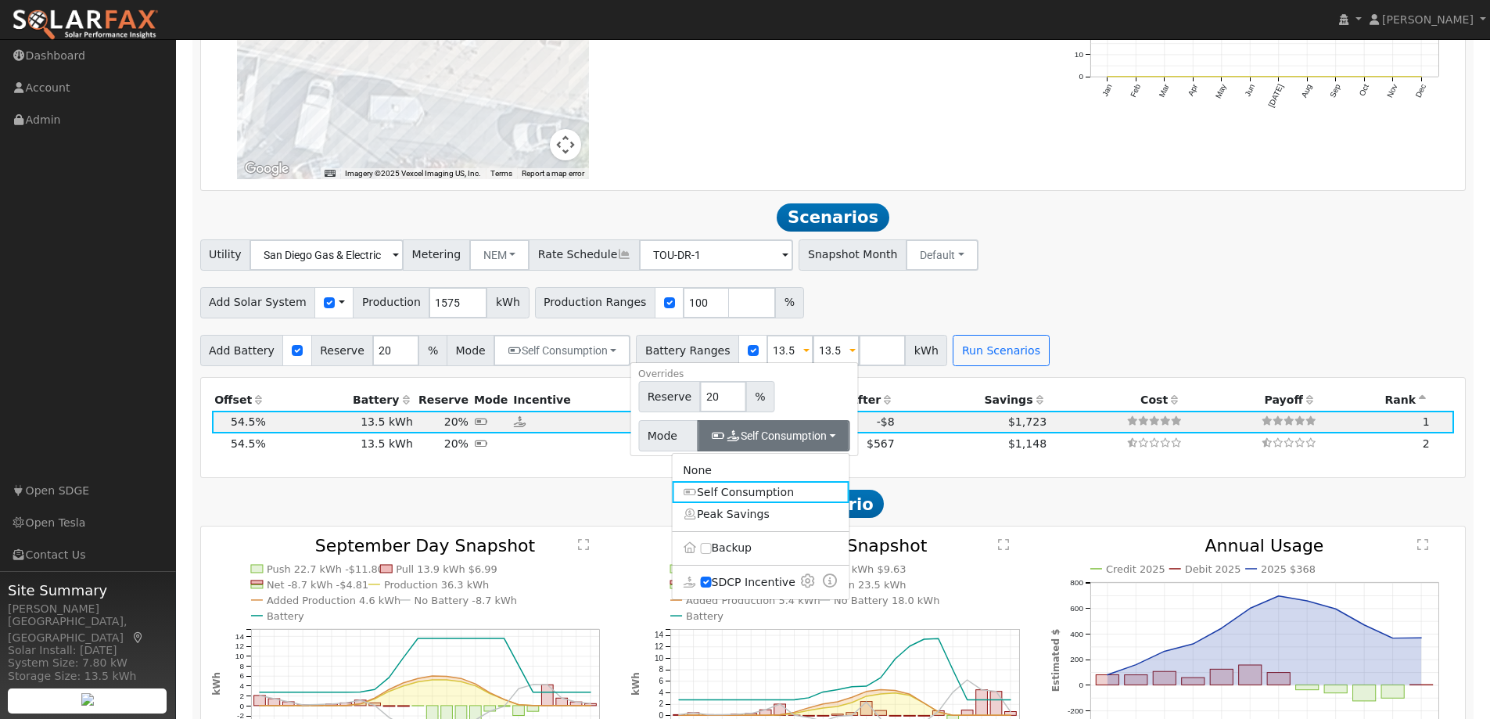
click at [700, 584] on label "SDCP Incentive" at bounding box center [760, 582] width 177 height 23
click at [700, 584] on input "SDCP Incentive" at bounding box center [705, 581] width 11 height 11
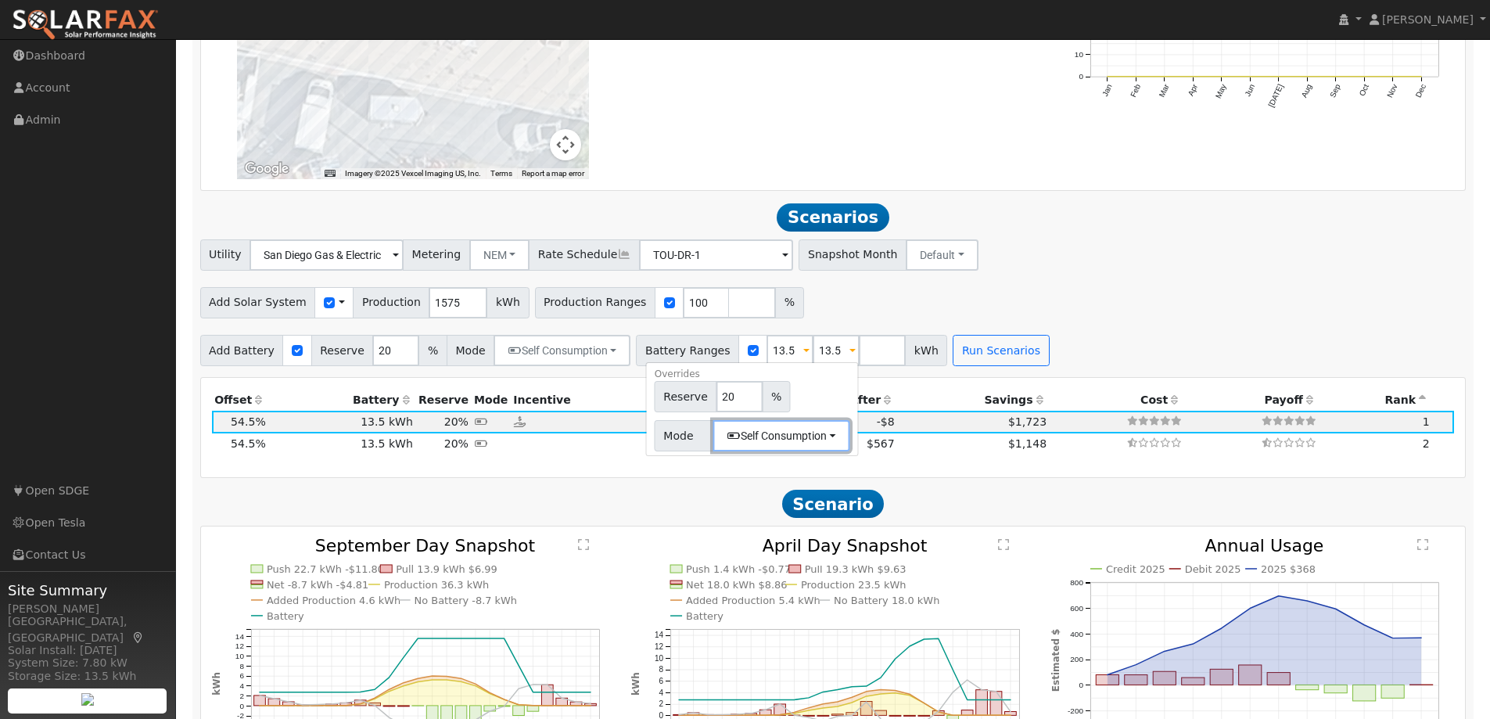
click at [811, 436] on button "Self Consumption" at bounding box center [781, 435] width 137 height 31
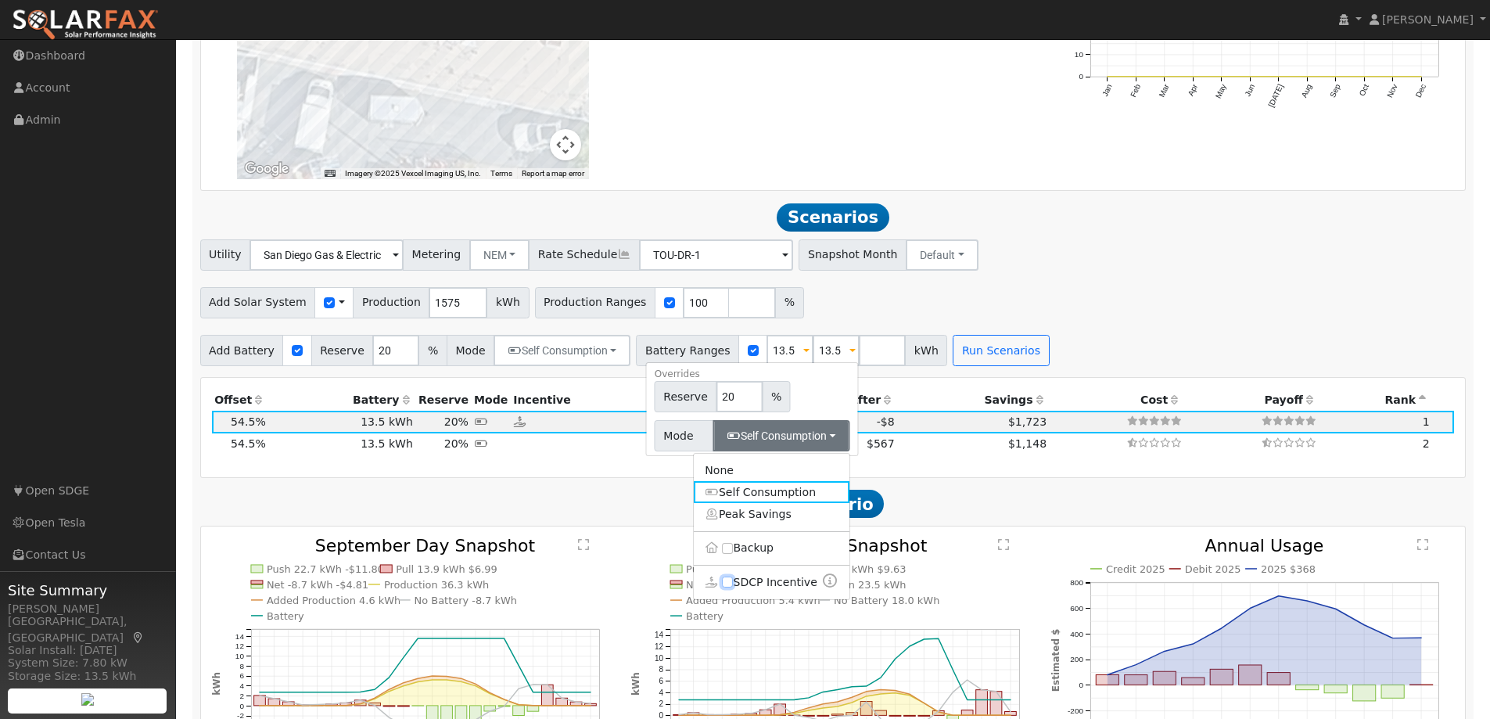
click at [722, 586] on input "SDCP Incentive" at bounding box center [727, 581] width 11 height 11
checkbox input "true"
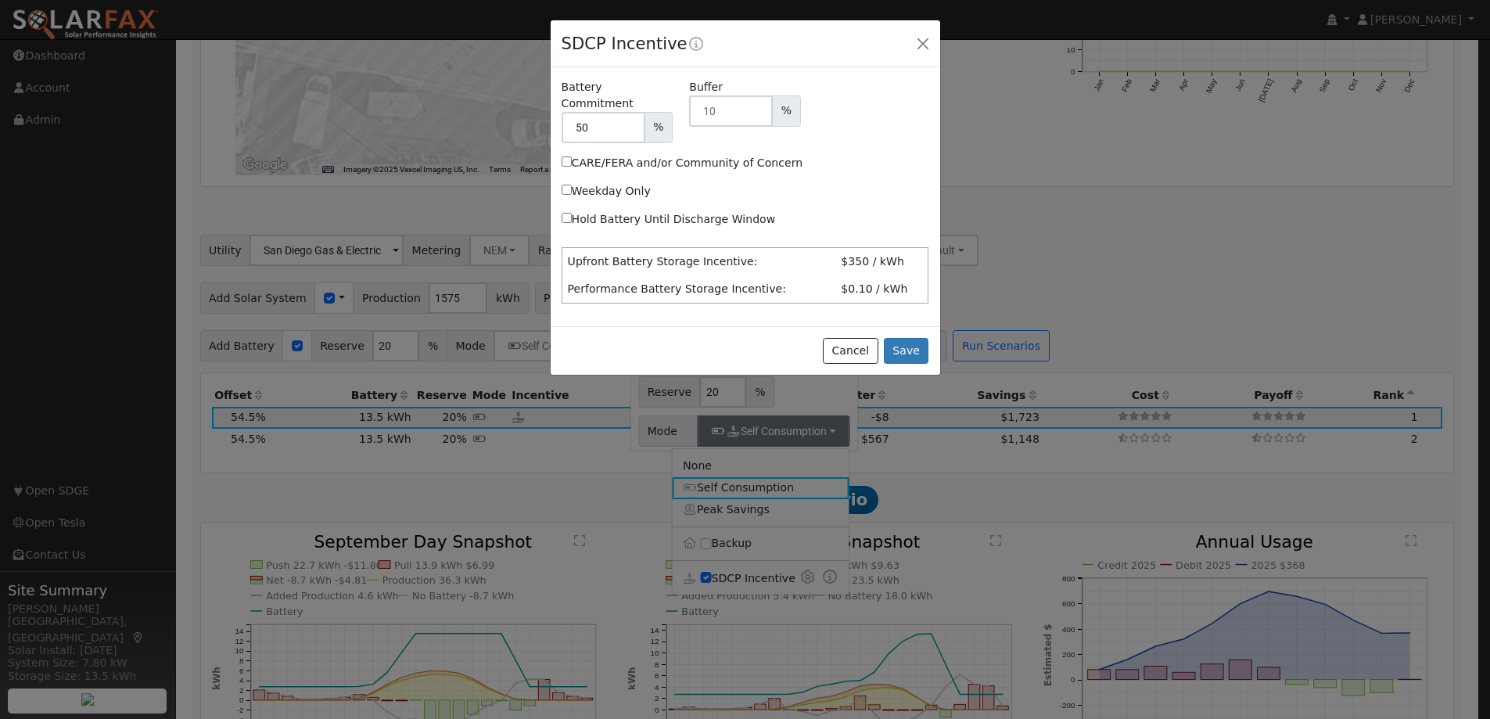
scroll to position [1483, 0]
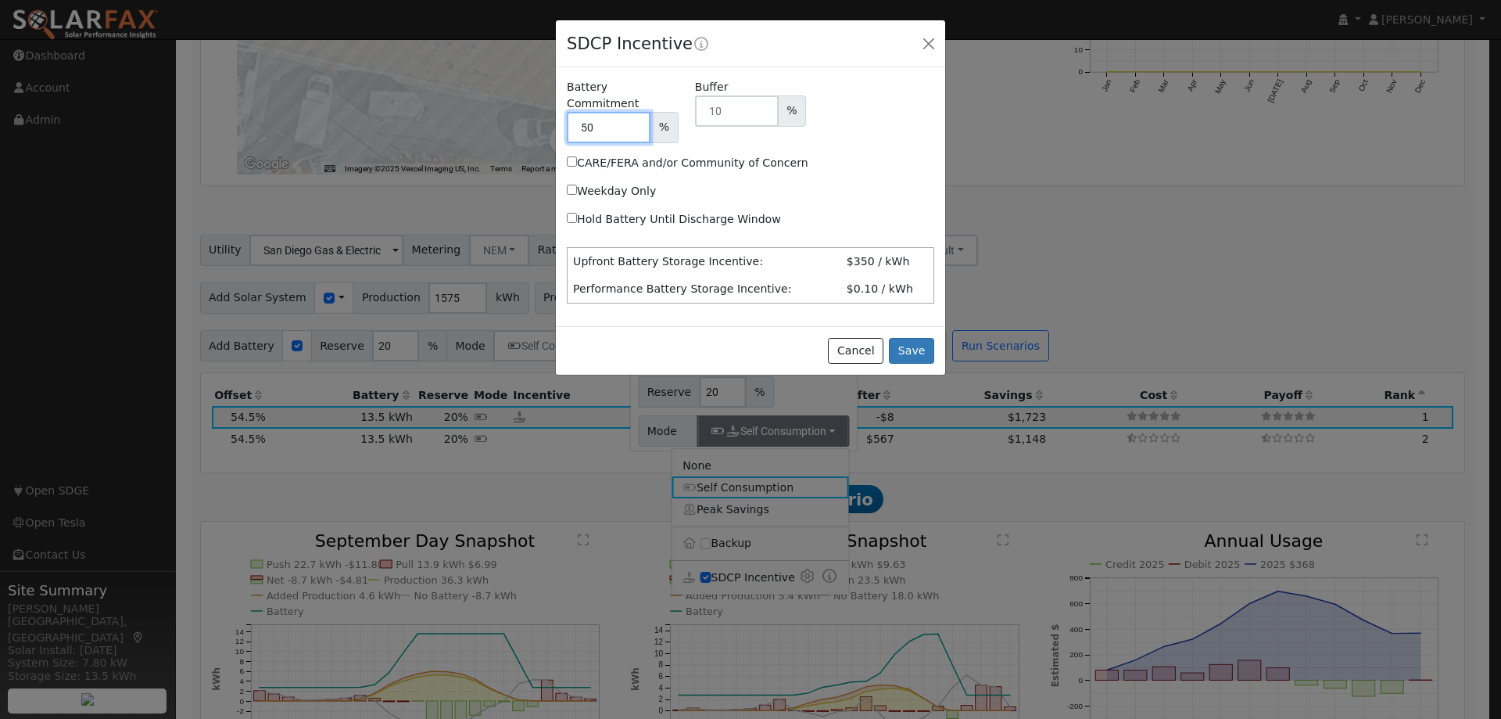
drag, startPoint x: 604, startPoint y: 105, endPoint x: 529, endPoint y: 123, distance: 77.2
click at [529, 123] on div "SDCP Incentive Battery Commitment 50 % Buffer % CARE/FERA and/or Community of C…" at bounding box center [750, 359] width 1501 height 719
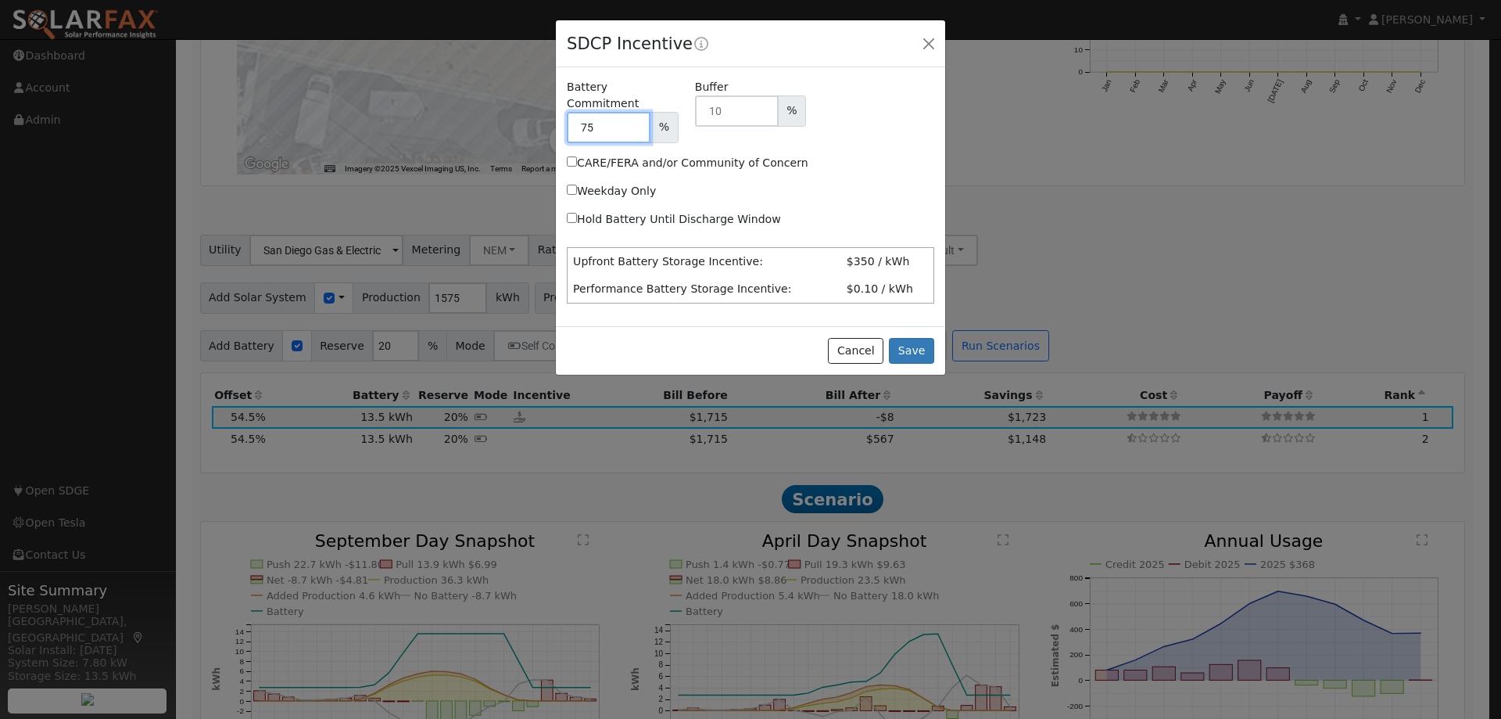
type input "75"
click at [572, 213] on input "Hold Battery Until Discharge Window" at bounding box center [572, 218] width 10 height 10
checkbox input "true"
click at [916, 338] on button "Save" at bounding box center [911, 351] width 45 height 27
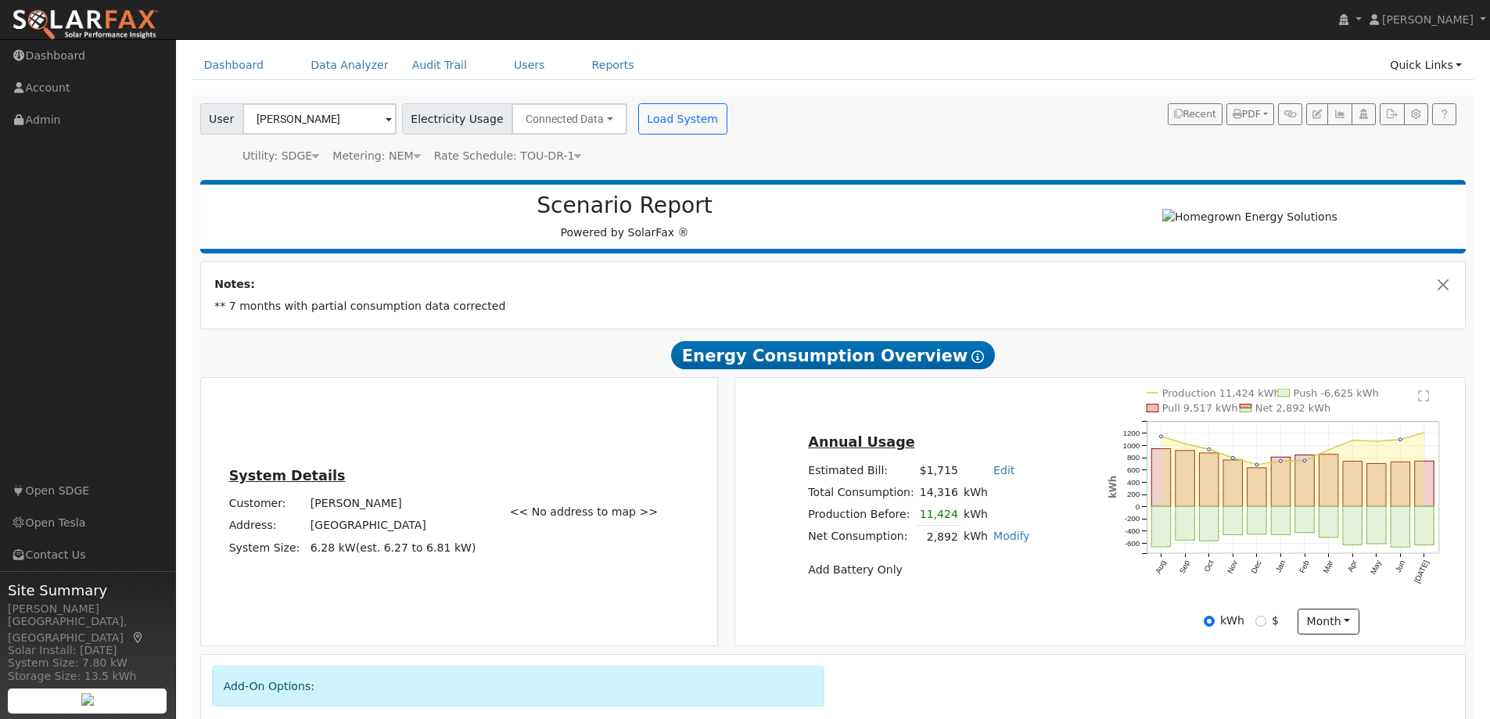
scroll to position [0, 0]
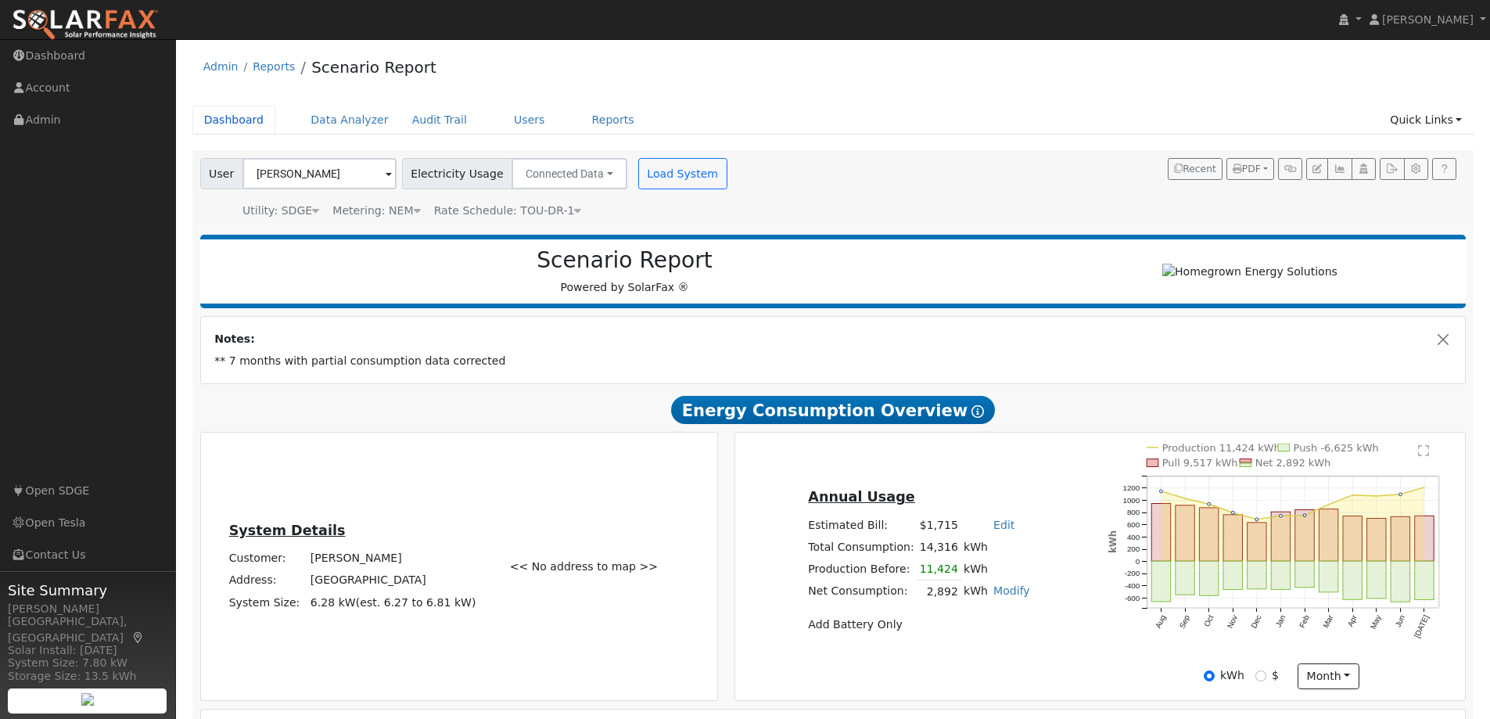
click at [227, 121] on link "Dashboard" at bounding box center [234, 120] width 84 height 29
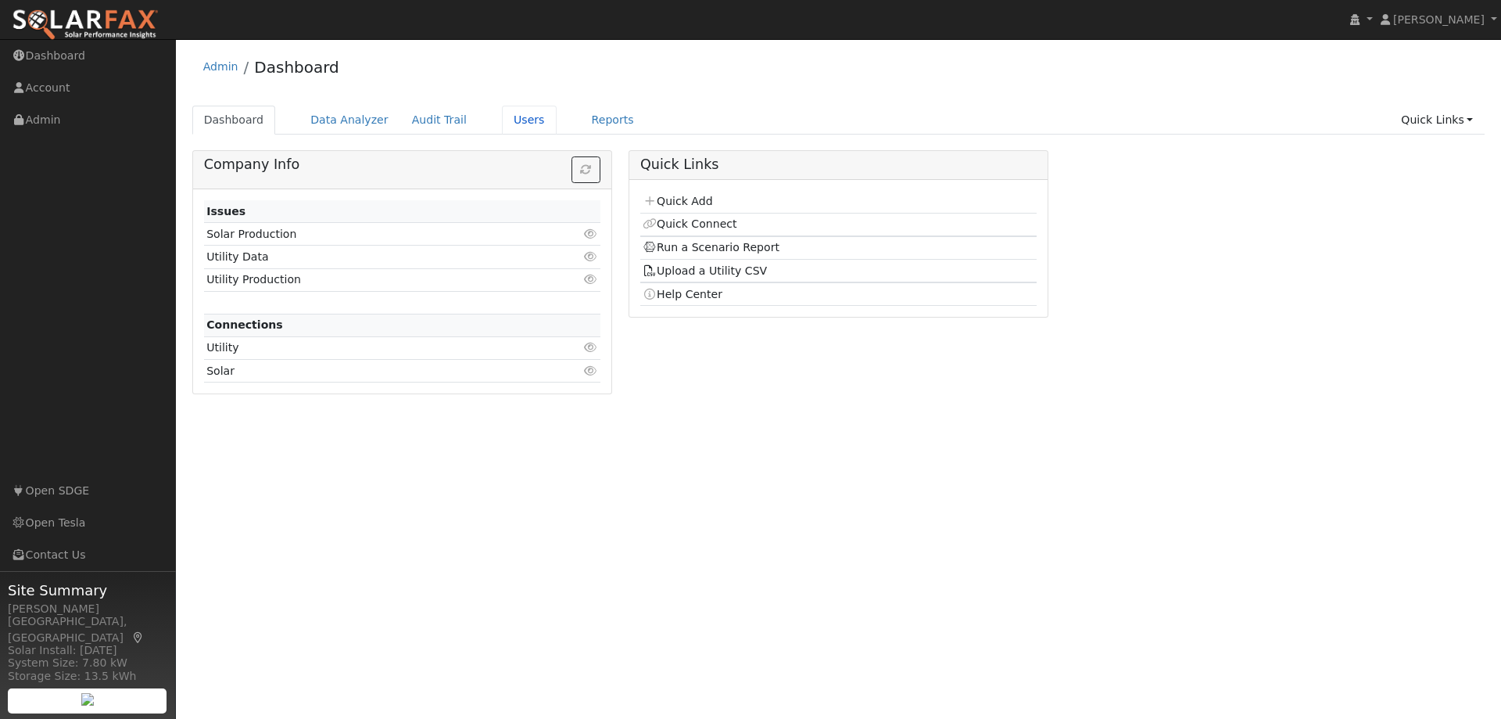
click at [502, 123] on link "Users" at bounding box center [529, 120] width 55 height 29
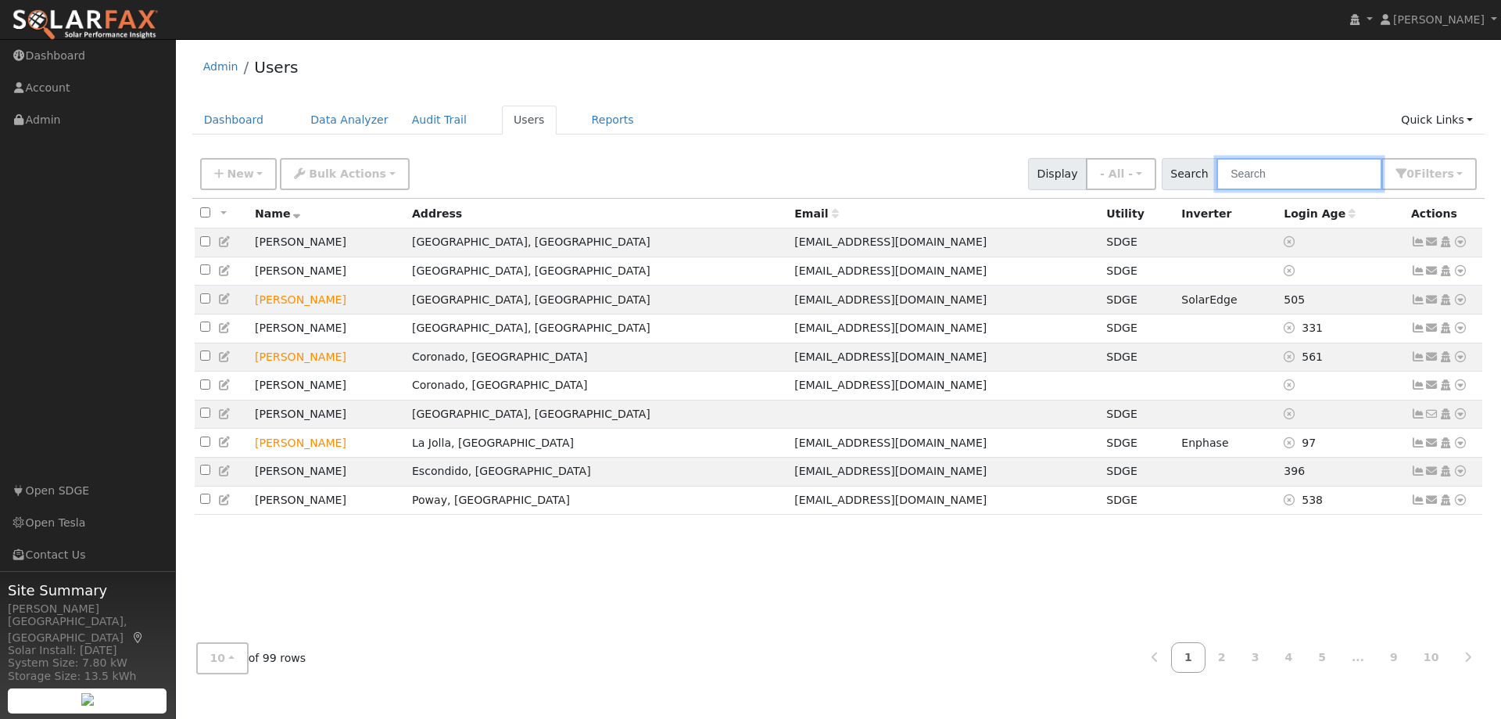
click at [1246, 177] on input "text" at bounding box center [1300, 174] width 166 height 32
type input "muzzy"
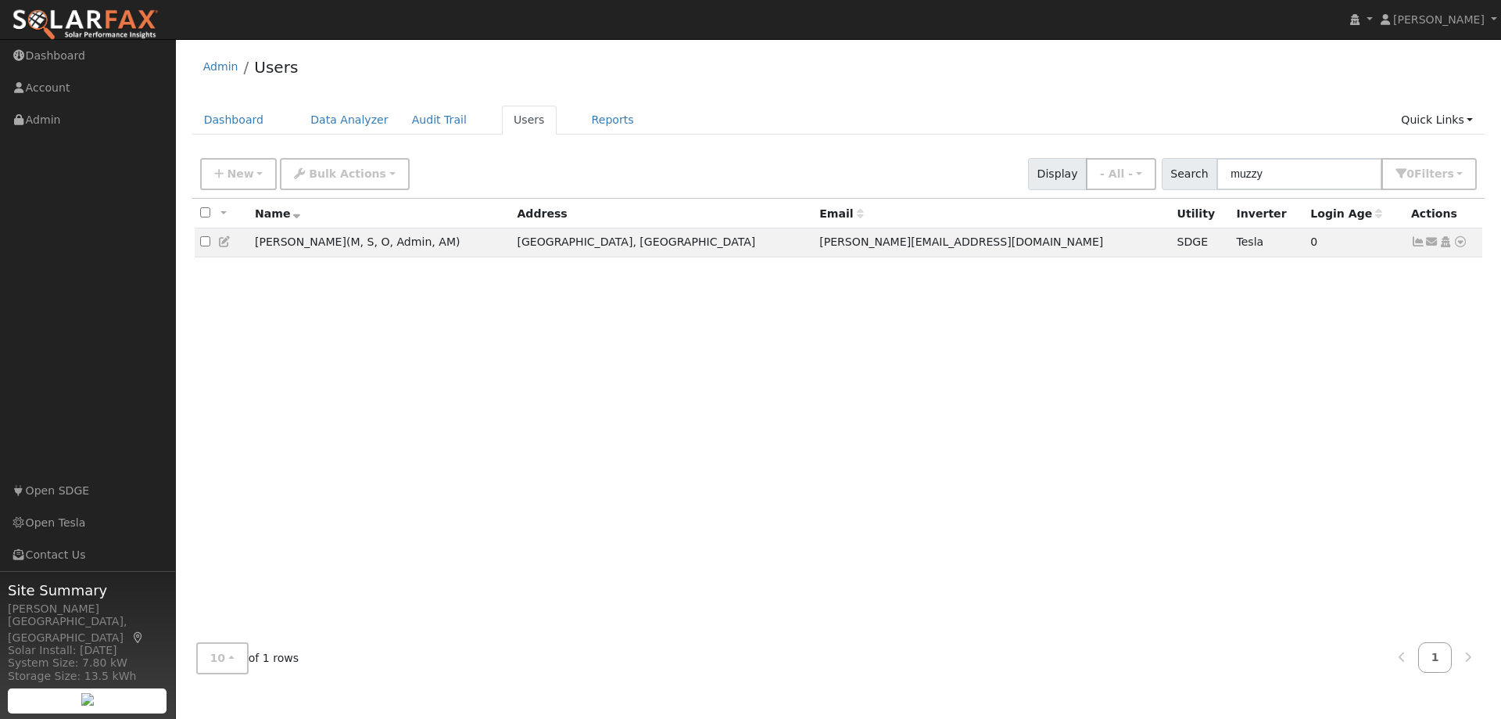
click at [1462, 244] on icon at bounding box center [1461, 241] width 14 height 11
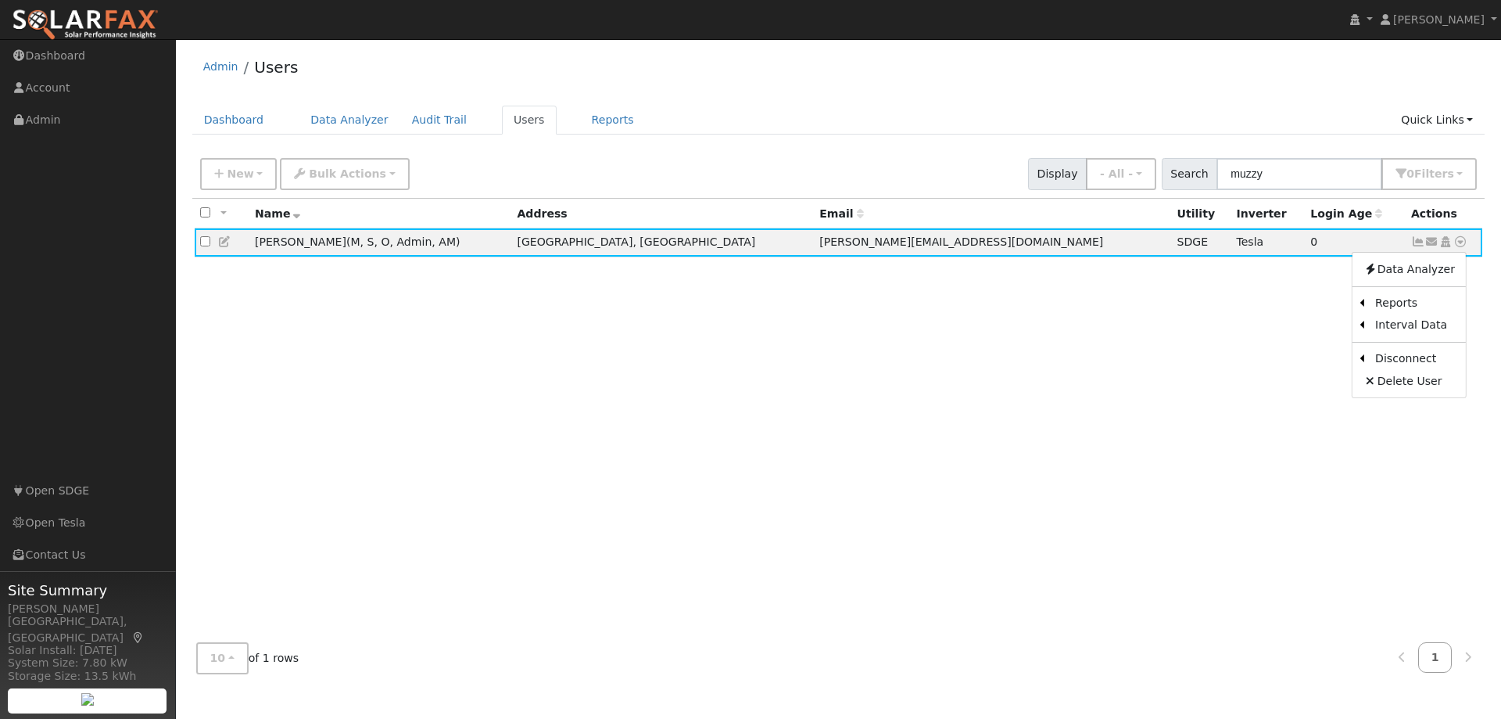
click at [0, 0] on link "Scenario" at bounding box center [0, 0] width 0 height 0
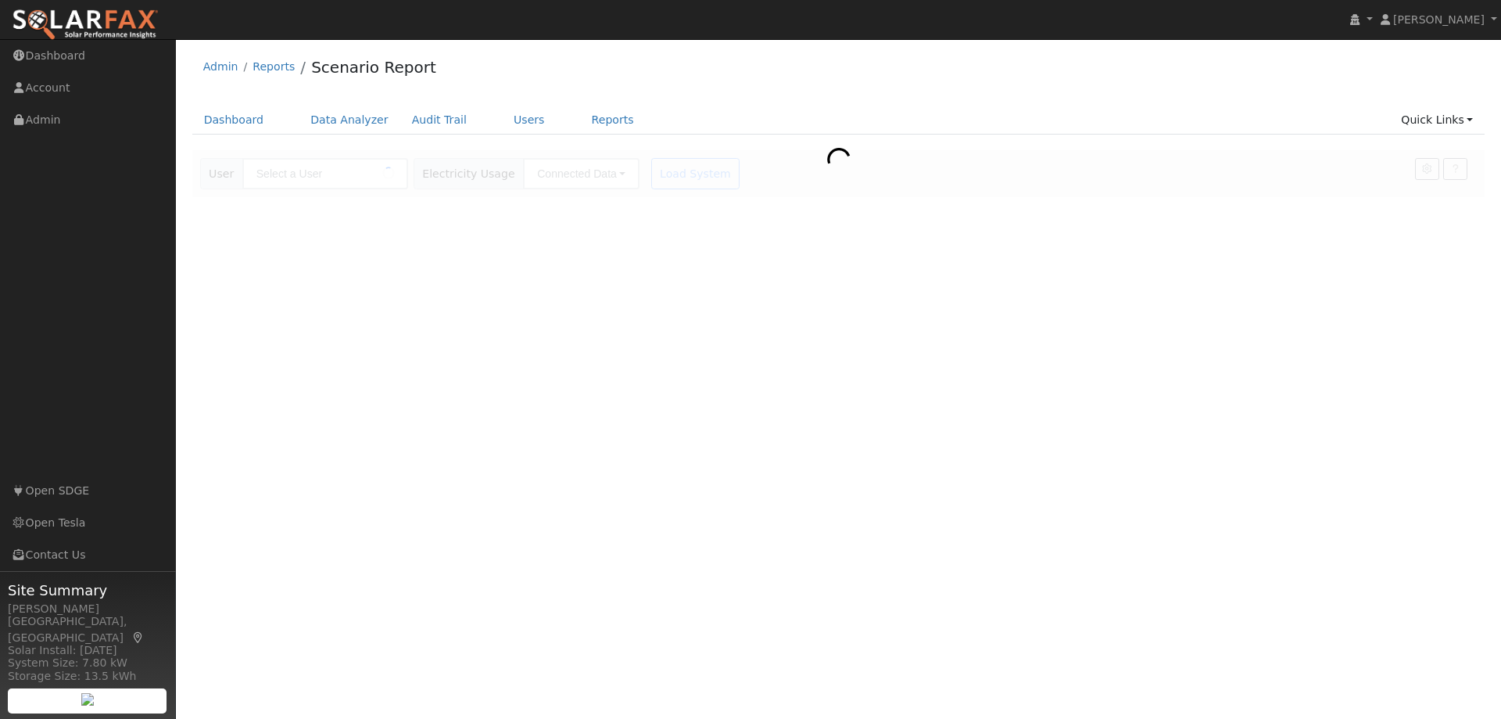
type input "[PERSON_NAME]"
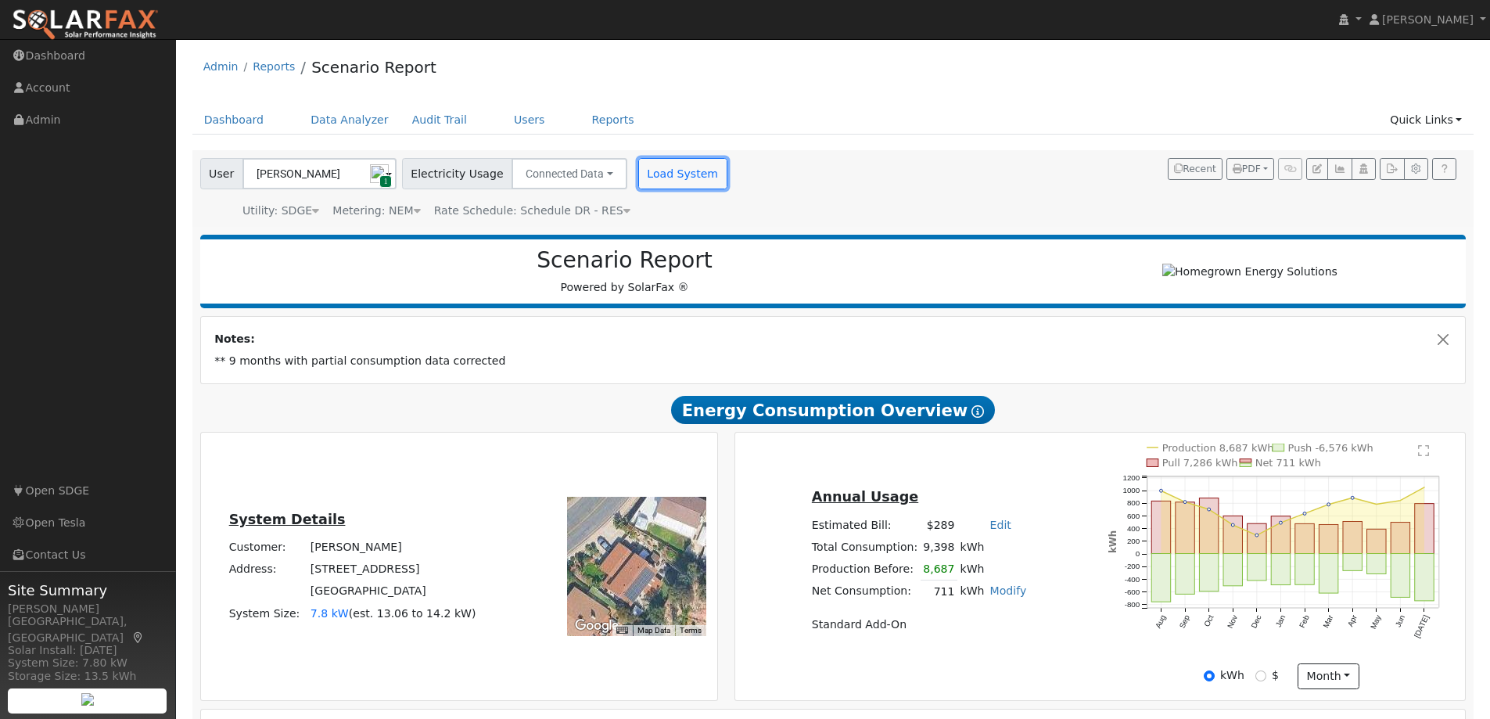
click at [641, 174] on button "Load System" at bounding box center [682, 173] width 89 height 31
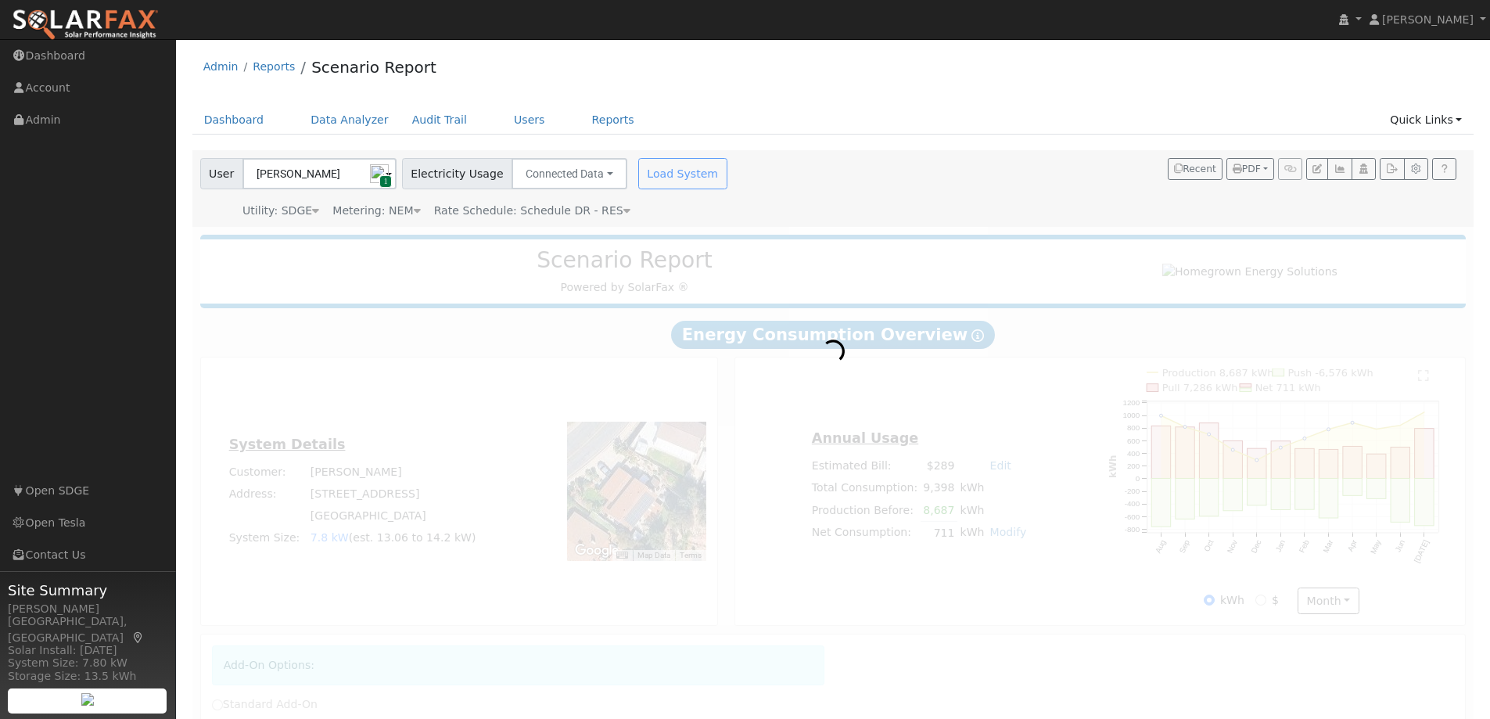
radio input "true"
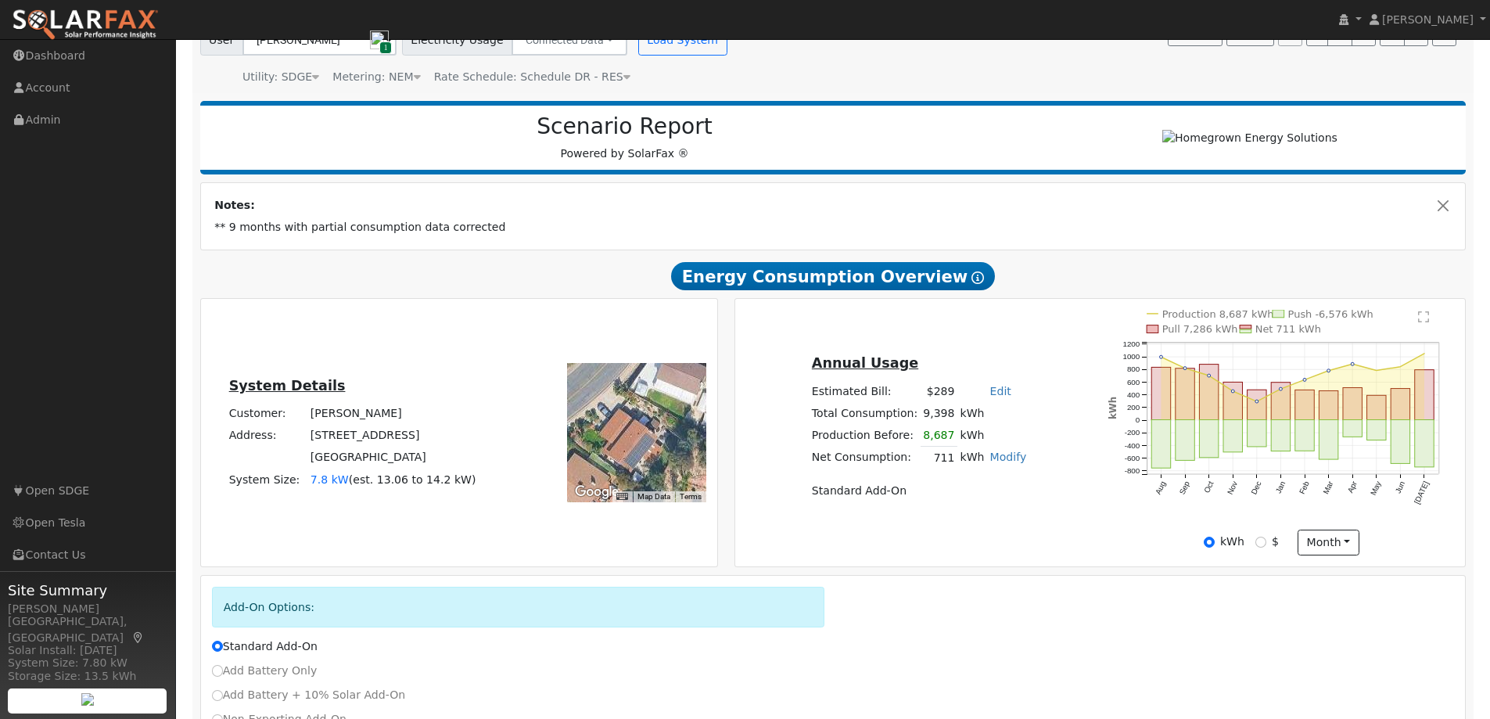
scroll to position [212, 0]
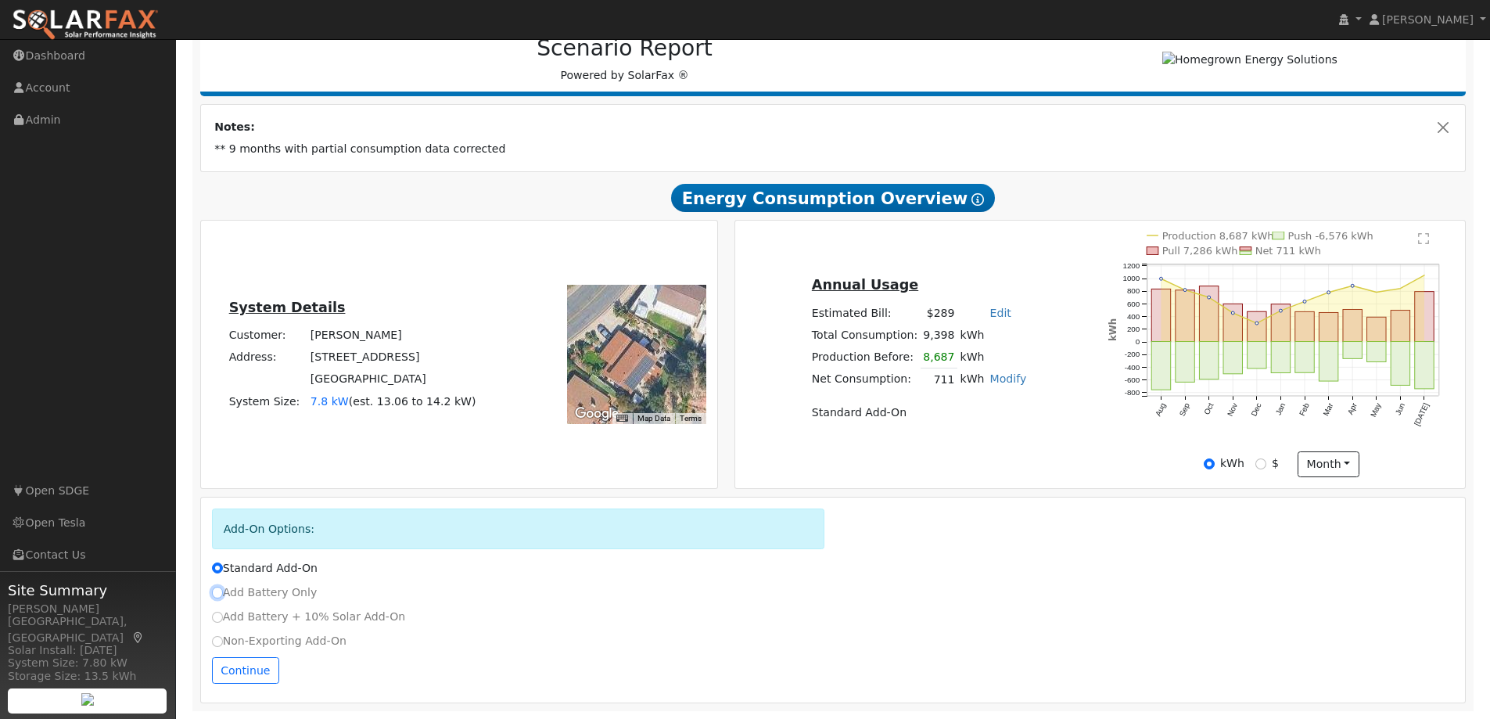
click at [217, 597] on input "Add Battery Only" at bounding box center [217, 591] width 11 height 11
radio input "true"
radio input "false"
click at [228, 673] on button "Continue" at bounding box center [245, 670] width 67 height 27
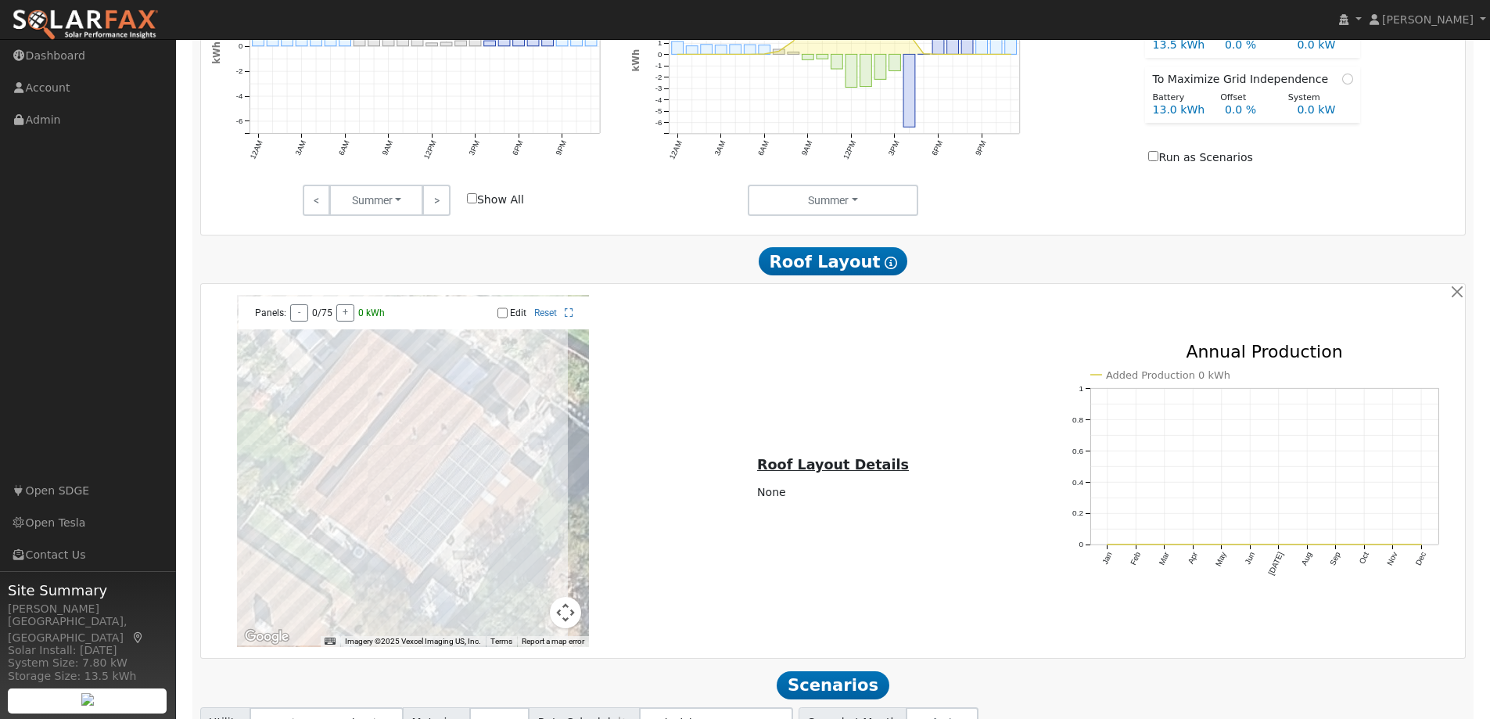
scroll to position [1143, 0]
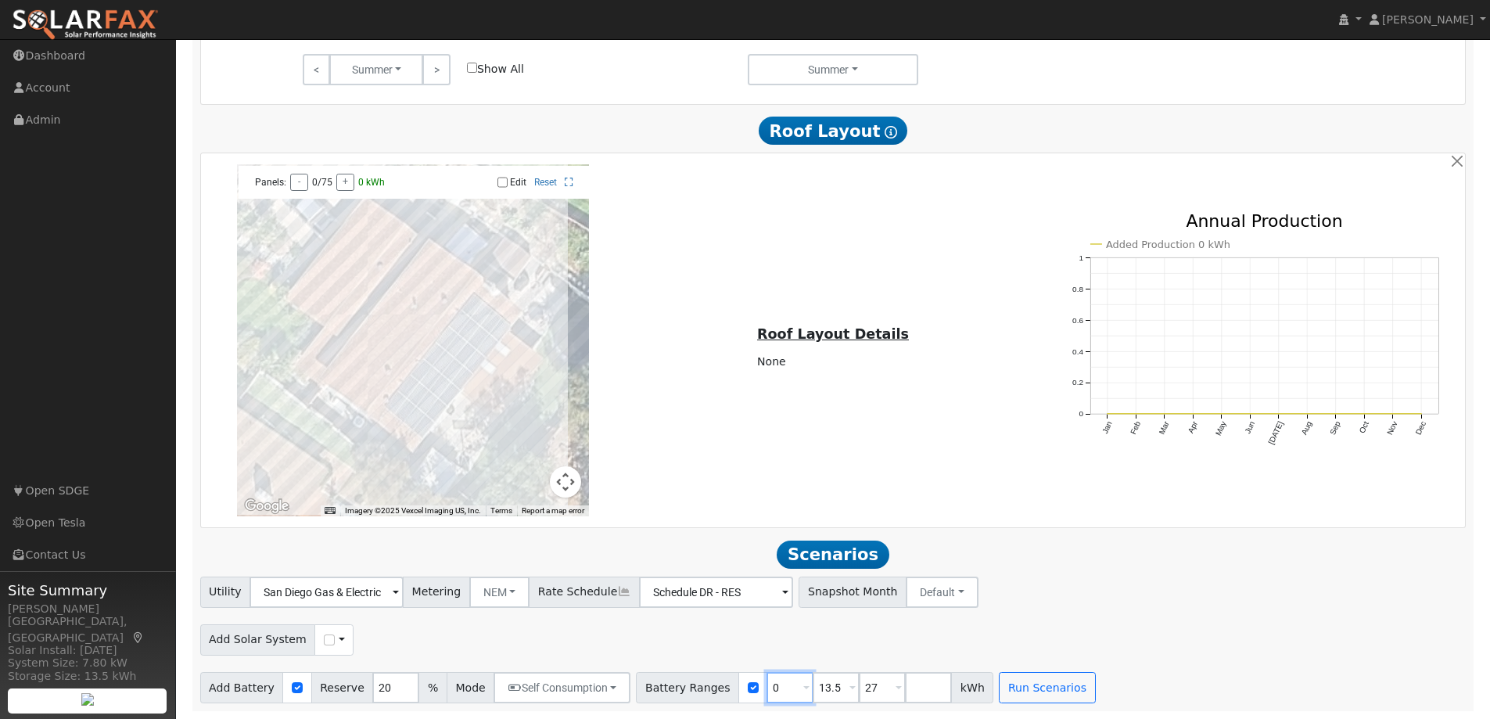
drag, startPoint x: 762, startPoint y: 686, endPoint x: 730, endPoint y: 688, distance: 32.1
click at [730, 688] on div "Battery Ranges 0 Overrides Reserve % Mode None None Self Consumption Peak Savin…" at bounding box center [814, 687] width 357 height 31
type input "13.5"
type input "27"
type input "13.5"
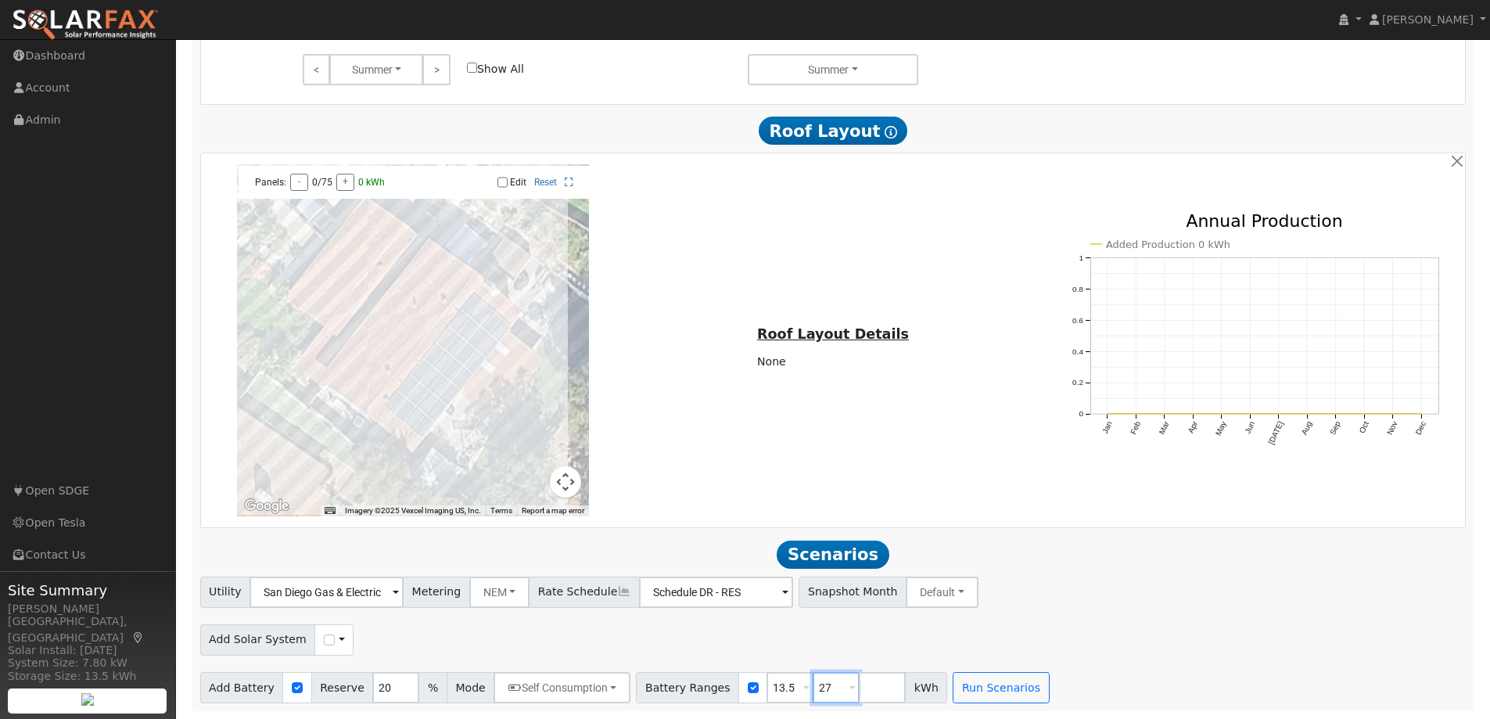
drag, startPoint x: 809, startPoint y: 683, endPoint x: 767, endPoint y: 683, distance: 42.2
click at [767, 683] on div "Battery Ranges 13.5 Overrides Reserve % Mode None None Self Consumption Peak Sa…" at bounding box center [791, 687] width 311 height 31
type input "13.5"
click at [1124, 639] on div "Add Solar System Use CSV Data" at bounding box center [832, 636] width 1271 height 37
click at [803, 690] on span at bounding box center [806, 688] width 6 height 18
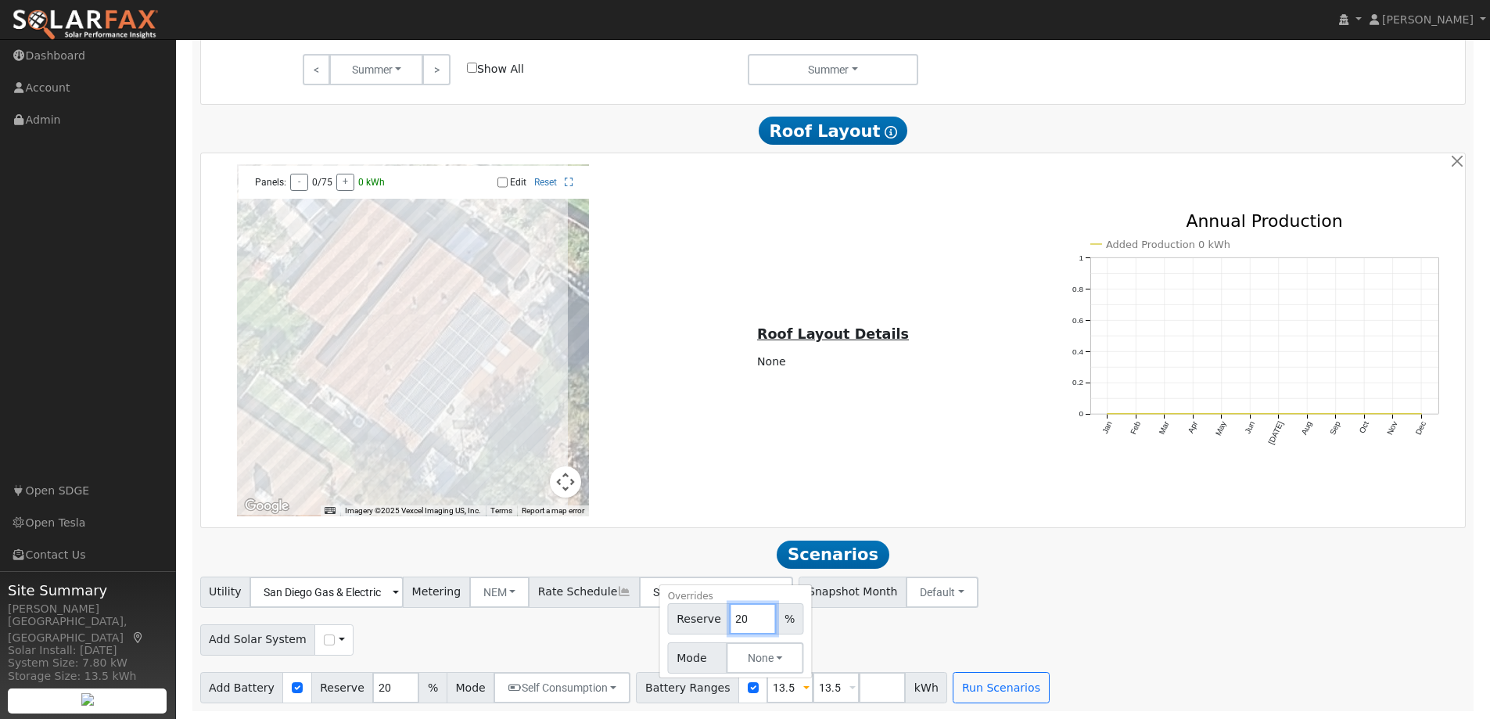
type input "20"
click at [877, 646] on div "Add Solar System Use CSV Data" at bounding box center [832, 636] width 1271 height 37
click at [803, 689] on span at bounding box center [806, 688] width 6 height 18
click at [751, 658] on button "None" at bounding box center [764, 657] width 77 height 31
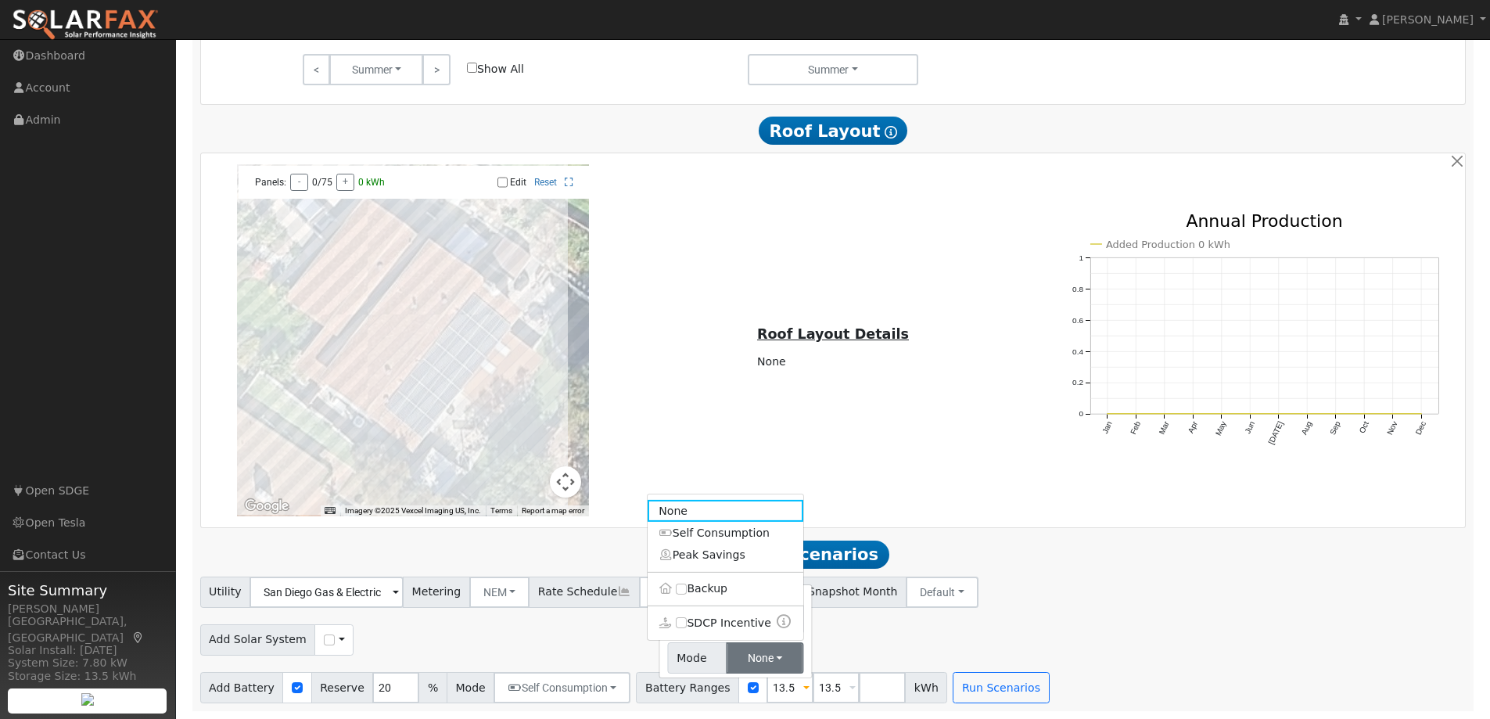
click at [687, 538] on link "Self Consumption" at bounding box center [725, 533] width 156 height 22
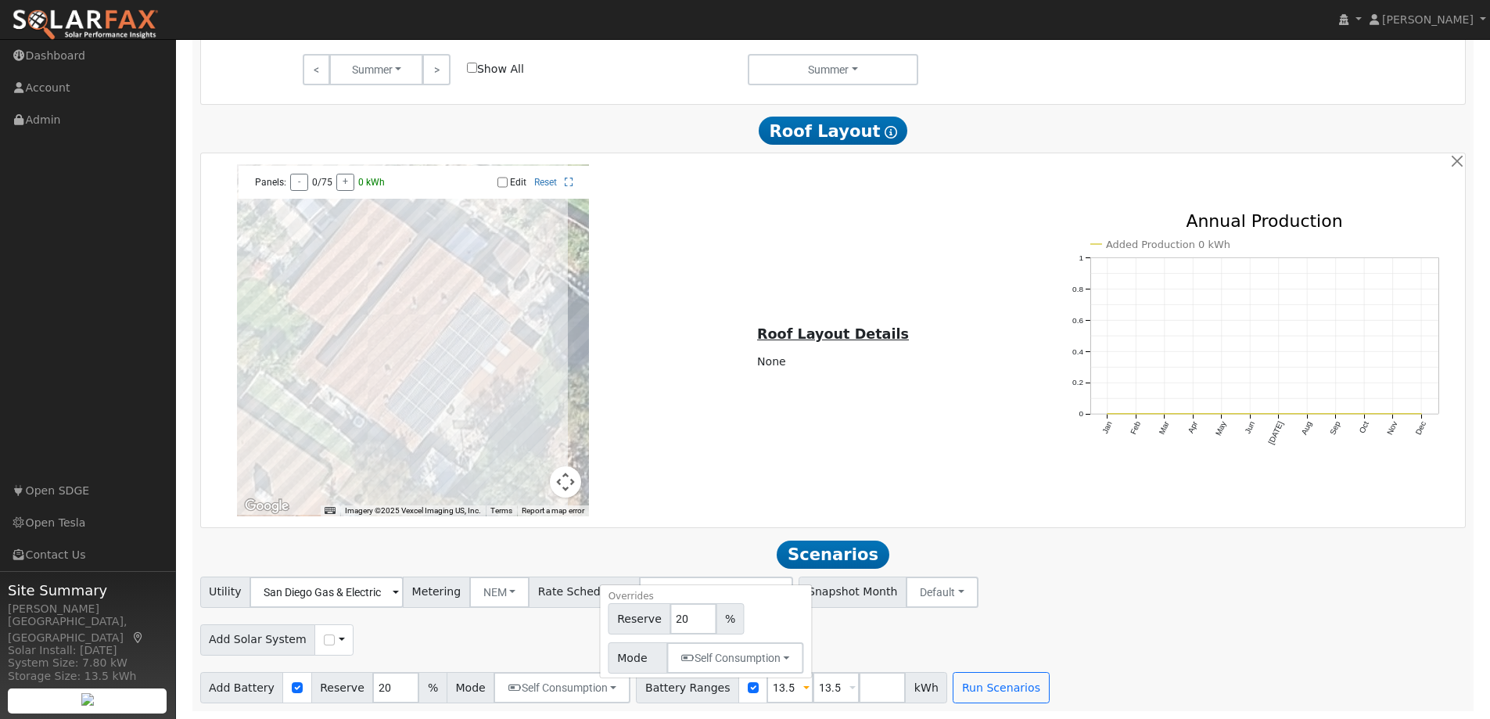
click at [905, 621] on div "Add Solar System Use CSV Data" at bounding box center [832, 636] width 1271 height 37
click at [849, 690] on span at bounding box center [852, 688] width 6 height 18
type input "20"
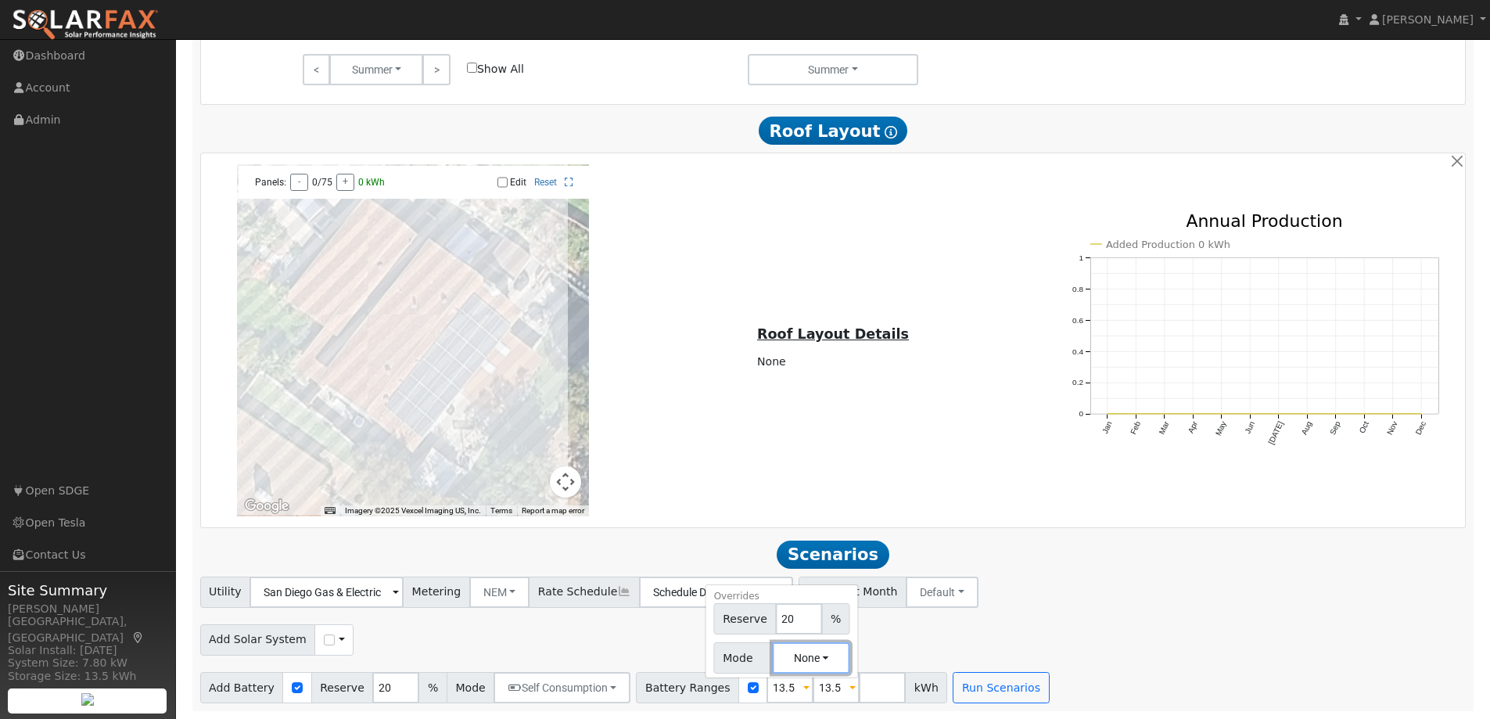
click at [805, 662] on button "None" at bounding box center [811, 657] width 77 height 31
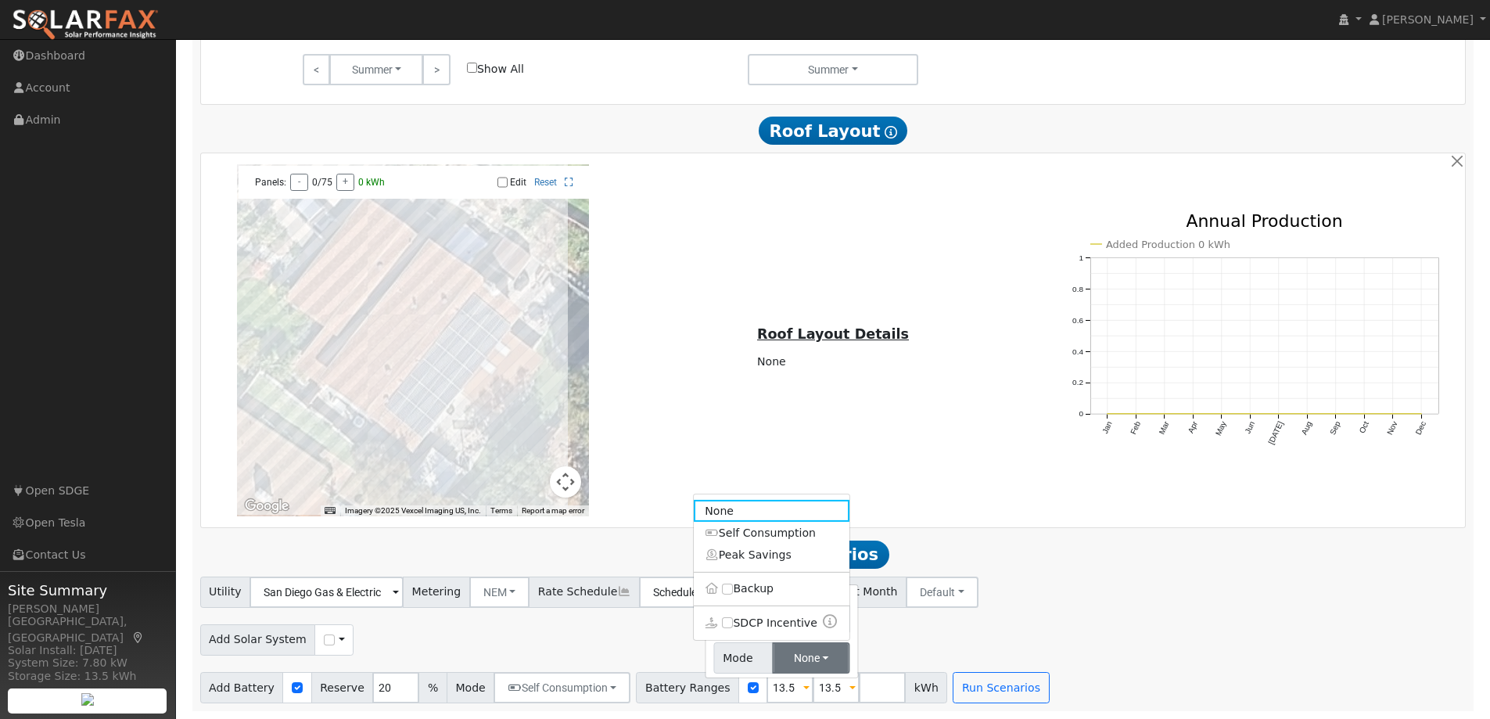
click at [735, 533] on link "Self Consumption" at bounding box center [772, 533] width 156 height 22
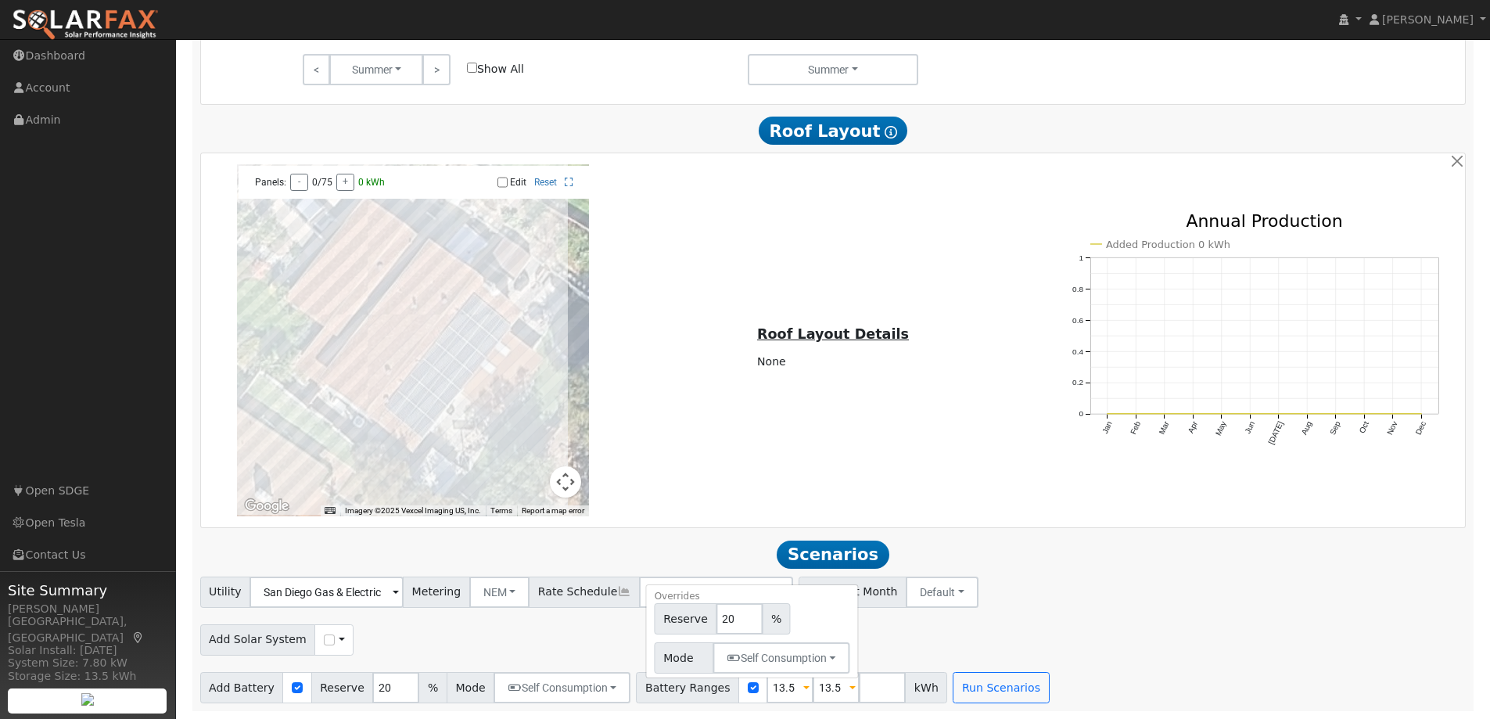
click at [849, 694] on span at bounding box center [852, 688] width 6 height 18
click at [849, 688] on span at bounding box center [852, 688] width 6 height 18
click at [805, 658] on button "Self Consumption" at bounding box center [781, 657] width 137 height 31
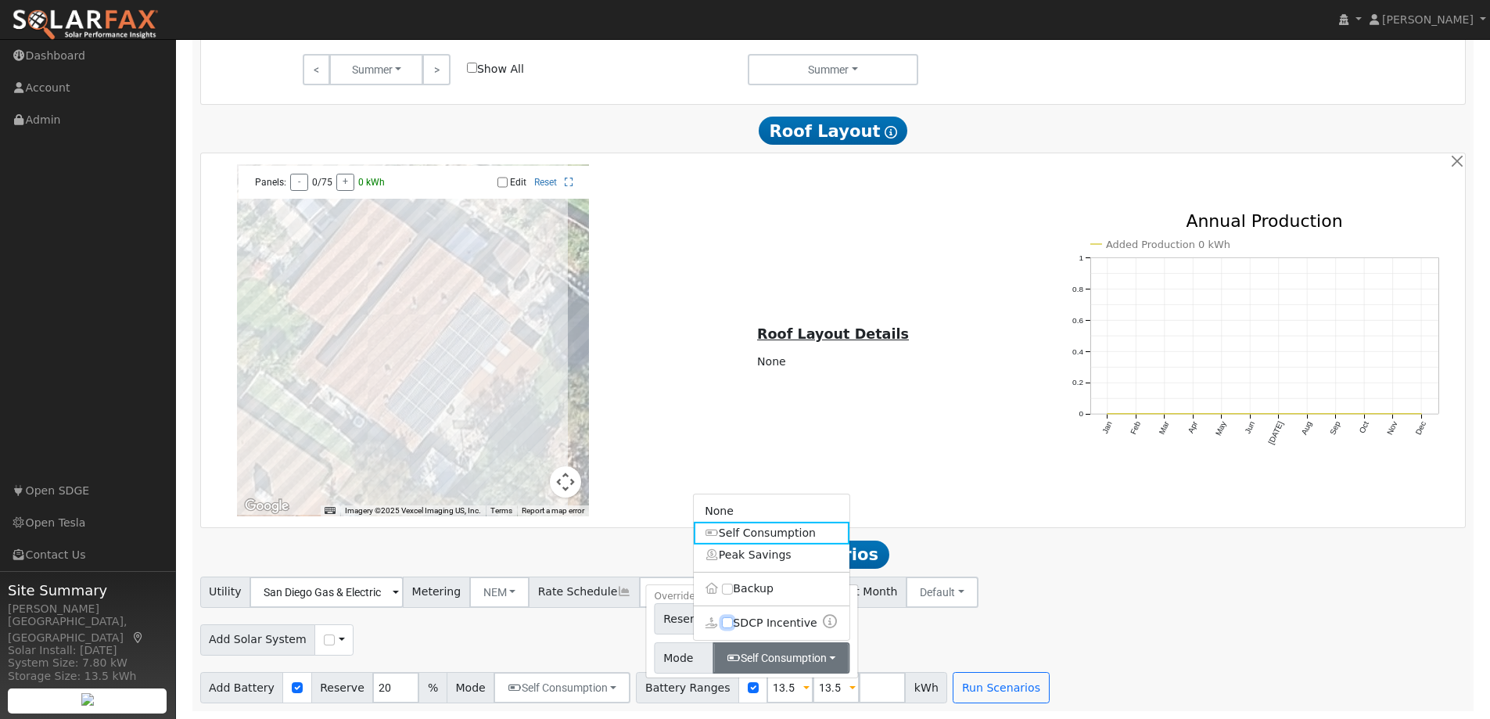
click at [722, 624] on input "SDCP Incentive" at bounding box center [727, 622] width 11 height 11
checkbox input "true"
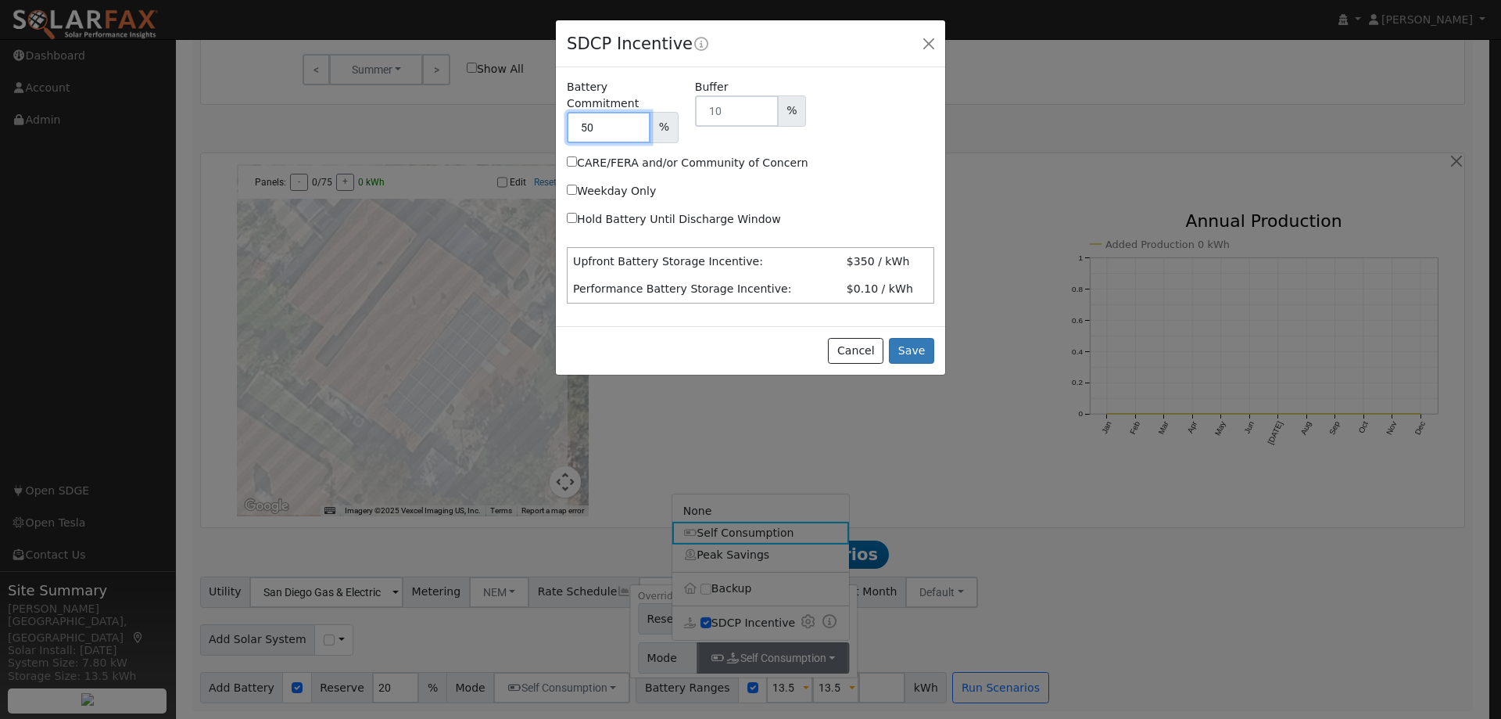
drag, startPoint x: 600, startPoint y: 106, endPoint x: 583, endPoint y: 107, distance: 17.2
click at [583, 112] on input "50" at bounding box center [609, 127] width 84 height 31
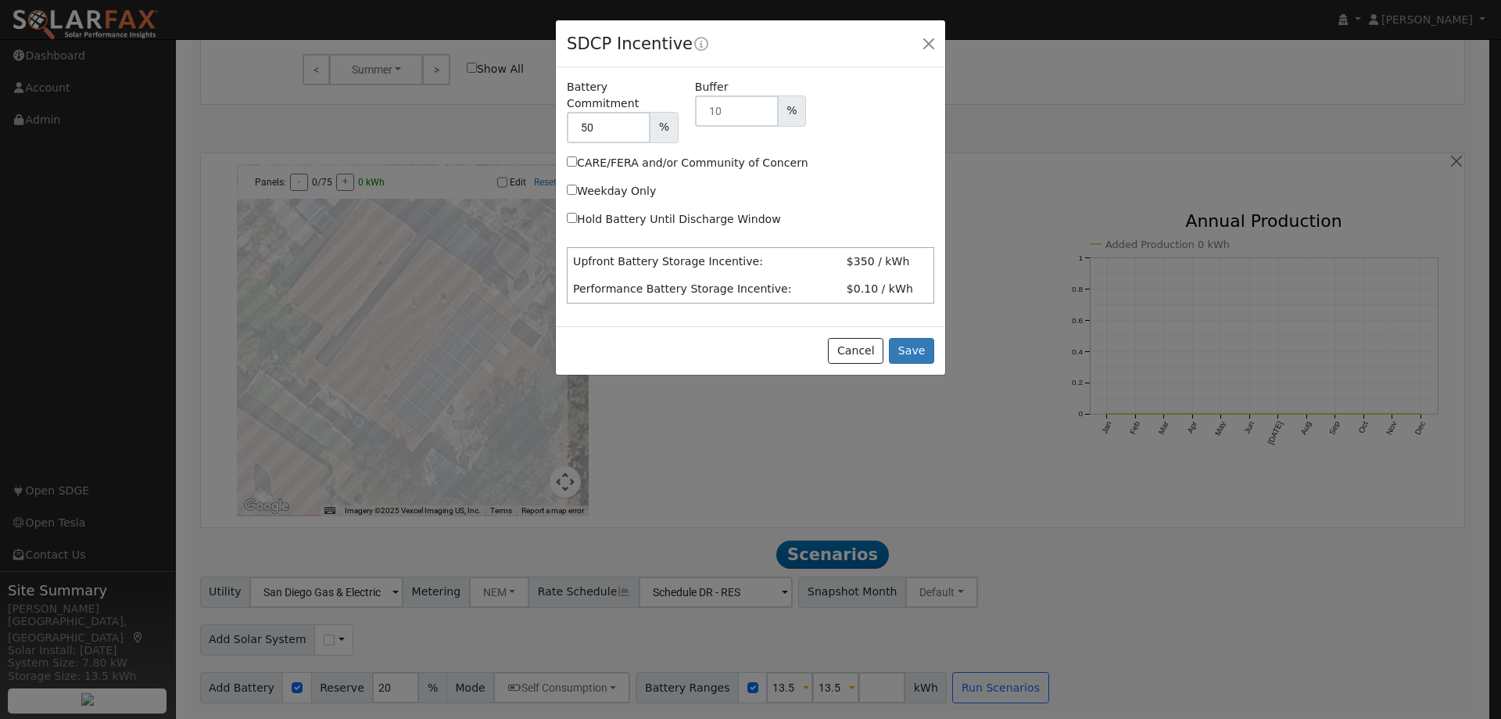
click at [569, 213] on input "Hold Battery Until Discharge Window" at bounding box center [572, 218] width 10 height 10
checkbox input "true"
click at [915, 338] on button "Save" at bounding box center [911, 351] width 45 height 27
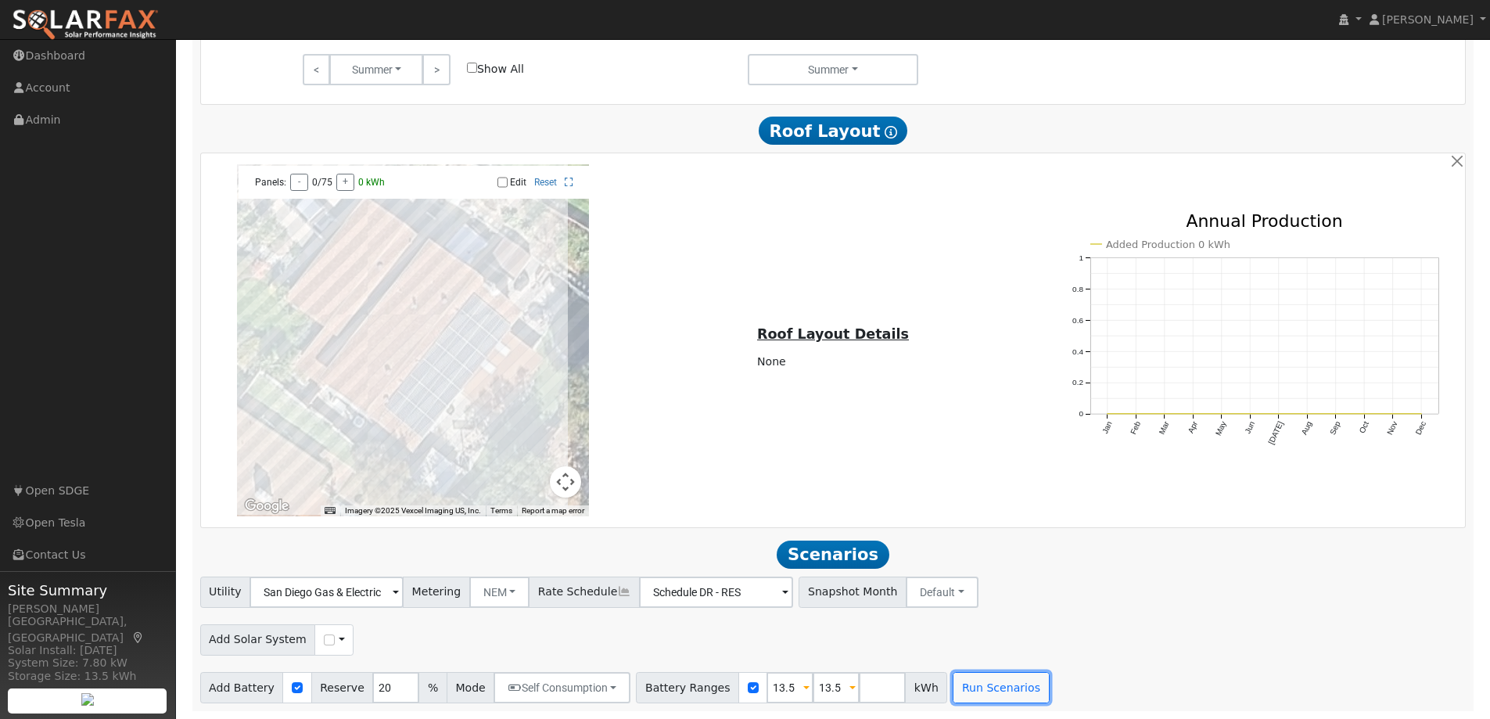
click at [970, 685] on button "Run Scenarios" at bounding box center [1000, 687] width 96 height 31
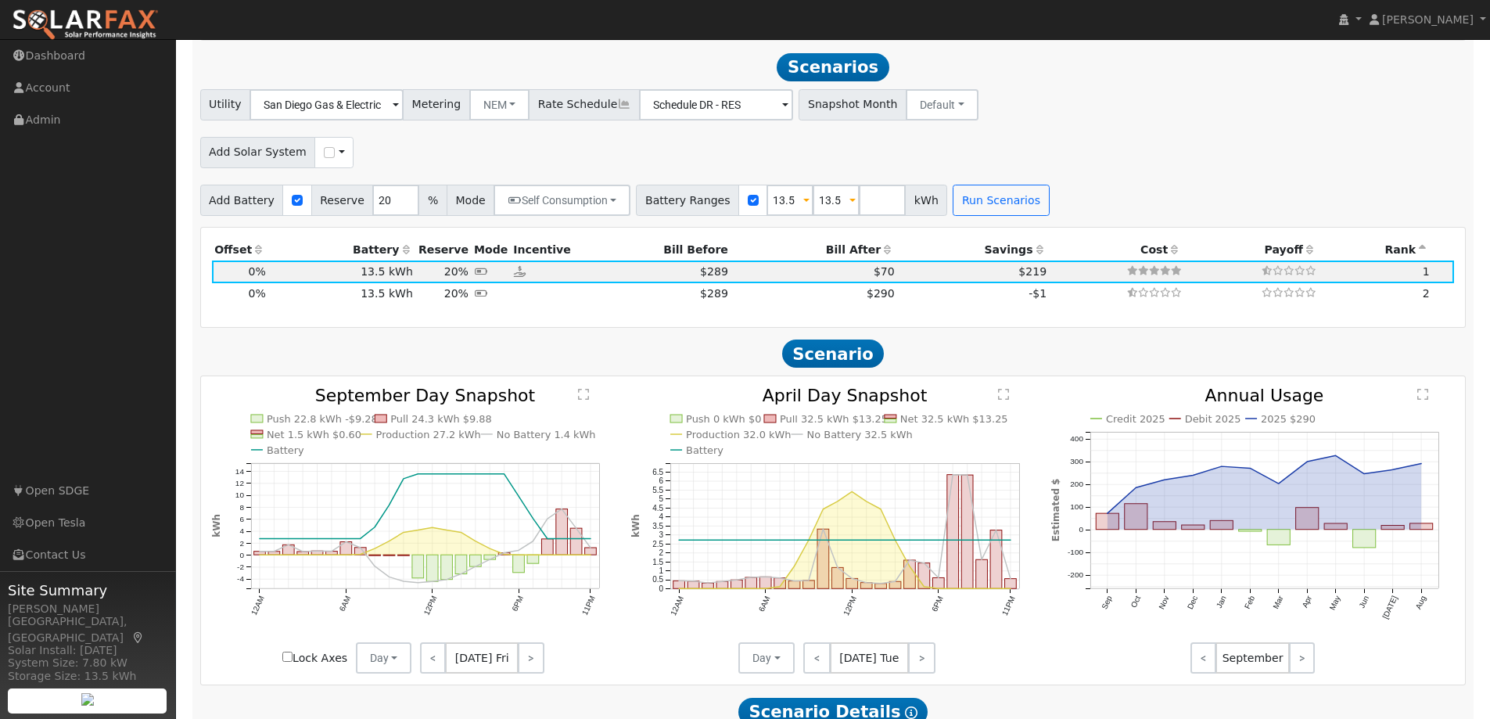
scroll to position [1635, 0]
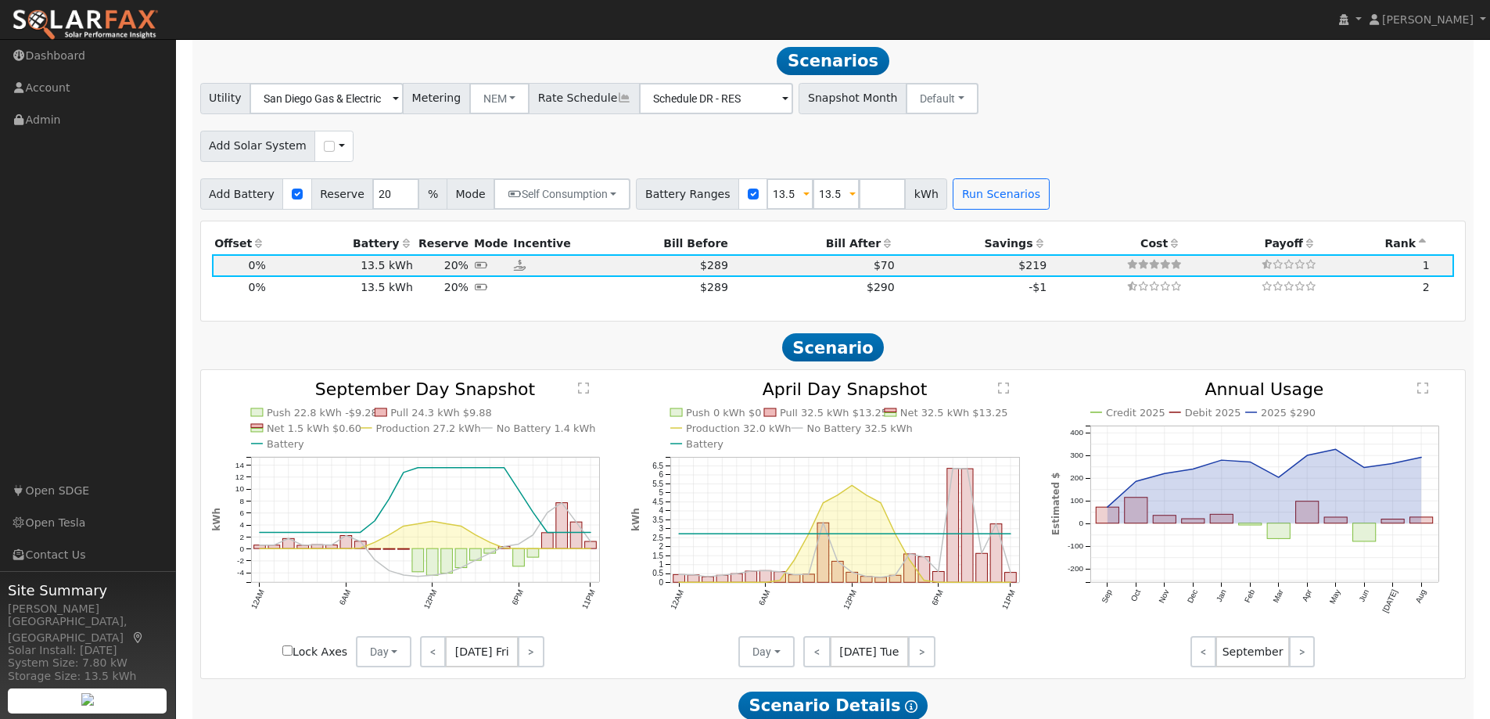
click at [861, 539] on icon "Push 0 kWh $0 Pull 32.5 kWh $13.25 Net 32.5 kWh $13.25 Production 32.0 kWh No B…" at bounding box center [832, 524] width 403 height 286
click at [921, 650] on link ">" at bounding box center [921, 651] width 27 height 31
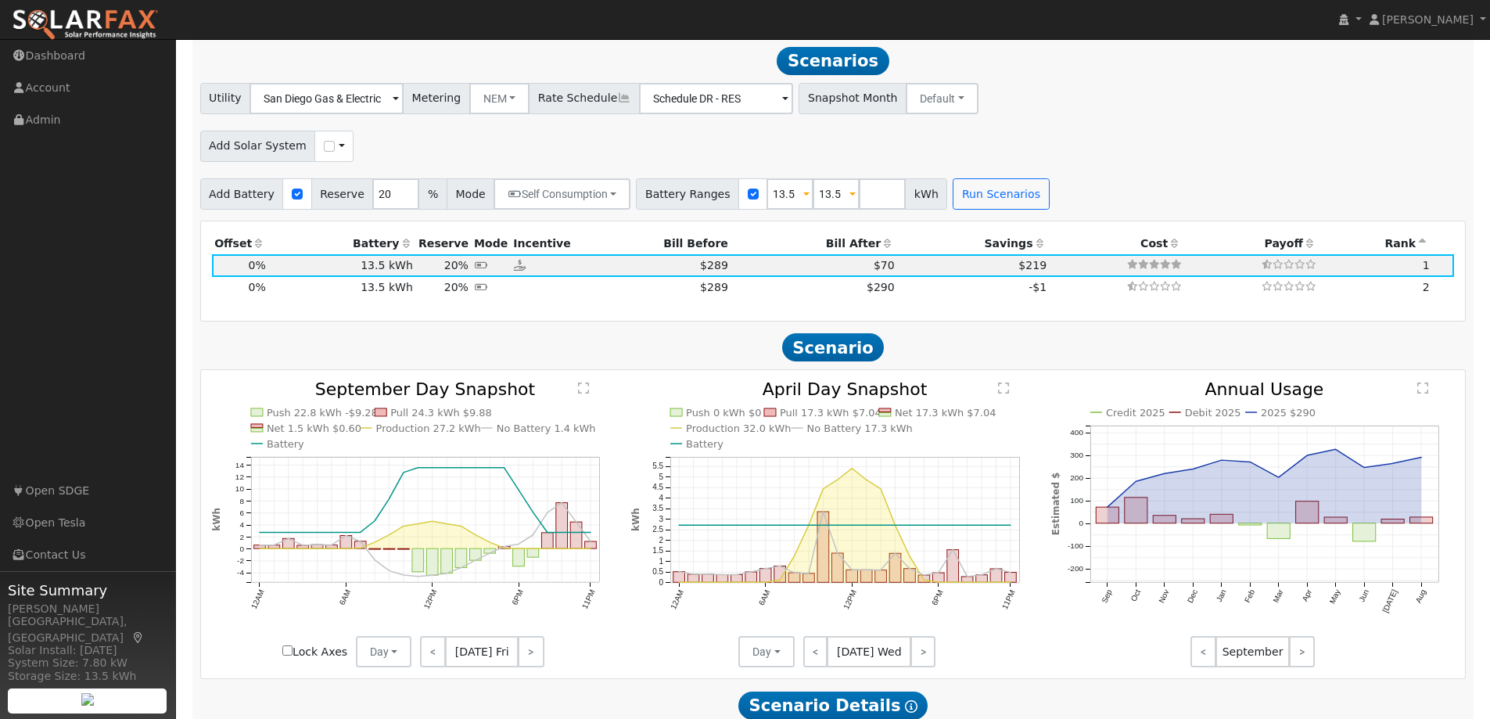
click at [921, 650] on link ">" at bounding box center [922, 651] width 25 height 31
click at [921, 650] on link ">" at bounding box center [922, 651] width 27 height 31
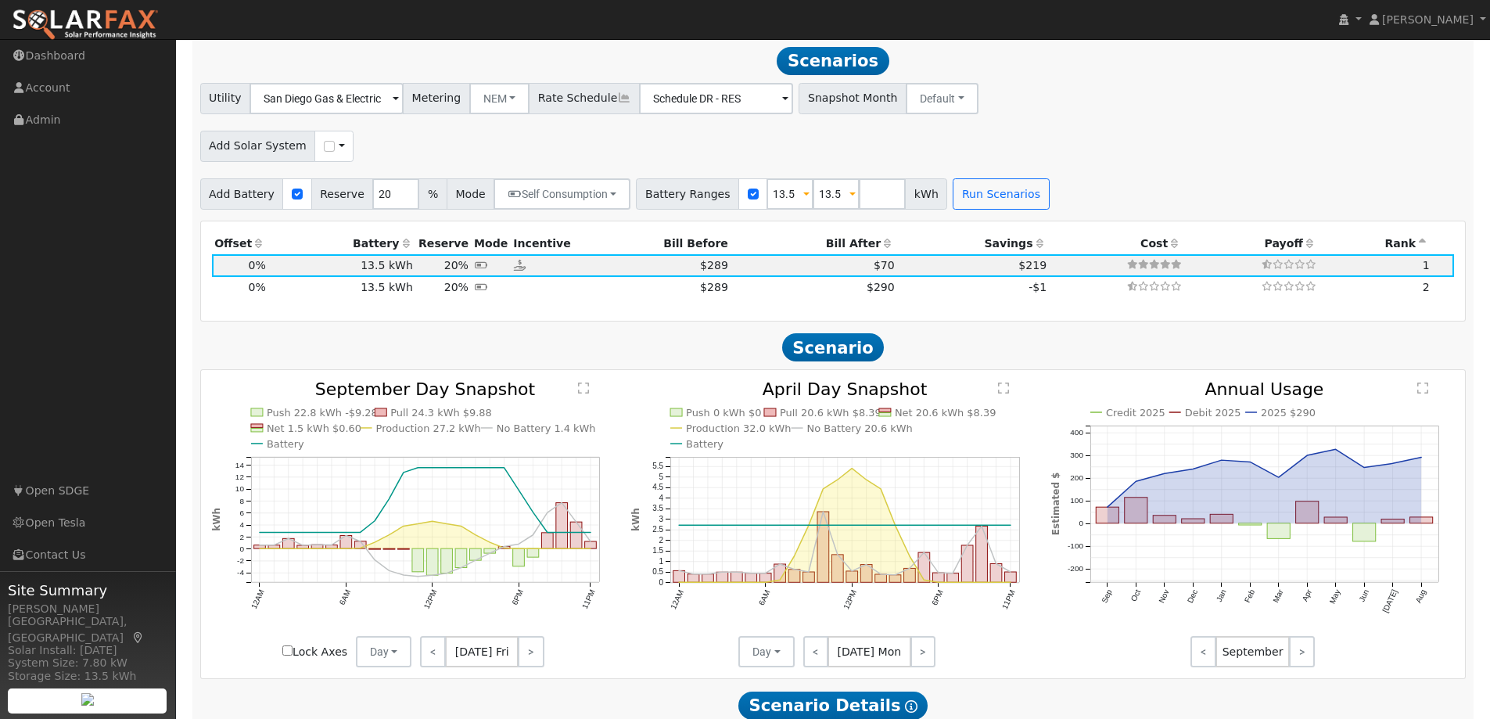
click at [921, 650] on link ">" at bounding box center [922, 651] width 25 height 31
click at [921, 650] on link ">" at bounding box center [922, 651] width 27 height 31
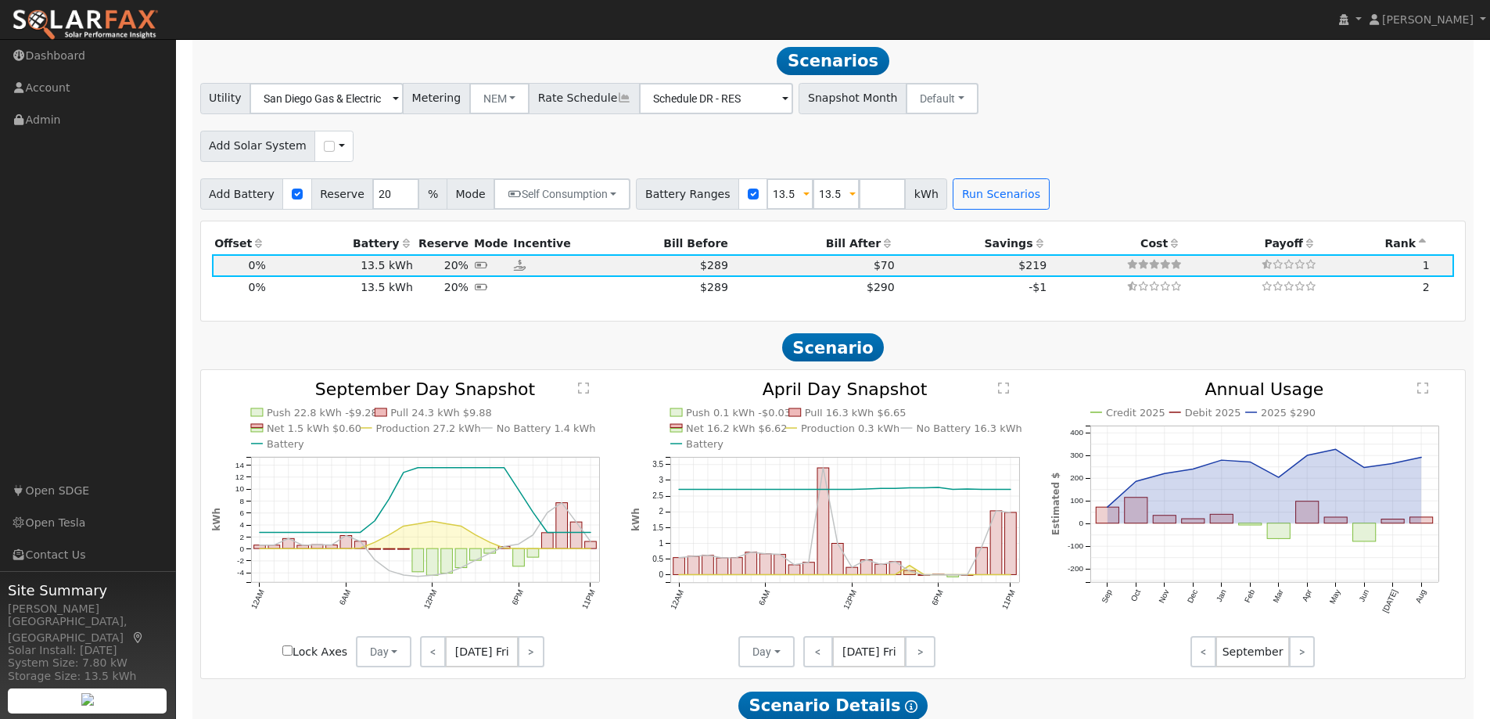
click at [921, 650] on link ">" at bounding box center [920, 651] width 30 height 31
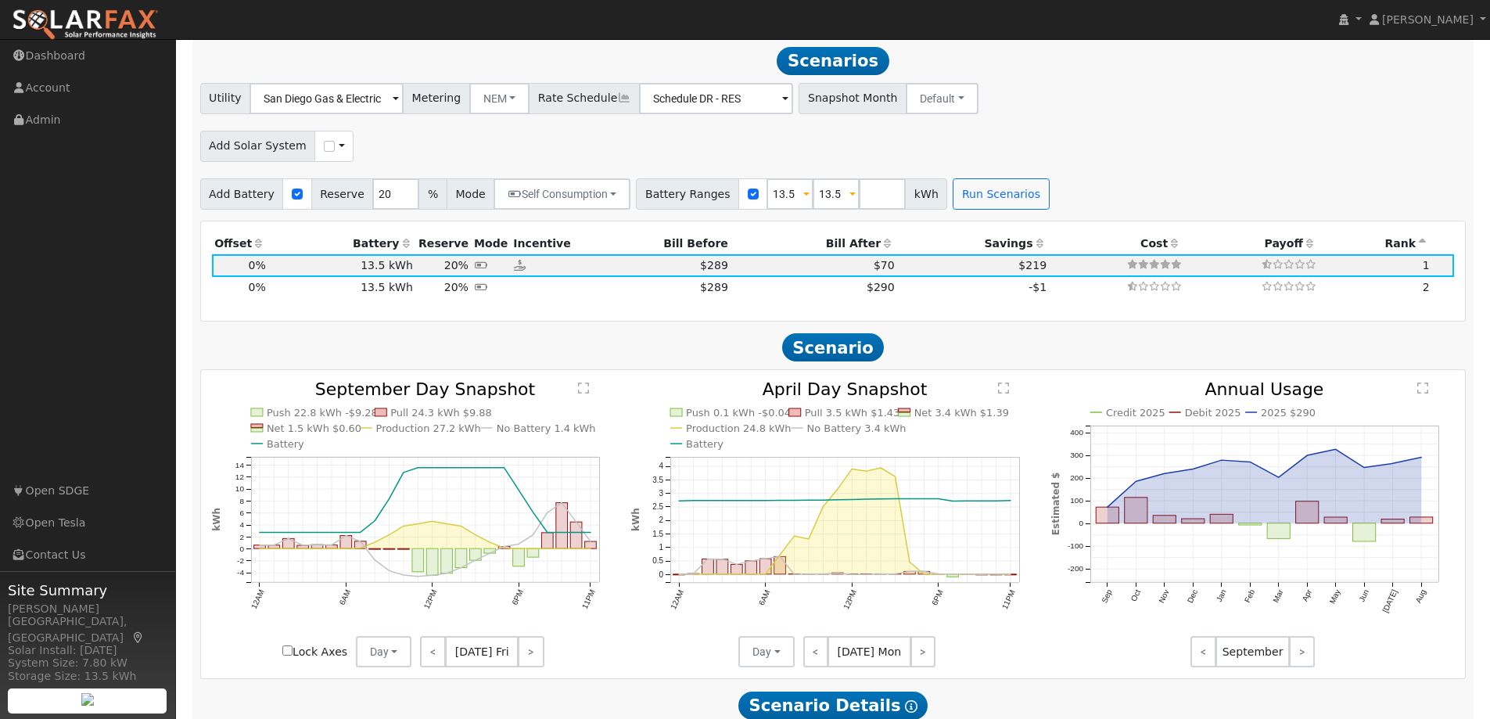
click at [921, 650] on link ">" at bounding box center [922, 651] width 25 height 31
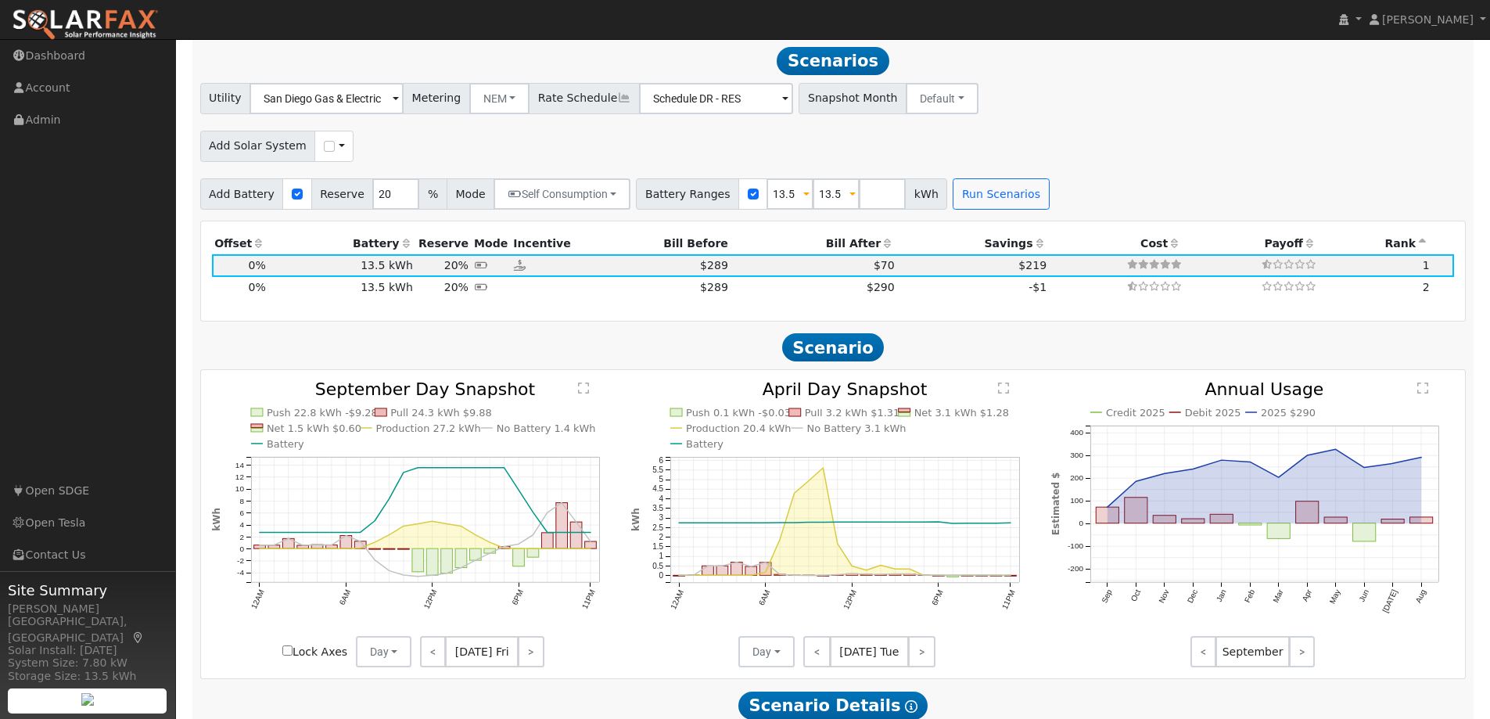
click at [822, 658] on link "<" at bounding box center [816, 651] width 27 height 31
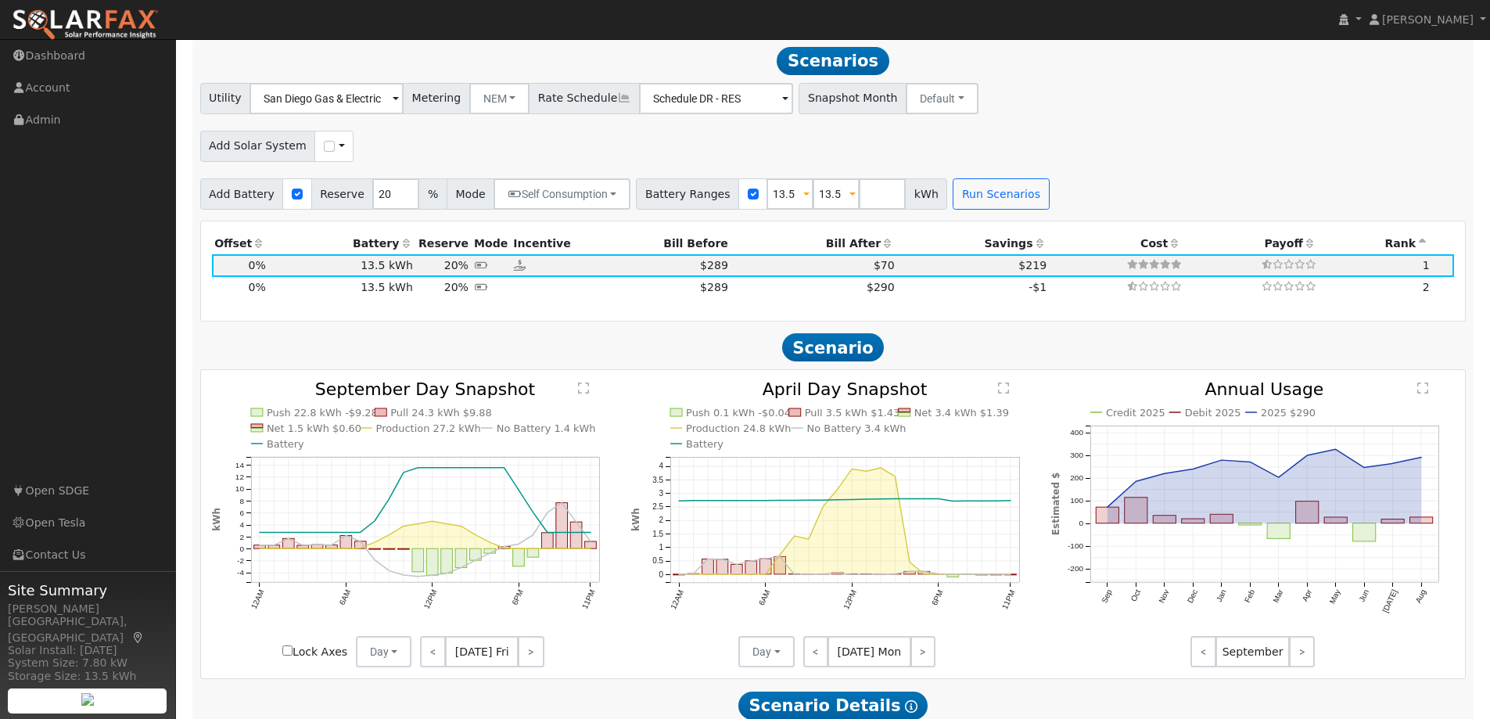
click at [822, 658] on link "<" at bounding box center [815, 651] width 25 height 31
click at [822, 658] on link "<" at bounding box center [816, 651] width 27 height 31
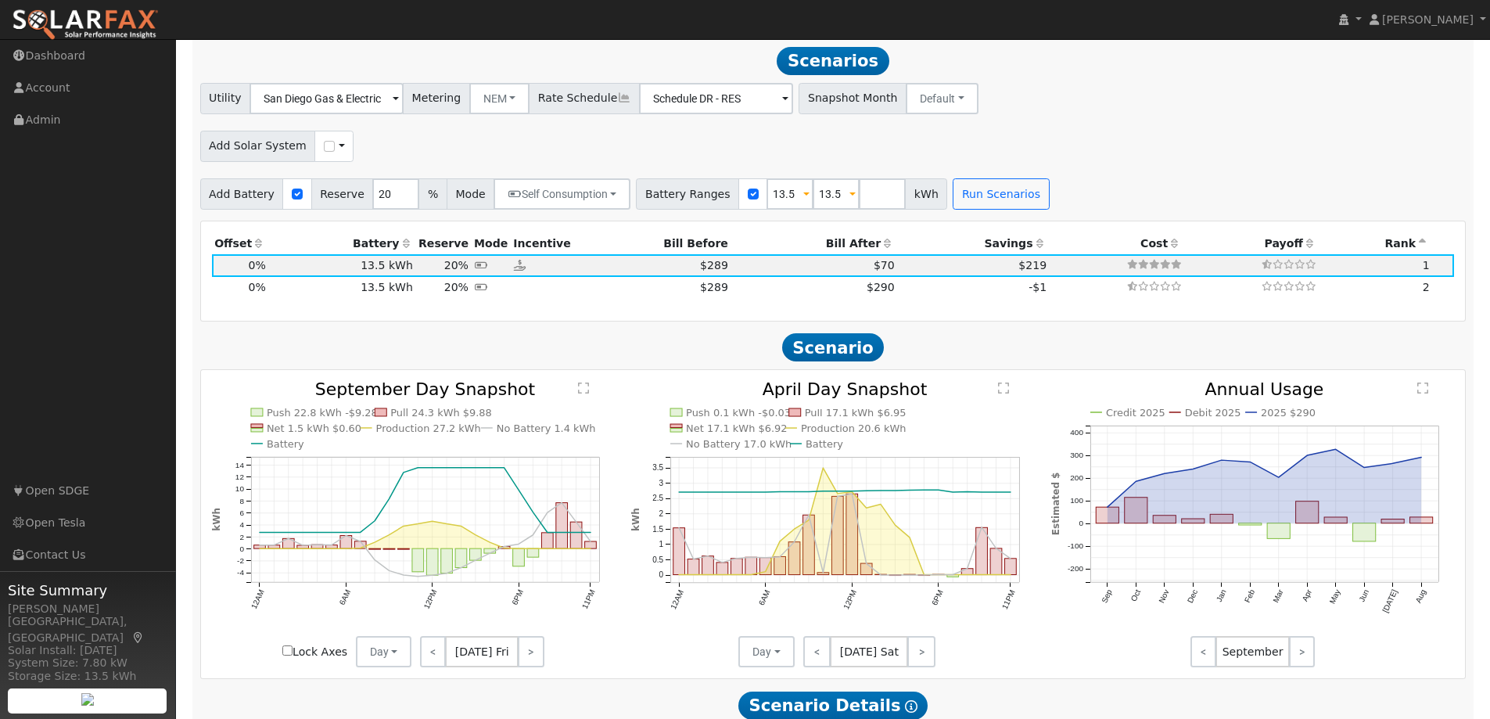
click at [822, 658] on link "<" at bounding box center [817, 651] width 28 height 31
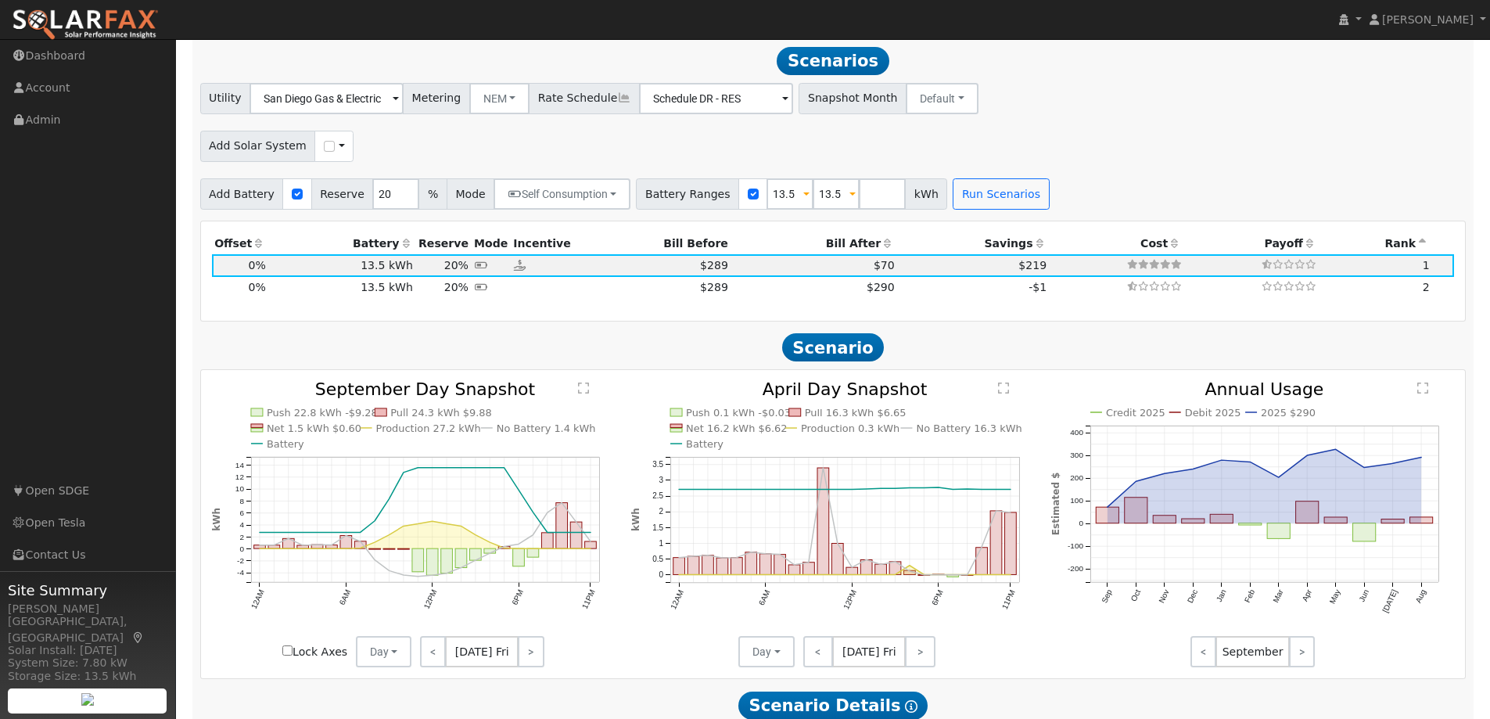
click at [822, 658] on link "<" at bounding box center [818, 651] width 30 height 31
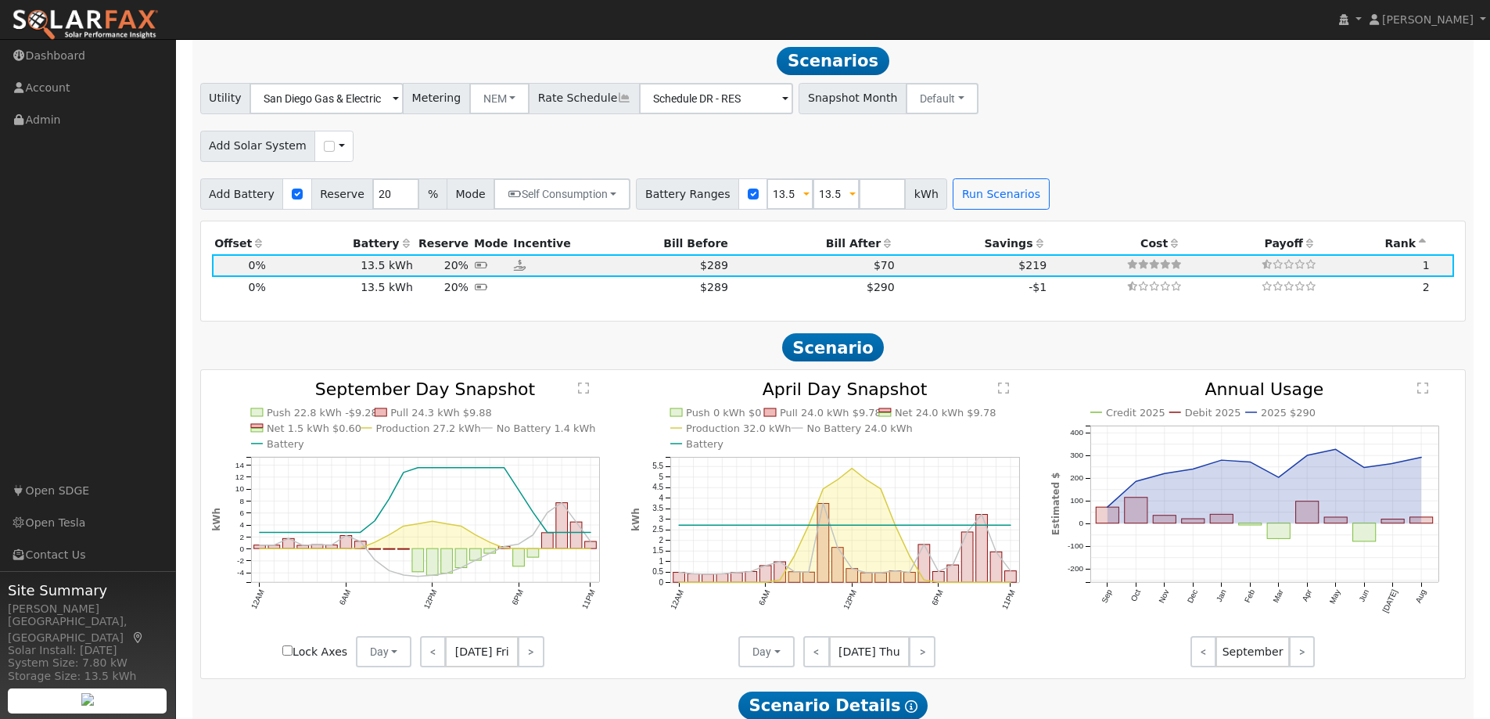
click at [399, 105] on span at bounding box center [396, 100] width 6 height 18
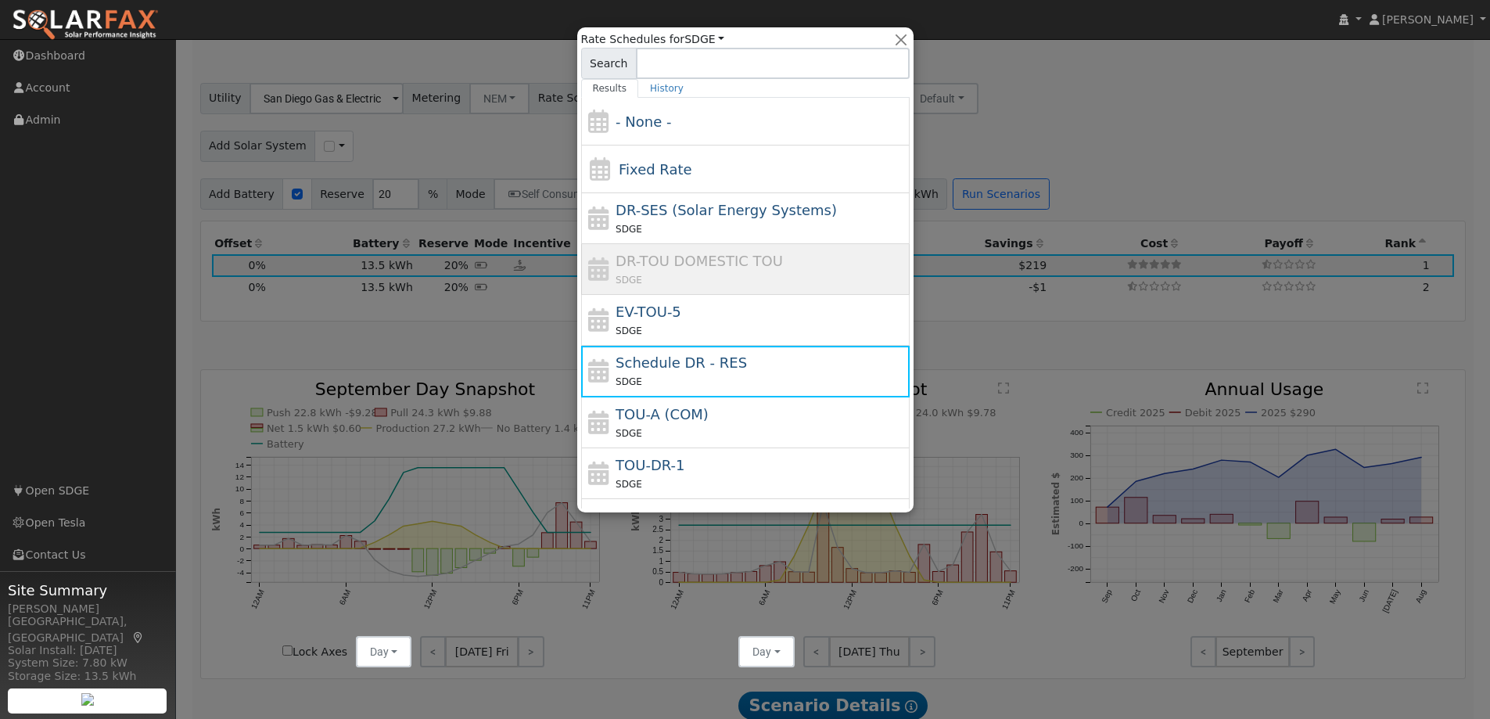
click at [686, 470] on div "TOU-DR-1 SDGE" at bounding box center [760, 473] width 290 height 38
type input "TOU-DR-1"
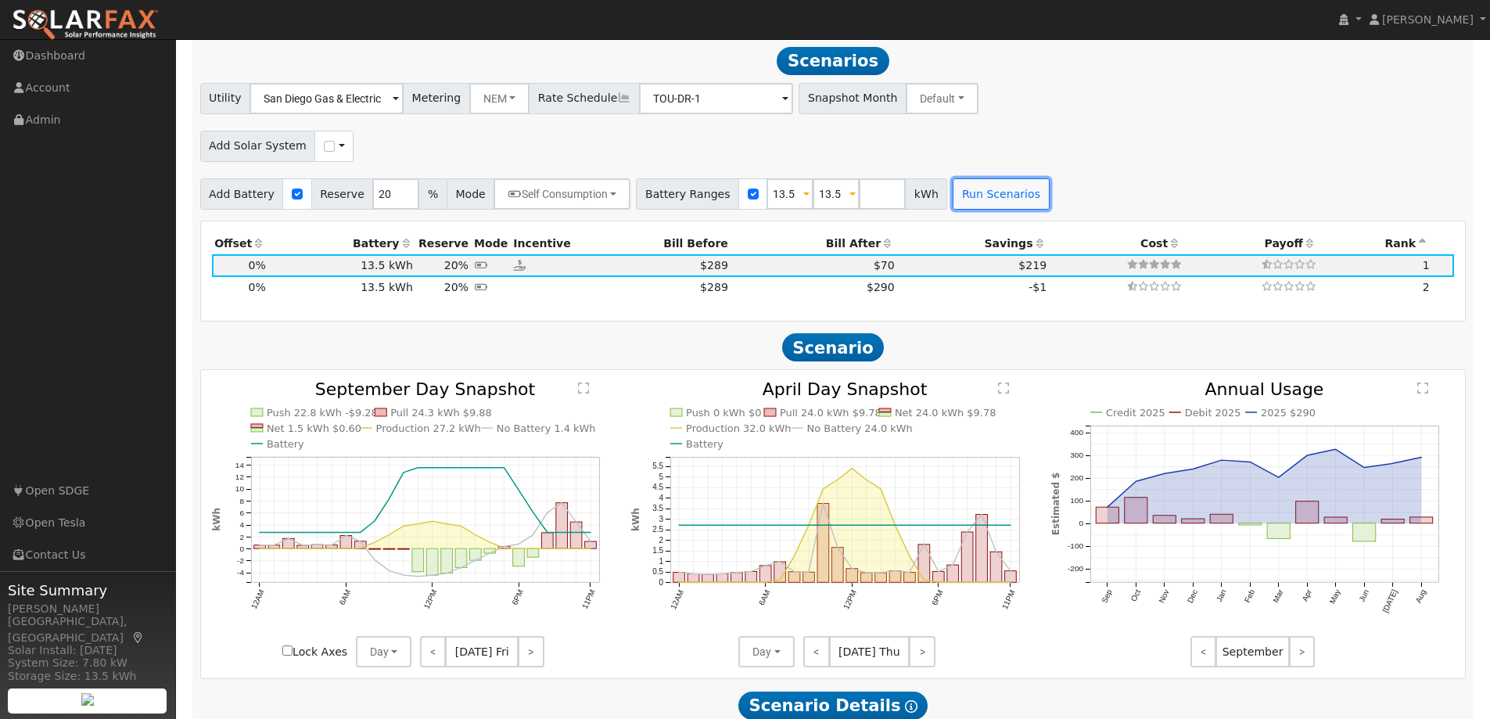
click at [967, 196] on button "Run Scenarios" at bounding box center [1000, 193] width 96 height 31
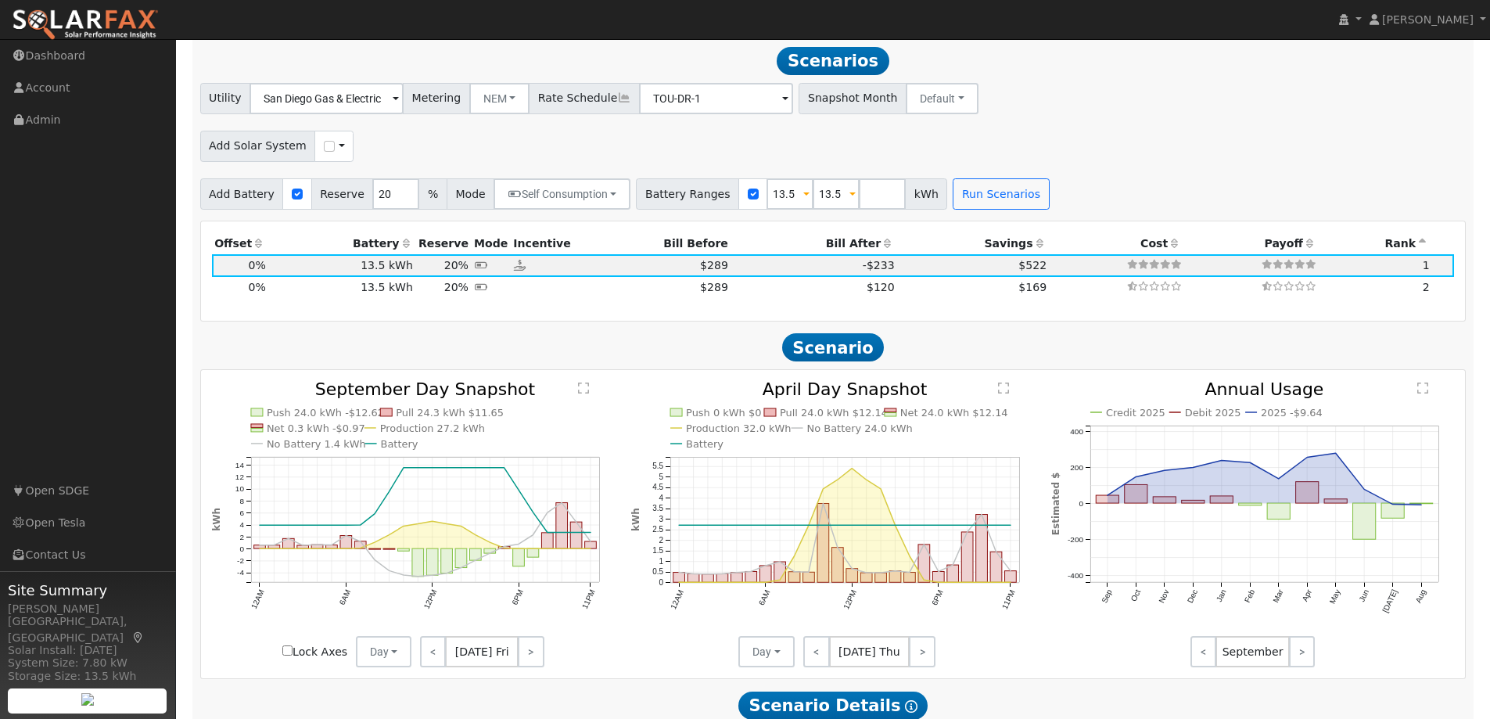
drag, startPoint x: 1441, startPoint y: 66, endPoint x: 1107, endPoint y: 145, distance: 343.1
click at [1107, 145] on div "Add Solar System Use CSV Data" at bounding box center [832, 143] width 1271 height 37
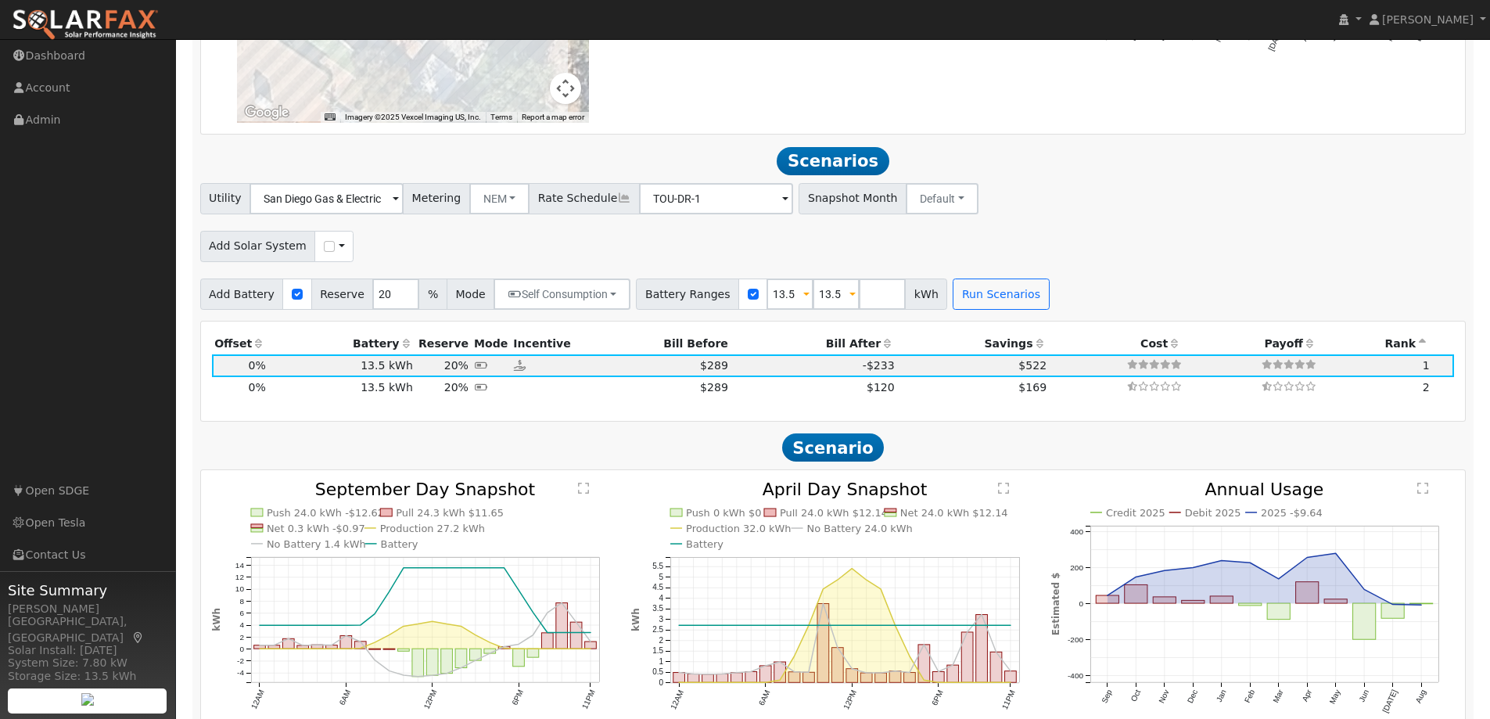
scroll to position [1564, 0]
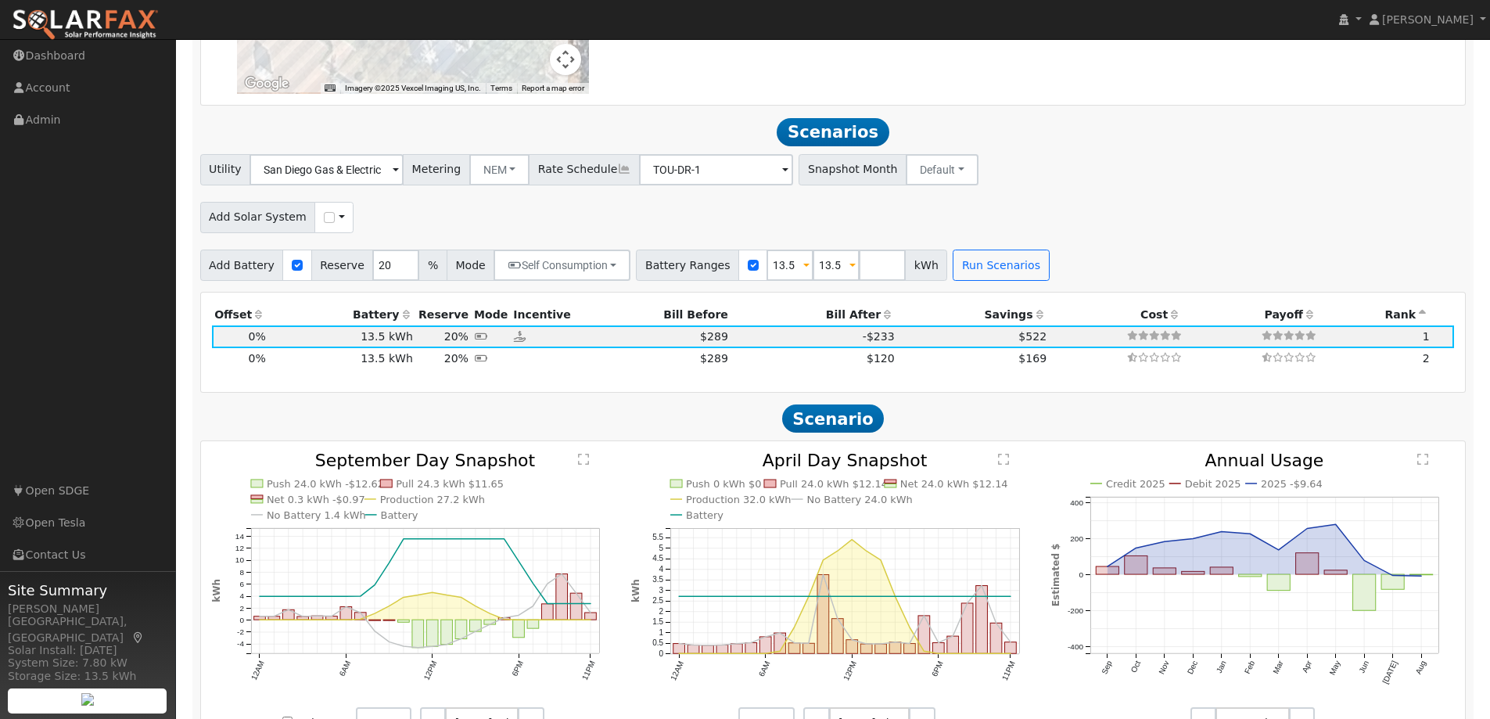
click at [849, 269] on span at bounding box center [852, 266] width 6 height 18
click at [1129, 179] on div "Utility San Diego Gas & Electric Metering NEM NEM NBT Rate Schedule TOU-DR-1 - …" at bounding box center [832, 167] width 1271 height 37
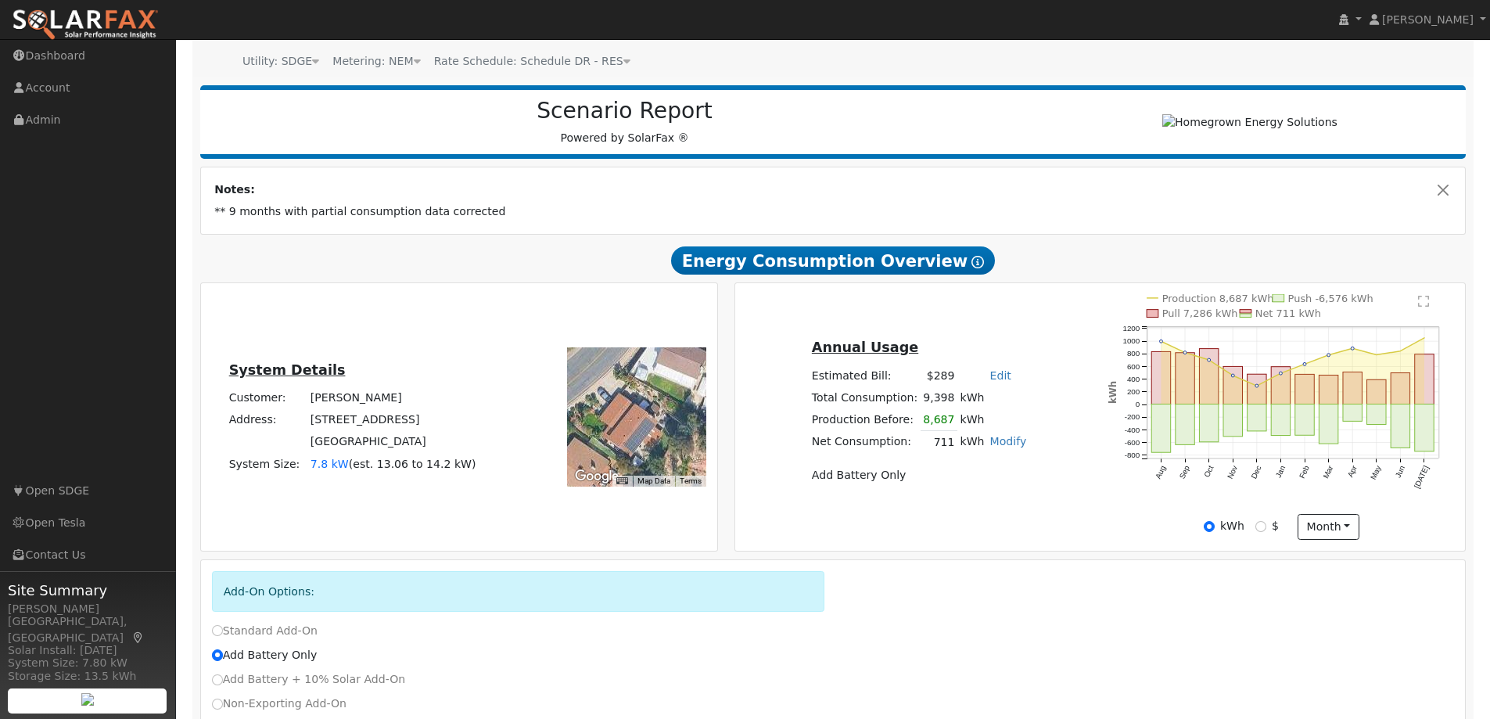
scroll to position [0, 0]
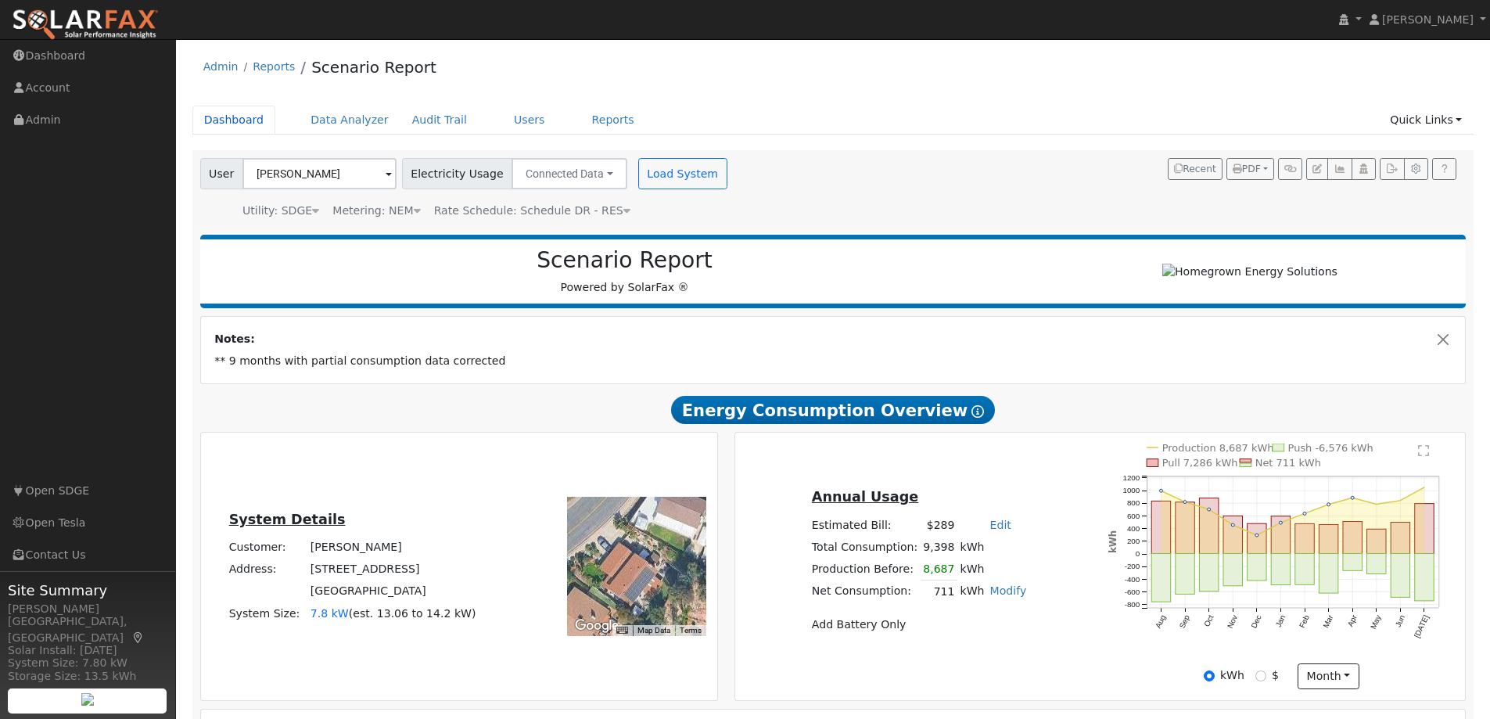
click at [228, 120] on link "Dashboard" at bounding box center [234, 120] width 84 height 29
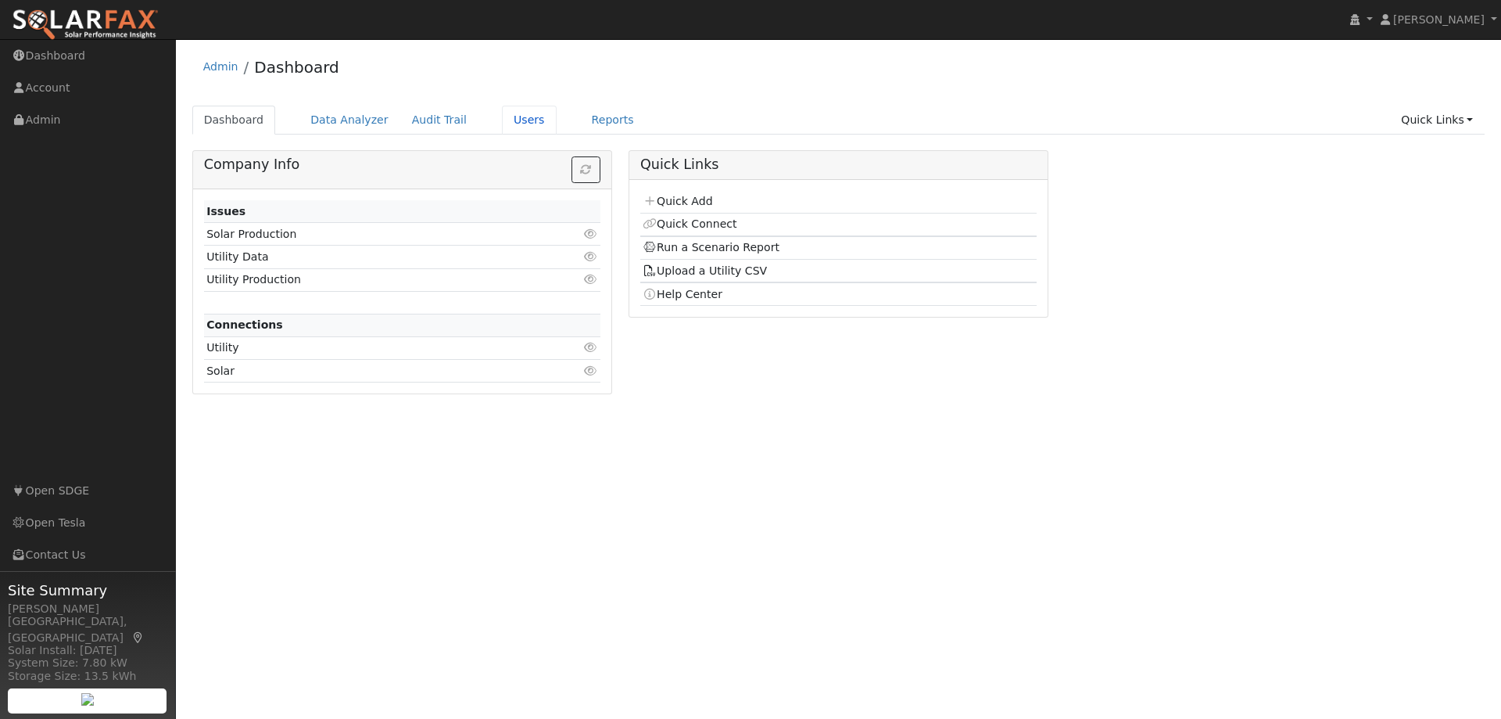
click at [502, 125] on link "Users" at bounding box center [529, 120] width 55 height 29
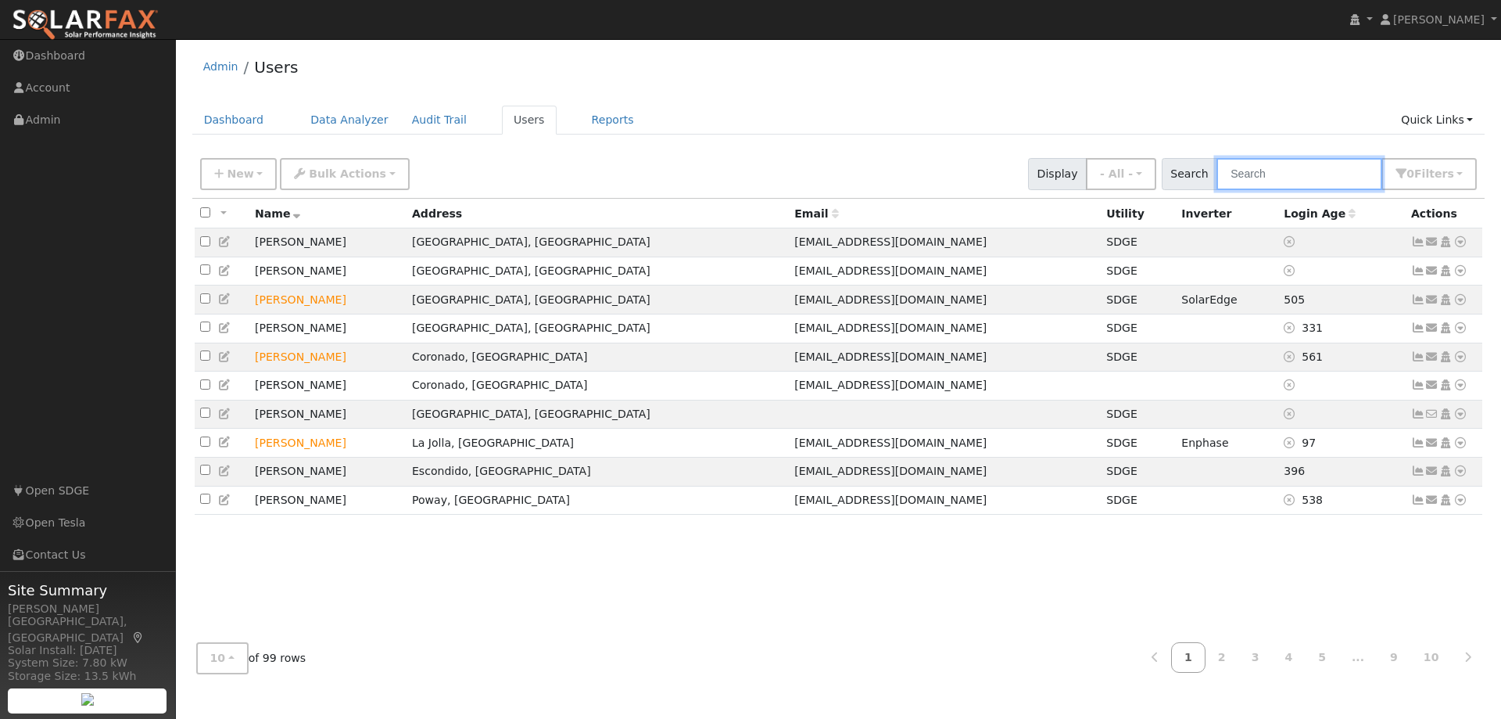
click at [1246, 172] on input "text" at bounding box center [1300, 174] width 166 height 32
type input "[PERSON_NAME]"
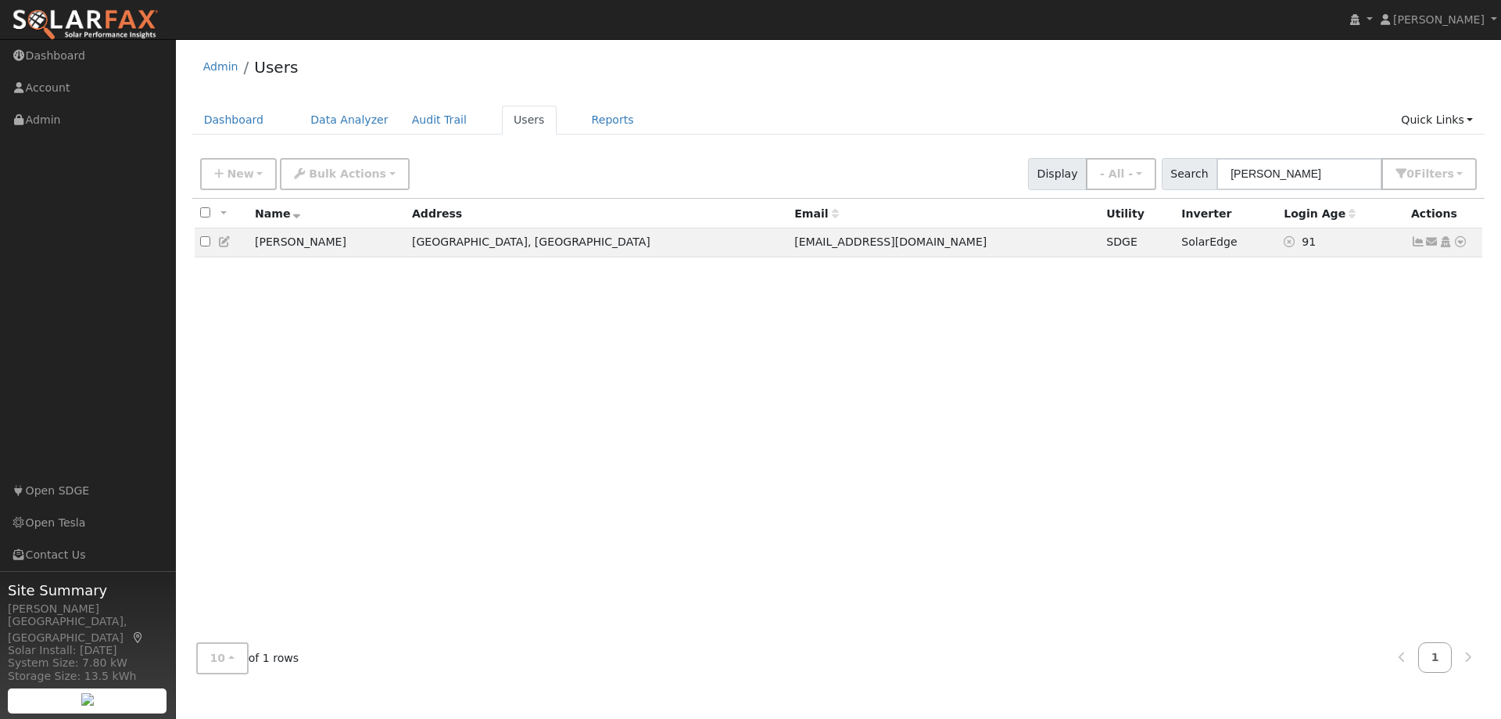
click at [1465, 242] on icon at bounding box center [1461, 241] width 14 height 11
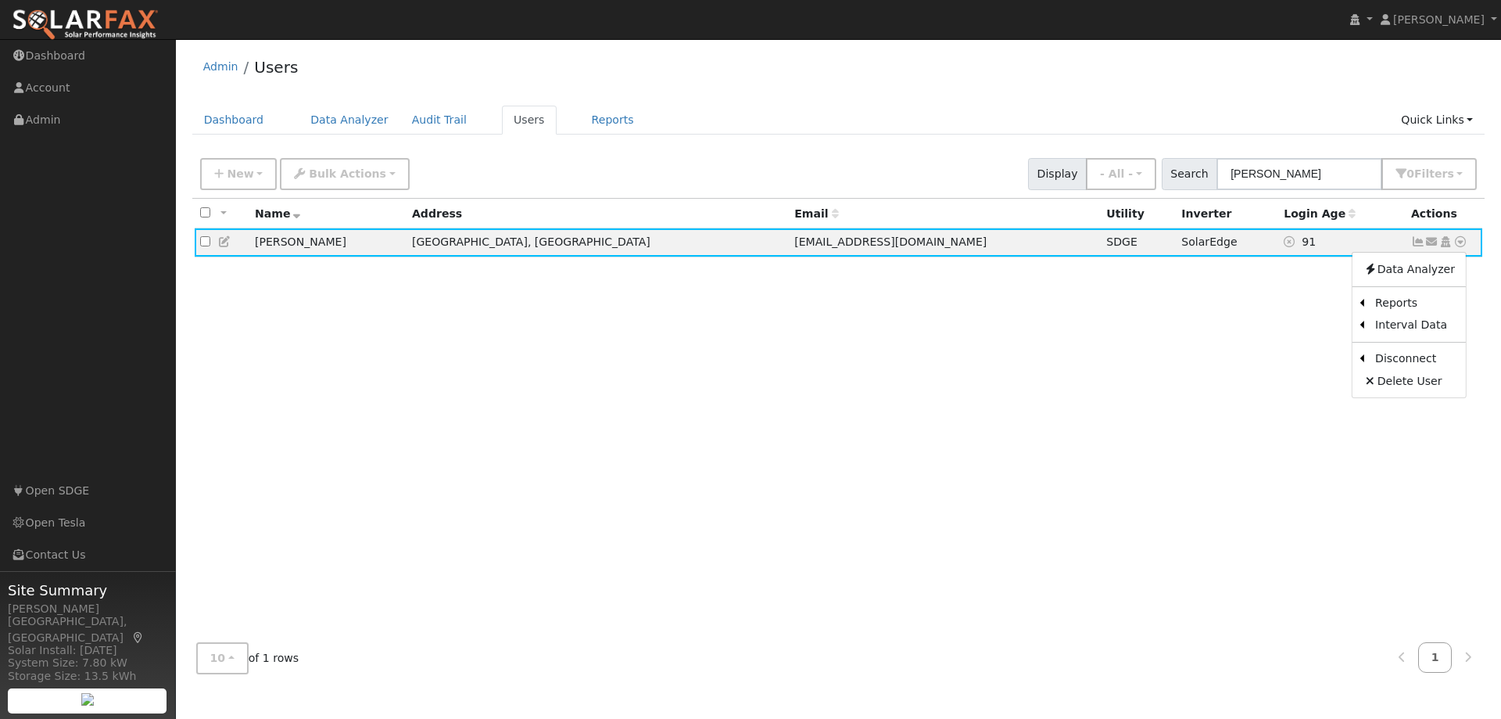
click at [0, 0] on link "Scenario" at bounding box center [0, 0] width 0 height 0
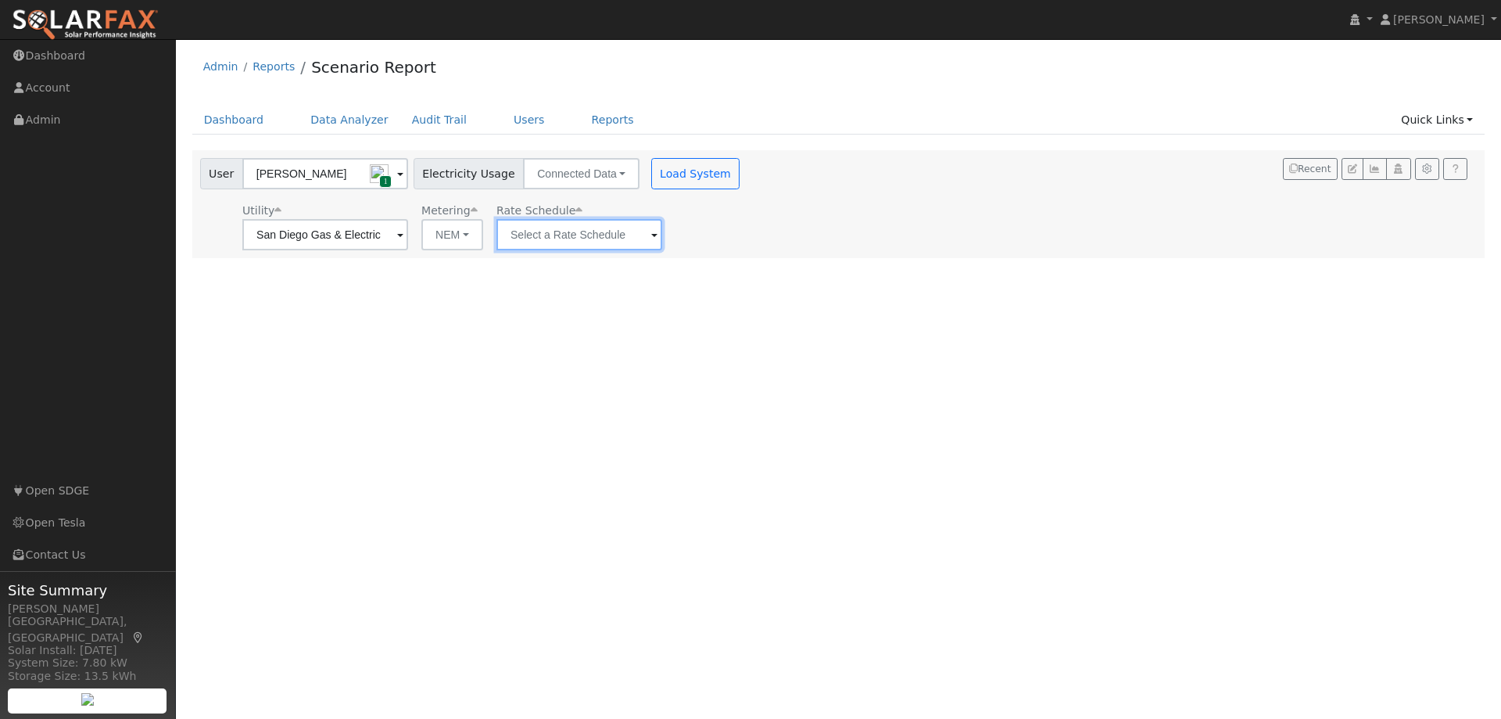
click at [408, 235] on input "text" at bounding box center [325, 234] width 166 height 31
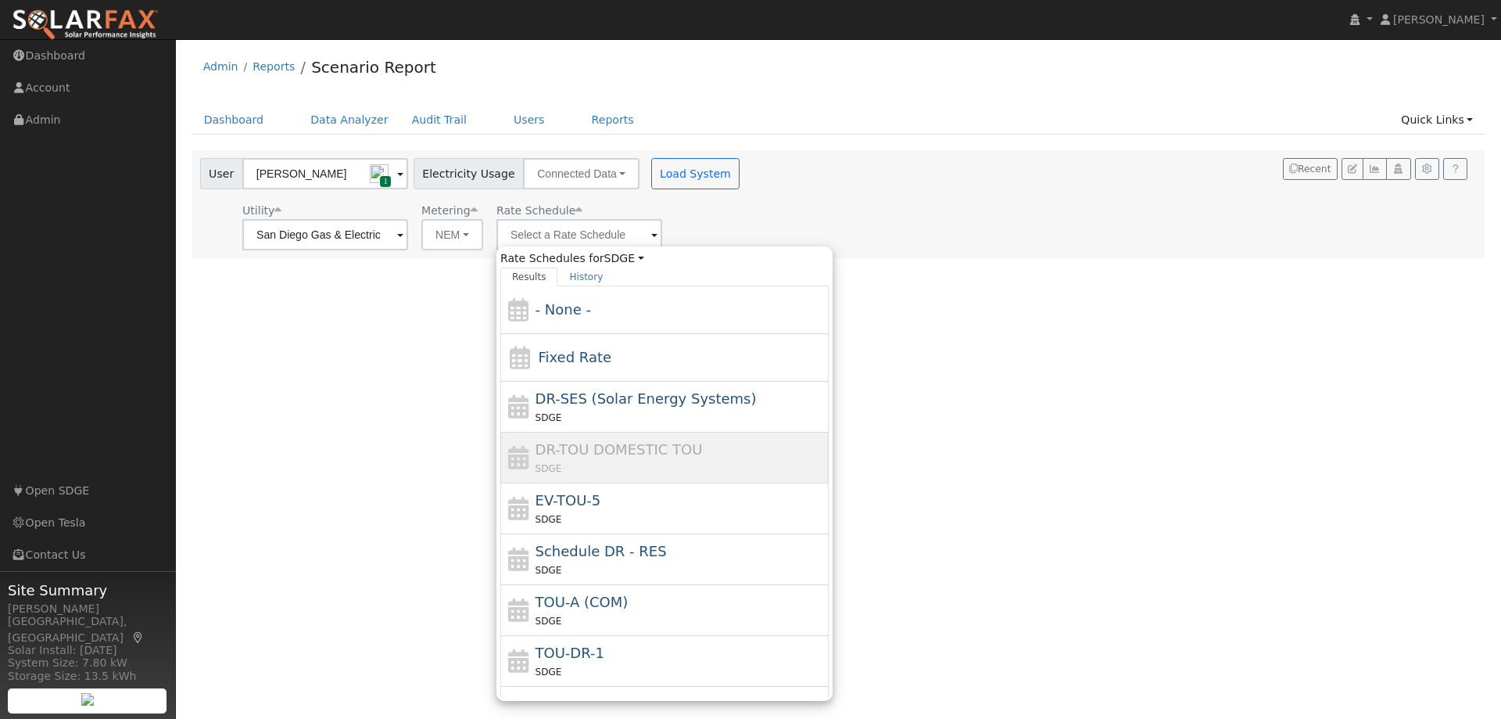
click at [648, 547] on div "Schedule DR - RES SDGE" at bounding box center [681, 559] width 290 height 38
type input "Schedule DR - RES"
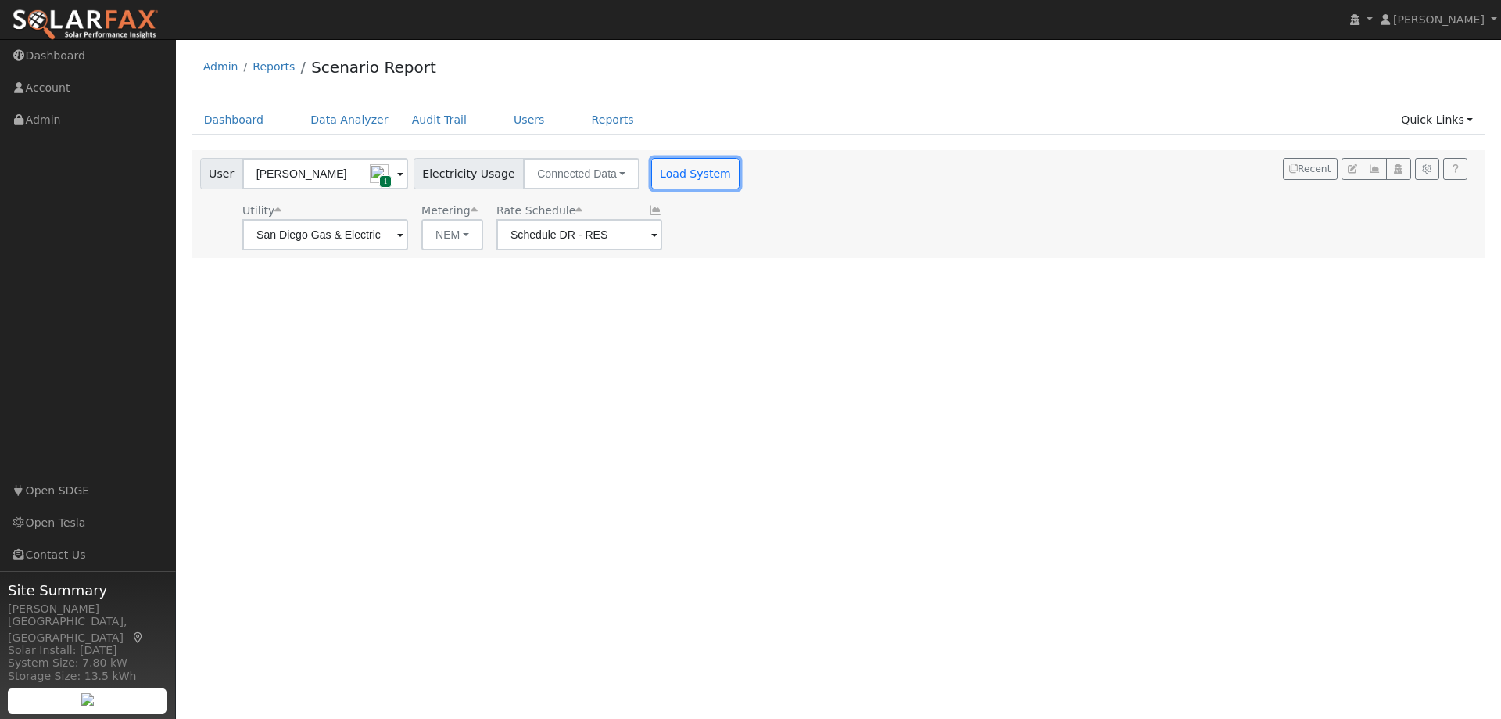
click at [666, 174] on button "Load System" at bounding box center [695, 173] width 89 height 31
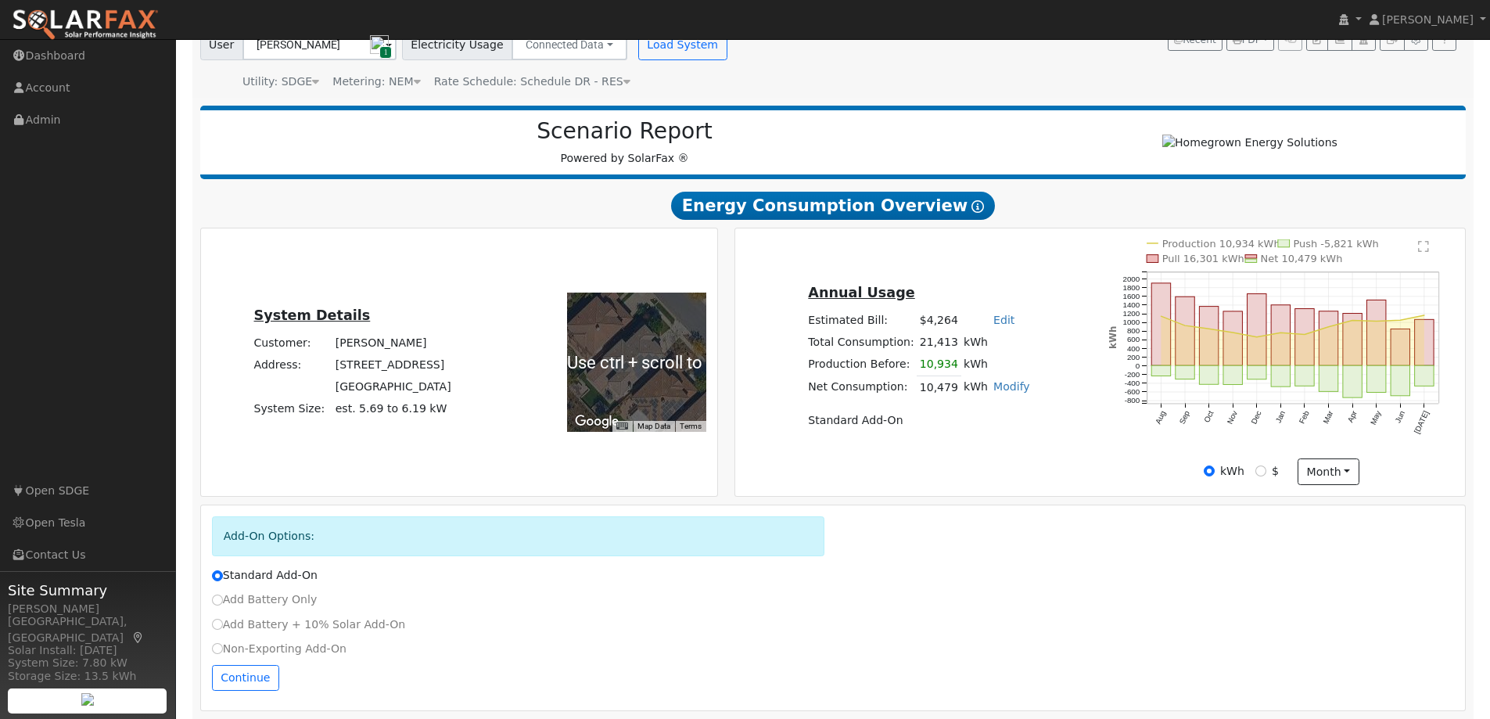
scroll to position [137, 0]
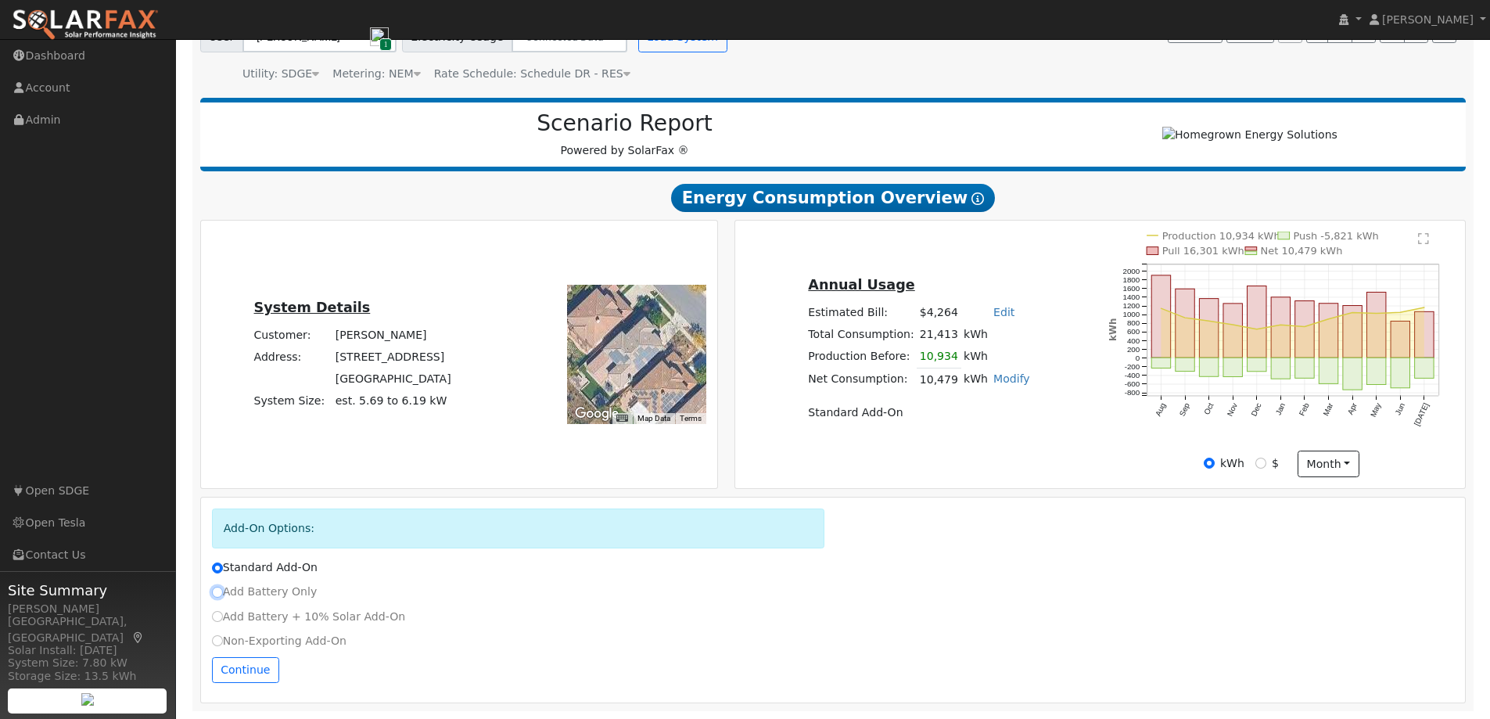
click at [219, 594] on input "Add Battery Only" at bounding box center [217, 591] width 11 height 11
radio input "true"
radio input "false"
click at [239, 661] on button "Continue" at bounding box center [245, 670] width 67 height 27
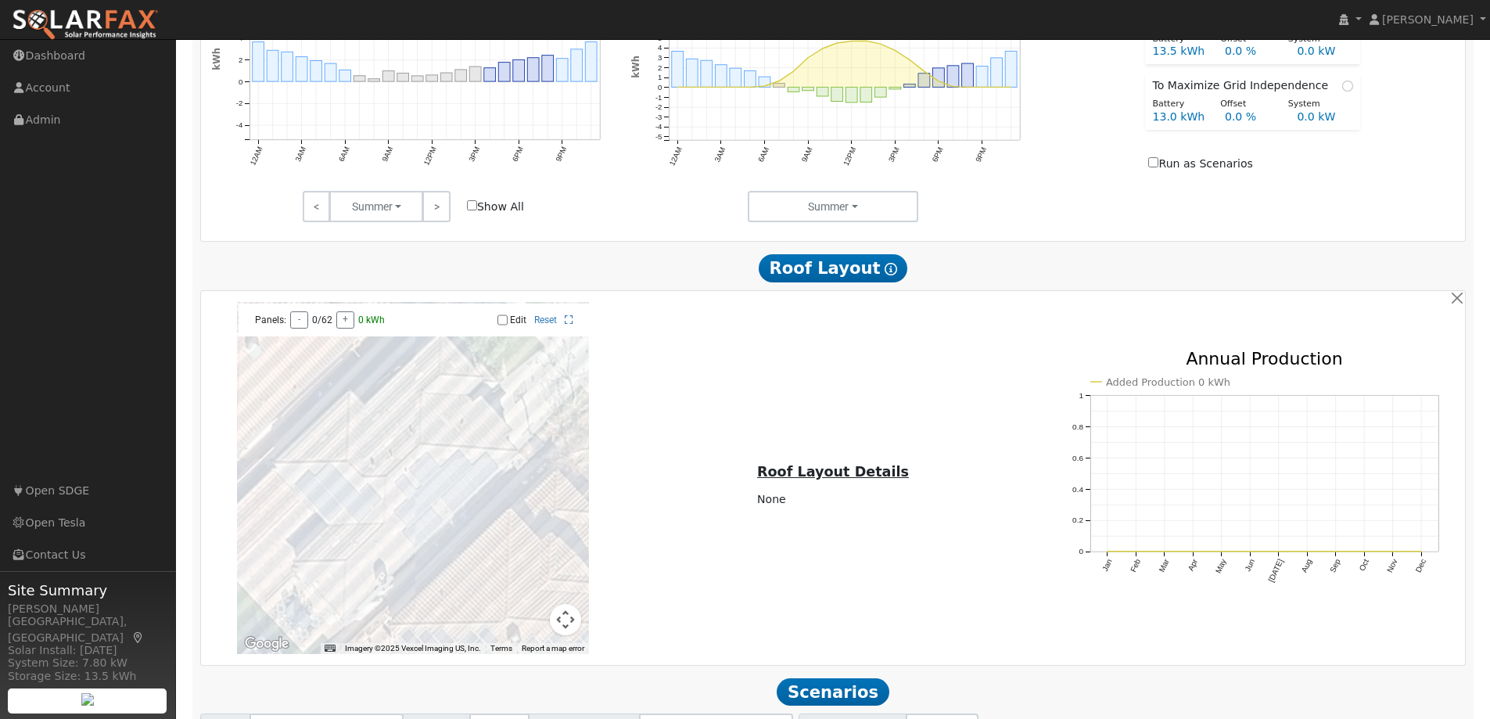
scroll to position [1068, 0]
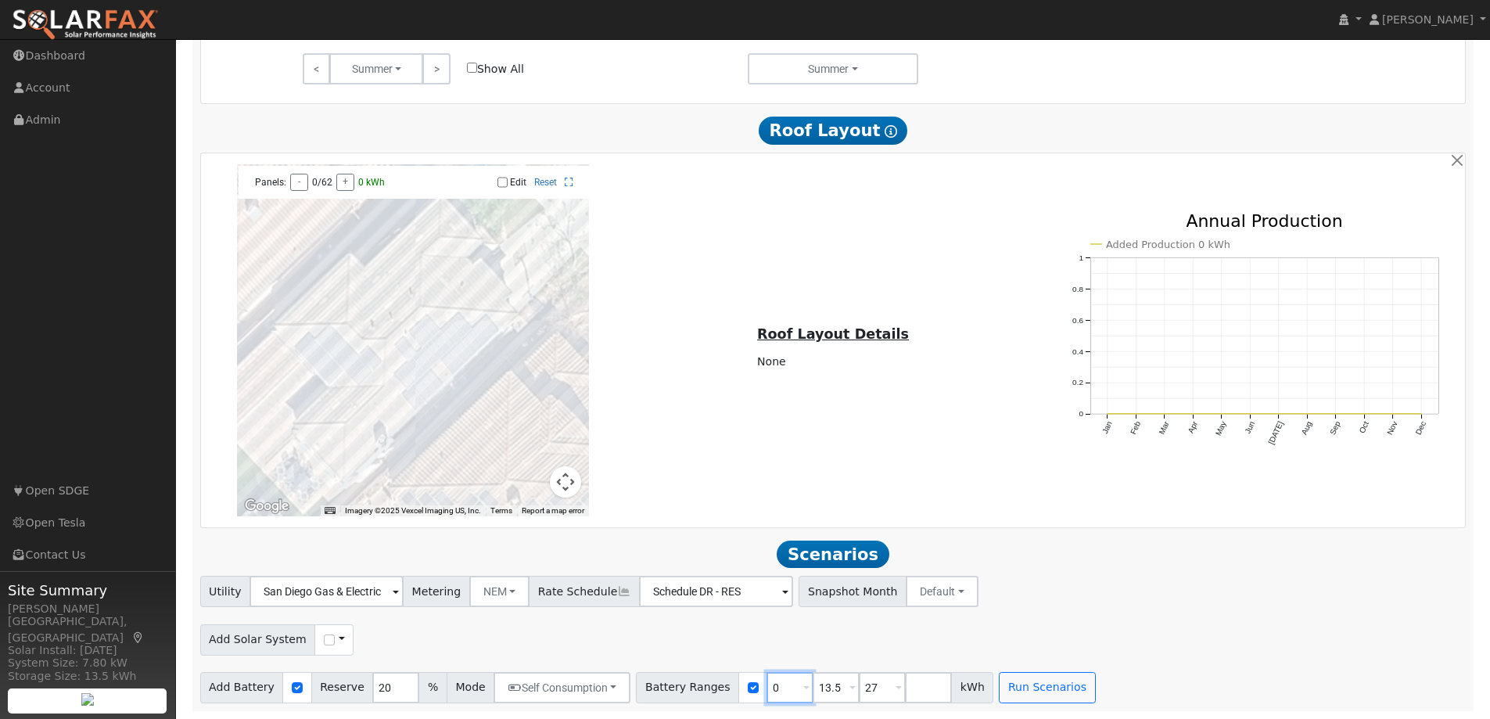
drag, startPoint x: 751, startPoint y: 693, endPoint x: 722, endPoint y: 690, distance: 28.3
click at [722, 690] on div "Battery Ranges 0 Overrides Reserve % Mode None None Self Consumption Peak Savin…" at bounding box center [814, 687] width 357 height 31
type input "13.5"
type input "27"
type input "13.5"
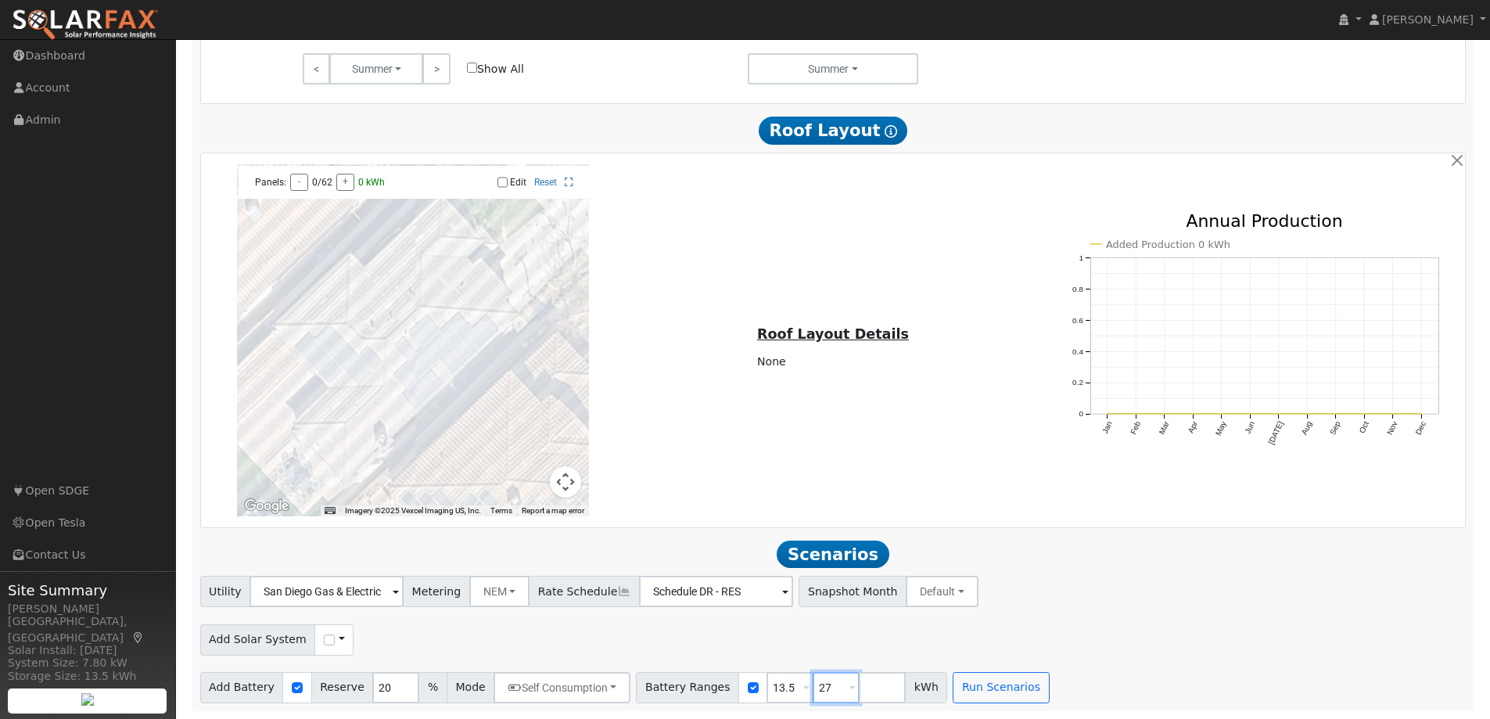
drag, startPoint x: 803, startPoint y: 687, endPoint x: 775, endPoint y: 690, distance: 28.3
click at [775, 690] on div "Battery Ranges 13.5 Overrides Reserve % Mode None None Self Consumption Peak Sa…" at bounding box center [791, 687] width 311 height 31
type input "13.5"
click at [849, 689] on span at bounding box center [852, 688] width 6 height 18
type input "20"
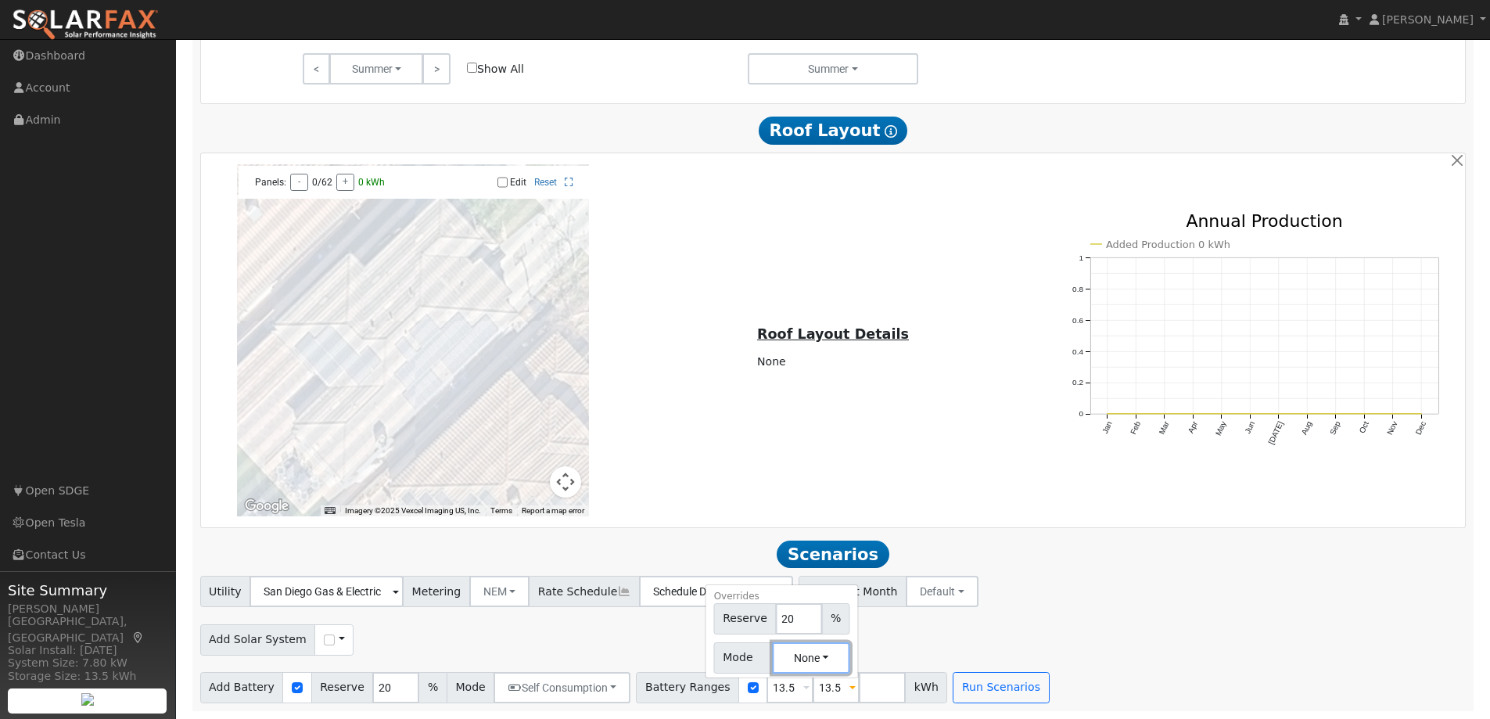
click at [792, 654] on button "None" at bounding box center [811, 657] width 77 height 31
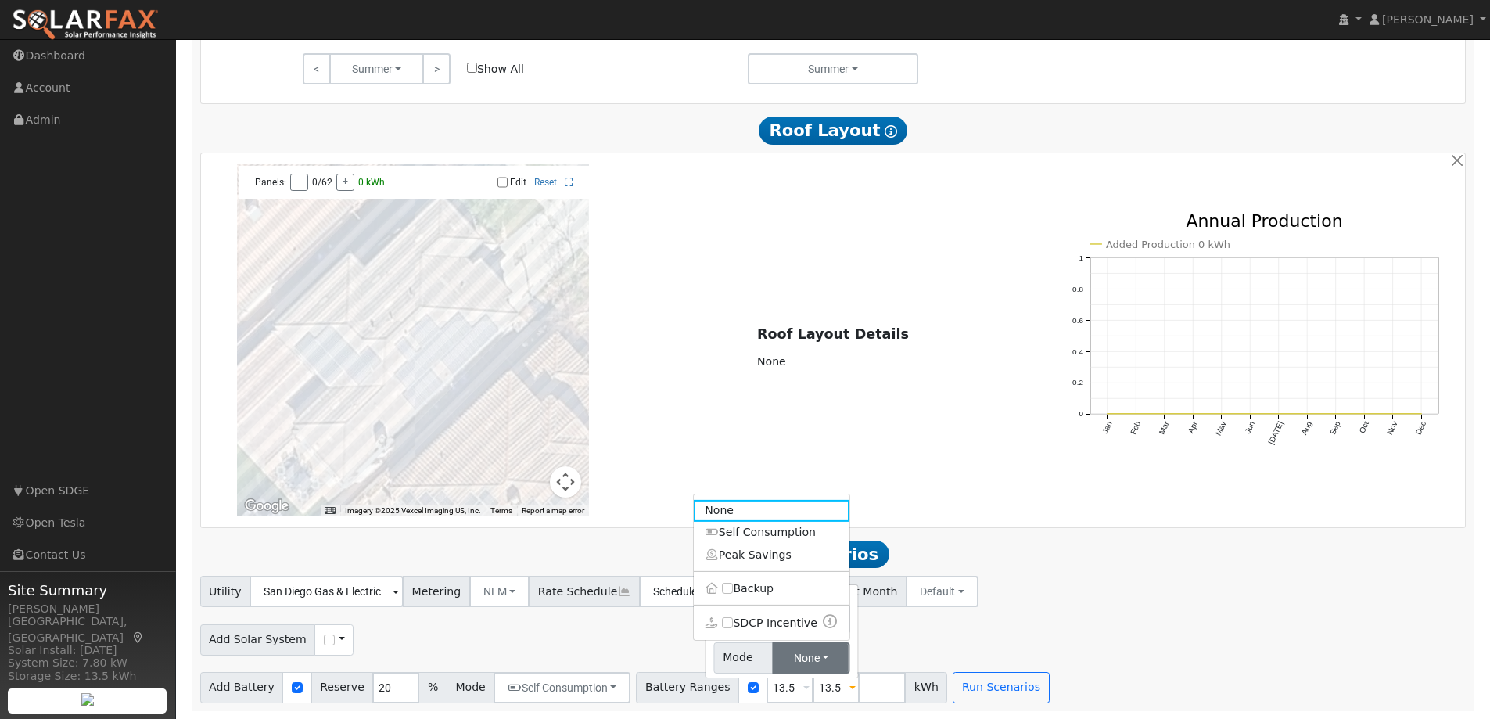
click at [712, 534] on link "Self Consumption" at bounding box center [772, 533] width 156 height 22
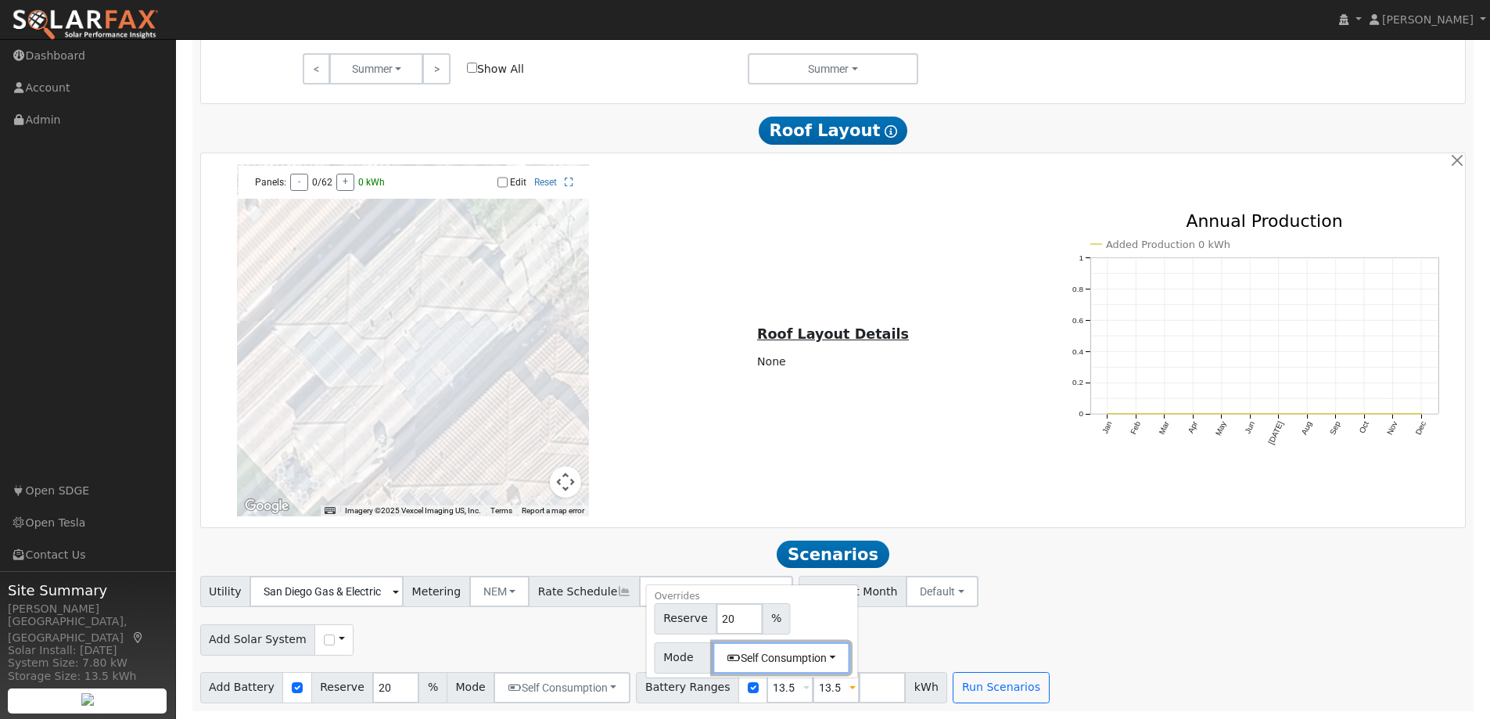
click at [801, 661] on button "Self Consumption" at bounding box center [781, 657] width 137 height 31
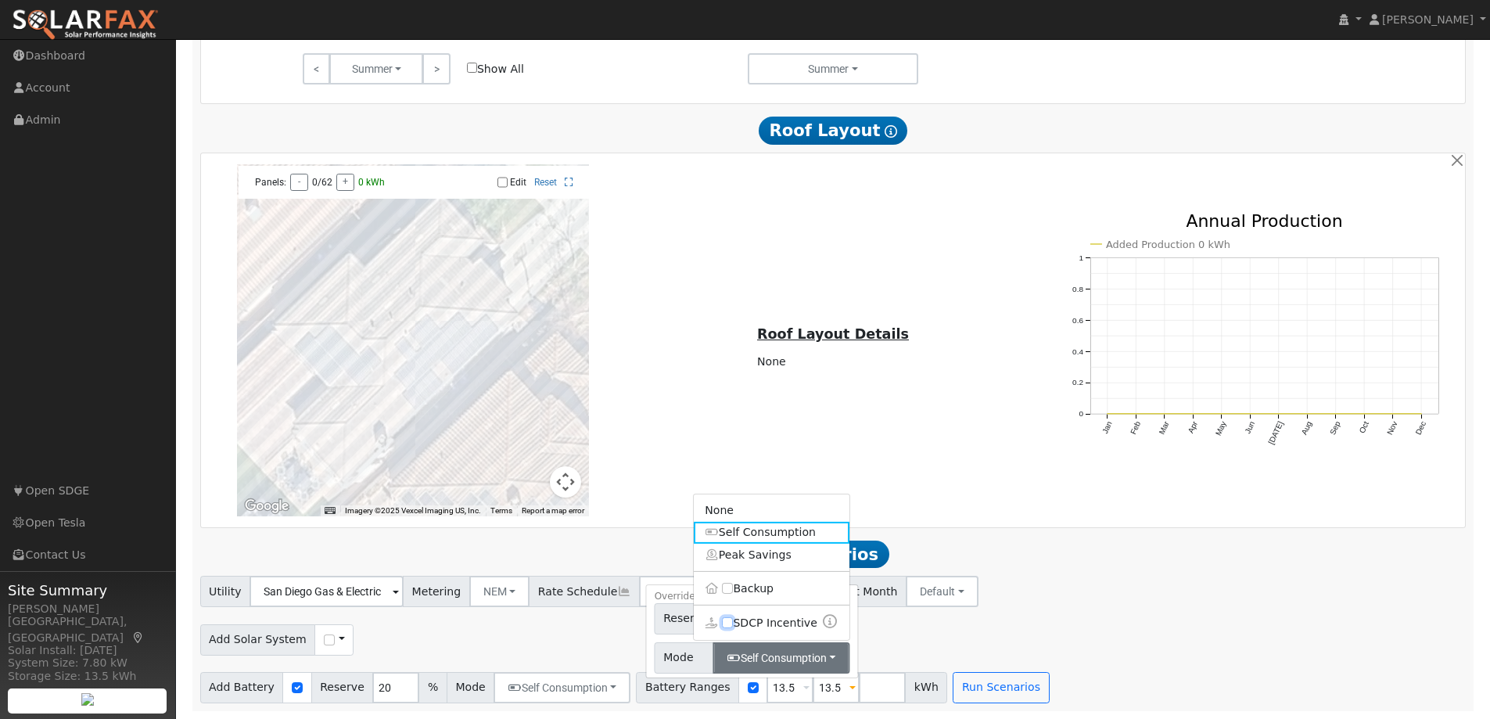
click at [722, 627] on input "SDCP Incentive" at bounding box center [727, 621] width 11 height 11
checkbox input "true"
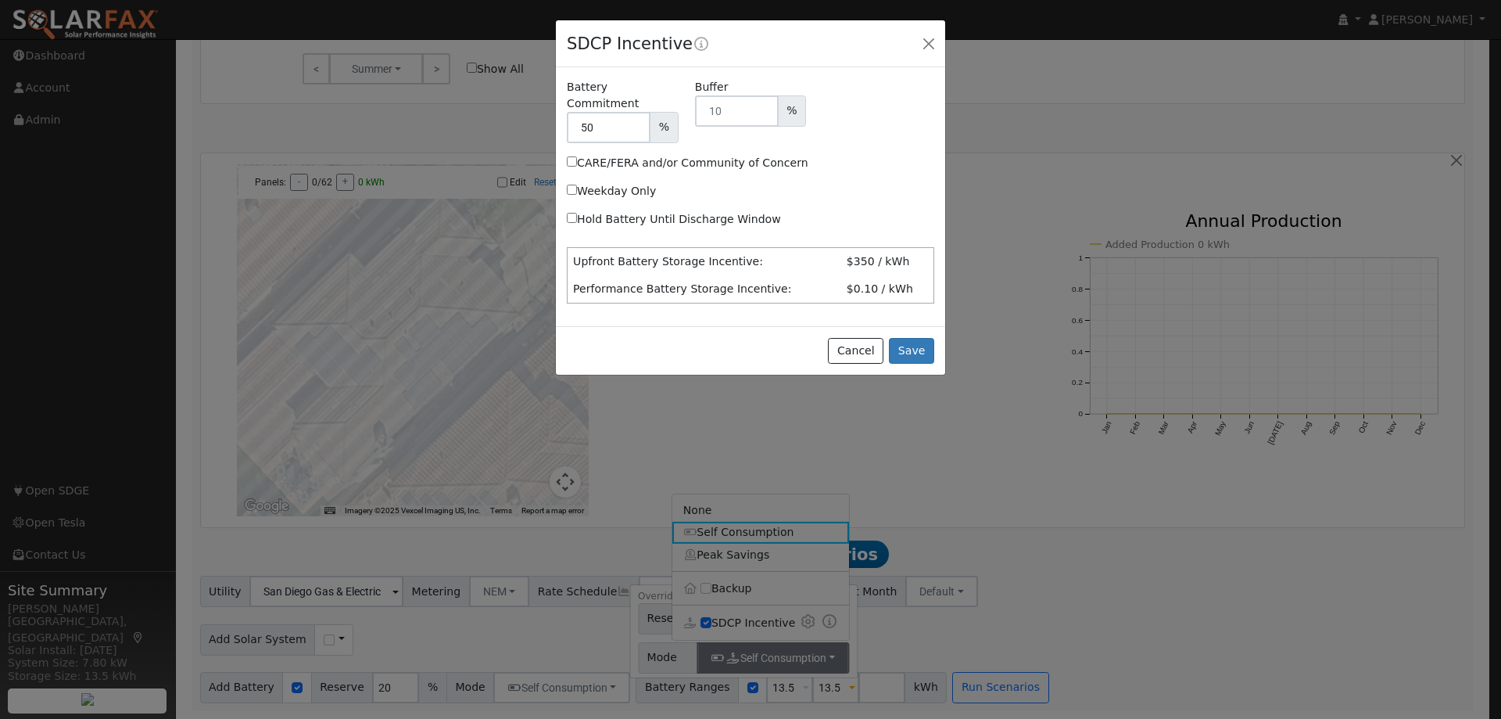
click at [571, 211] on label "Hold Battery Until Discharge Window" at bounding box center [674, 219] width 214 height 16
click at [571, 213] on input "Hold Battery Until Discharge Window" at bounding box center [572, 218] width 10 height 10
checkbox input "true"
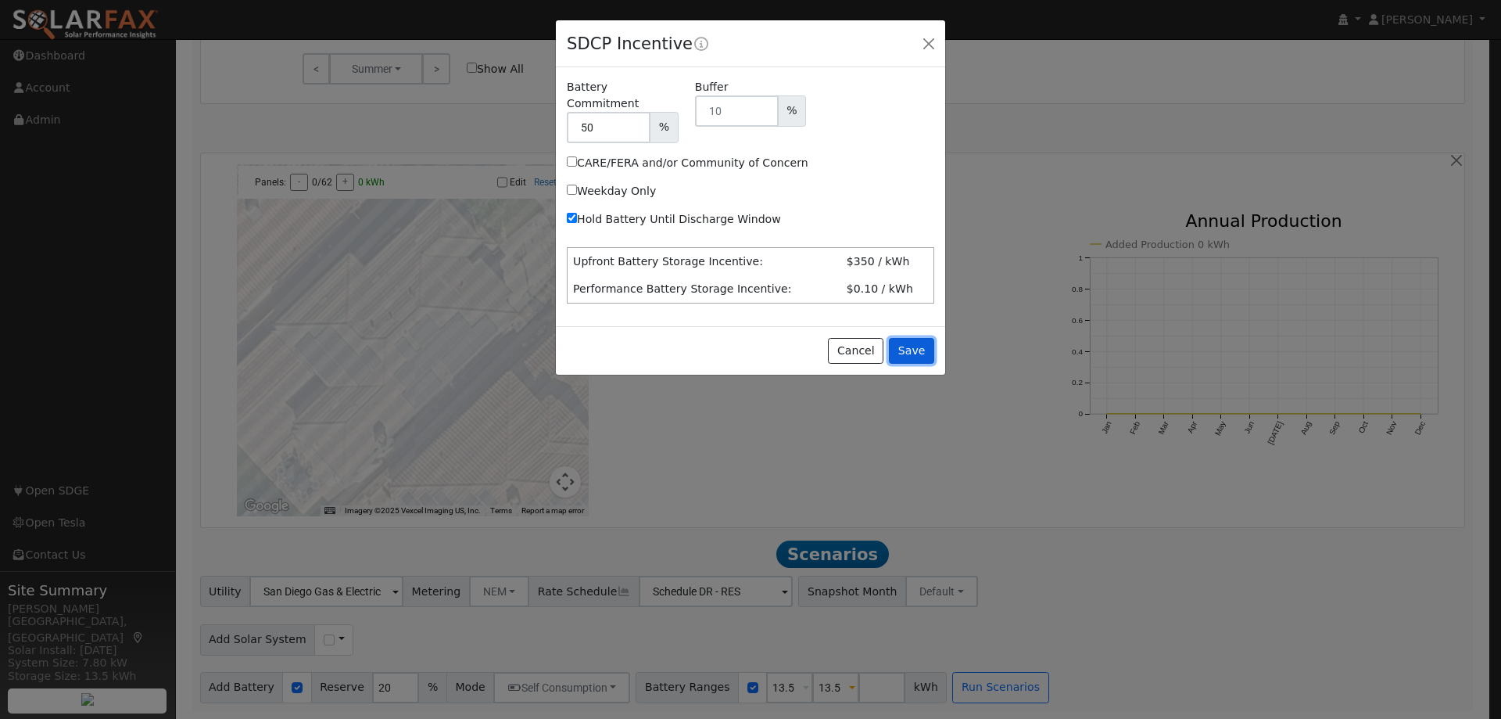
click at [912, 339] on button "Save" at bounding box center [911, 351] width 45 height 27
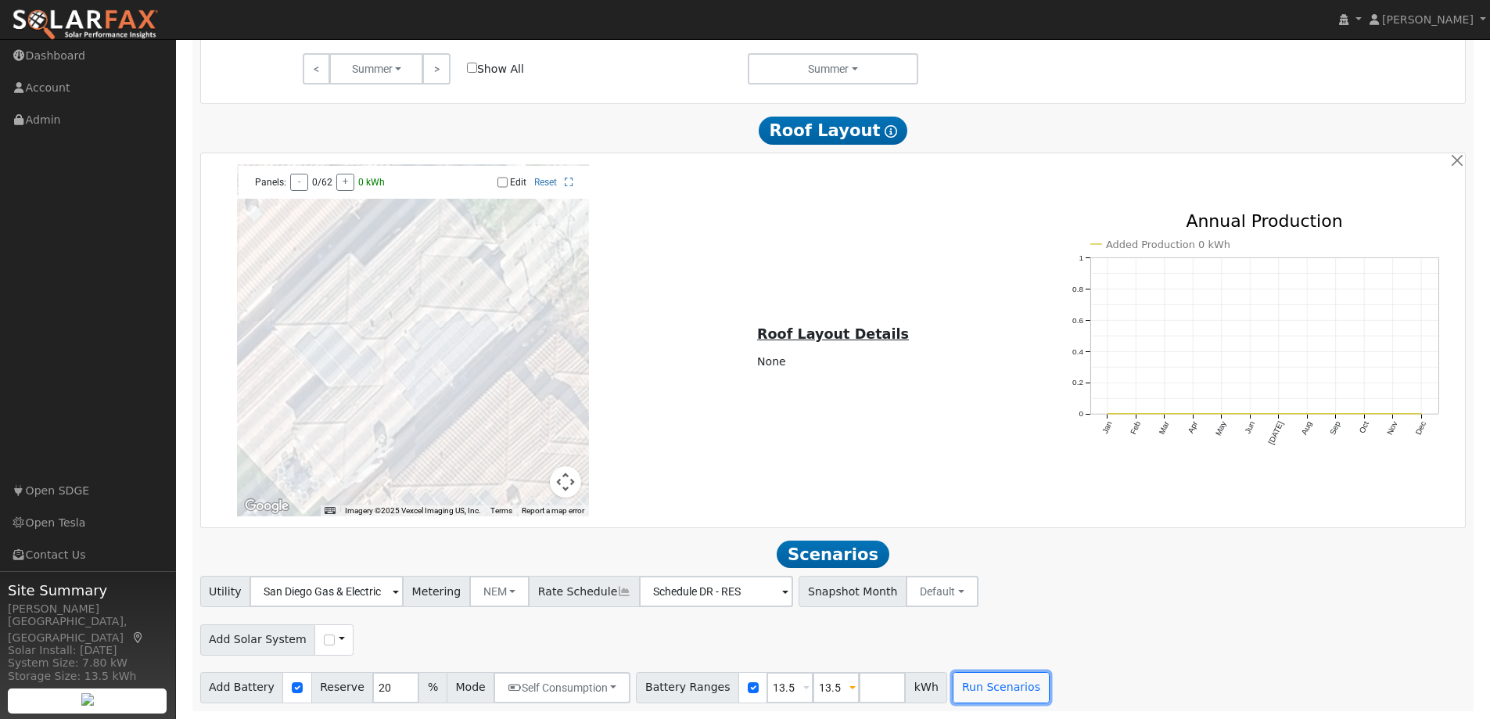
click at [952, 685] on button "Run Scenarios" at bounding box center [1000, 687] width 96 height 31
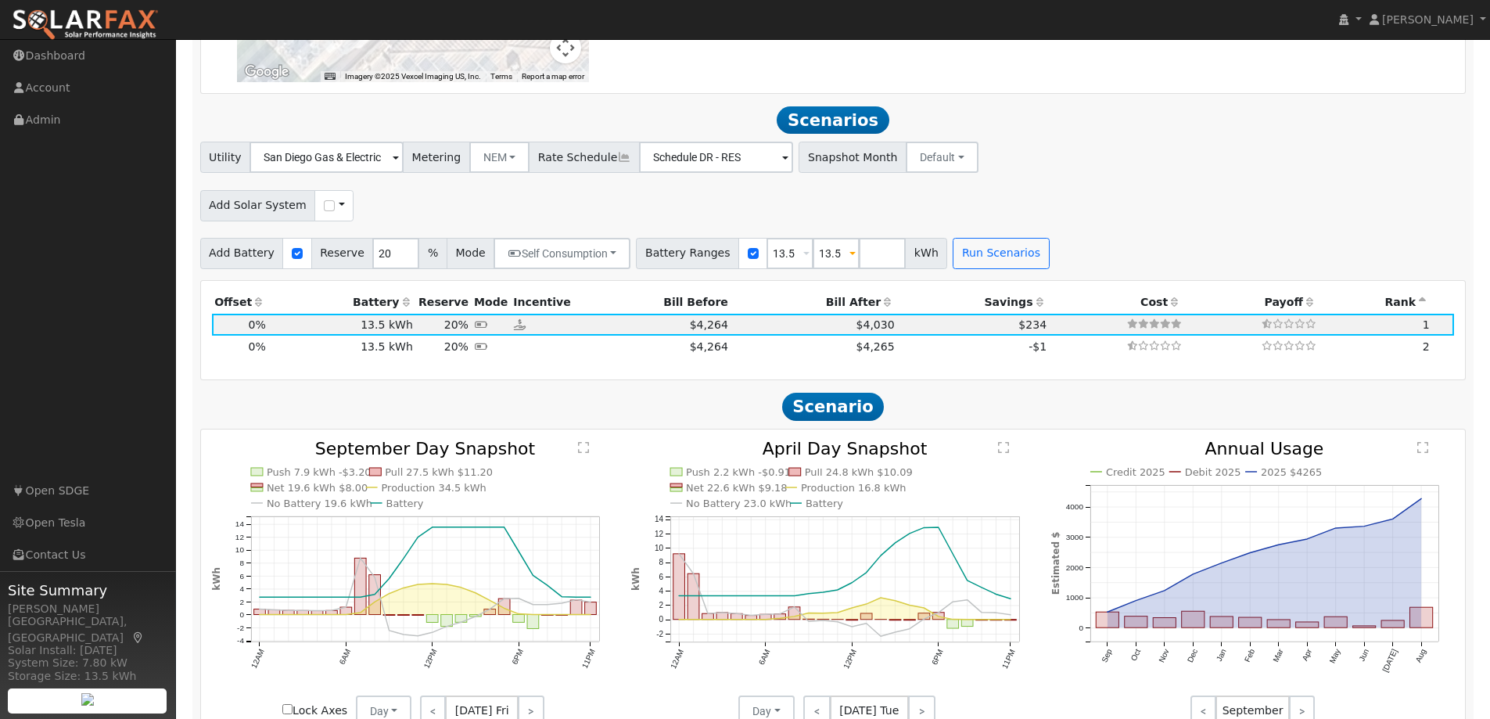
scroll to position [1560, 0]
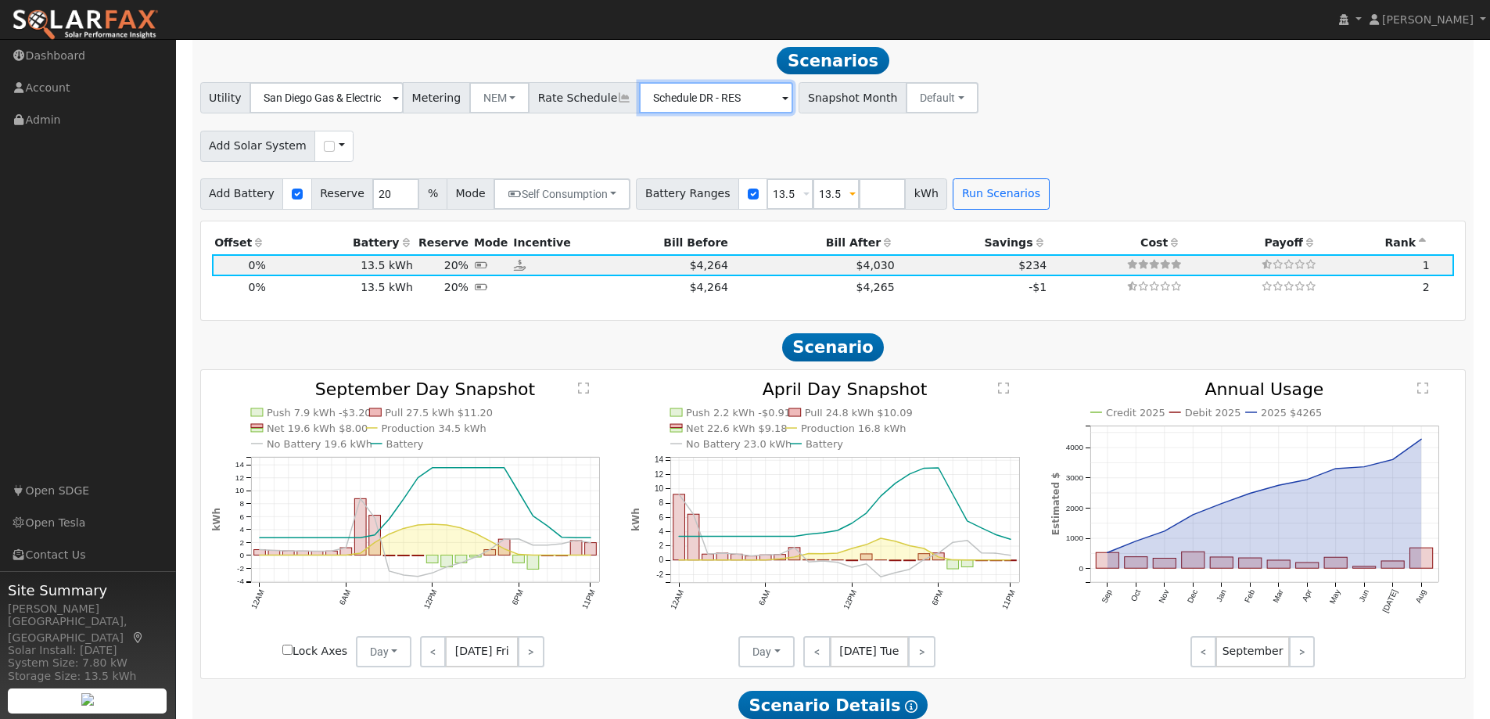
click at [403, 102] on input "Schedule DR - RES" at bounding box center [326, 97] width 154 height 31
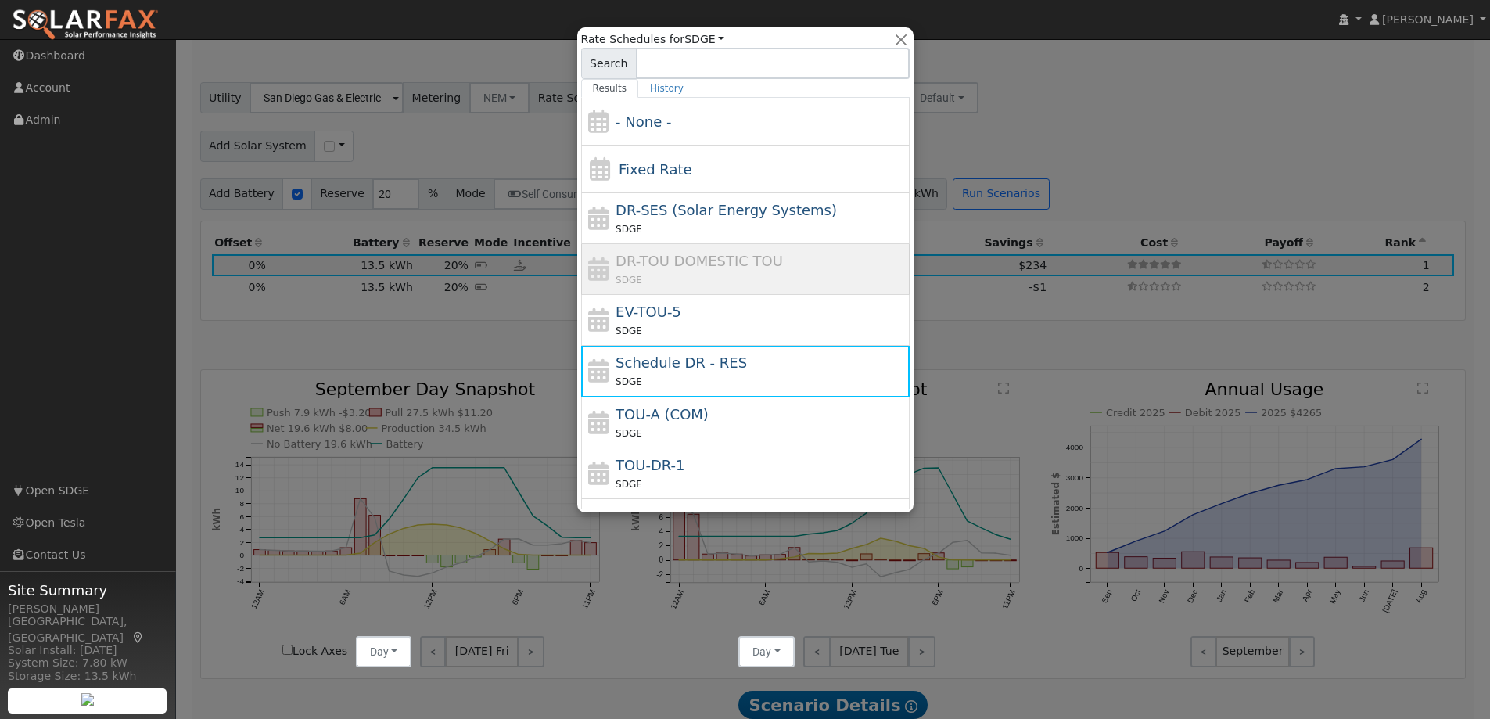
click at [683, 457] on div "TOU-DR-1 SDGE" at bounding box center [760, 473] width 290 height 38
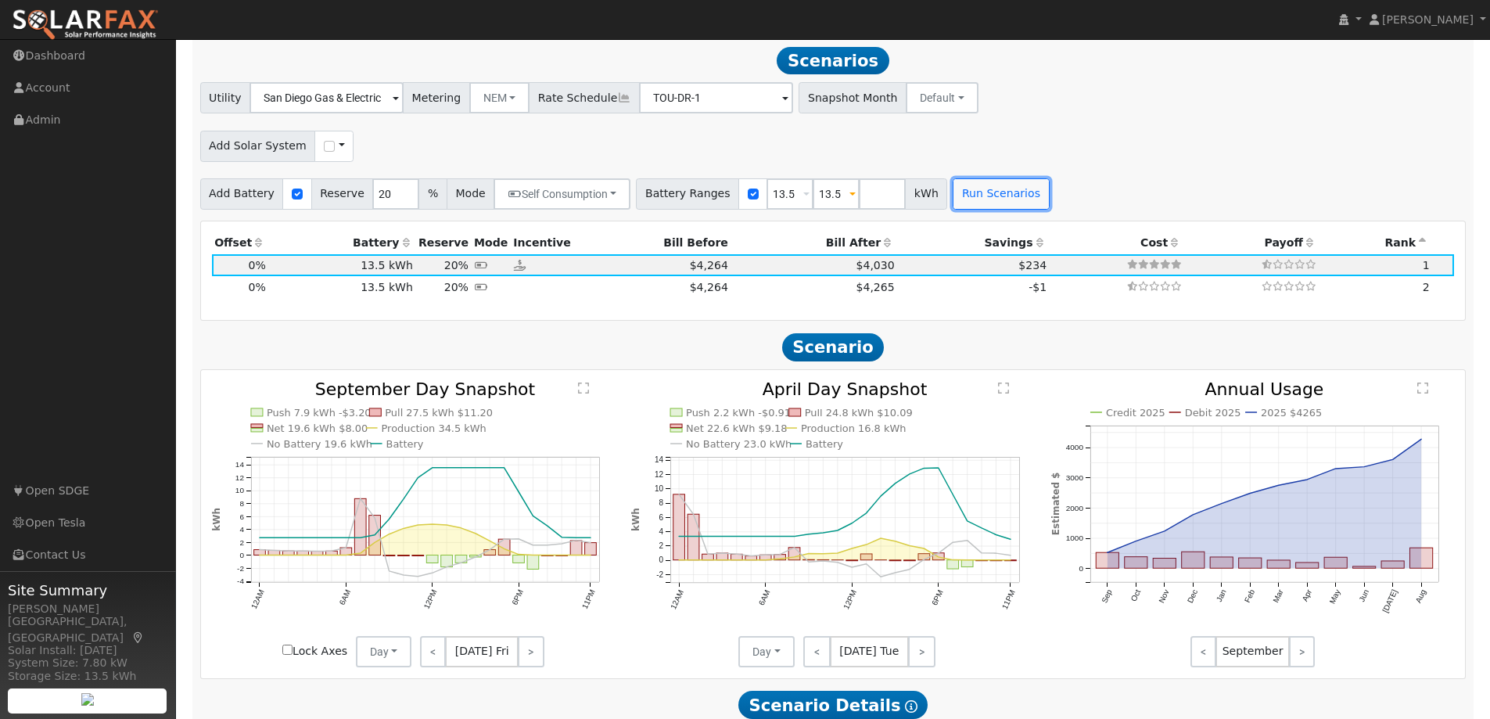
click at [978, 202] on button "Run Scenarios" at bounding box center [1000, 193] width 96 height 31
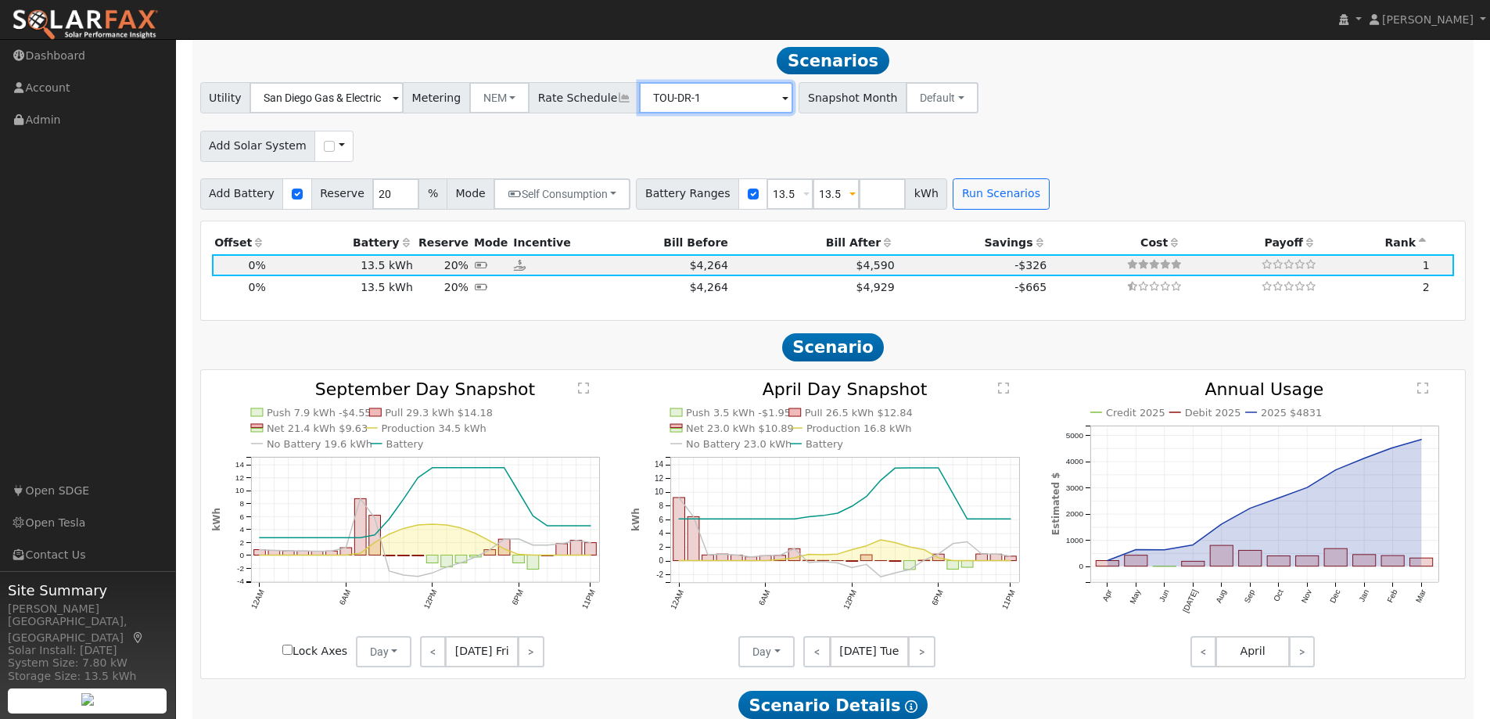
click at [403, 100] on input "TOU-DR-1" at bounding box center [326, 97] width 154 height 31
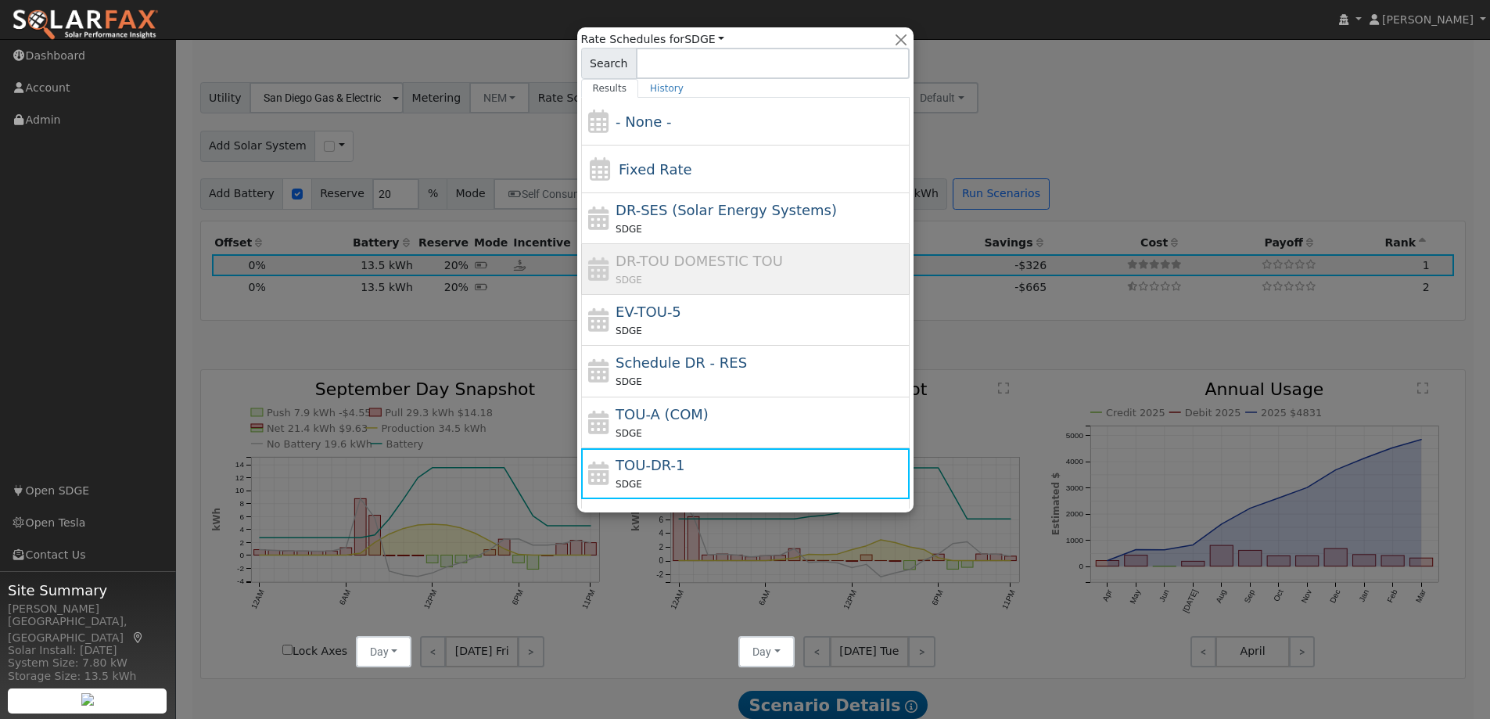
click at [677, 319] on div "EV-TOU-5 SDGE" at bounding box center [760, 320] width 290 height 38
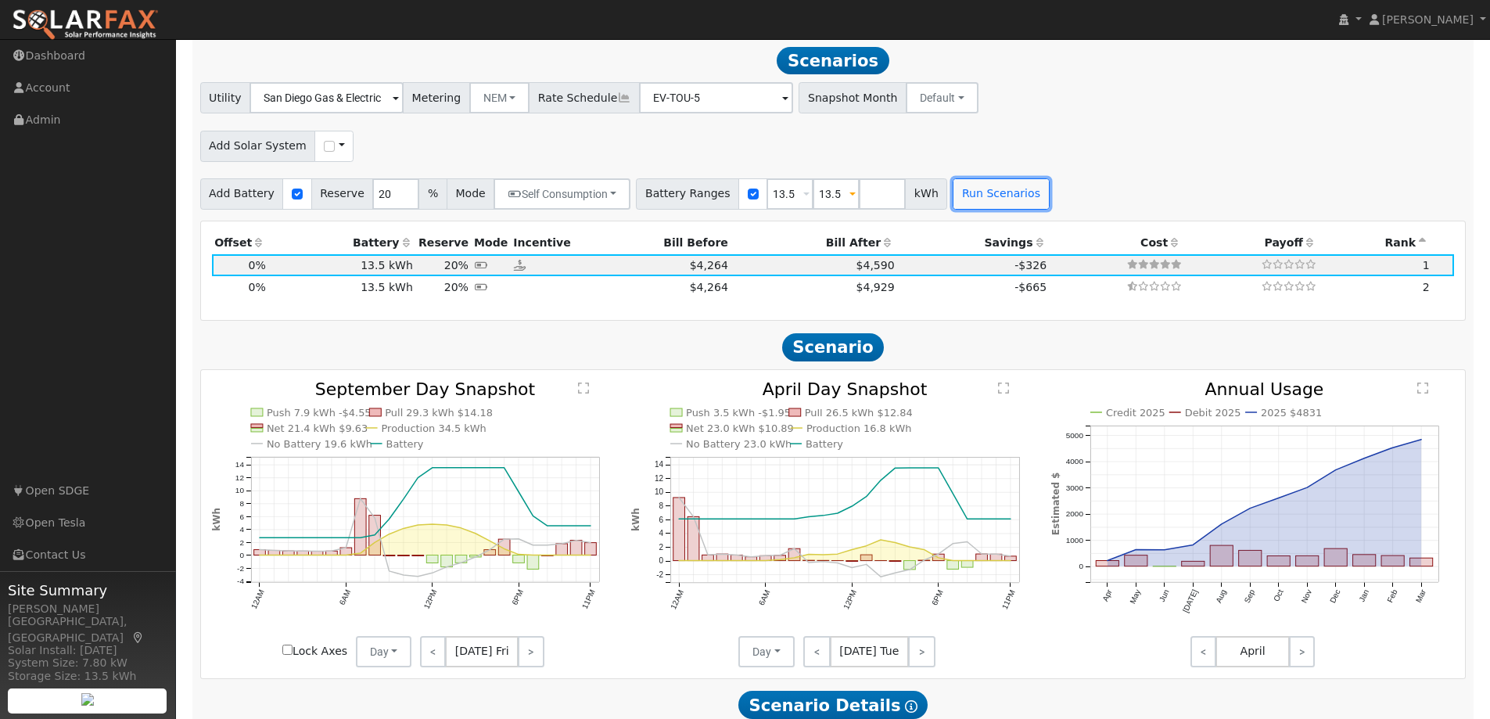
click at [970, 195] on button "Run Scenarios" at bounding box center [1000, 193] width 96 height 31
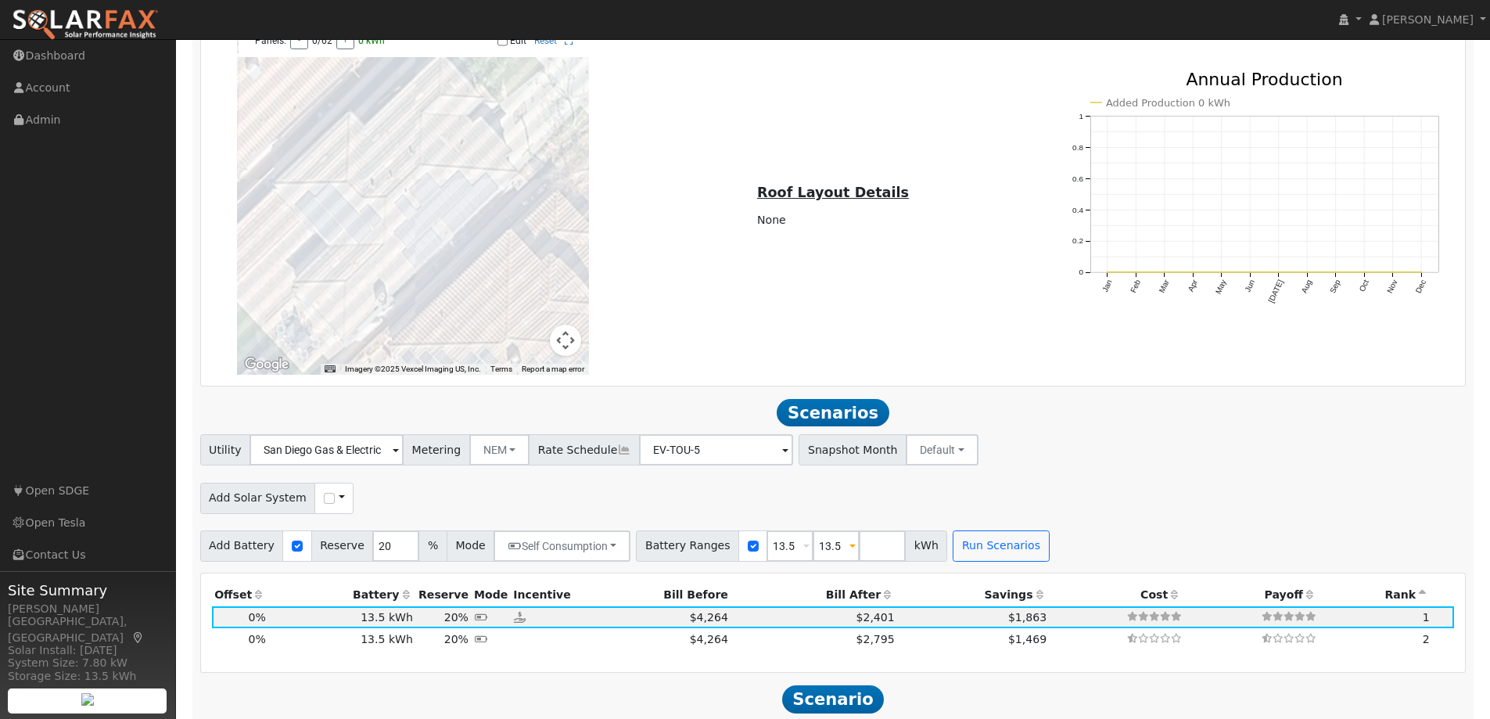
scroll to position [1482, 0]
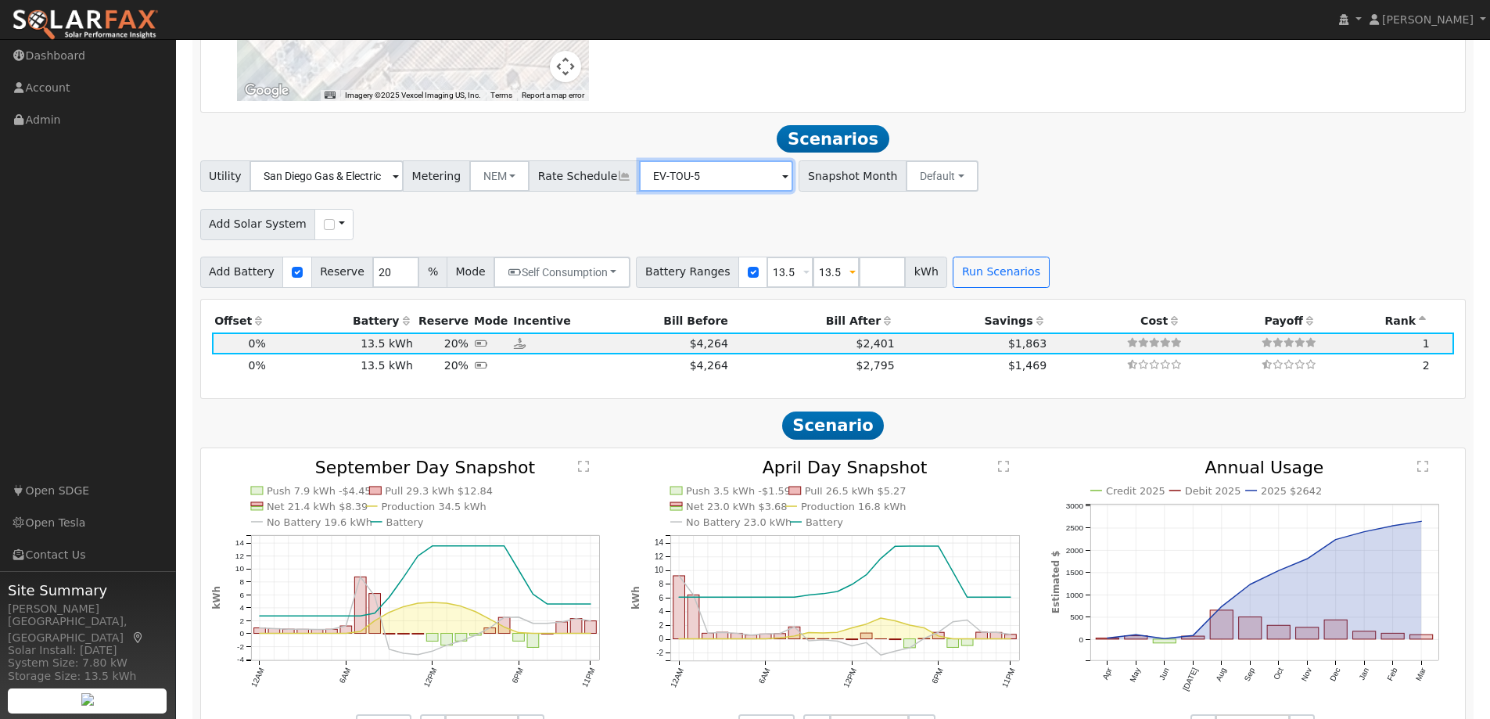
click at [403, 181] on div "EV-TOU-5" at bounding box center [326, 175] width 154 height 31
click at [399, 177] on span at bounding box center [396, 177] width 6 height 18
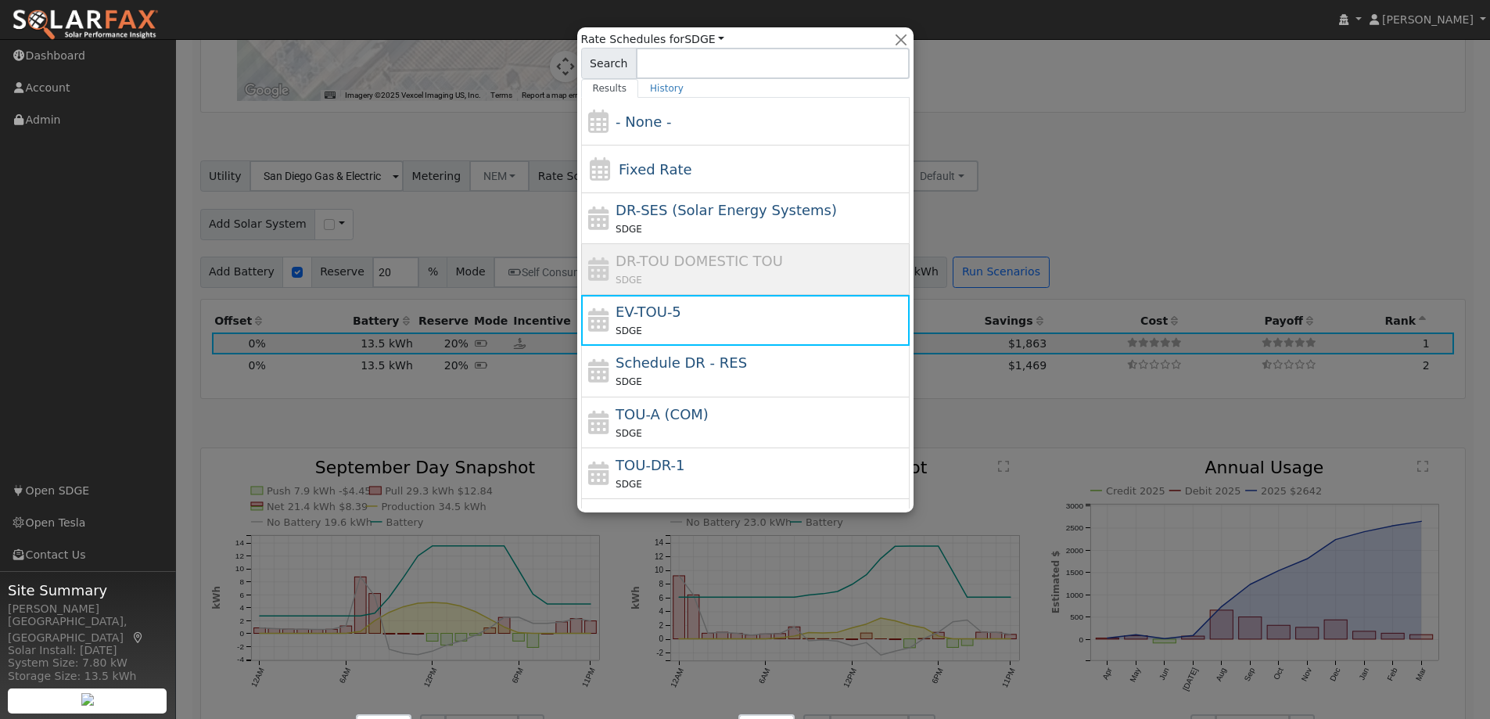
click at [678, 458] on div "TOU-DR-1 SDGE" at bounding box center [760, 473] width 290 height 38
type input "TOU-DR-1"
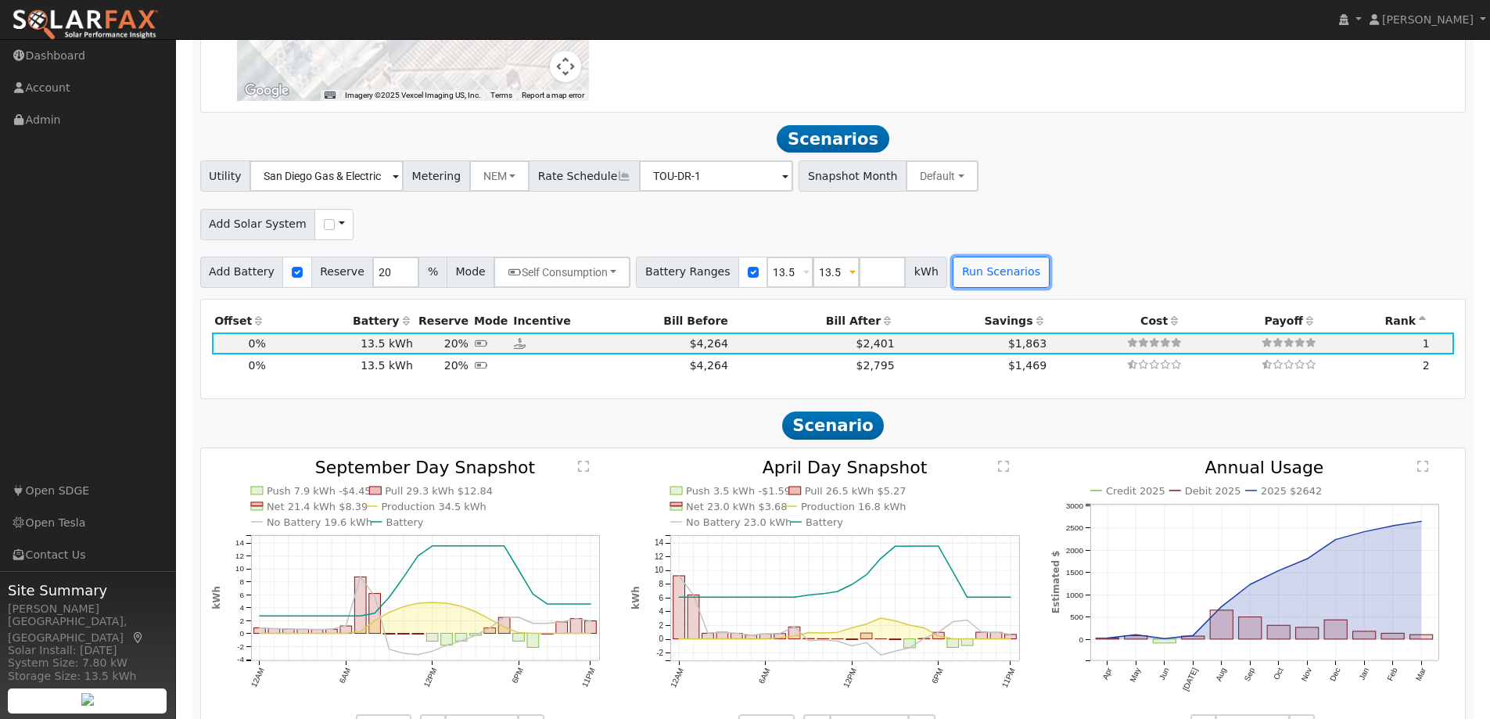
click at [973, 274] on button "Run Scenarios" at bounding box center [1000, 271] width 96 height 31
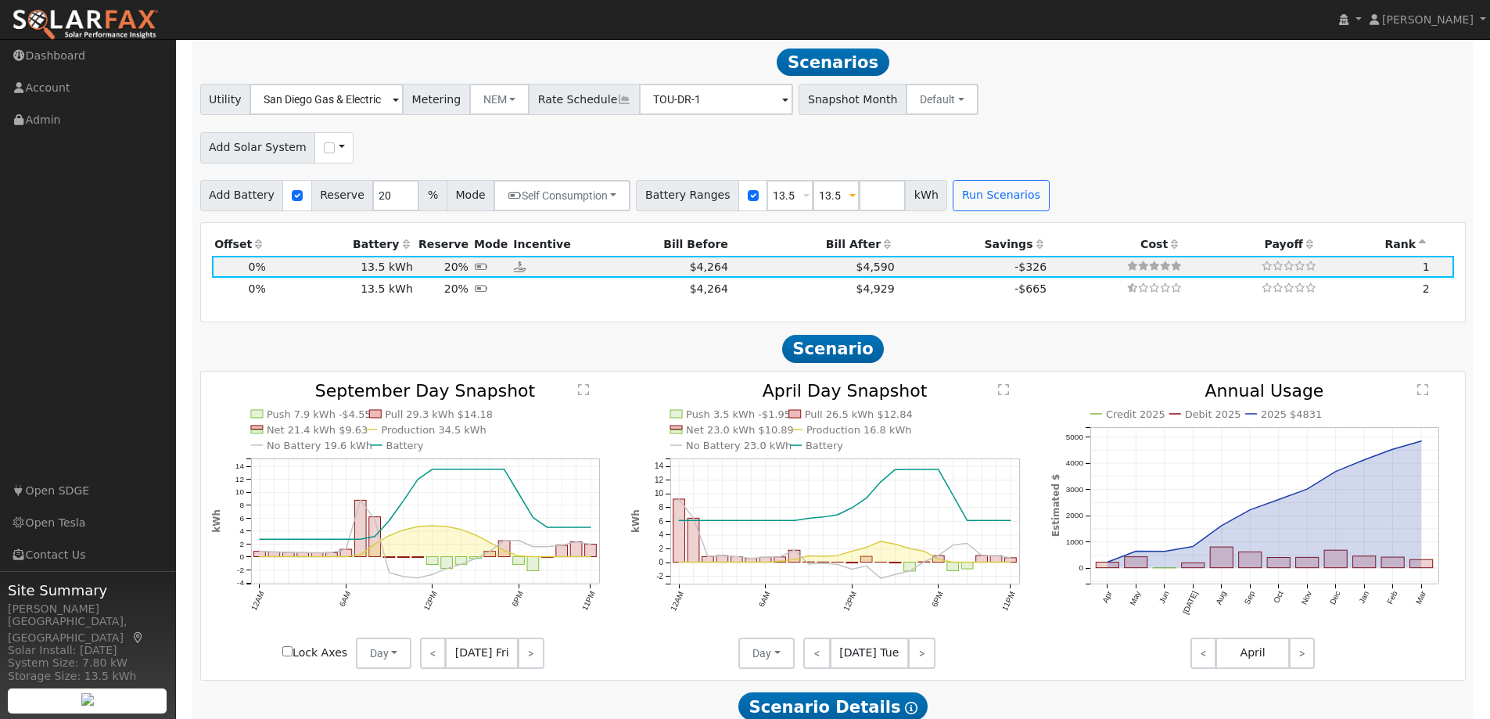
scroll to position [1560, 0]
